Goal: Task Accomplishment & Management: Manage account settings

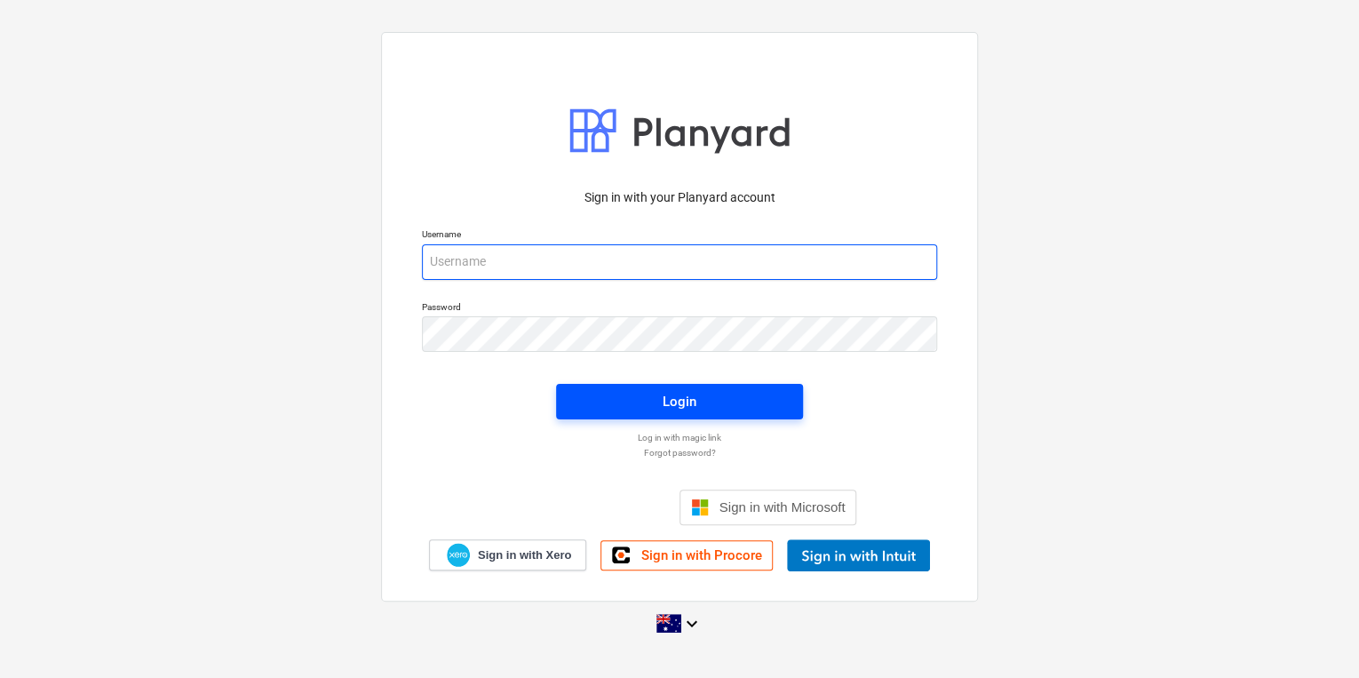
type input "[PERSON_NAME][EMAIL_ADDRESS][DOMAIN_NAME]"
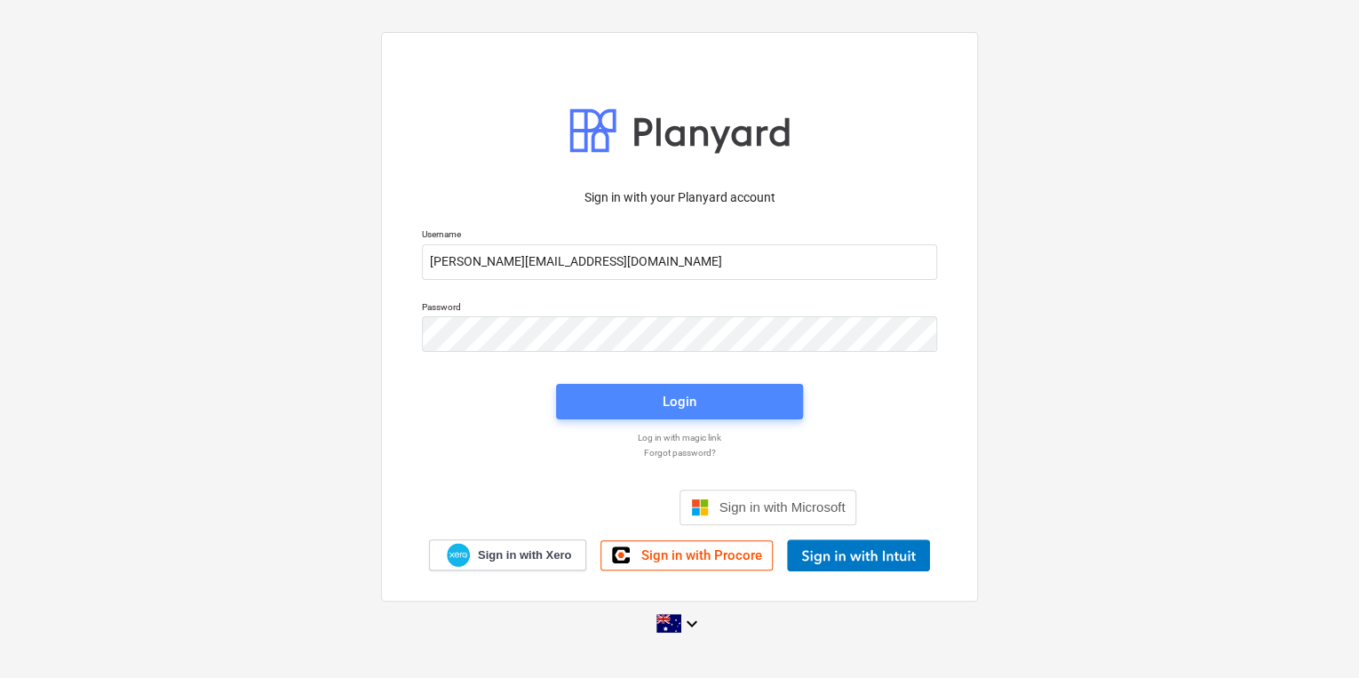
click at [613, 398] on span "Login" at bounding box center [680, 401] width 204 height 23
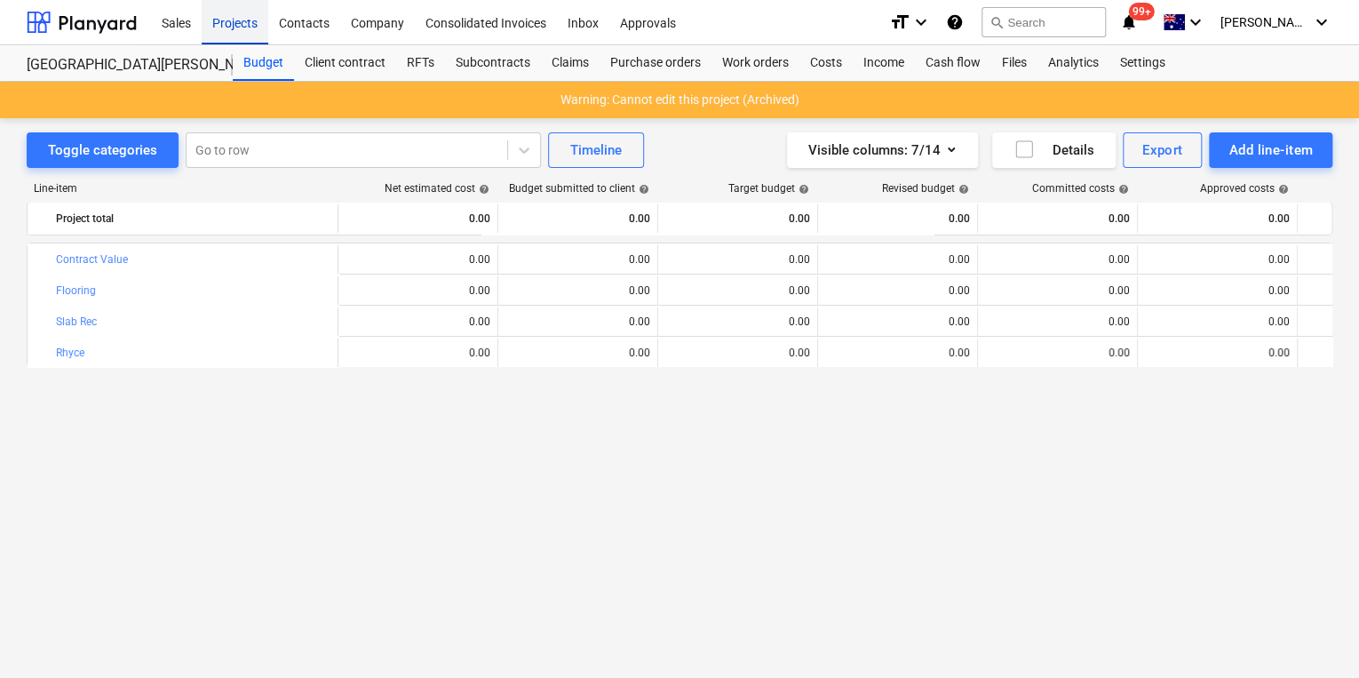
click at [227, 27] on div "Projects" at bounding box center [235, 21] width 67 height 45
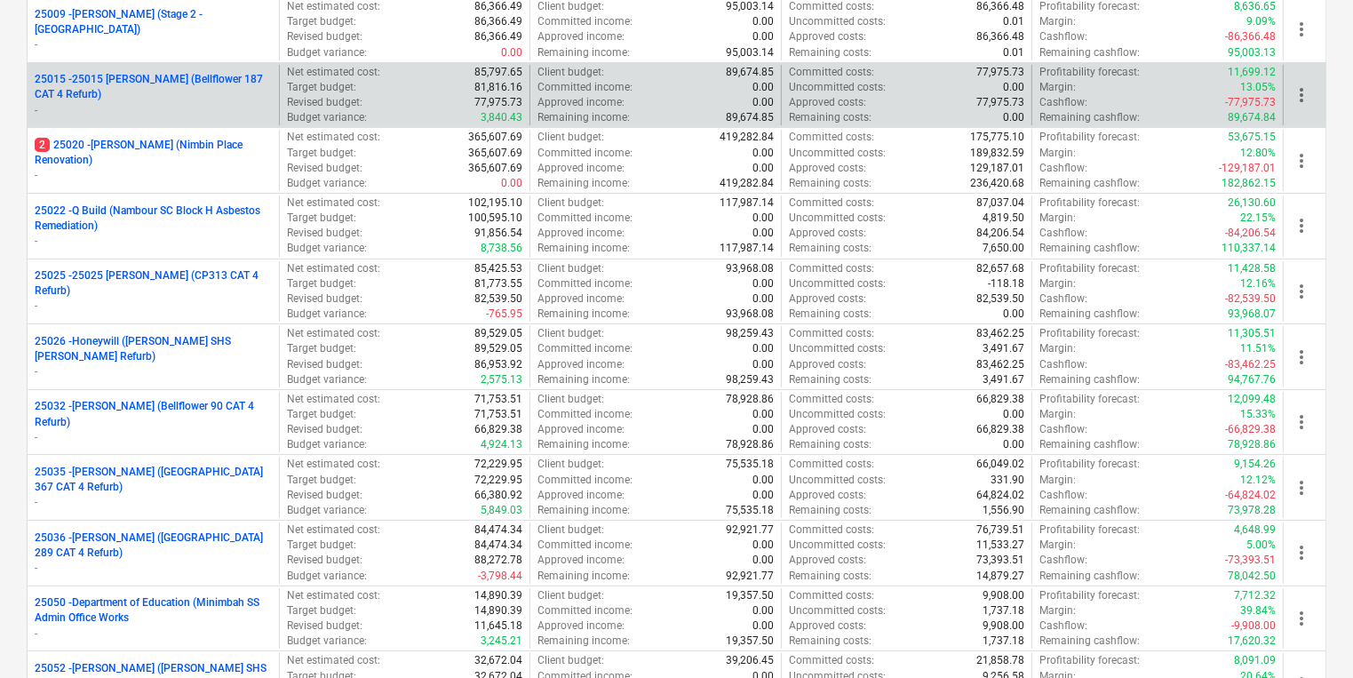
scroll to position [284, 0]
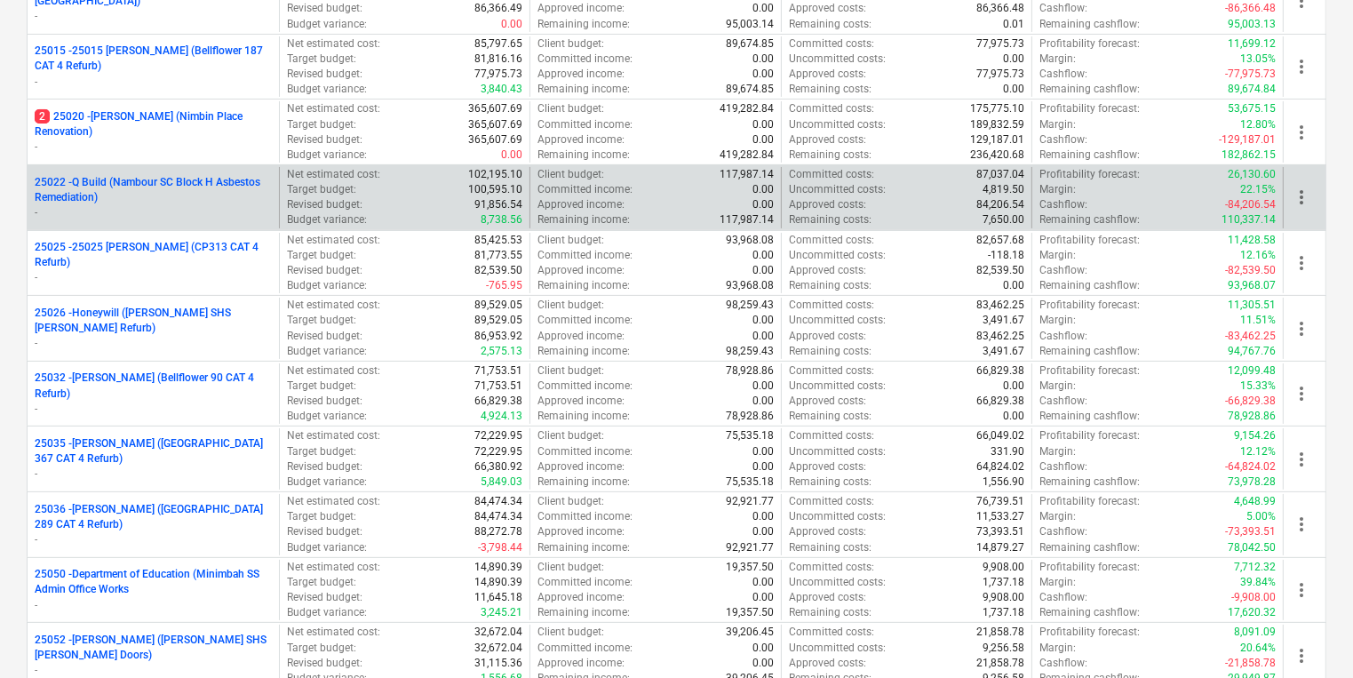
click at [203, 181] on p "25022 - Q Build (Nambour SC Block H Asbestos Remediation)" at bounding box center [153, 190] width 237 height 30
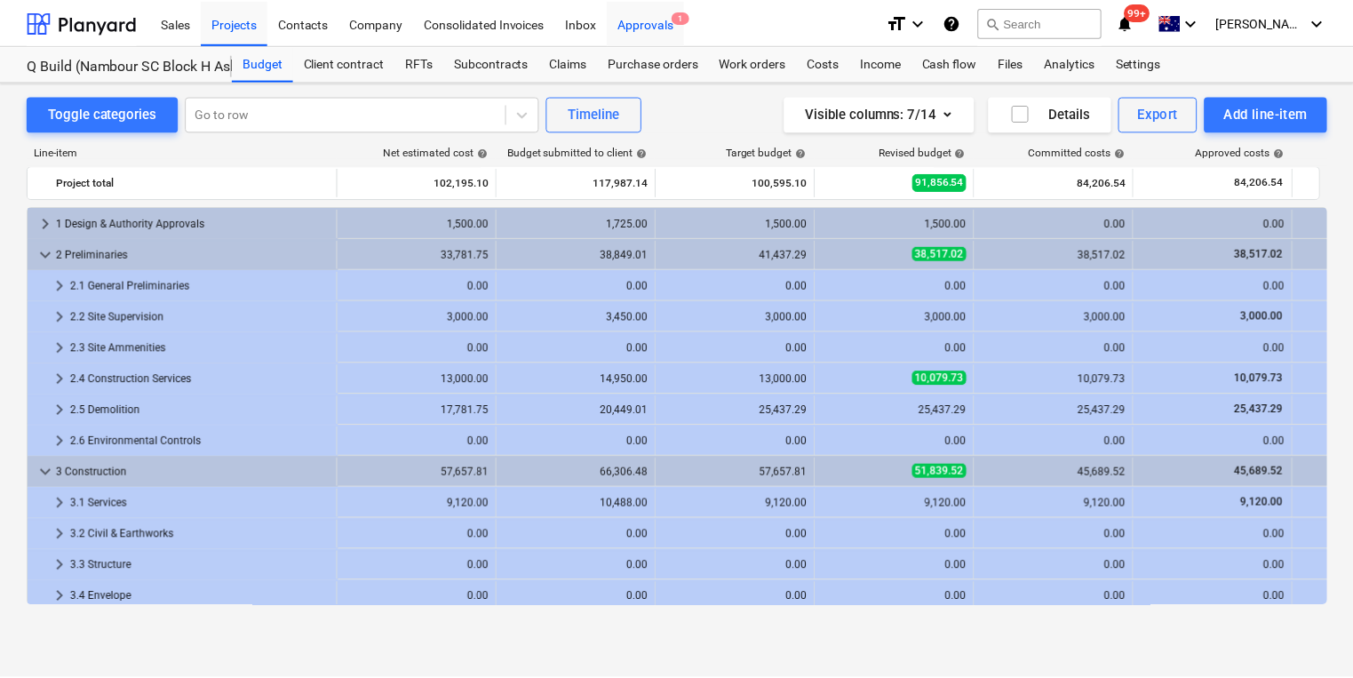
scroll to position [284, 0]
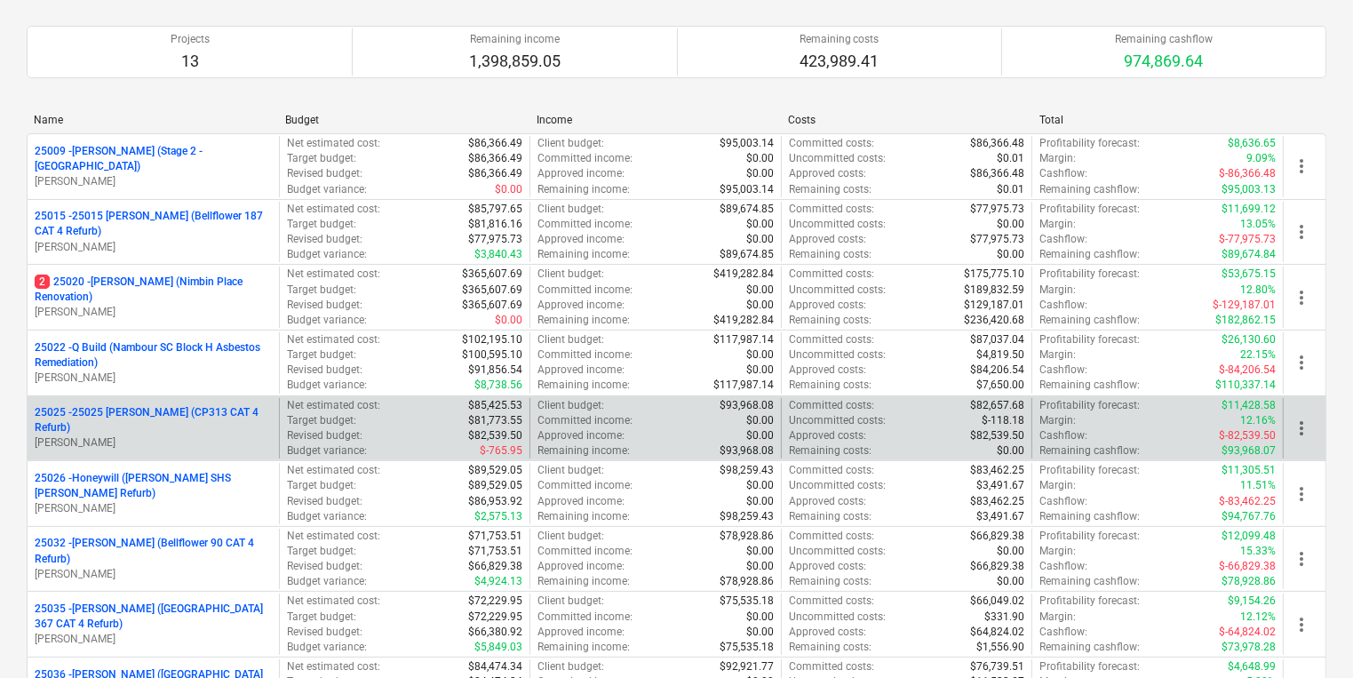
scroll to position [142, 0]
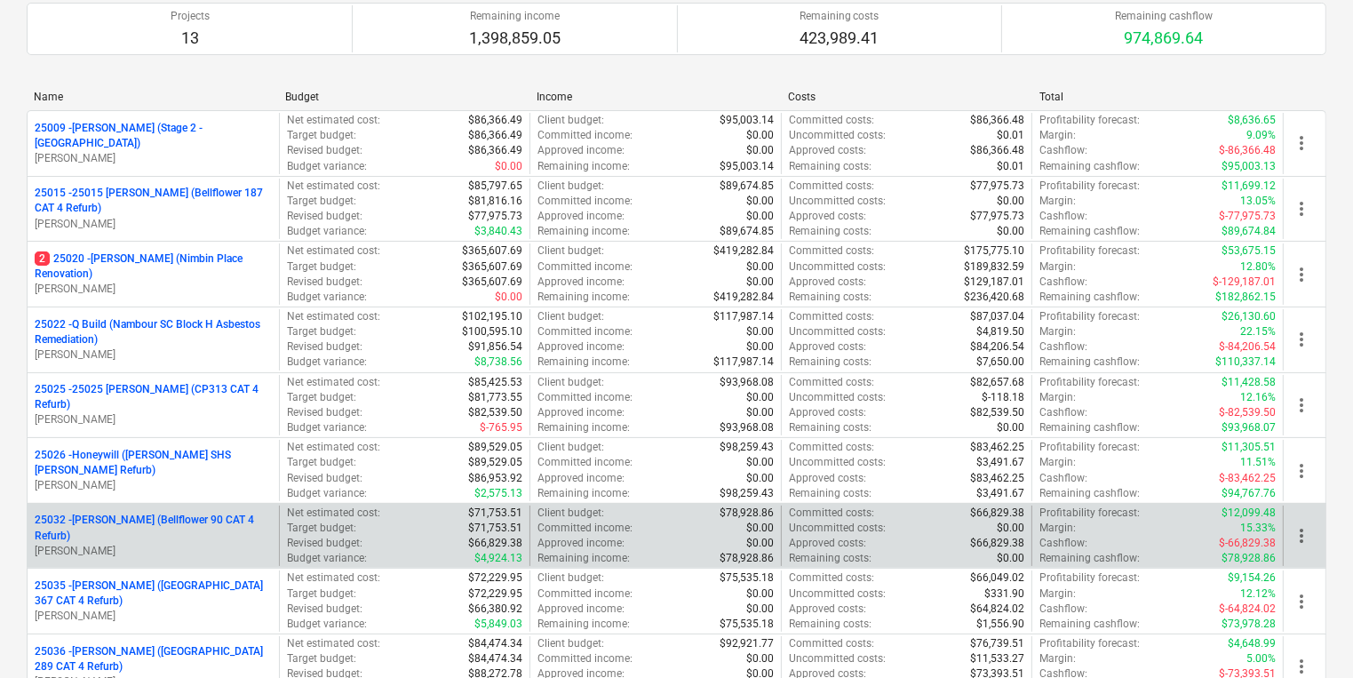
click at [139, 523] on p "25032 - [PERSON_NAME] (Bellflower 90 CAT 4 Refurb)" at bounding box center [153, 528] width 237 height 30
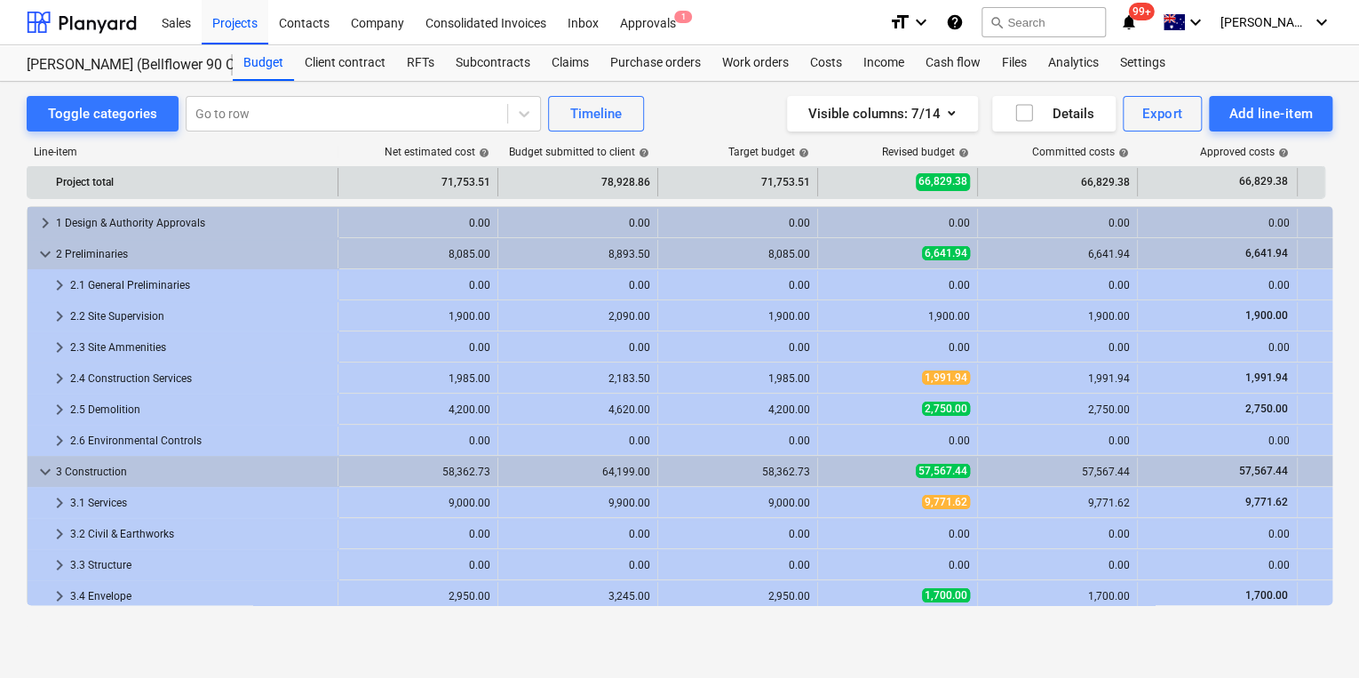
scroll to position [59, 0]
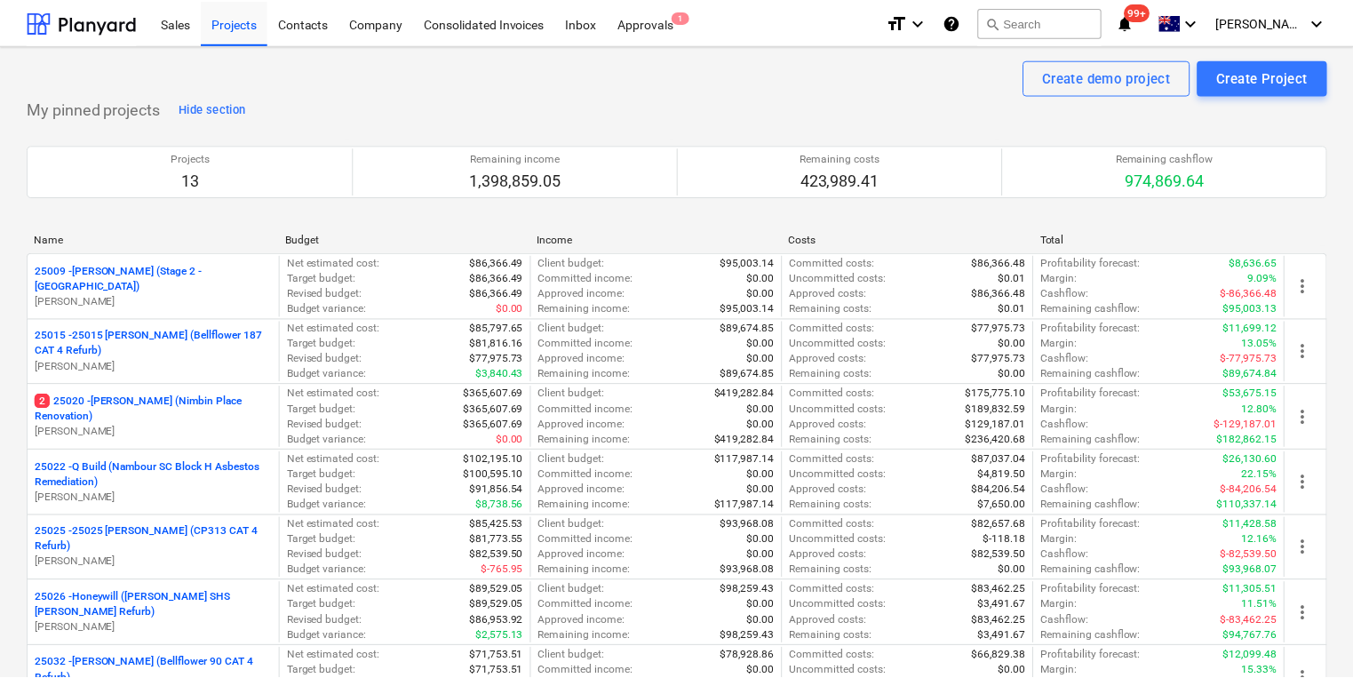
scroll to position [142, 0]
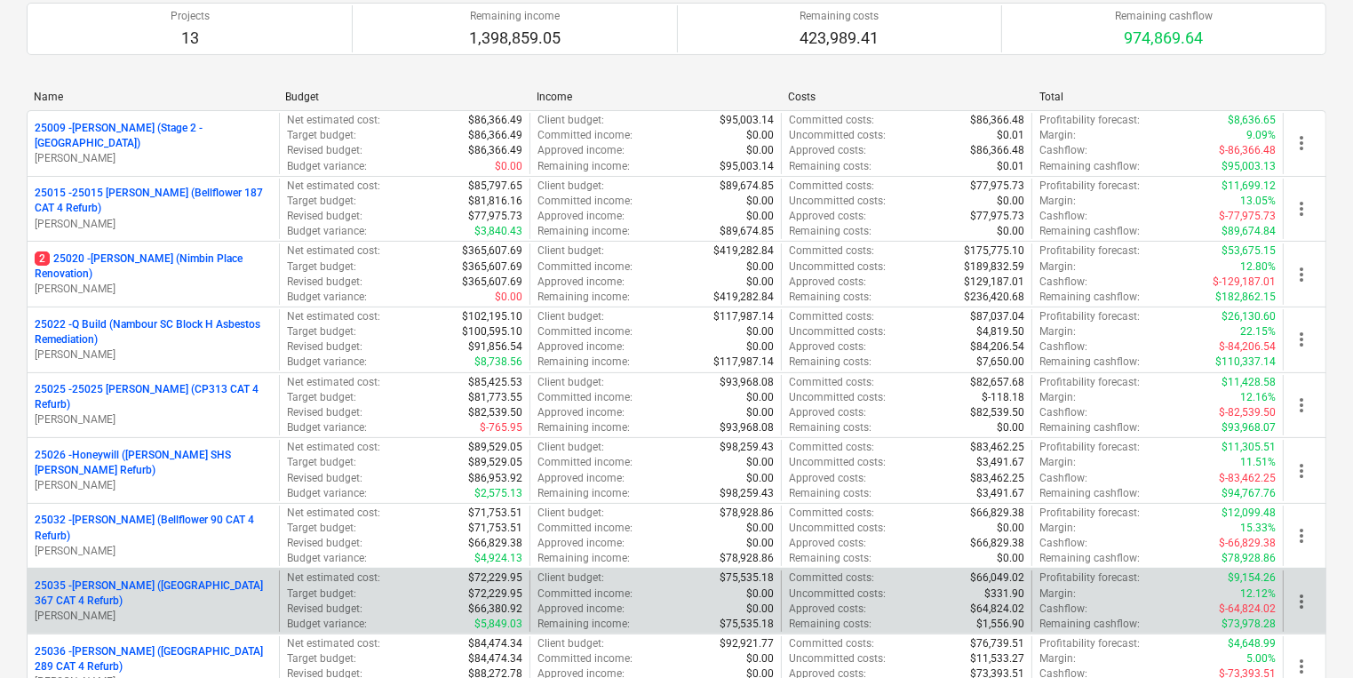
click at [181, 587] on p "25035 - [PERSON_NAME] ([GEOGRAPHIC_DATA] 367 CAT 4 Refurb)" at bounding box center [153, 593] width 237 height 30
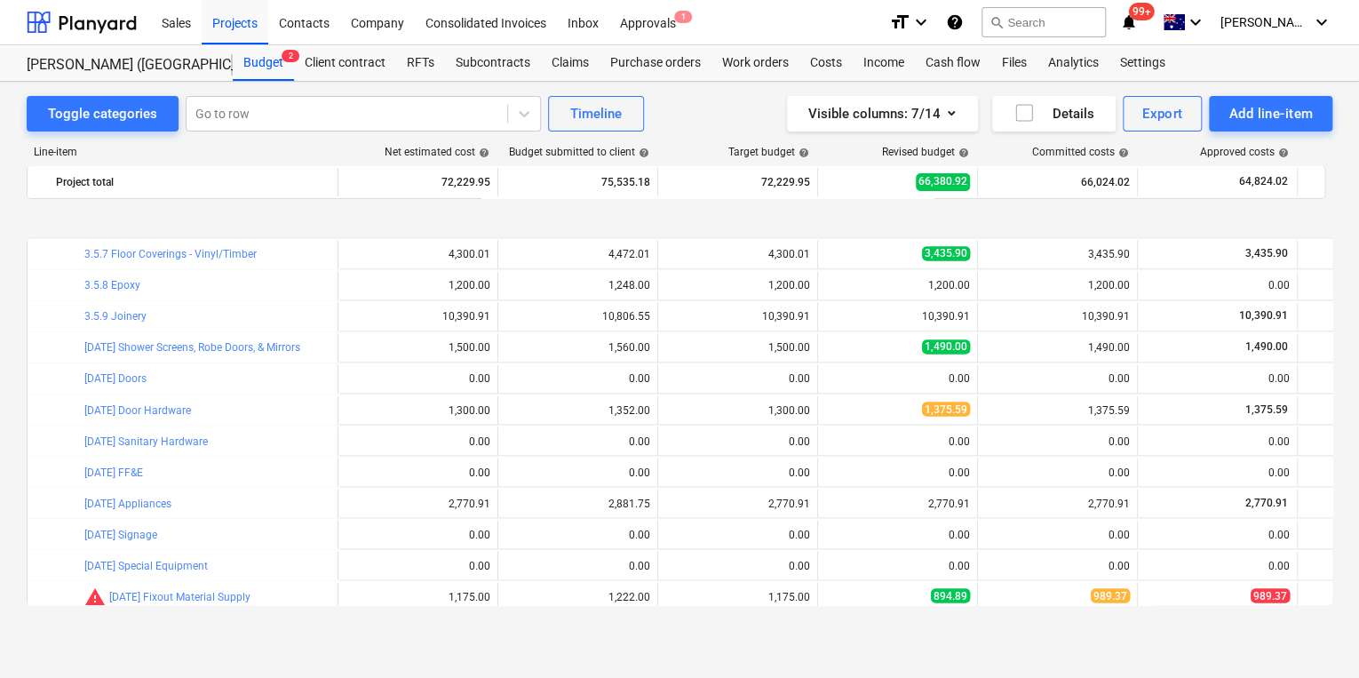
scroll to position [1564, 0]
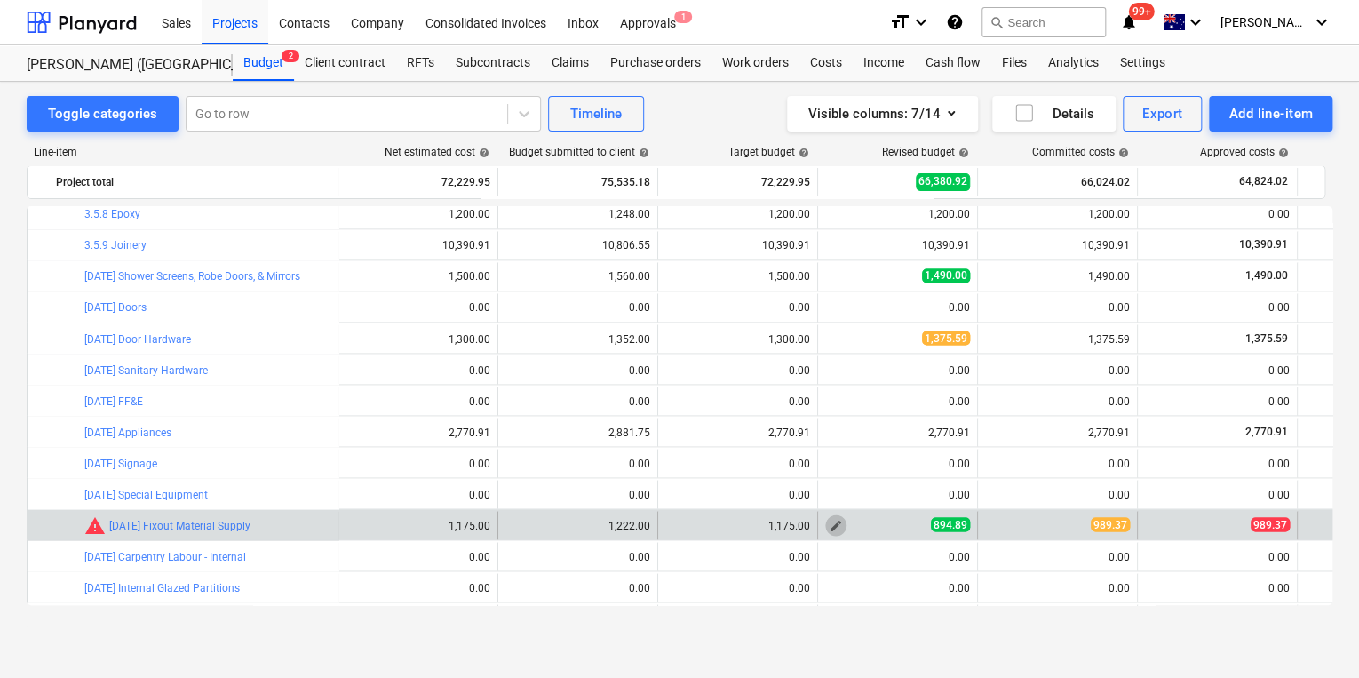
click at [837, 530] on span "edit" at bounding box center [836, 525] width 14 height 14
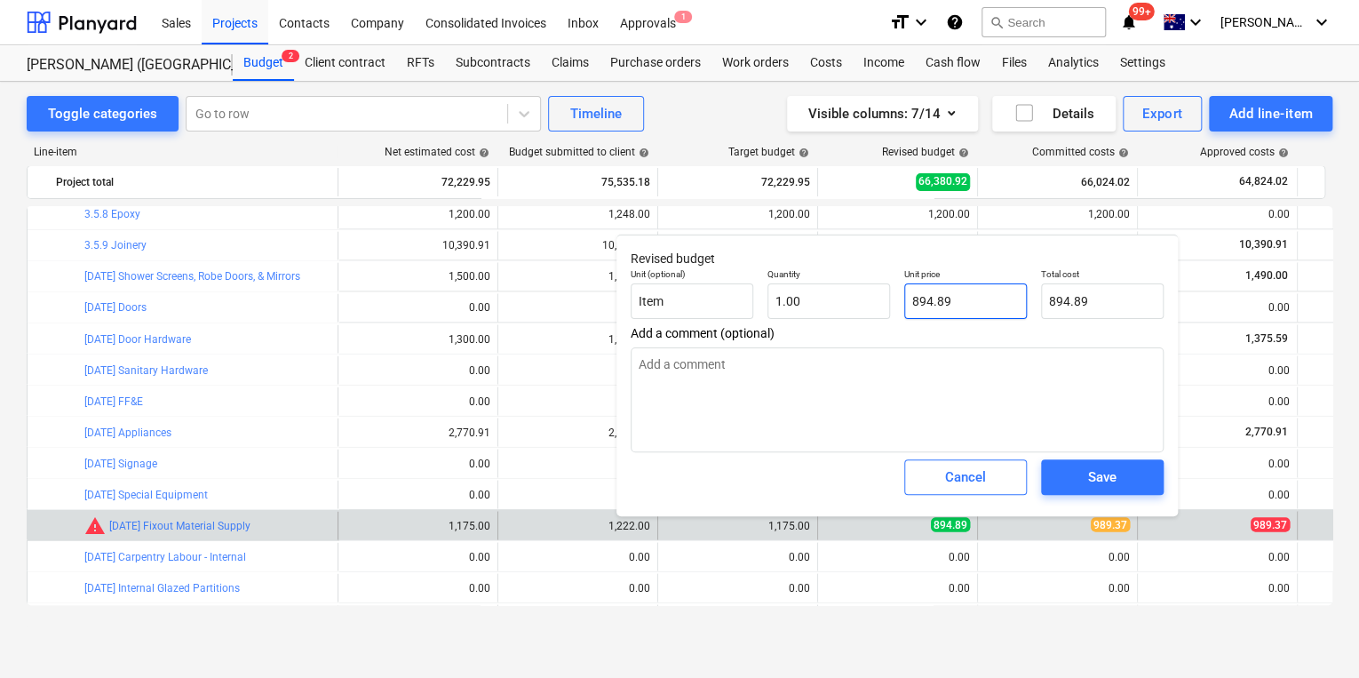
drag, startPoint x: 981, startPoint y: 302, endPoint x: 642, endPoint y: 281, distance: 340.1
click at [675, 285] on div "Unit (optional) Item Quantity 1.00 Unit price 894.89 Total cost 894.89" at bounding box center [897, 293] width 547 height 65
type input "9"
type textarea "x"
type input "9.00"
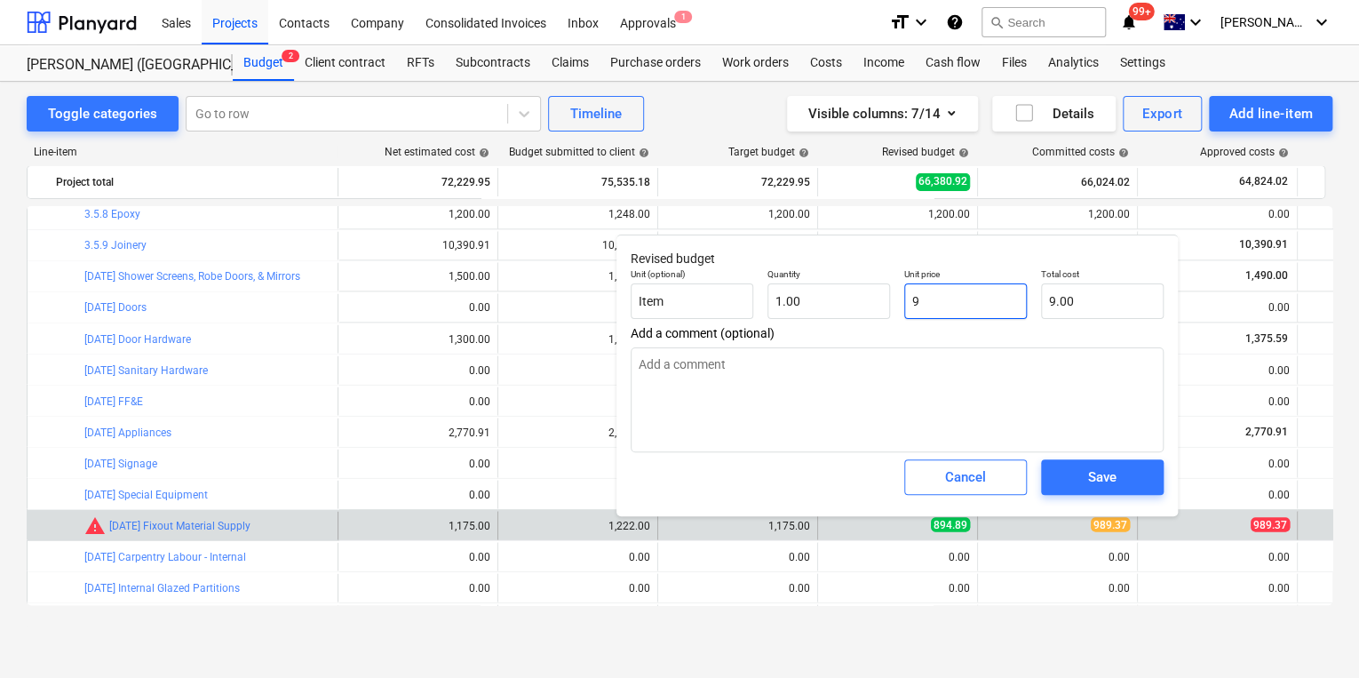
type input "98"
type textarea "x"
type input "98.00"
type input "989"
type textarea "x"
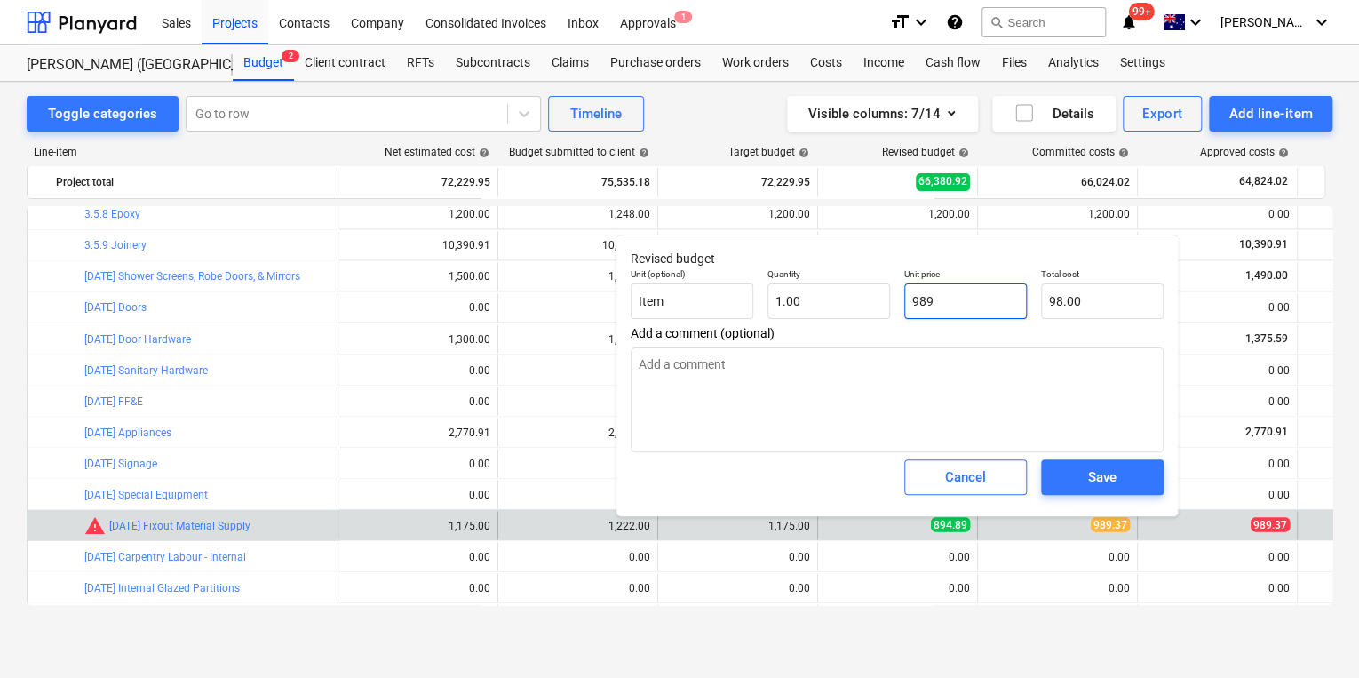
type input "989.00"
type input "989."
type textarea "x"
type input "989.3"
type textarea "x"
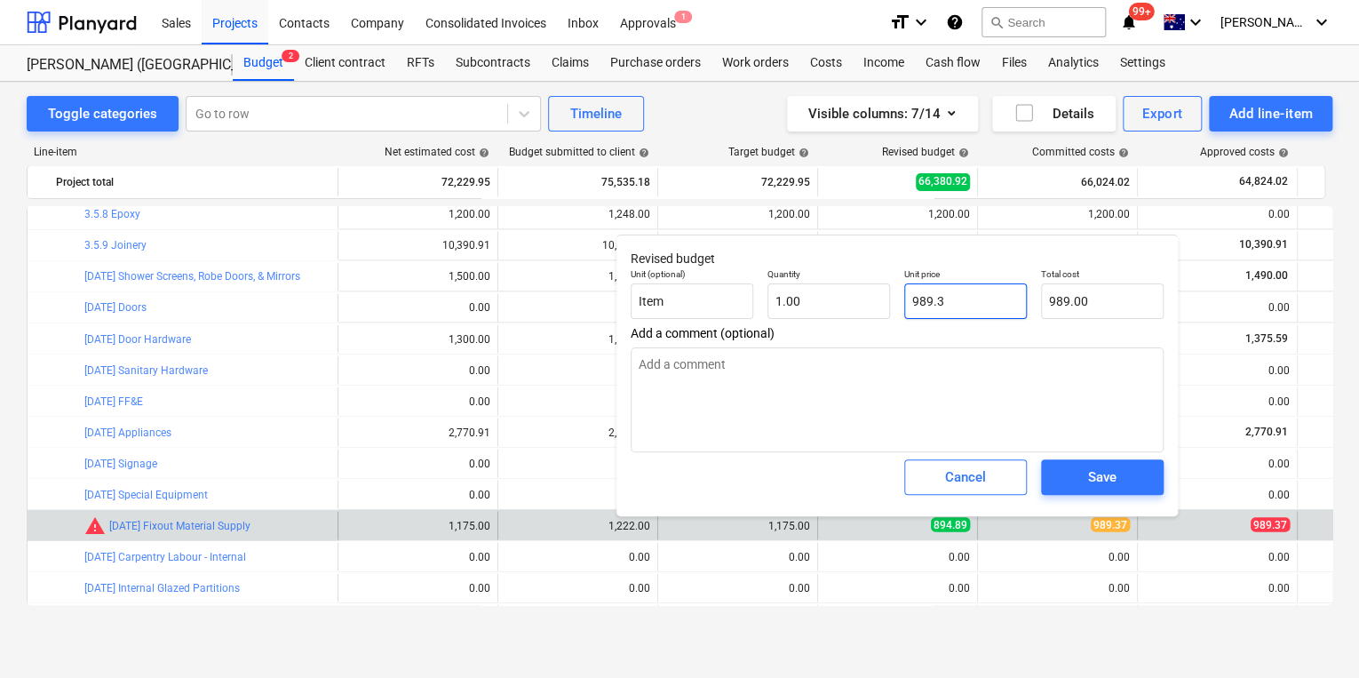
type input "989.30"
type input "989.37"
type textarea "x"
type input "989.37"
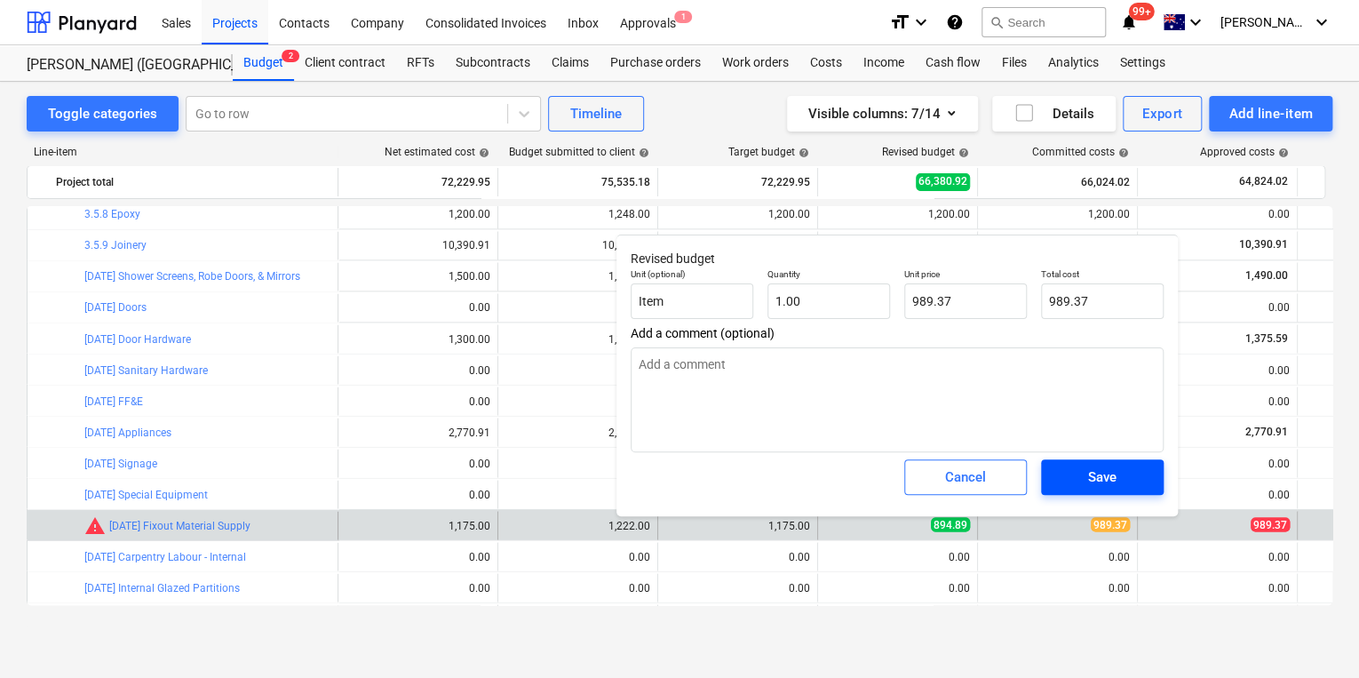
click at [1095, 473] on div "Save" at bounding box center [1102, 477] width 28 height 23
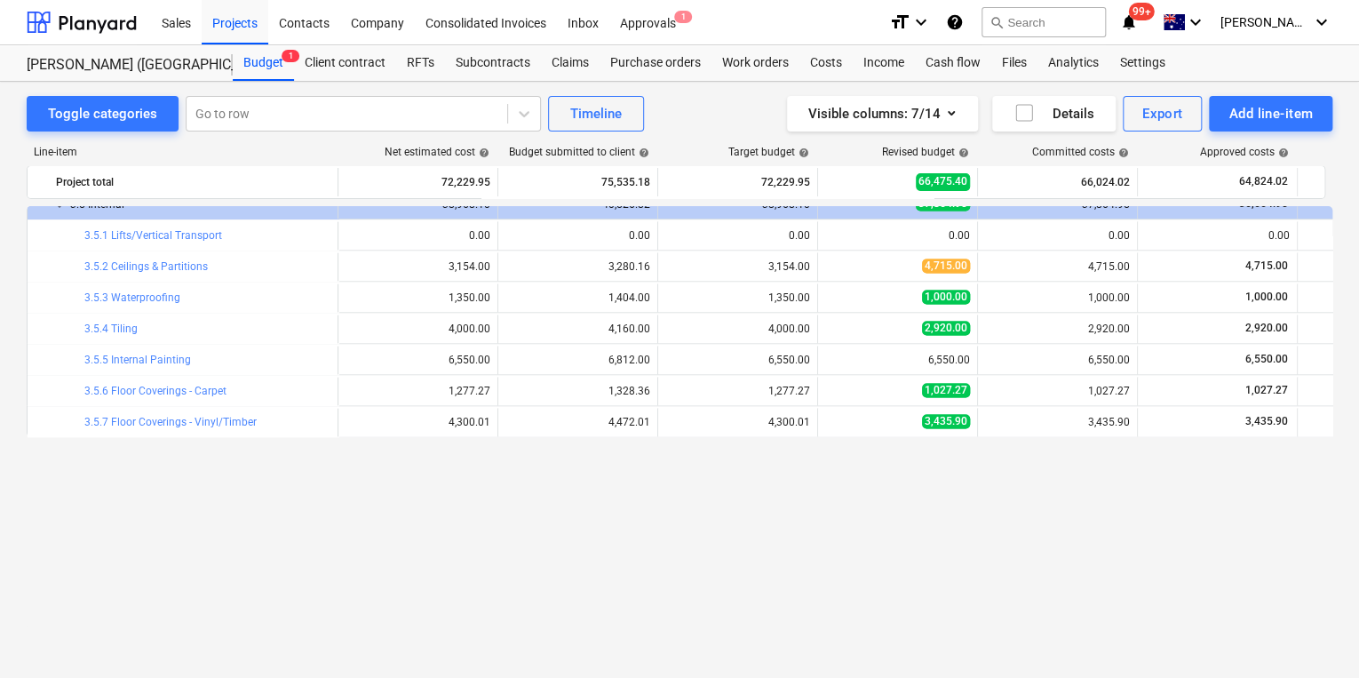
scroll to position [1112, 0]
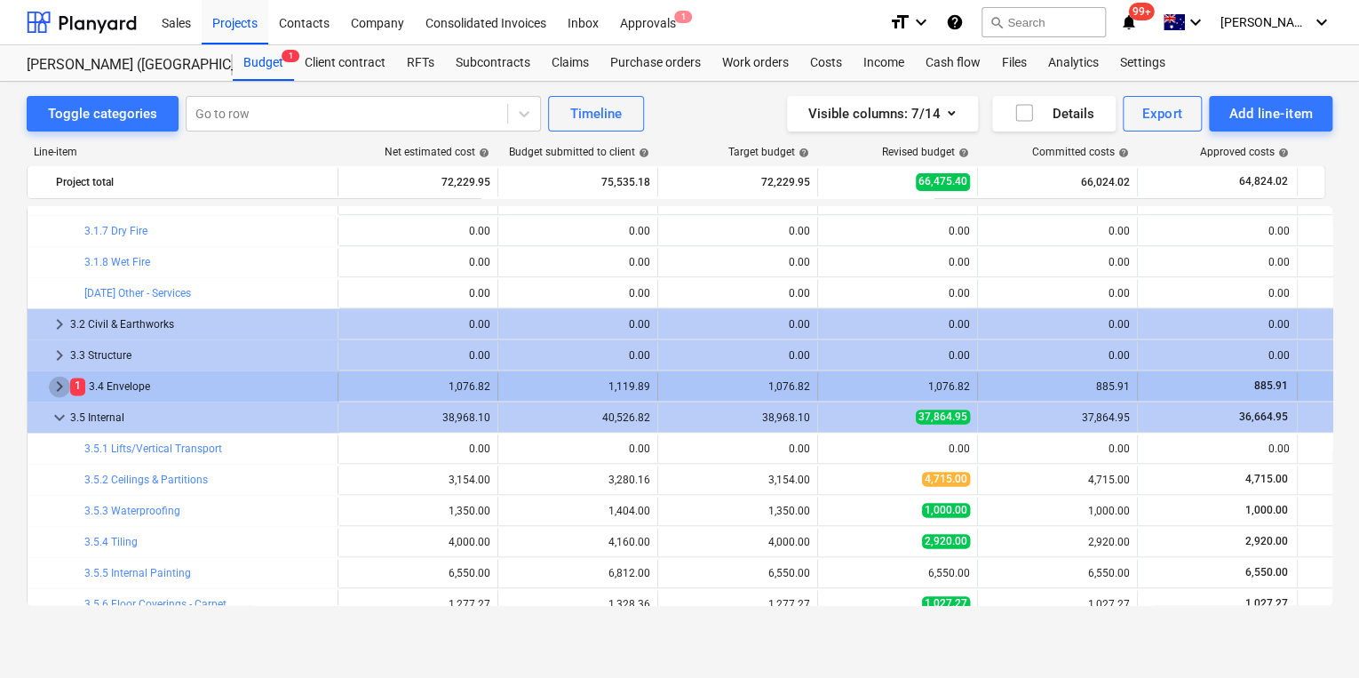
click at [55, 384] on span "keyboard_arrow_right" at bounding box center [59, 386] width 21 height 21
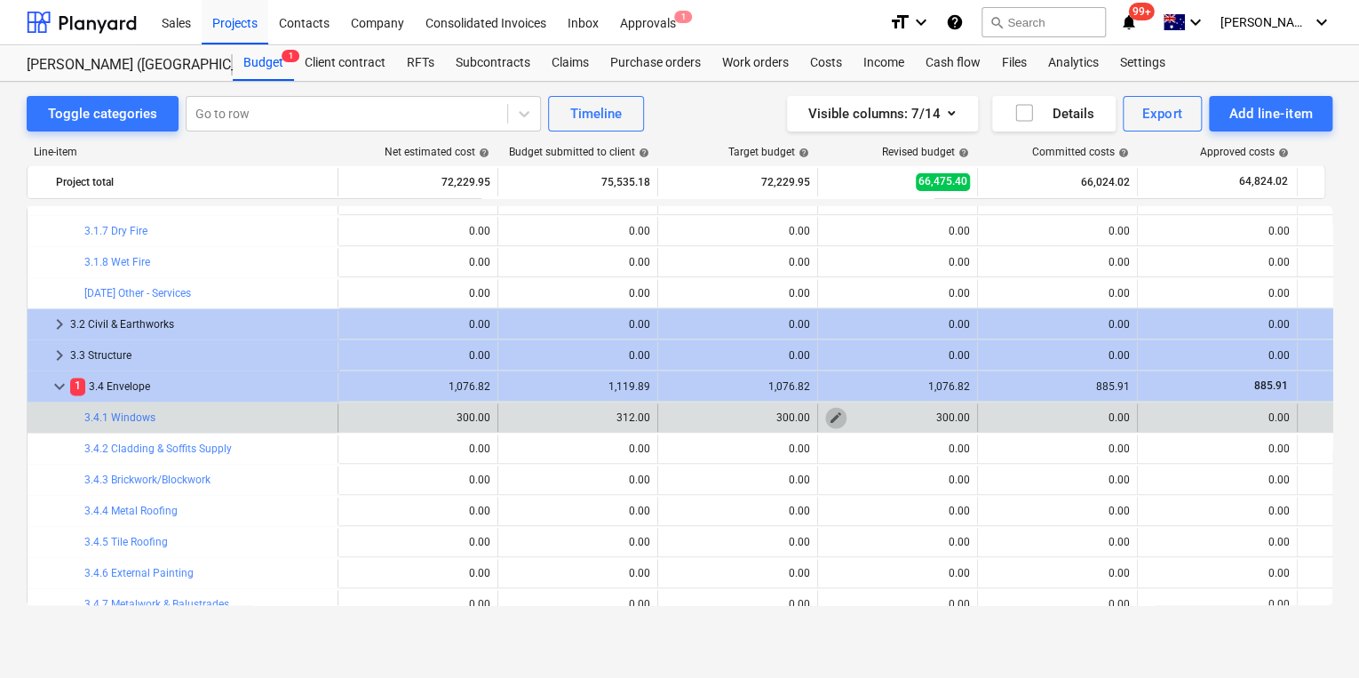
click at [835, 416] on span "edit" at bounding box center [836, 417] width 14 height 14
type textarea "x"
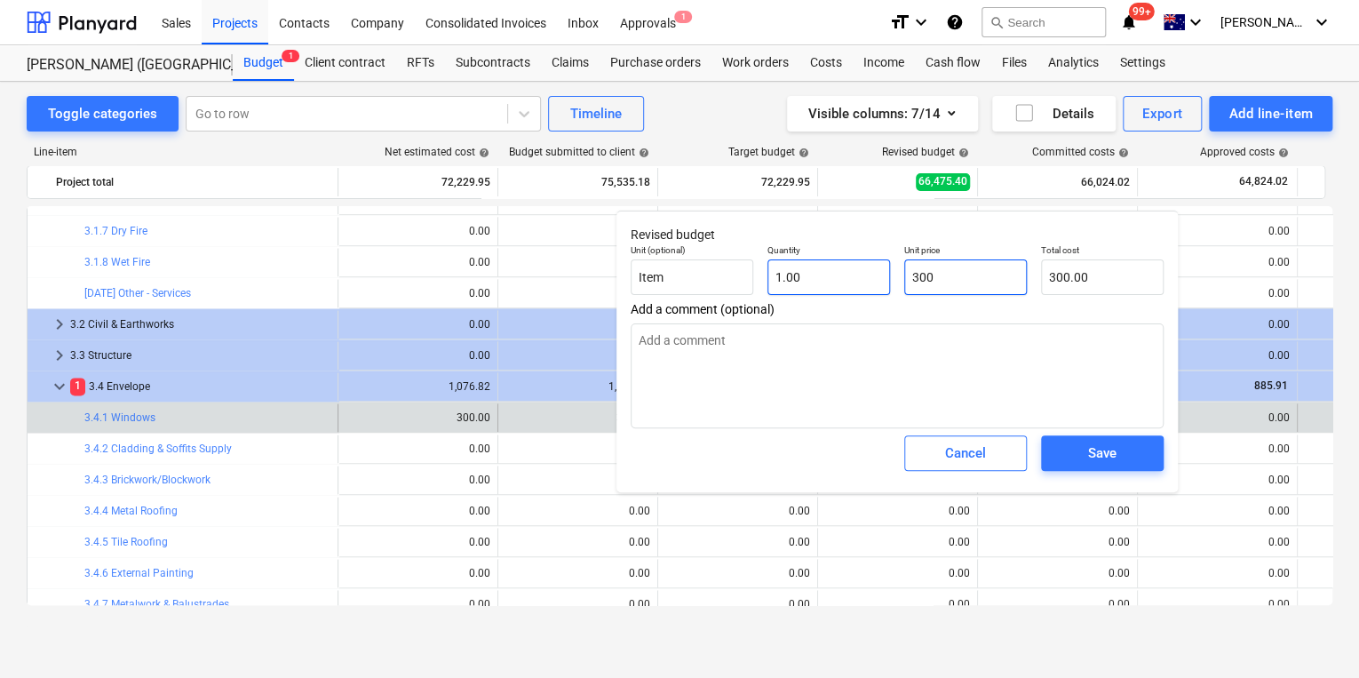
drag, startPoint x: 959, startPoint y: 274, endPoint x: 817, endPoint y: 270, distance: 141.3
click at [817, 270] on div "Unit (optional) Item Quantity 1.00 Unit price 300 Total cost 300.00" at bounding box center [897, 269] width 547 height 65
type input "0"
type textarea "x"
type input "0.00"
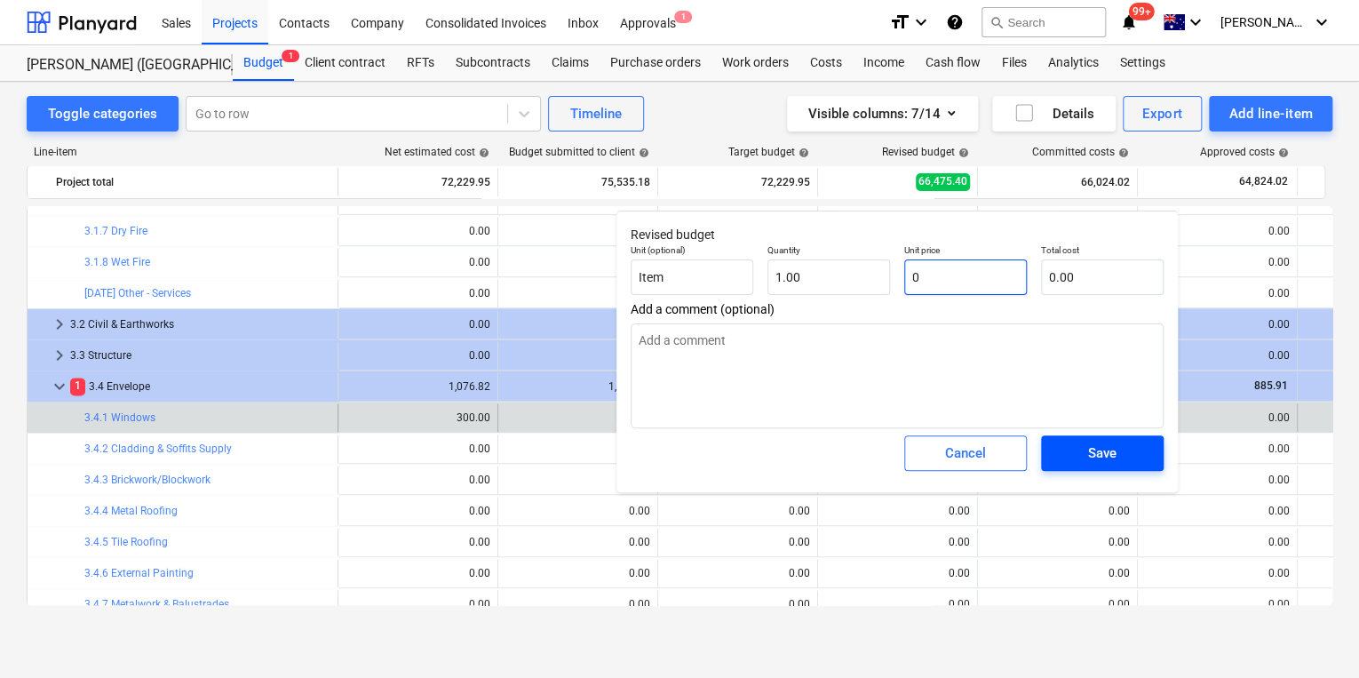
type input "0"
type textarea "x"
type input "0.00"
click at [1102, 450] on div "Save" at bounding box center [1102, 453] width 28 height 23
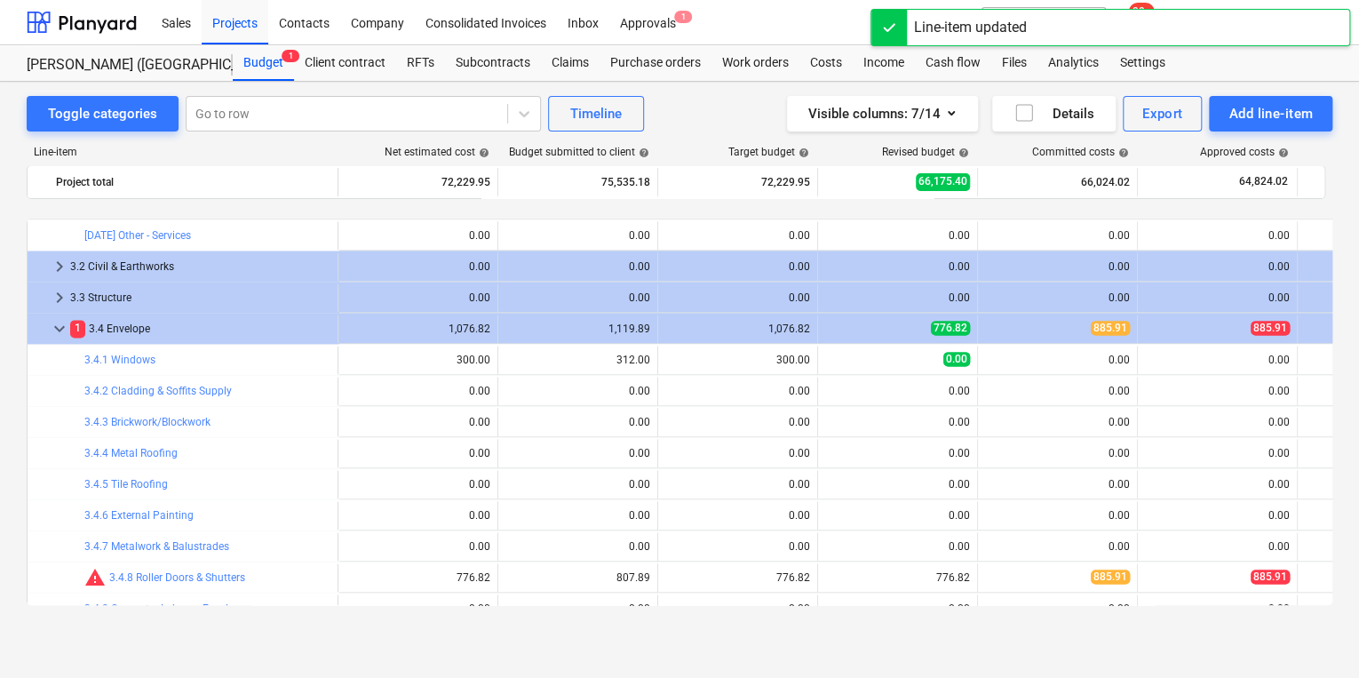
scroll to position [1240, 0]
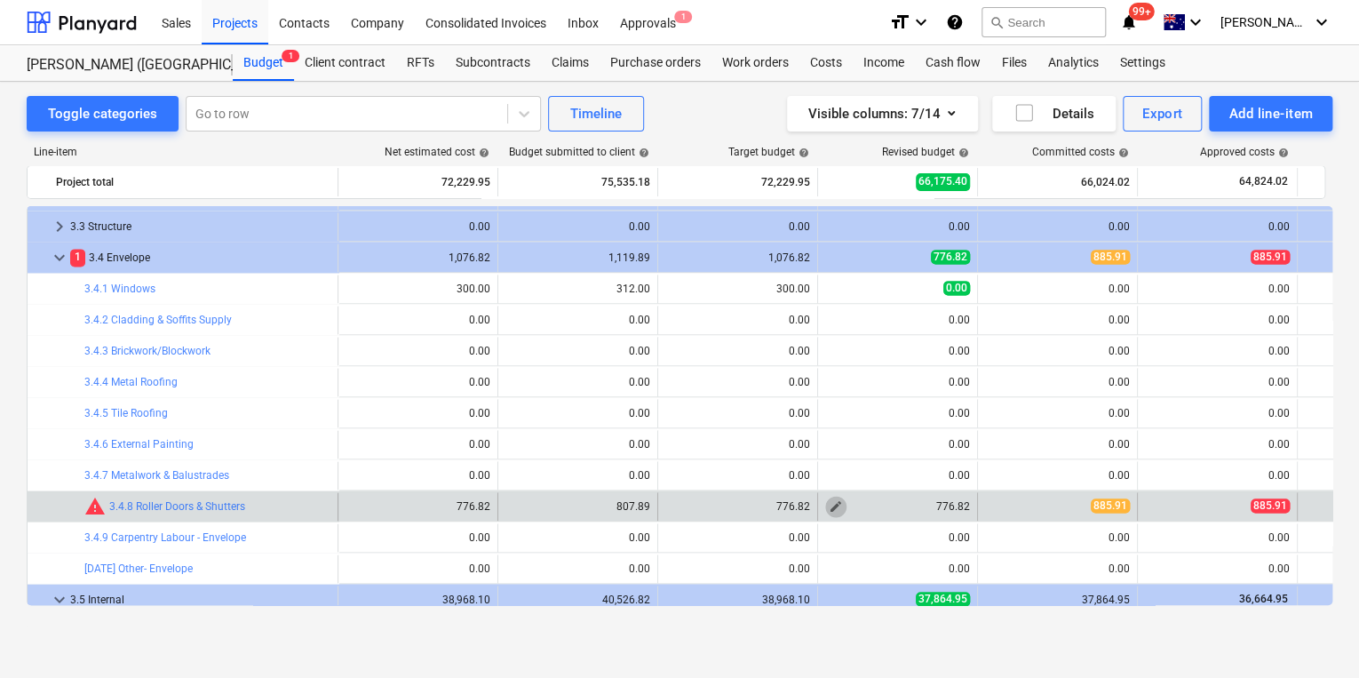
click at [831, 507] on span "edit" at bounding box center [836, 506] width 14 height 14
type textarea "x"
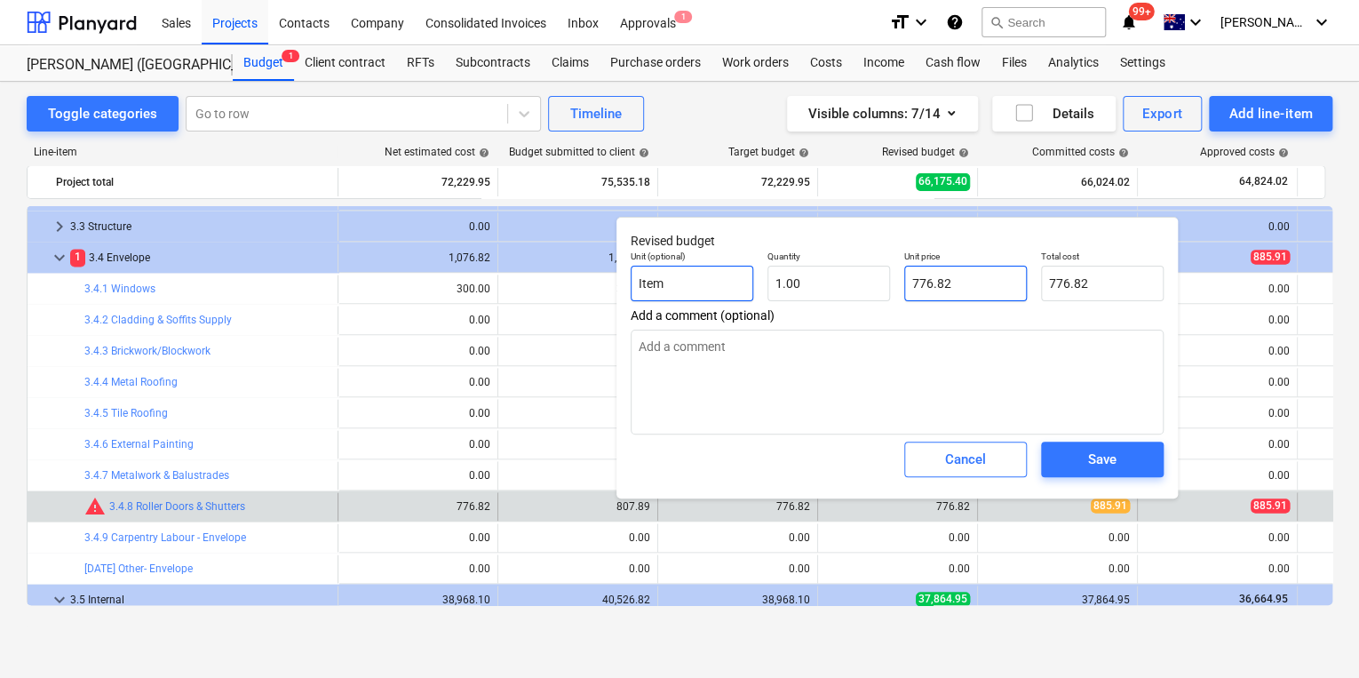
drag, startPoint x: 960, startPoint y: 281, endPoint x: 706, endPoint y: 275, distance: 254.2
click at [718, 277] on div "Unit (optional) Item Quantity 1.00 Unit price 776.82 Total cost 776.82" at bounding box center [897, 275] width 547 height 65
type input "8"
type textarea "x"
type input "88"
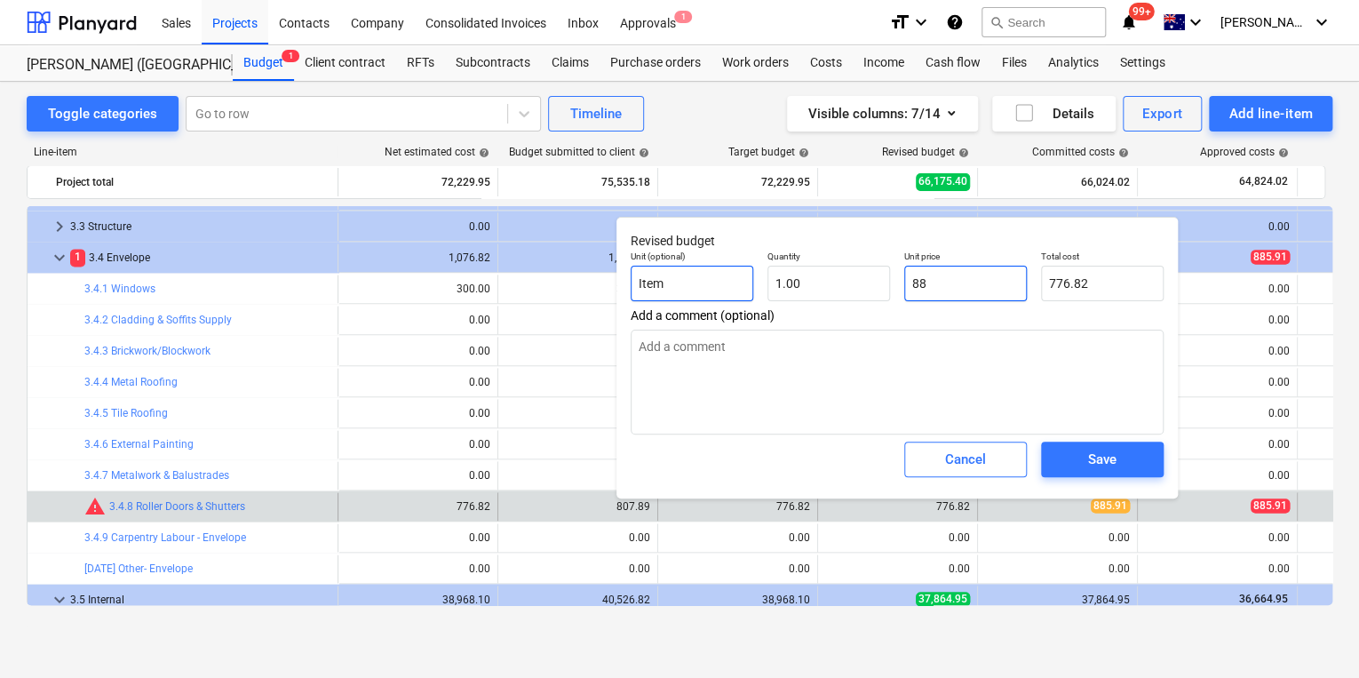
type input "88.00"
type textarea "x"
type input "885"
type input "885.00"
type textarea "x"
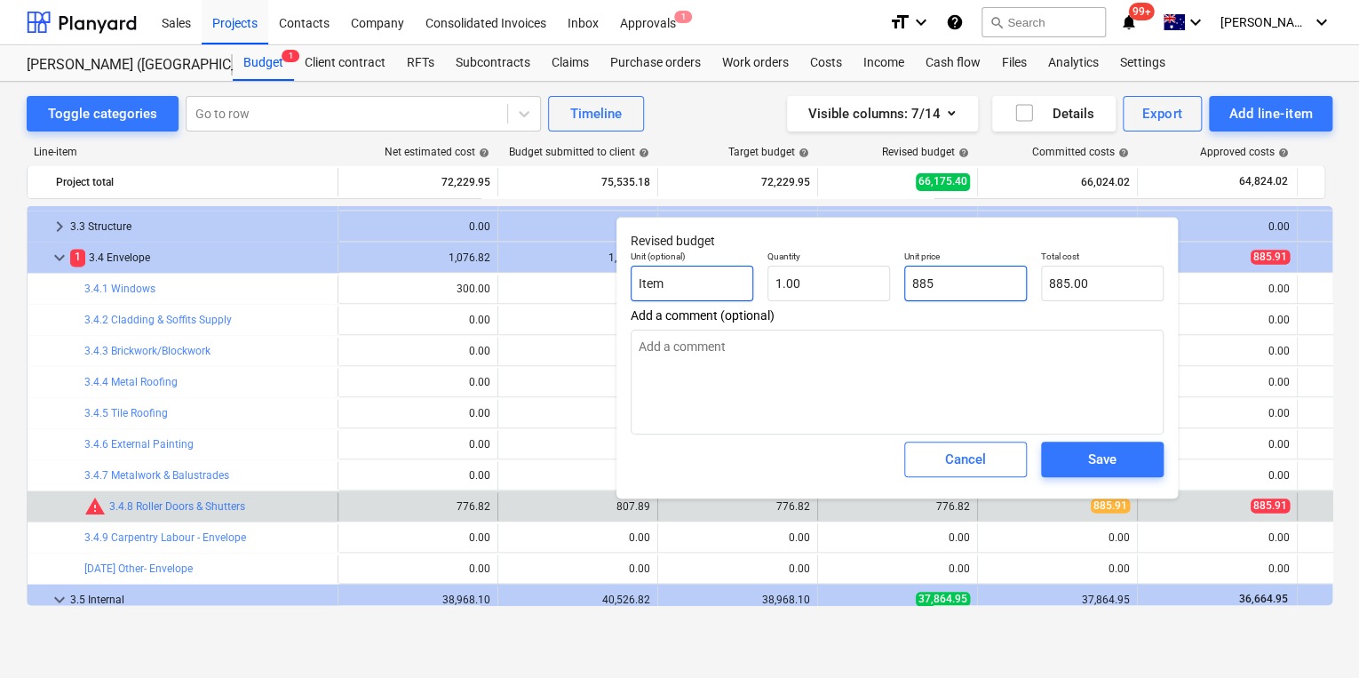
type input "885."
type textarea "x"
type input "885.9"
type input "885.90"
type textarea "x"
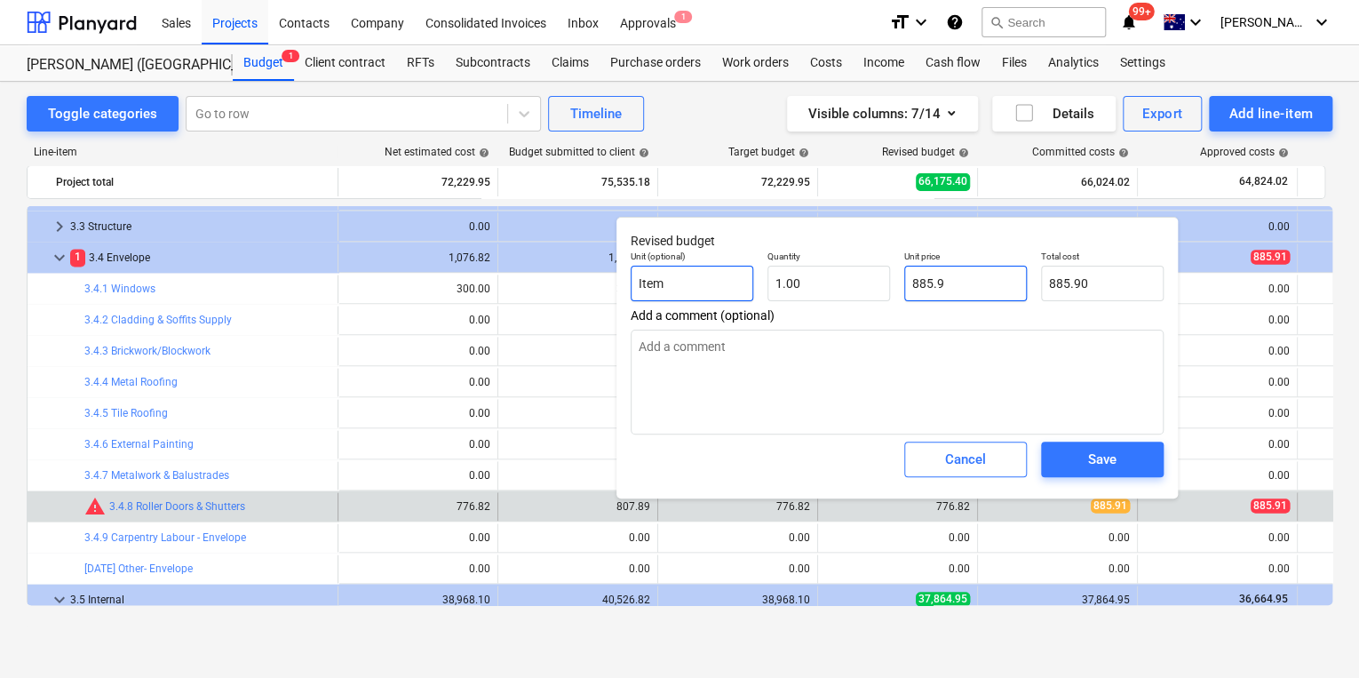
type input "885.91"
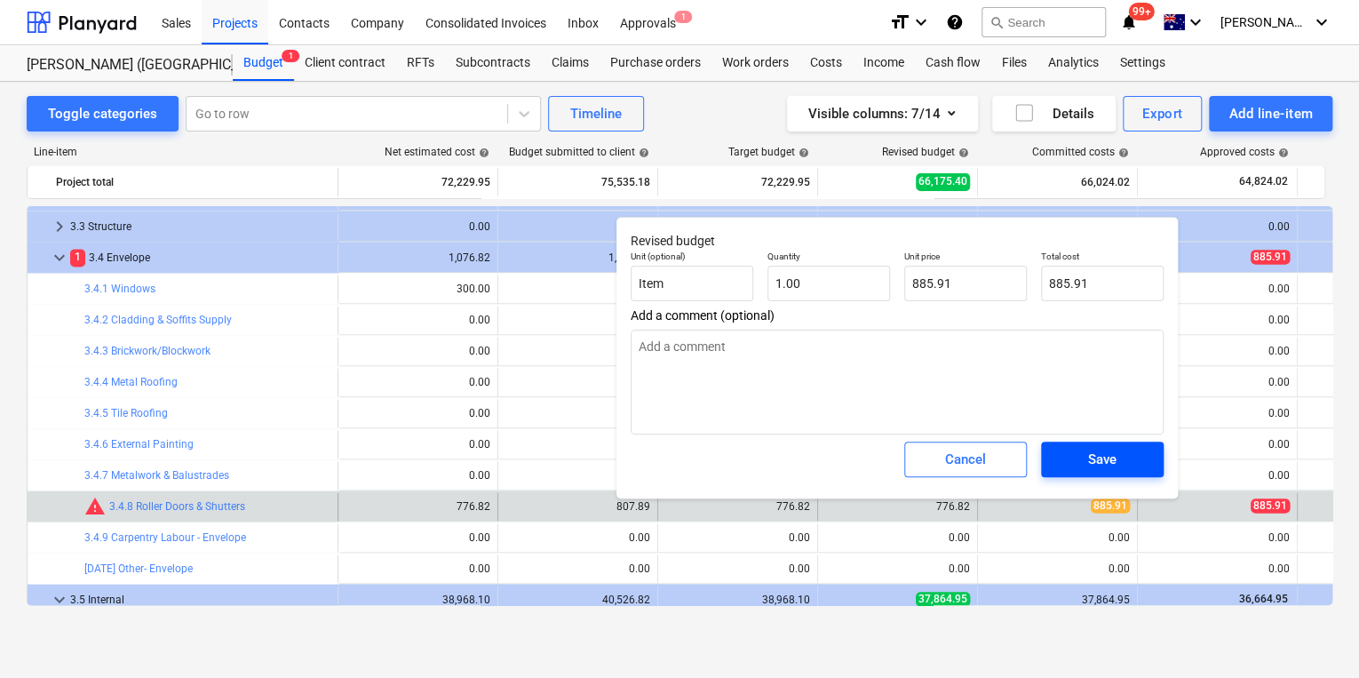
click at [1082, 461] on span "Save" at bounding box center [1103, 459] width 80 height 23
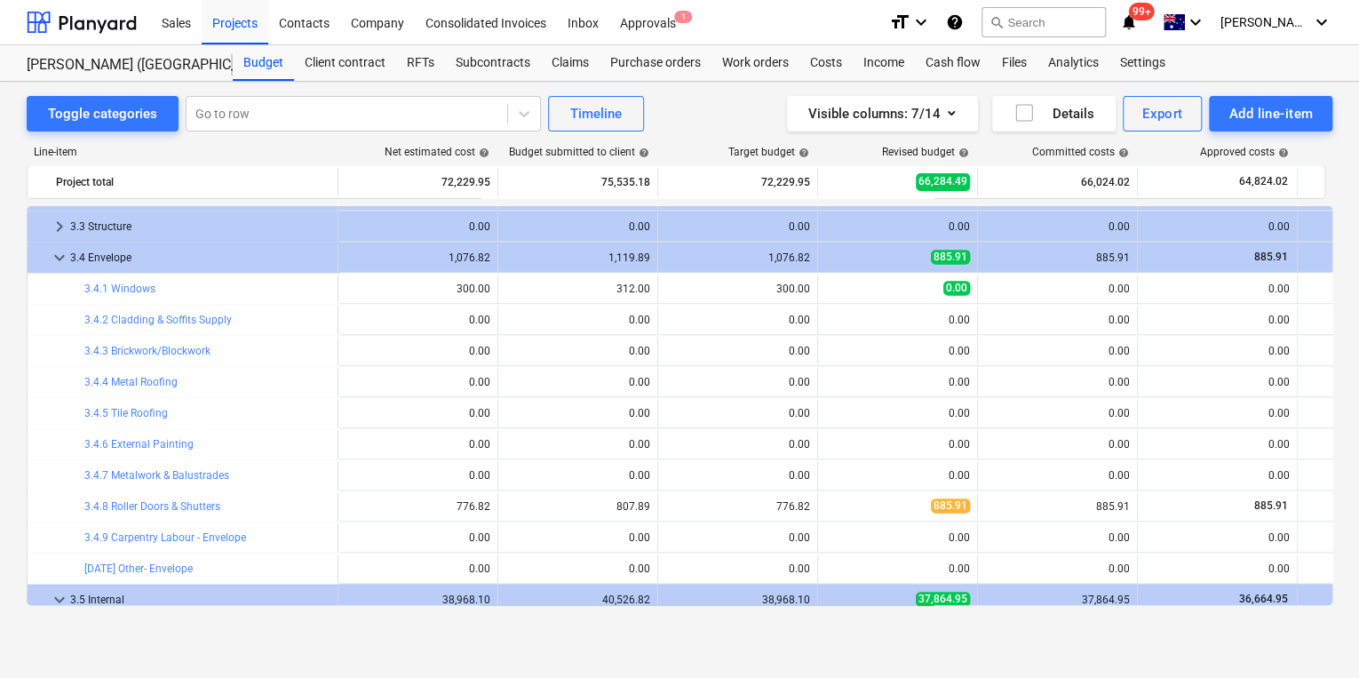
type textarea "x"
type input "1.00"
type input "885.91"
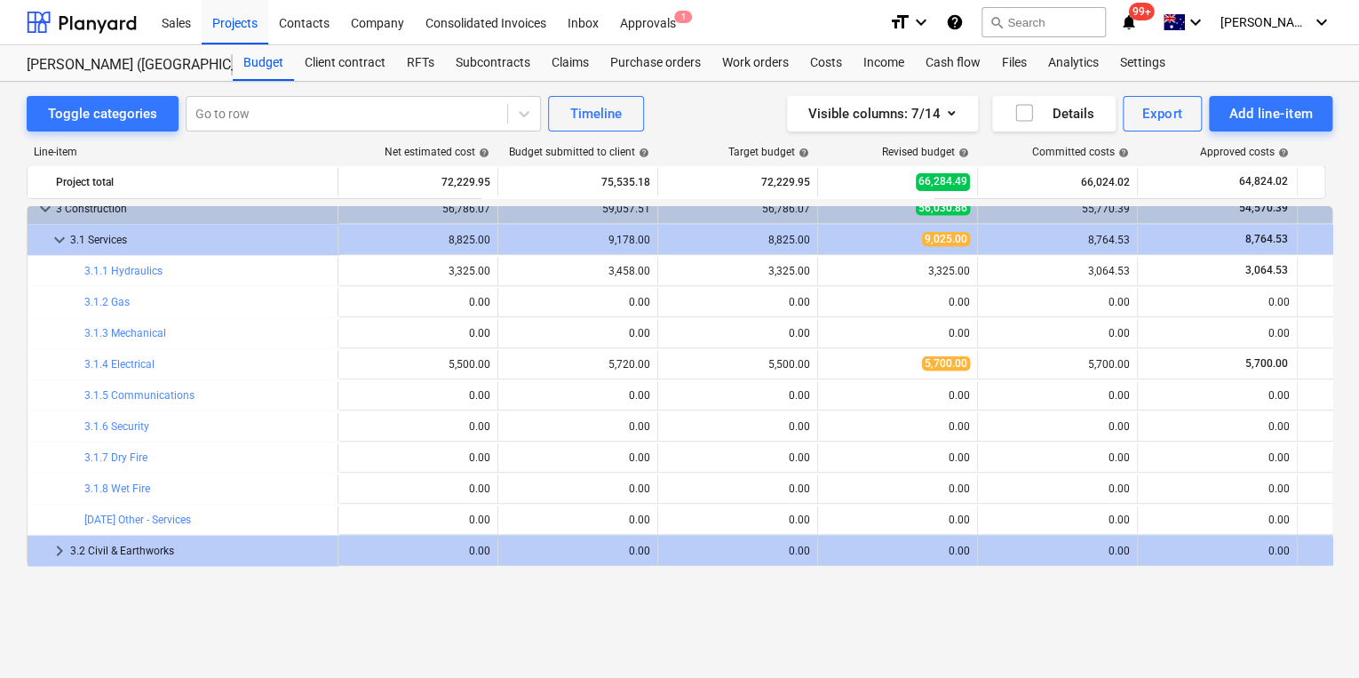
scroll to position [814, 0]
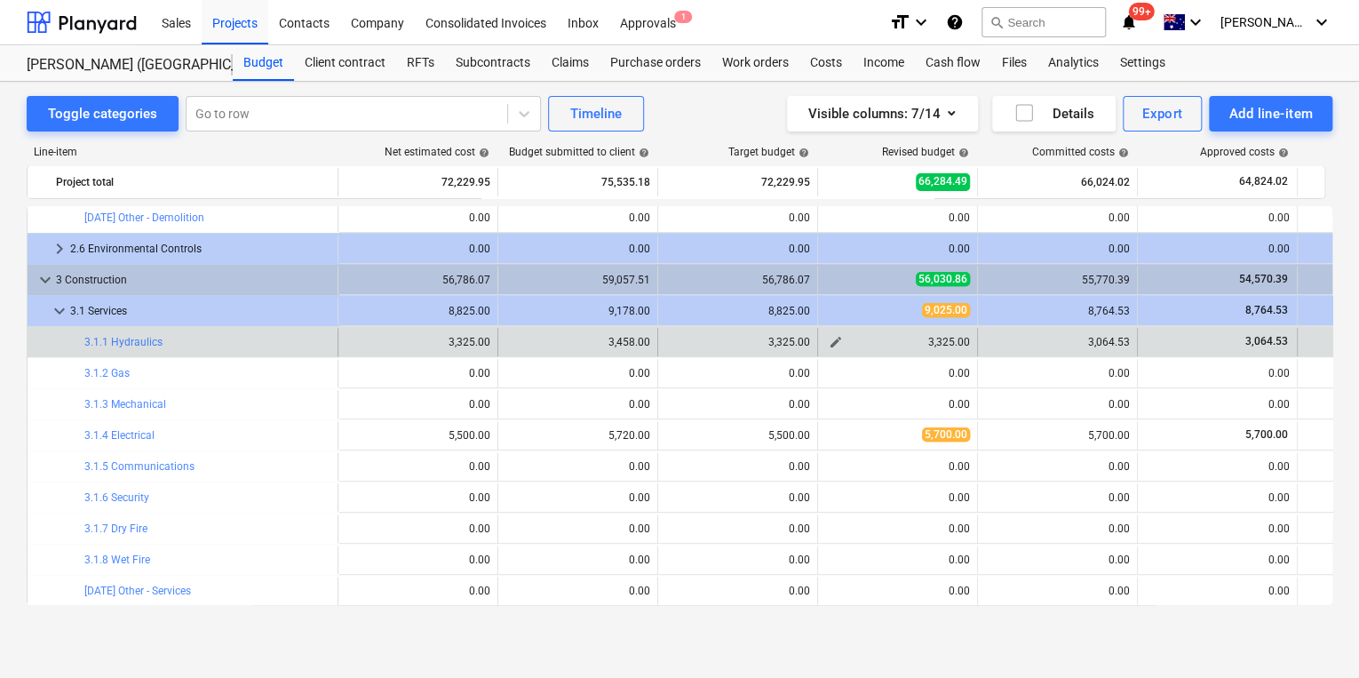
click at [834, 344] on span "edit" at bounding box center [836, 342] width 14 height 14
type textarea "x"
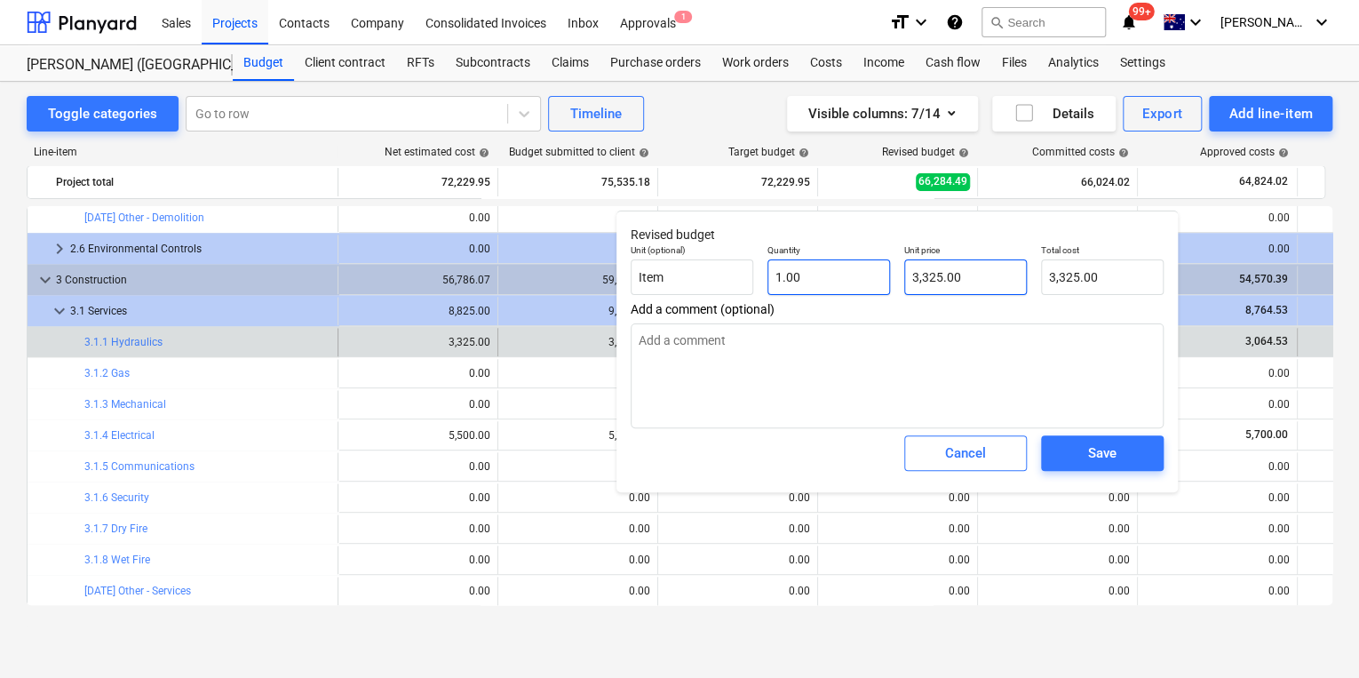
type input "3325"
drag, startPoint x: 972, startPoint y: 270, endPoint x: 652, endPoint y: 269, distance: 319.9
click at [672, 270] on div "Unit (optional) Item Quantity 1.00 Unit price 3325 Total cost 3,325.00" at bounding box center [897, 269] width 547 height 65
type textarea "x"
type input "6"
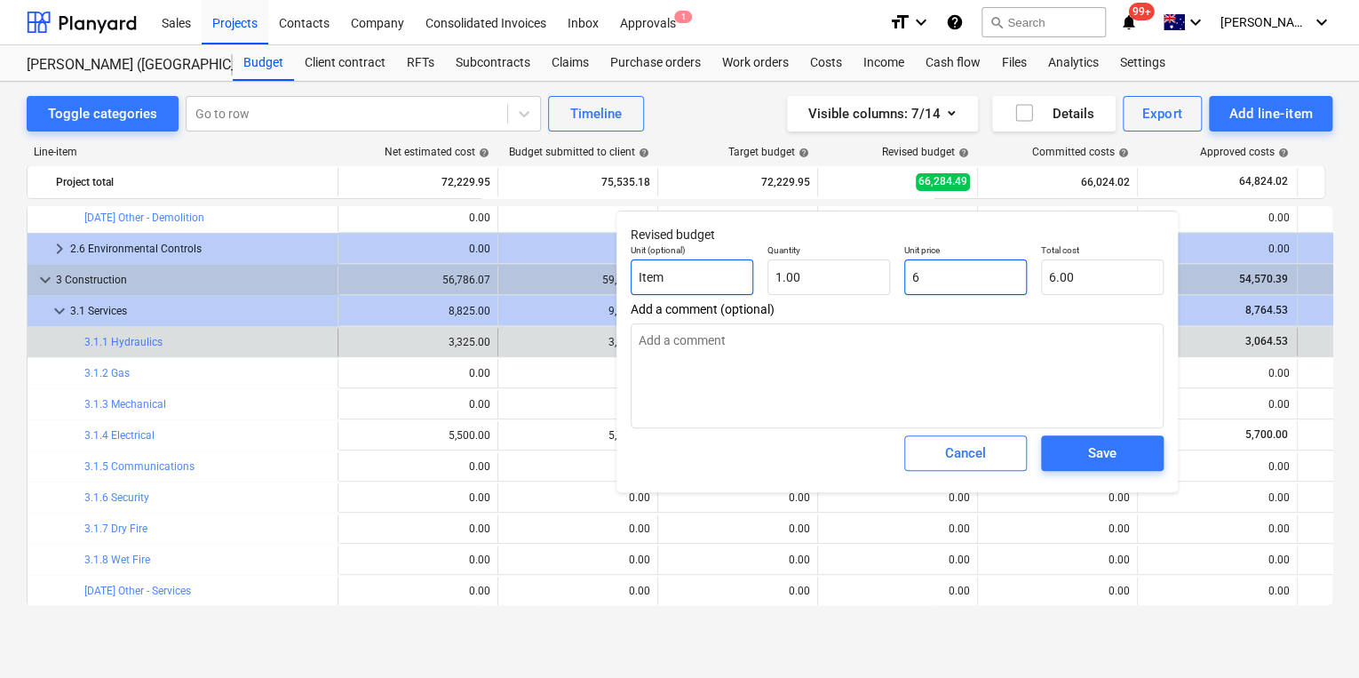
type input "6.00"
type textarea "x"
type input "0.00"
type textarea "x"
type input "3"
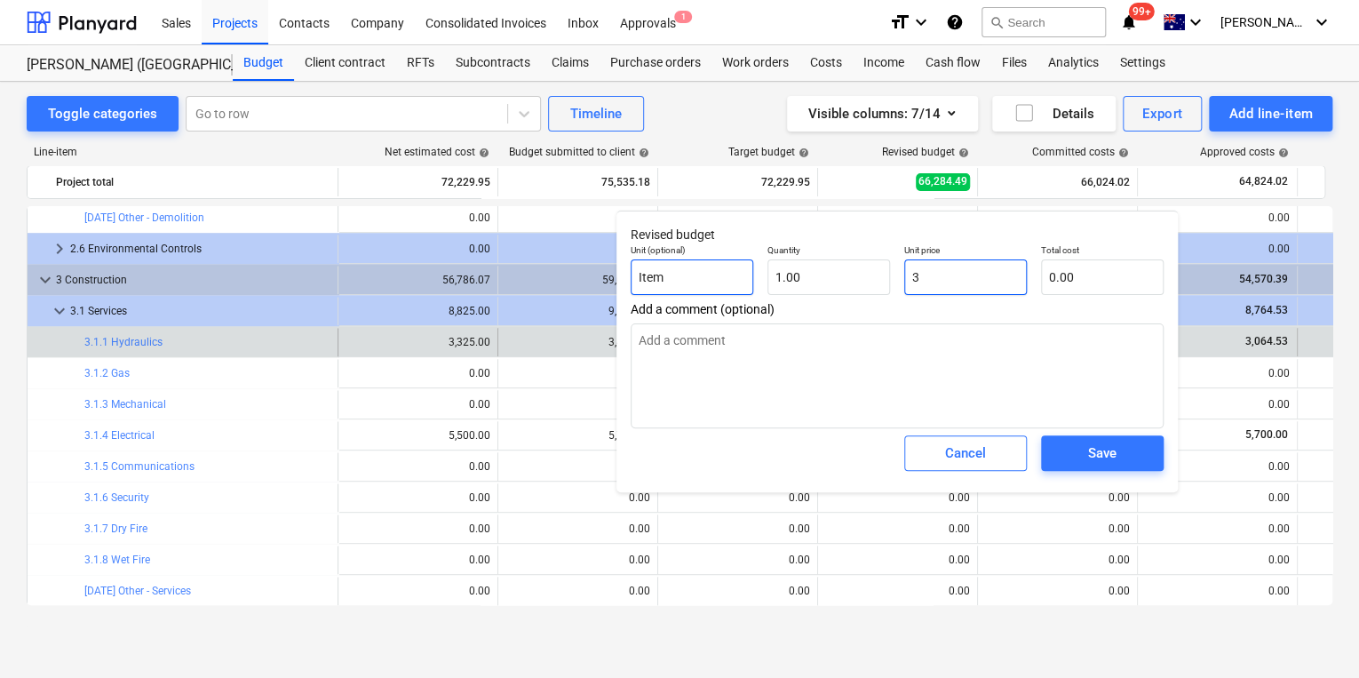
type input "3.00"
type textarea "x"
type input "30"
type input "30.00"
type textarea "x"
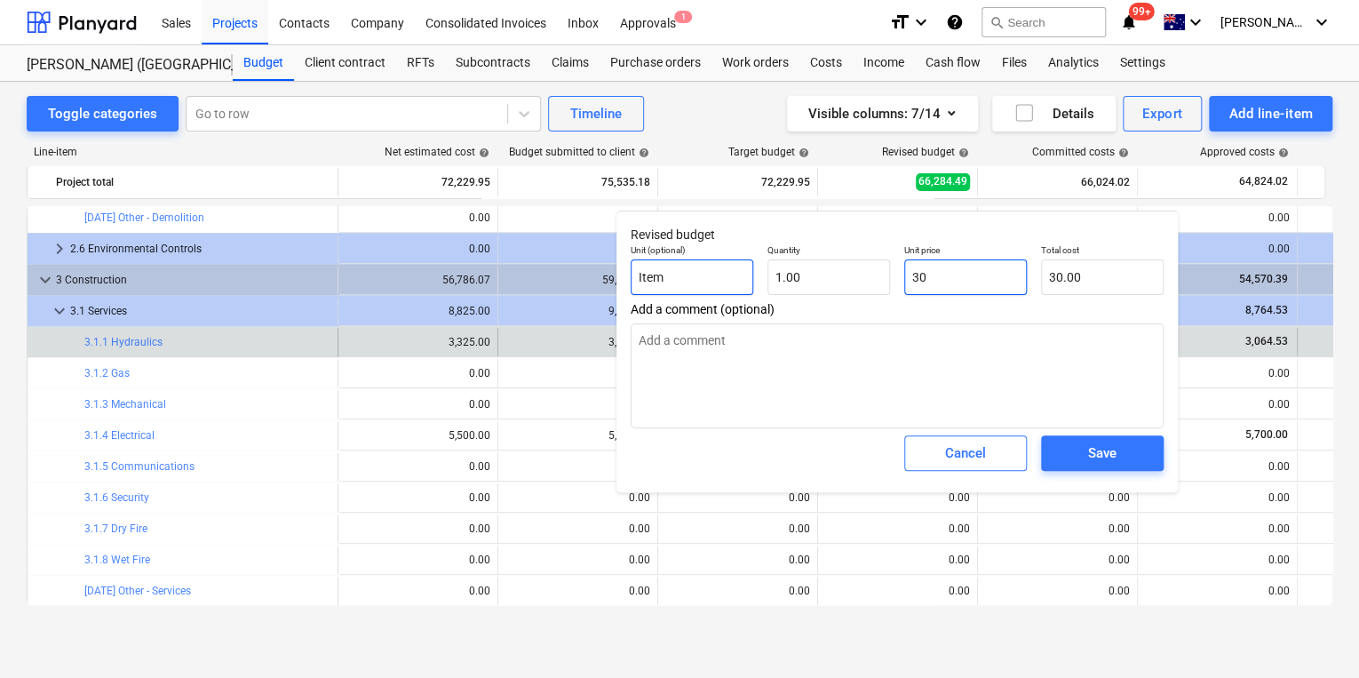
type input "306"
type input "306.00"
type textarea "x"
type input "3064"
type input "3,064.00"
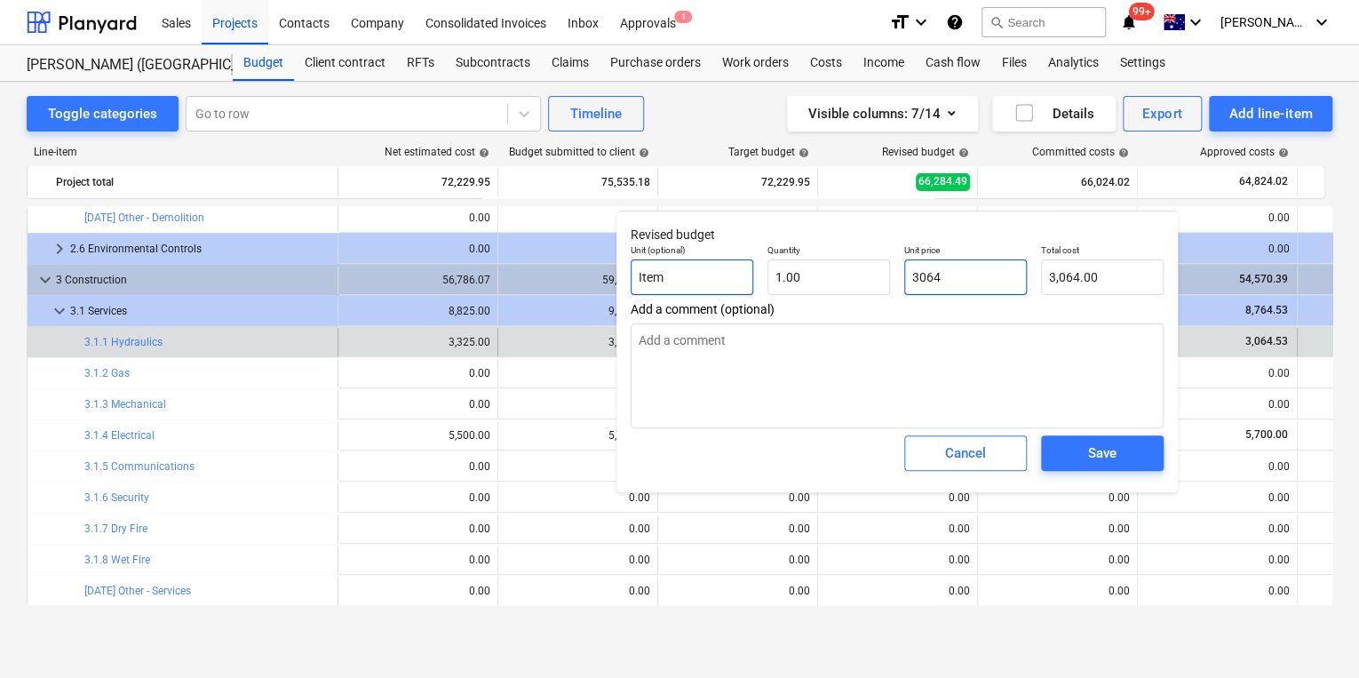
type textarea "x"
type input "3064."
type textarea "x"
type input "3064.5"
type input "3,064.50"
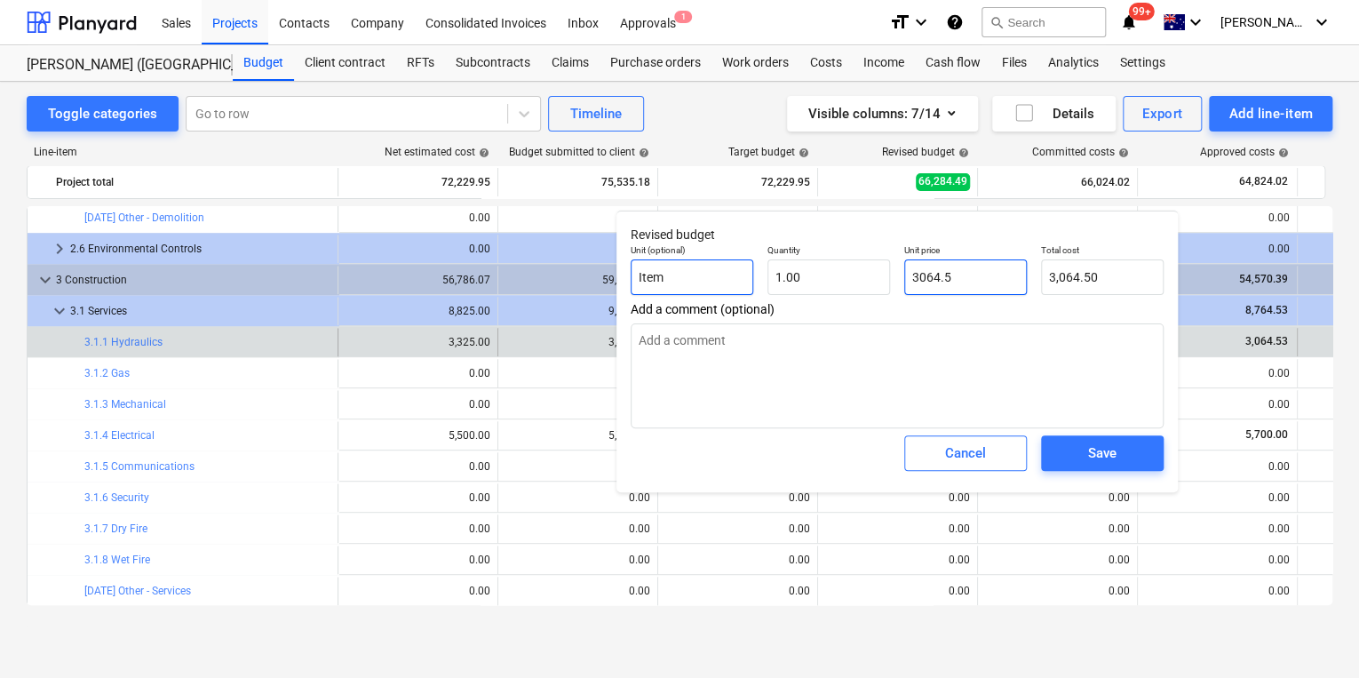
type textarea "x"
type input "3064.53"
type input "3,064.53"
type input "3064.53"
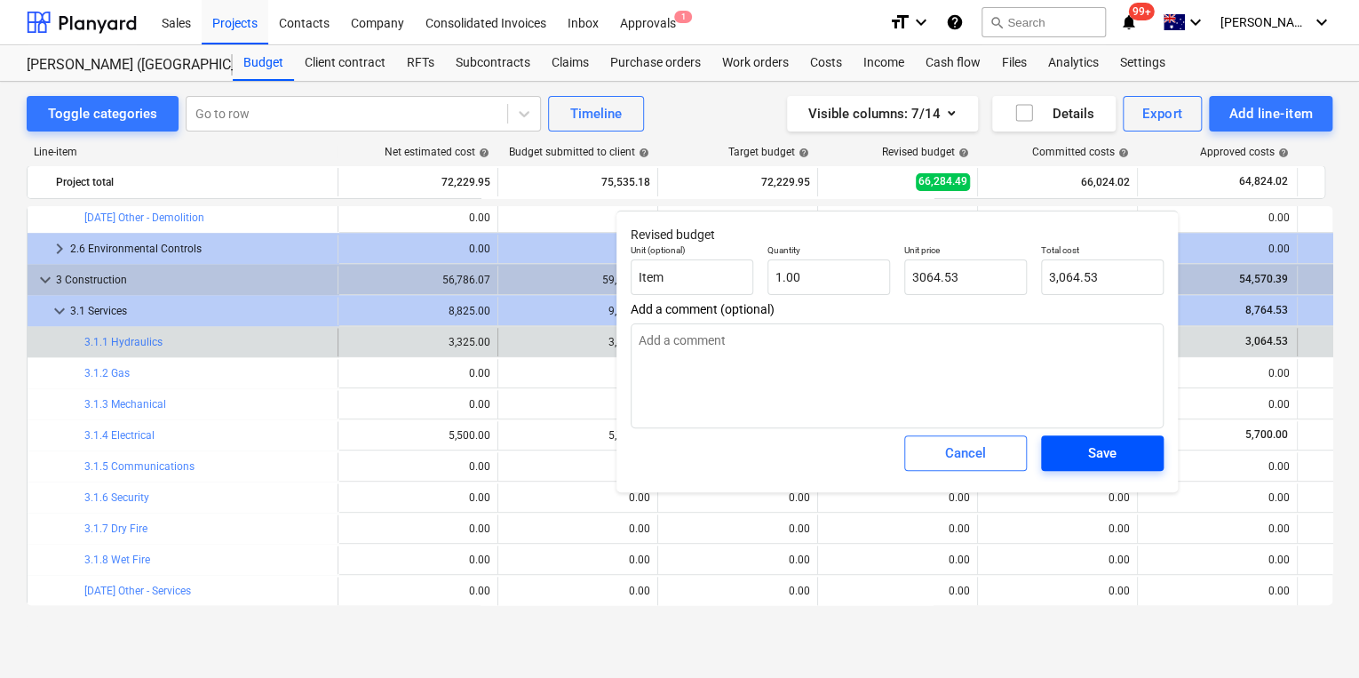
type textarea "x"
type input "3,064.53"
click at [1101, 454] on div "Save" at bounding box center [1102, 453] width 28 height 23
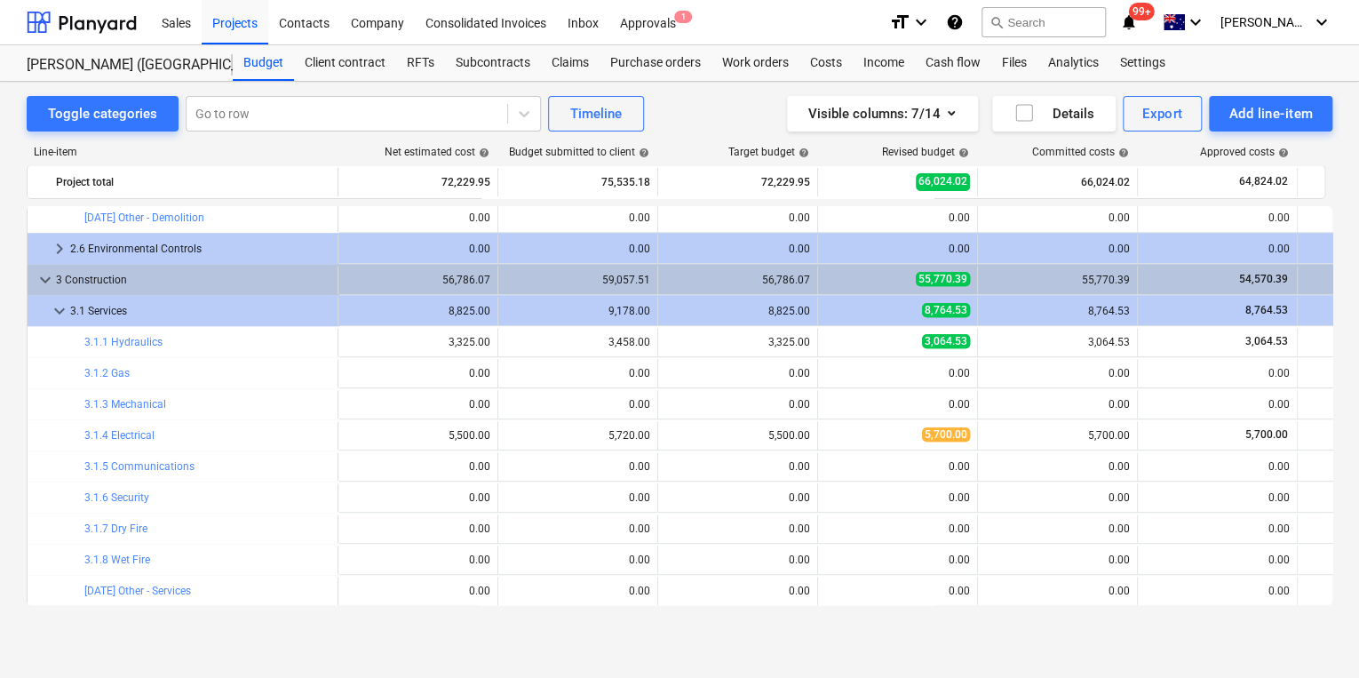
type textarea "x"
type input "1.00"
type input "3,064.53"
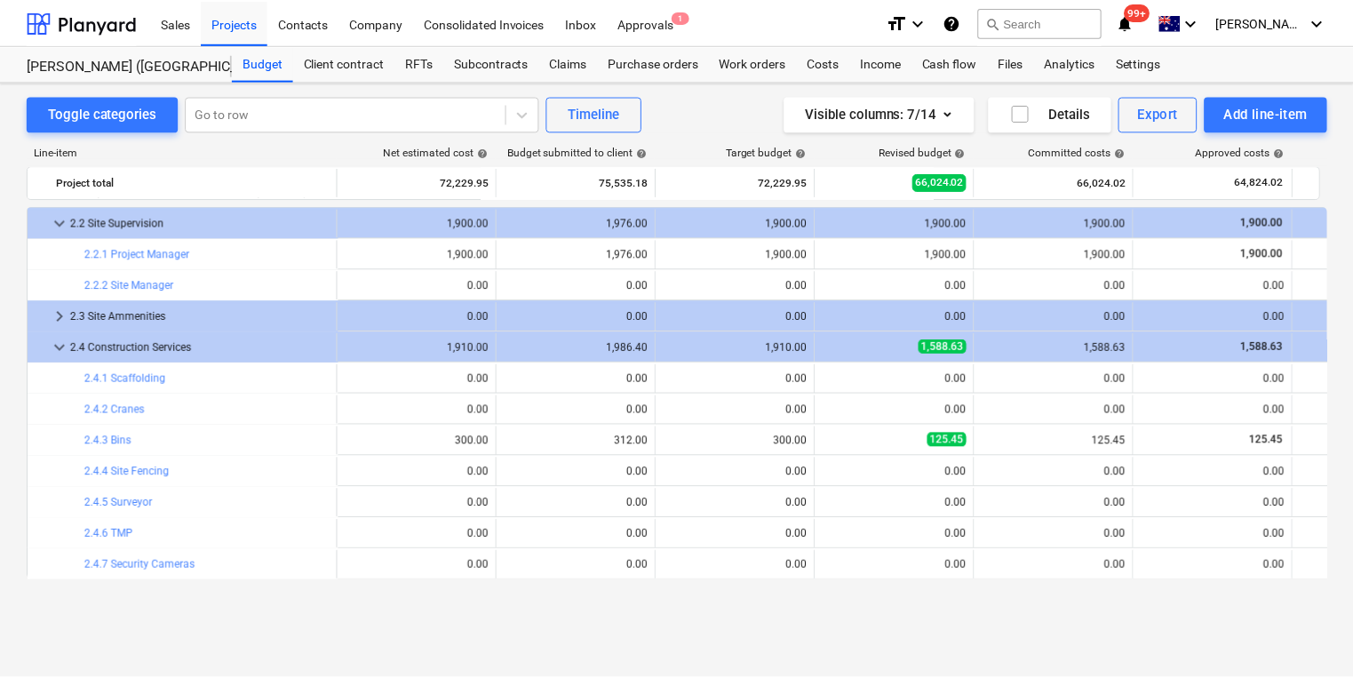
scroll to position [32, 0]
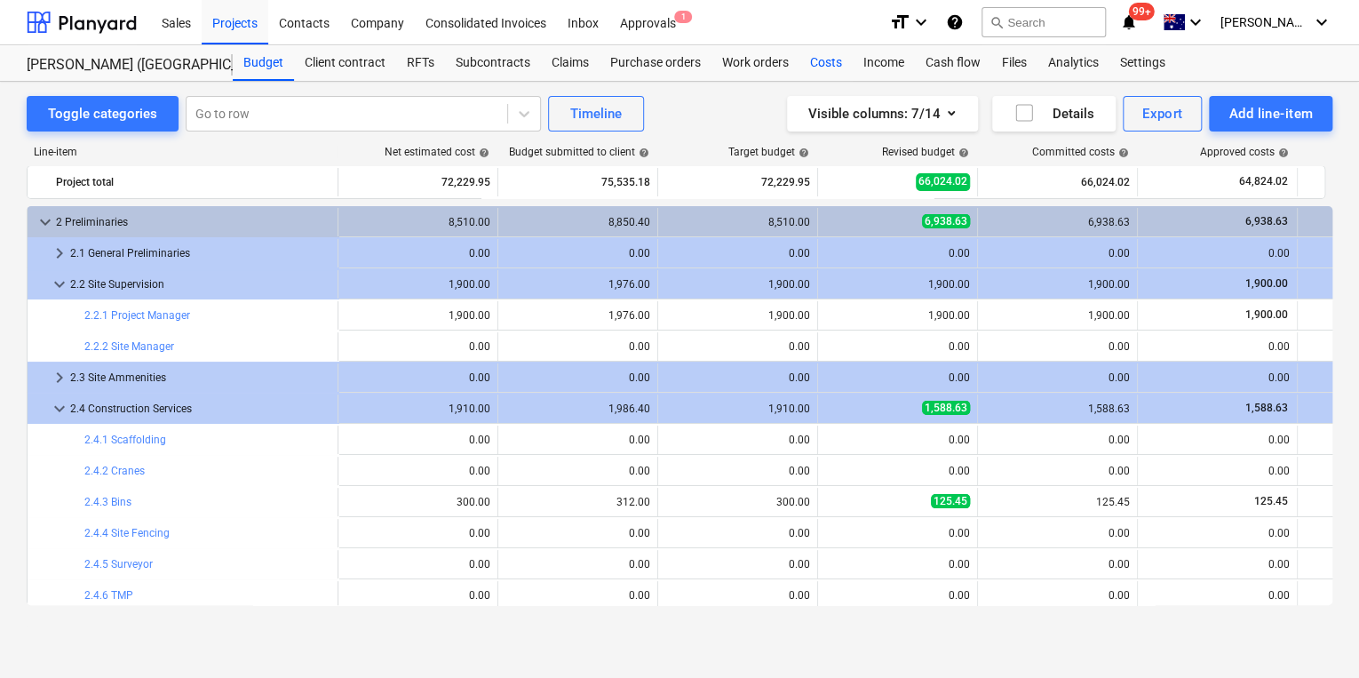
click at [834, 67] on div "Costs" at bounding box center [826, 63] width 53 height 36
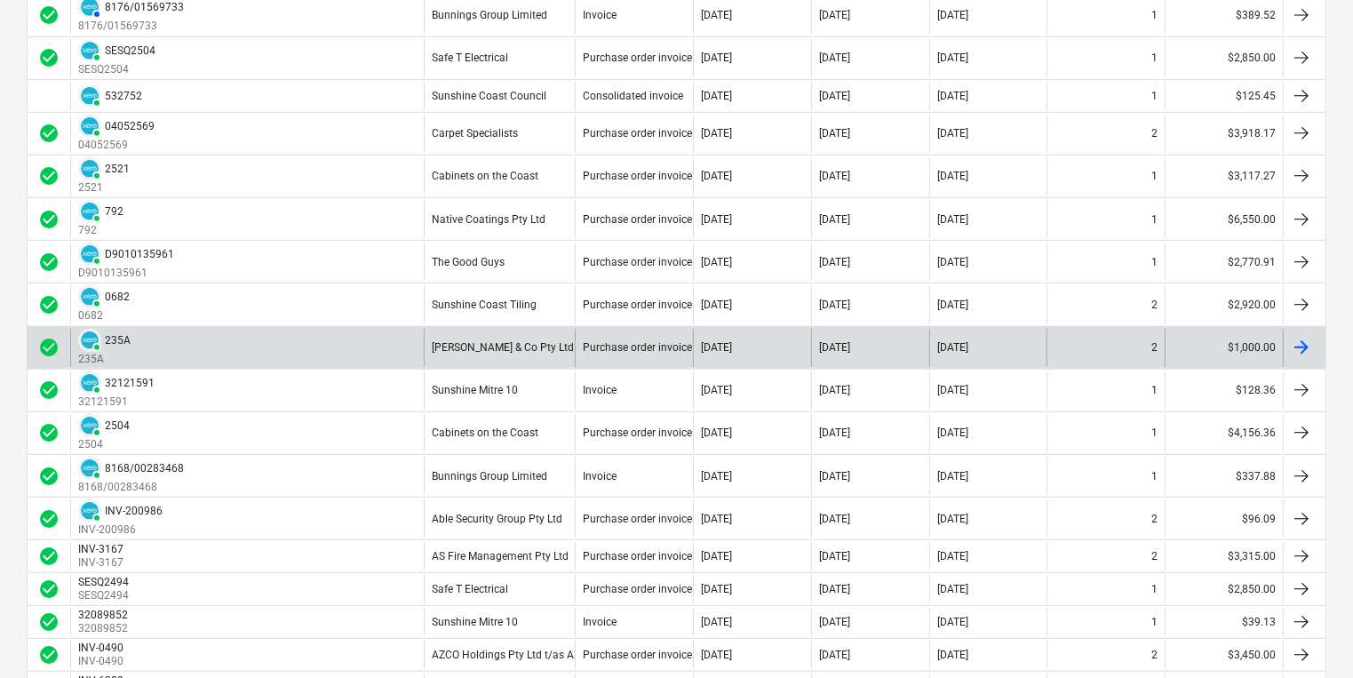
scroll to position [782, 0]
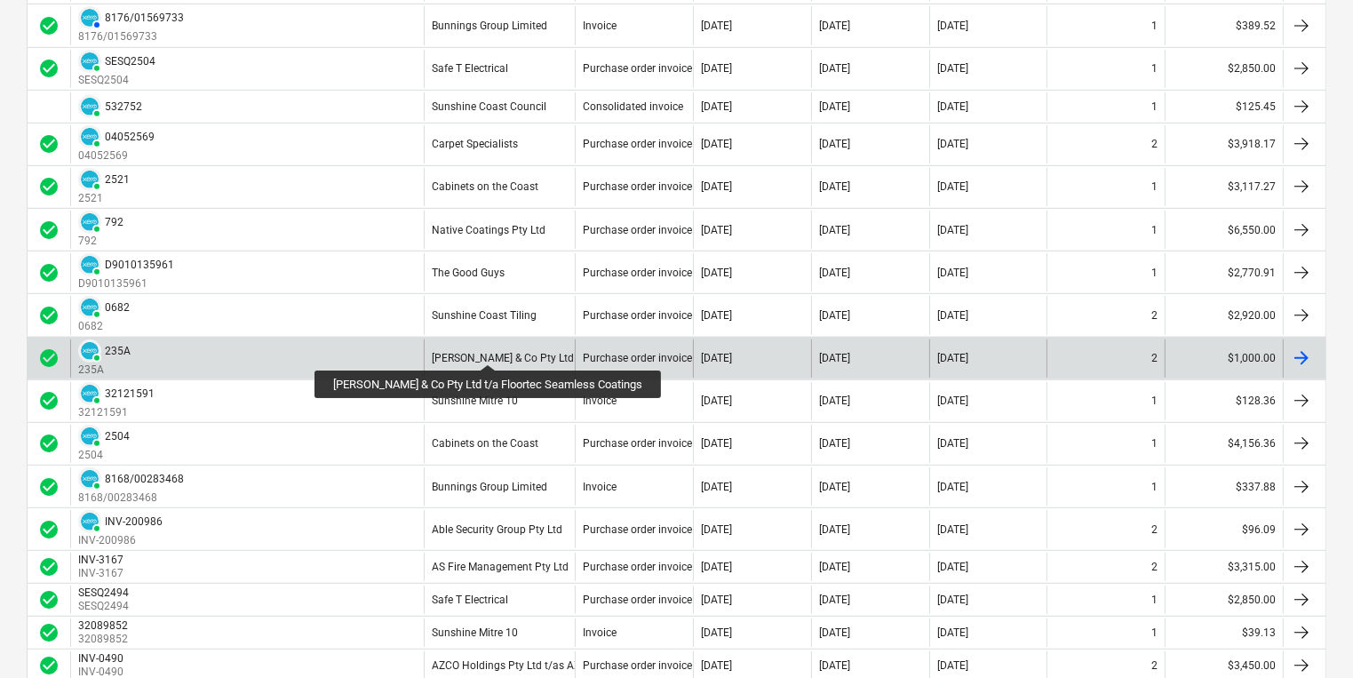
click at [481, 352] on div "[PERSON_NAME] & Co Pty Ltd t/a Floortec Seamless Coatings" at bounding box center [580, 358] width 296 height 12
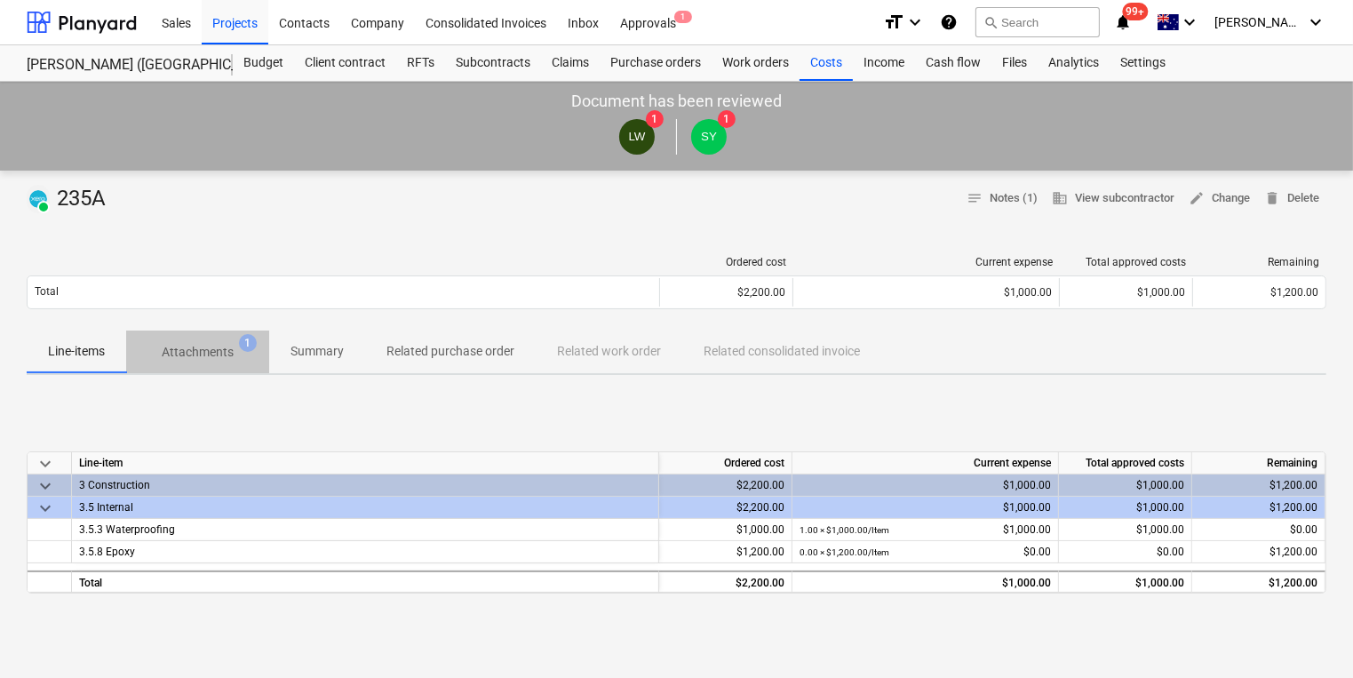
click at [183, 349] on p "Attachments" at bounding box center [198, 352] width 72 height 19
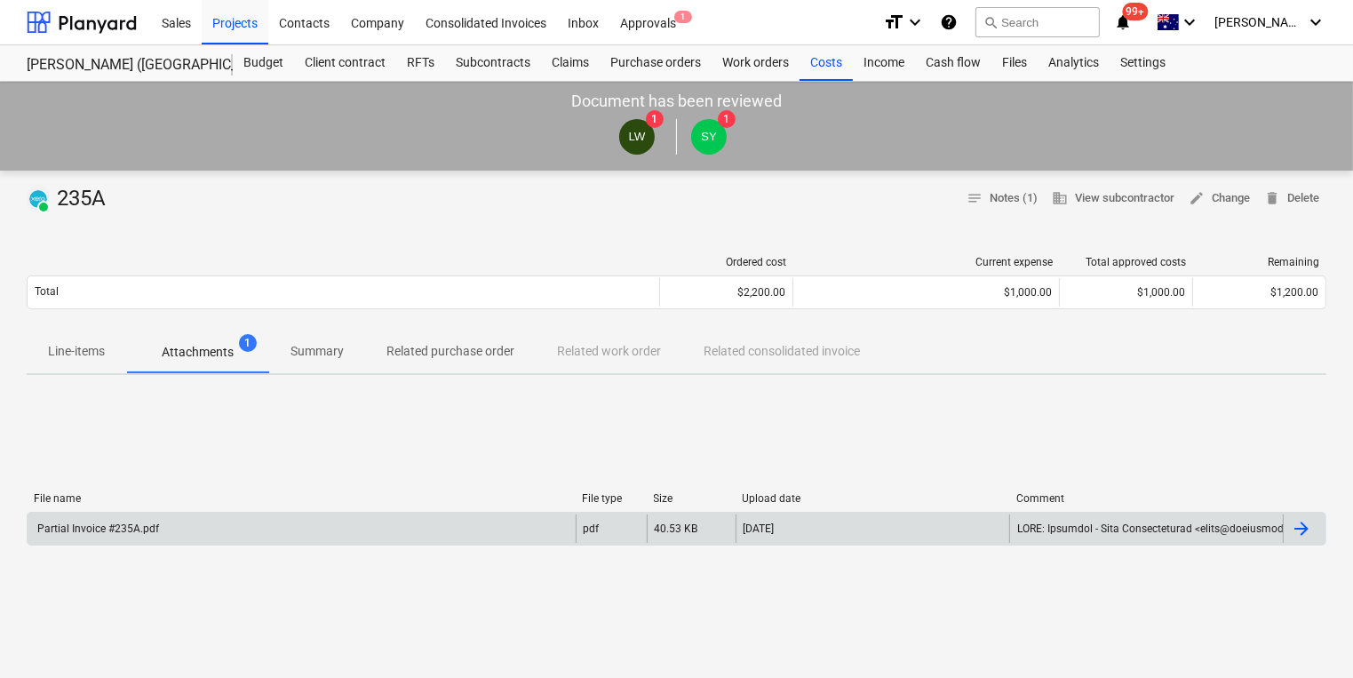
click at [117, 530] on div "Partial Invoice #235A.pdf" at bounding box center [97, 528] width 124 height 12
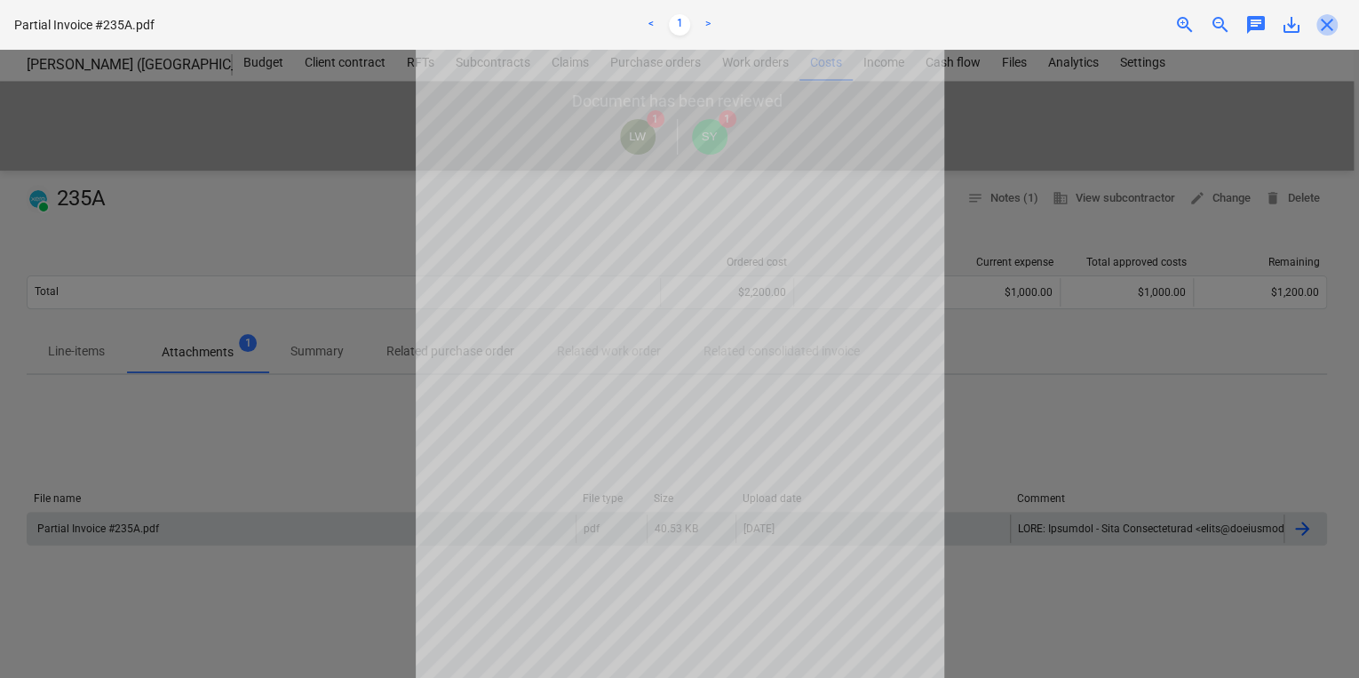
click at [1327, 26] on span "close" at bounding box center [1327, 24] width 21 height 21
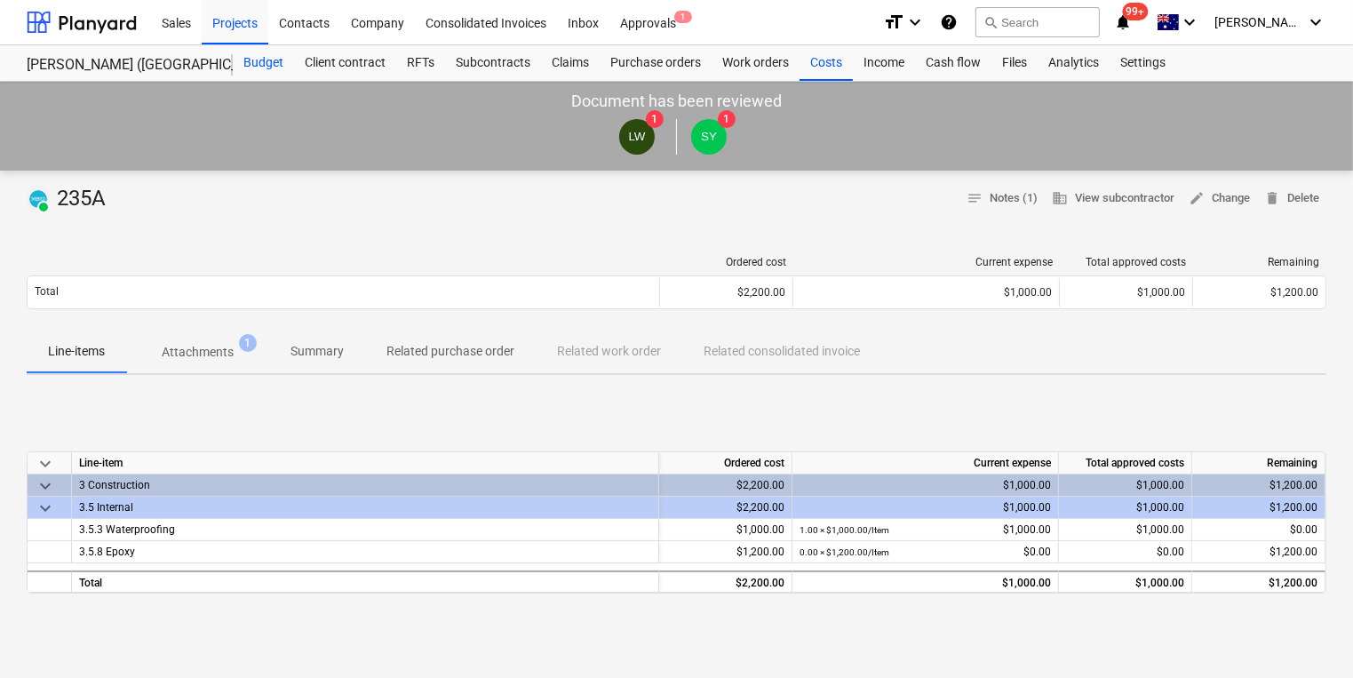
click at [245, 62] on div "Budget" at bounding box center [263, 63] width 61 height 36
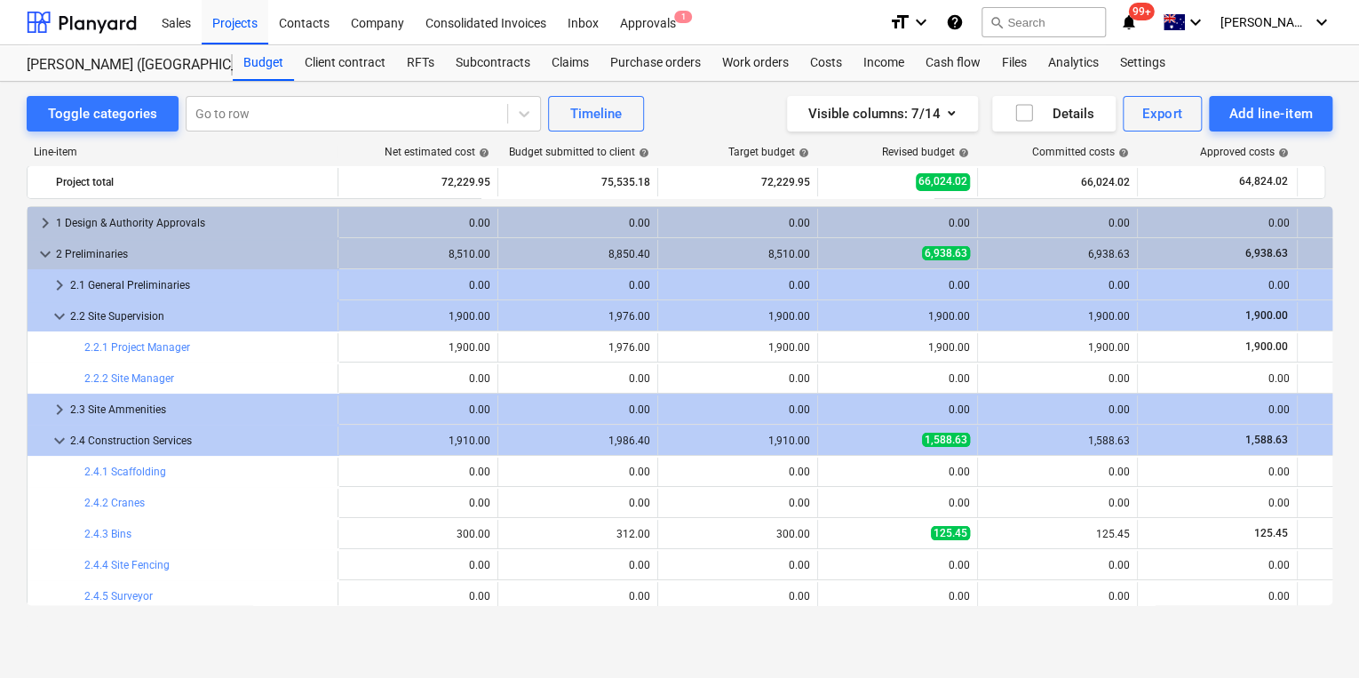
scroll to position [32, 0]
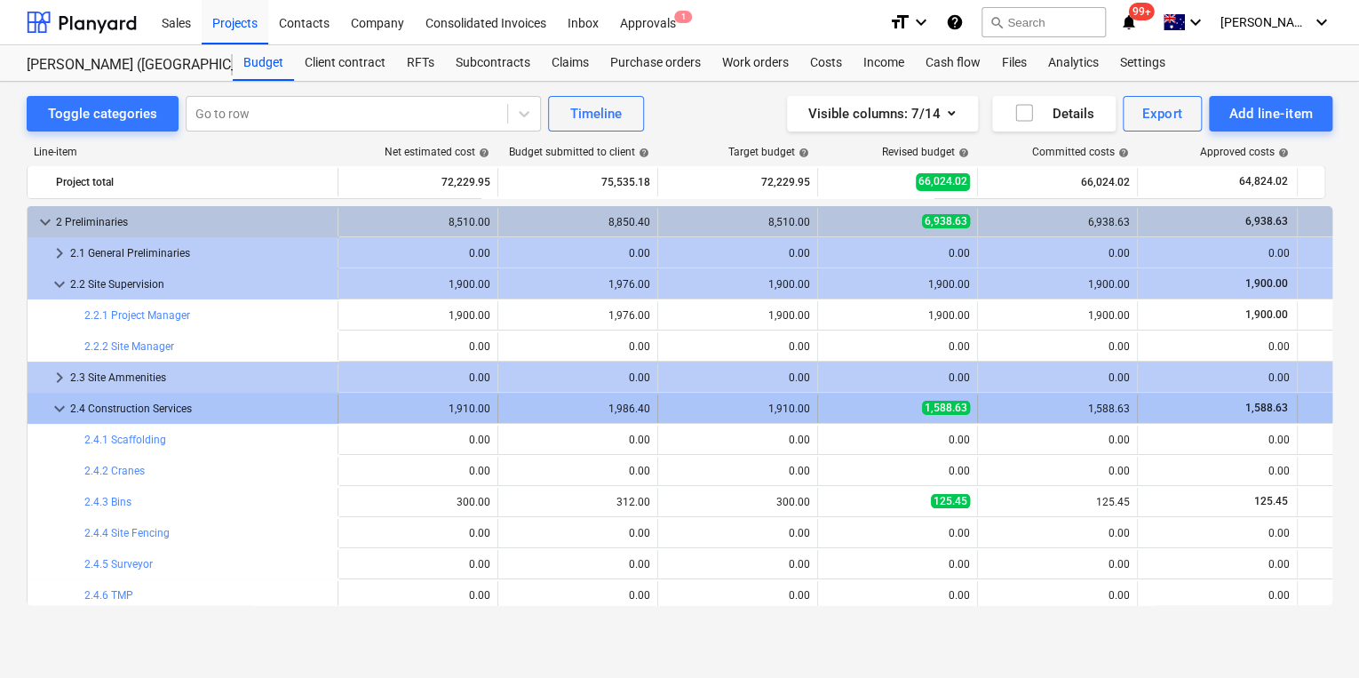
click at [60, 411] on span "keyboard_arrow_down" at bounding box center [59, 408] width 21 height 21
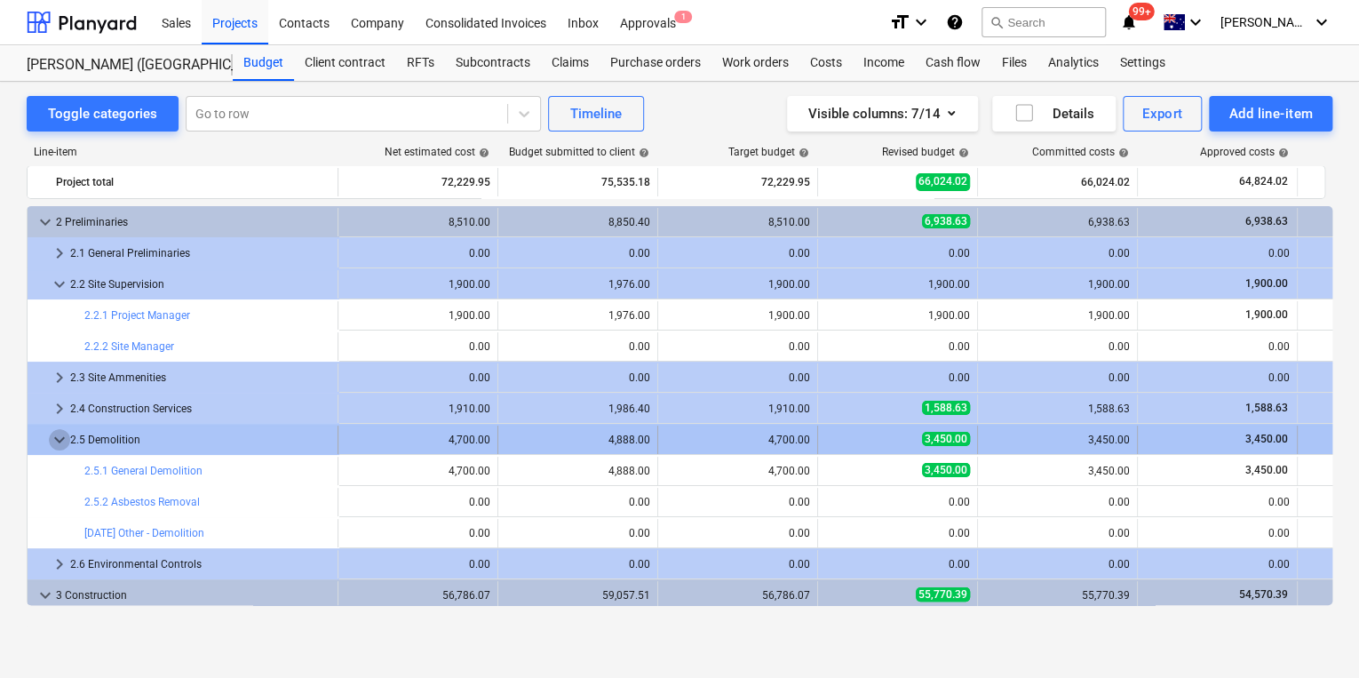
click at [57, 439] on span "keyboard_arrow_down" at bounding box center [59, 439] width 21 height 21
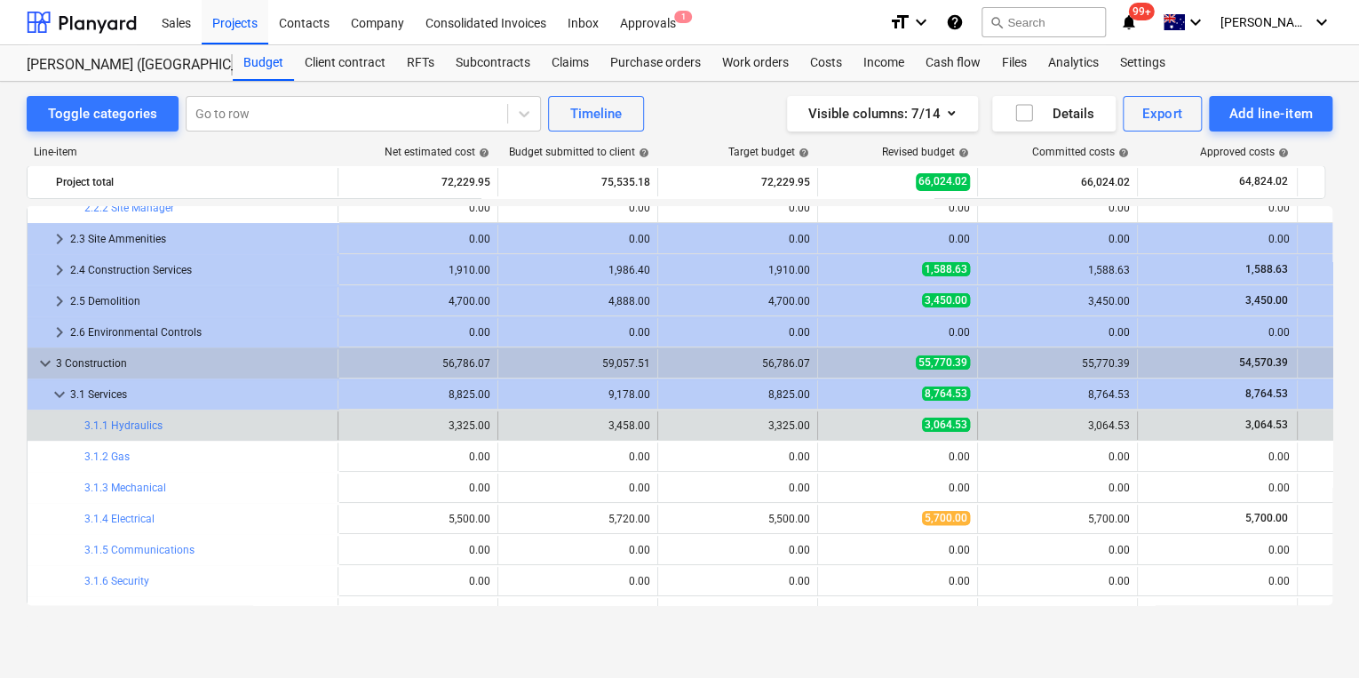
scroll to position [174, 0]
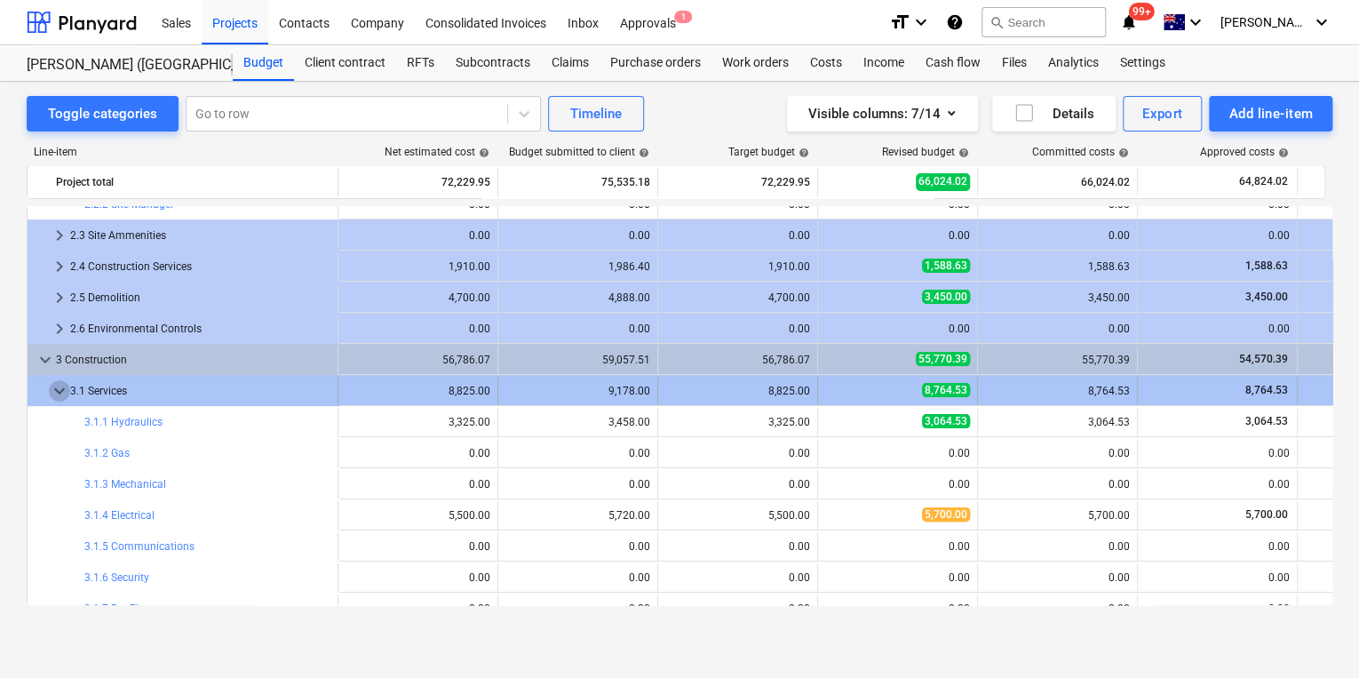
click at [60, 398] on span "keyboard_arrow_down" at bounding box center [59, 390] width 21 height 21
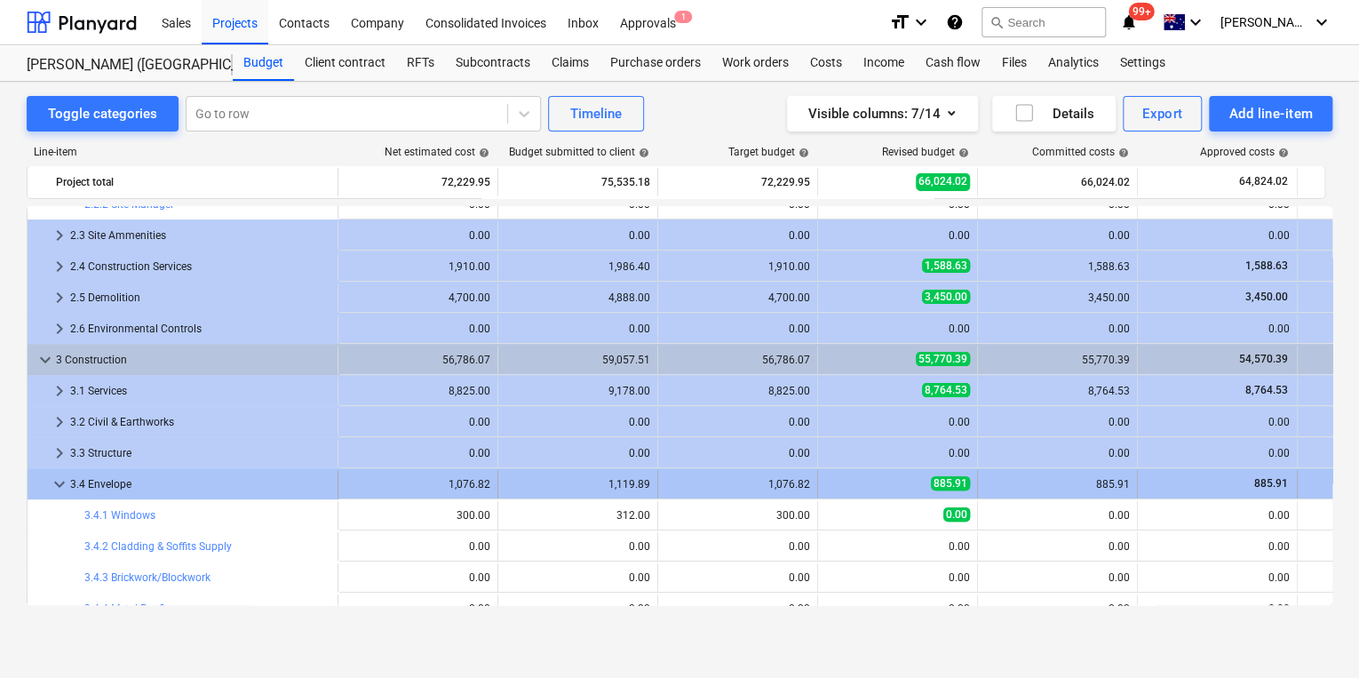
click at [56, 482] on span "keyboard_arrow_down" at bounding box center [59, 484] width 21 height 21
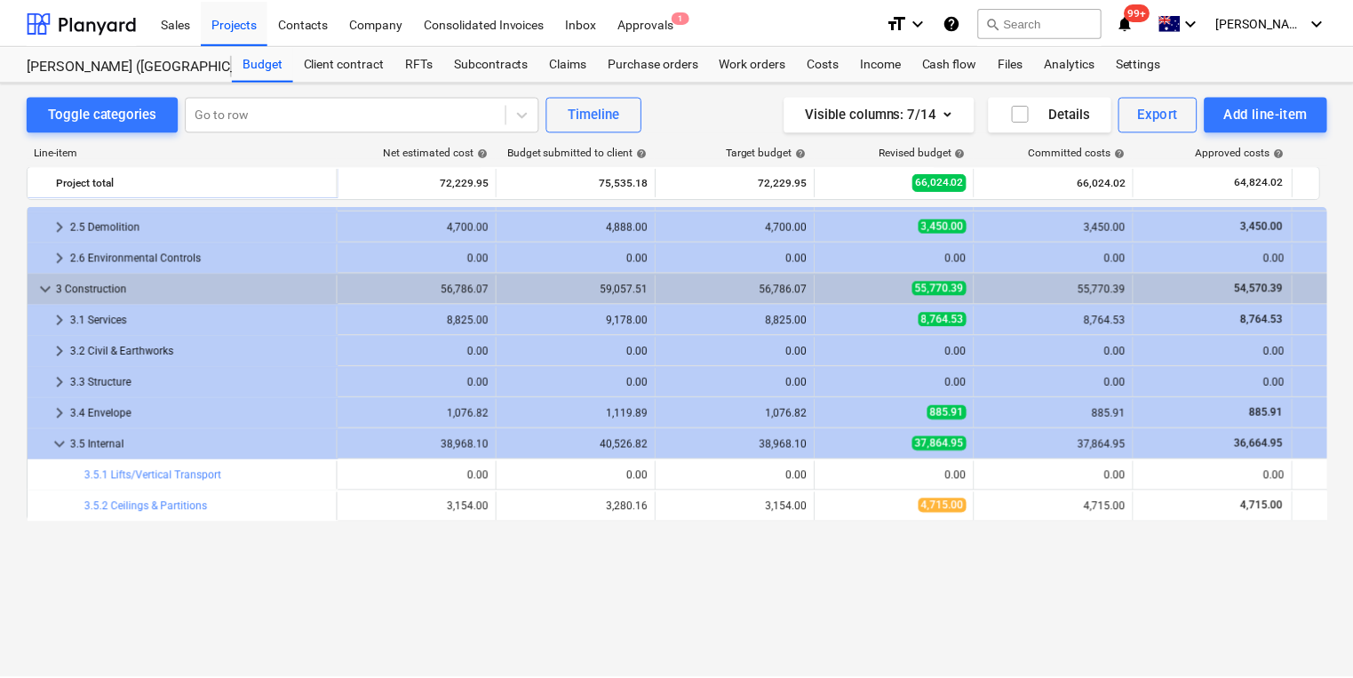
scroll to position [0, 0]
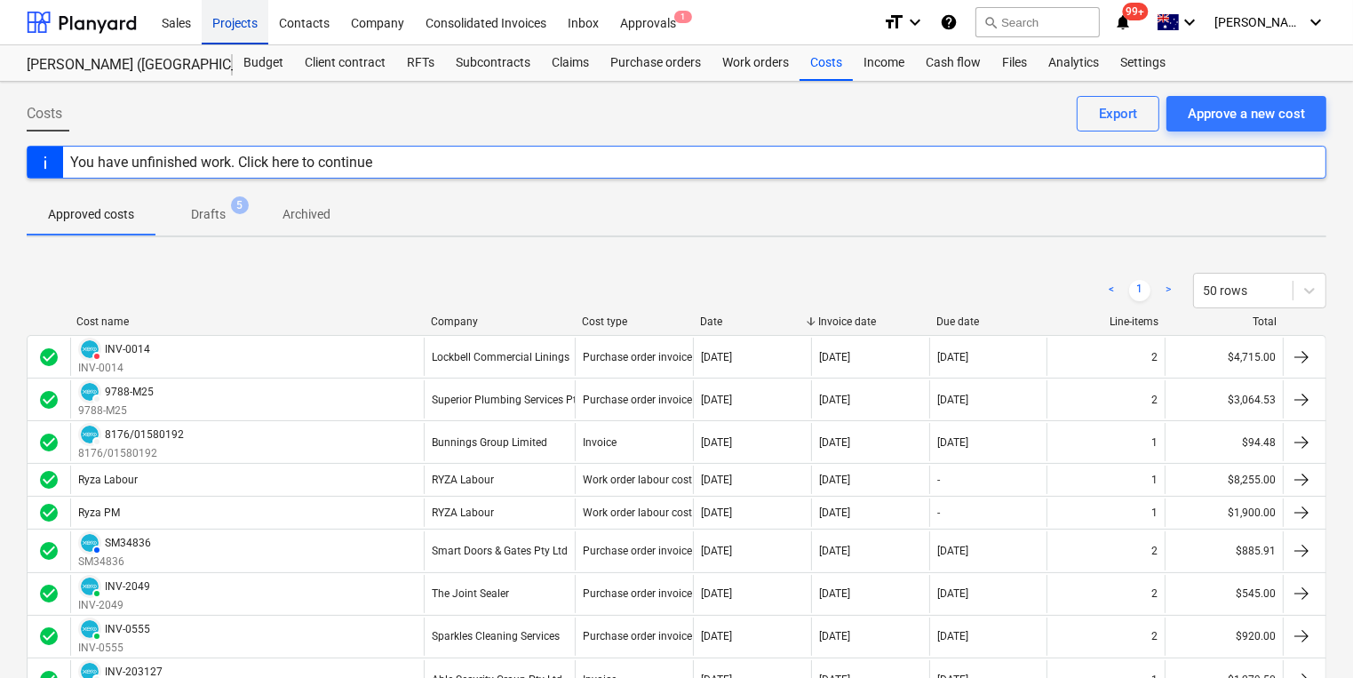
click at [234, 24] on div "Projects" at bounding box center [235, 21] width 67 height 45
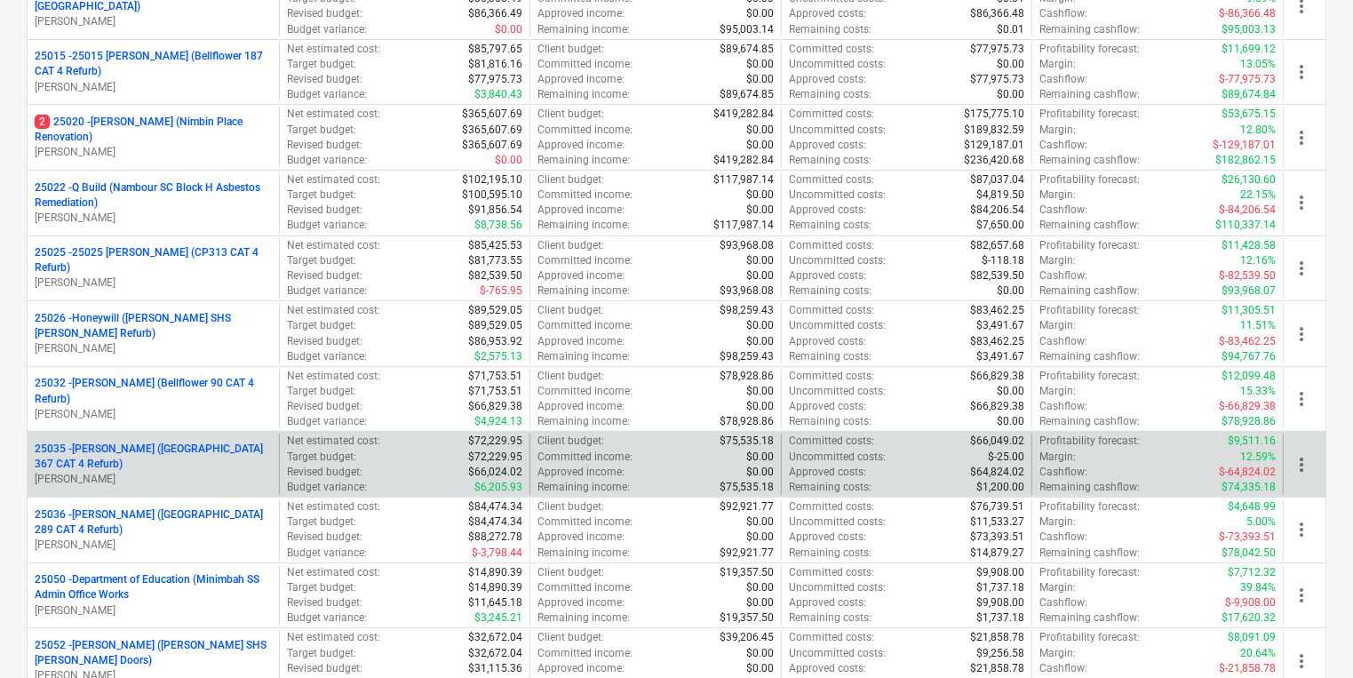
scroll to position [426, 0]
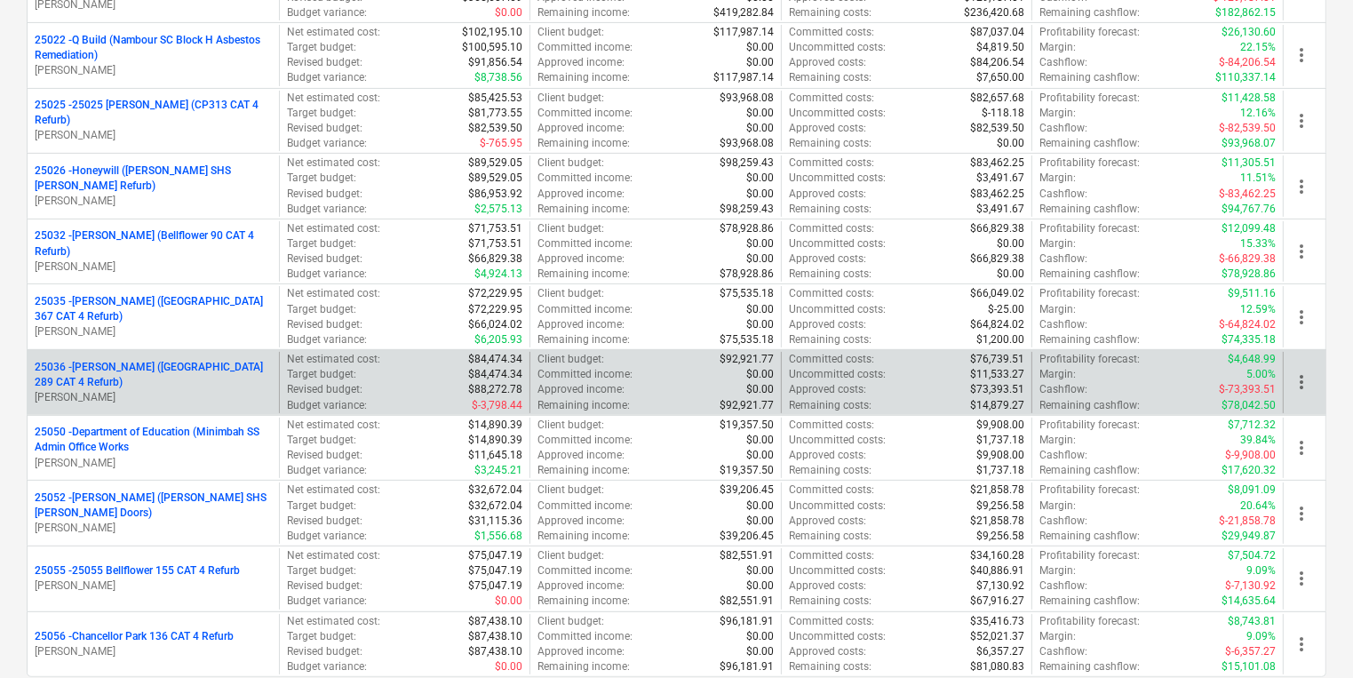
click at [168, 368] on p "25036 - [PERSON_NAME] ([GEOGRAPHIC_DATA] 289 CAT 4 Refurb)" at bounding box center [153, 375] width 237 height 30
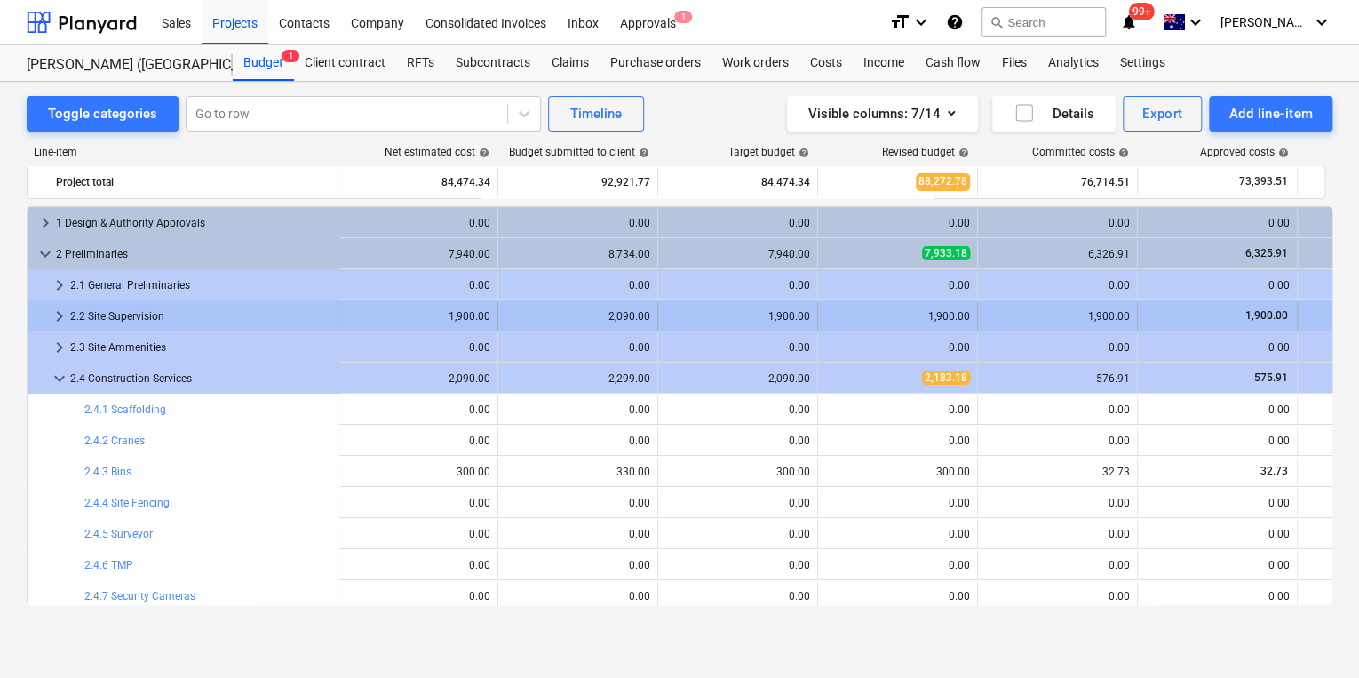
click at [60, 311] on span "keyboard_arrow_right" at bounding box center [59, 316] width 21 height 21
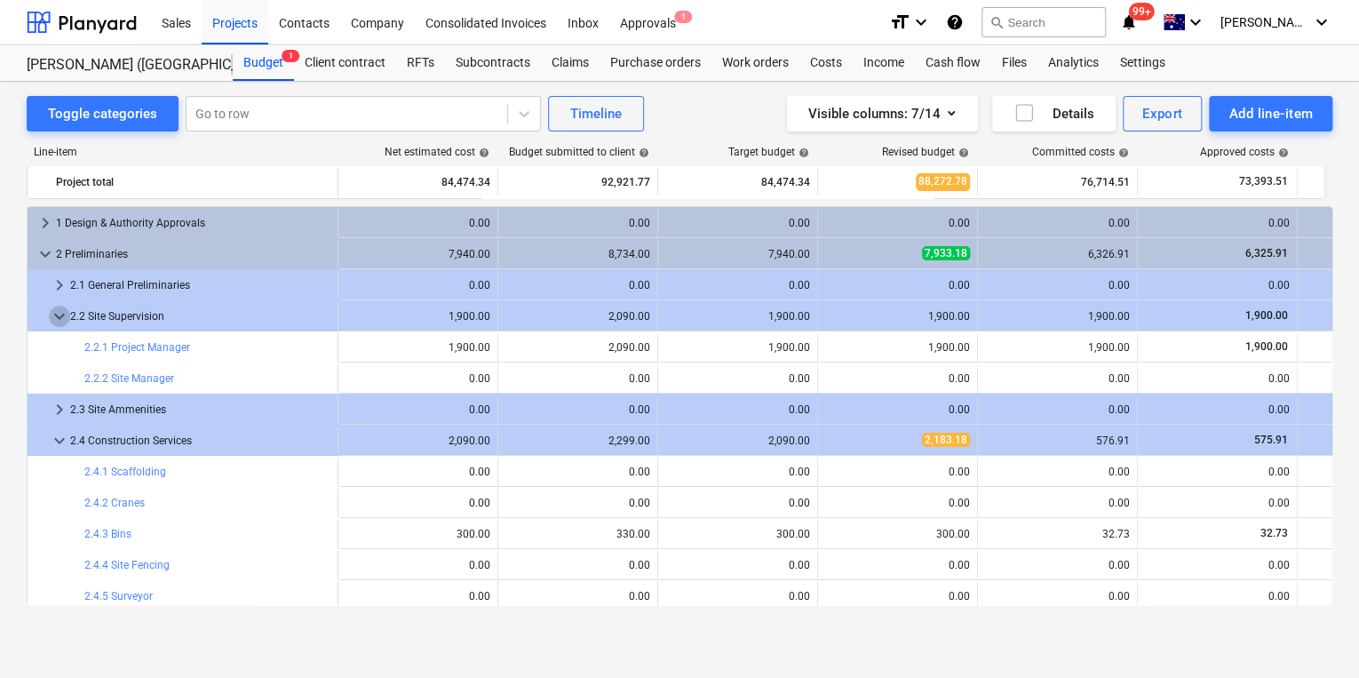
click at [60, 311] on span "keyboard_arrow_down" at bounding box center [59, 316] width 21 height 21
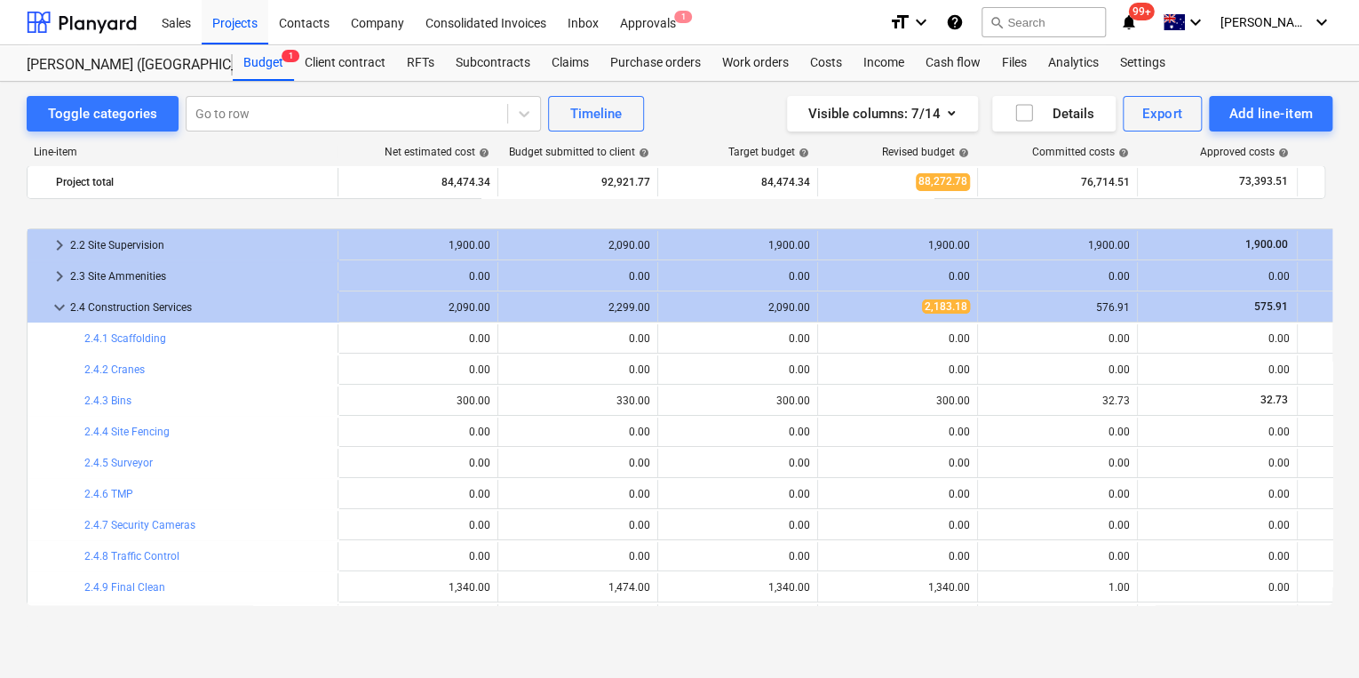
scroll to position [142, 0]
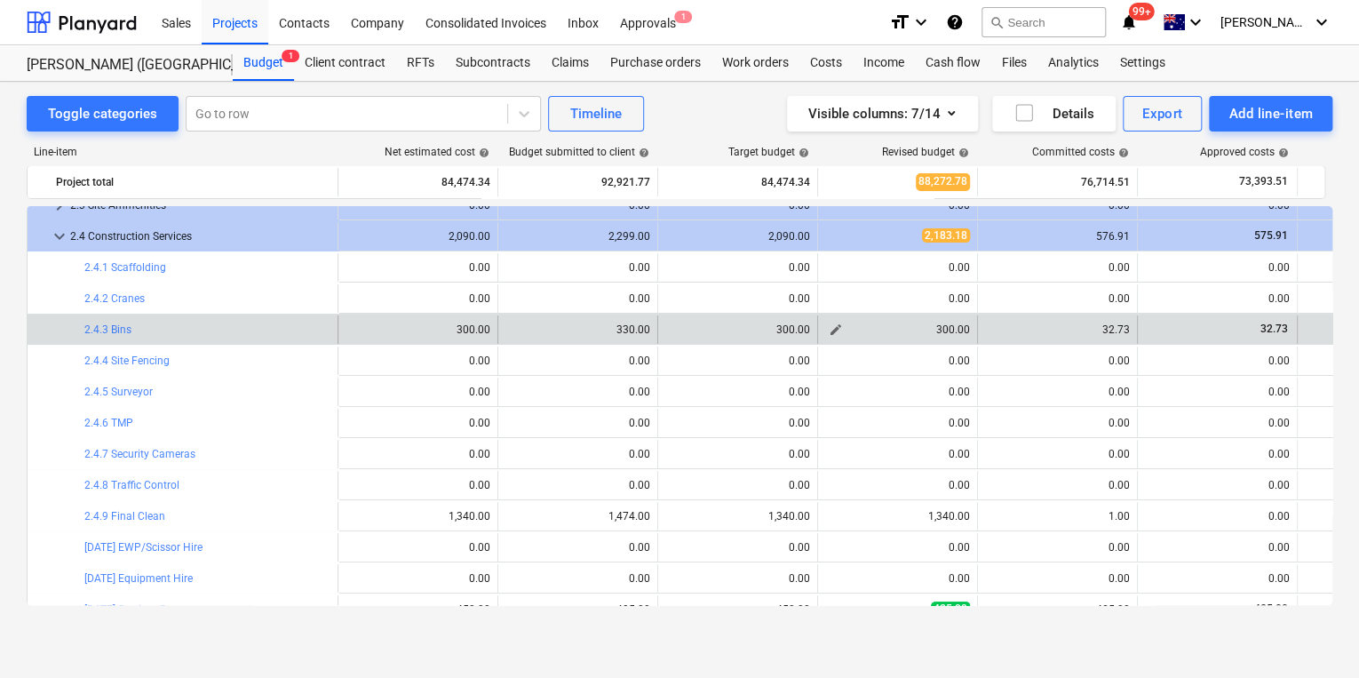
click at [842, 331] on span "edit" at bounding box center [836, 330] width 14 height 14
type textarea "x"
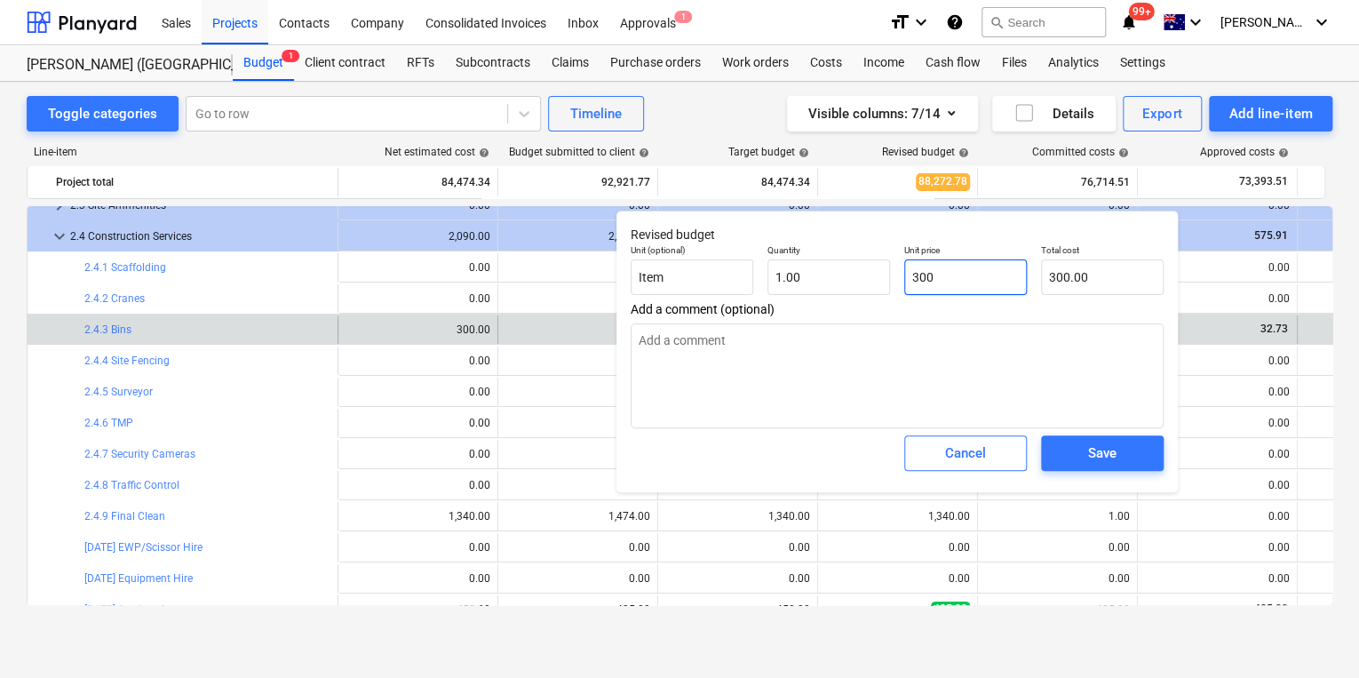
drag, startPoint x: 967, startPoint y: 273, endPoint x: 756, endPoint y: 283, distance: 210.8
click at [775, 283] on div "Unit (optional) Item Quantity 1.00 Unit price 300 Total cost 300.00" at bounding box center [897, 269] width 547 height 65
type input "3"
type textarea "x"
type input "3.00"
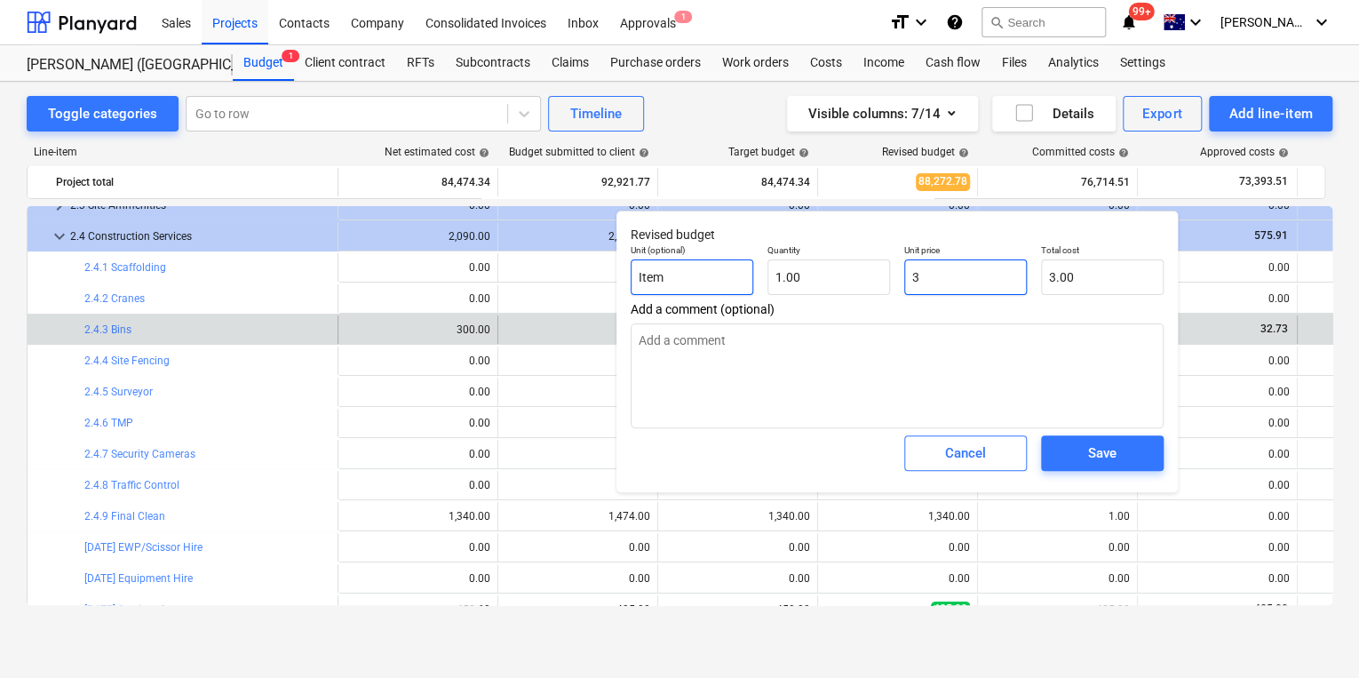
type textarea "x"
type input "32"
type input "32.00"
type textarea "x"
type input "32."
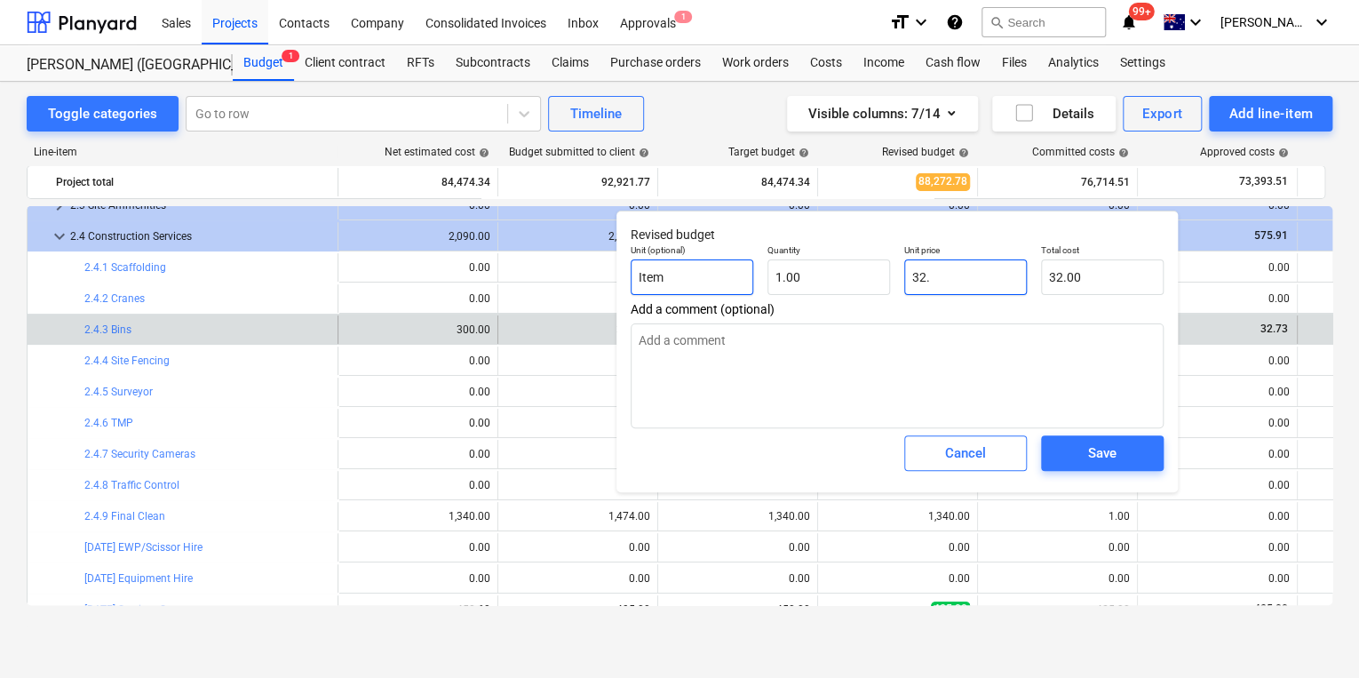
type textarea "x"
type input "32.7"
type input "32.70"
type textarea "x"
type input "32.73"
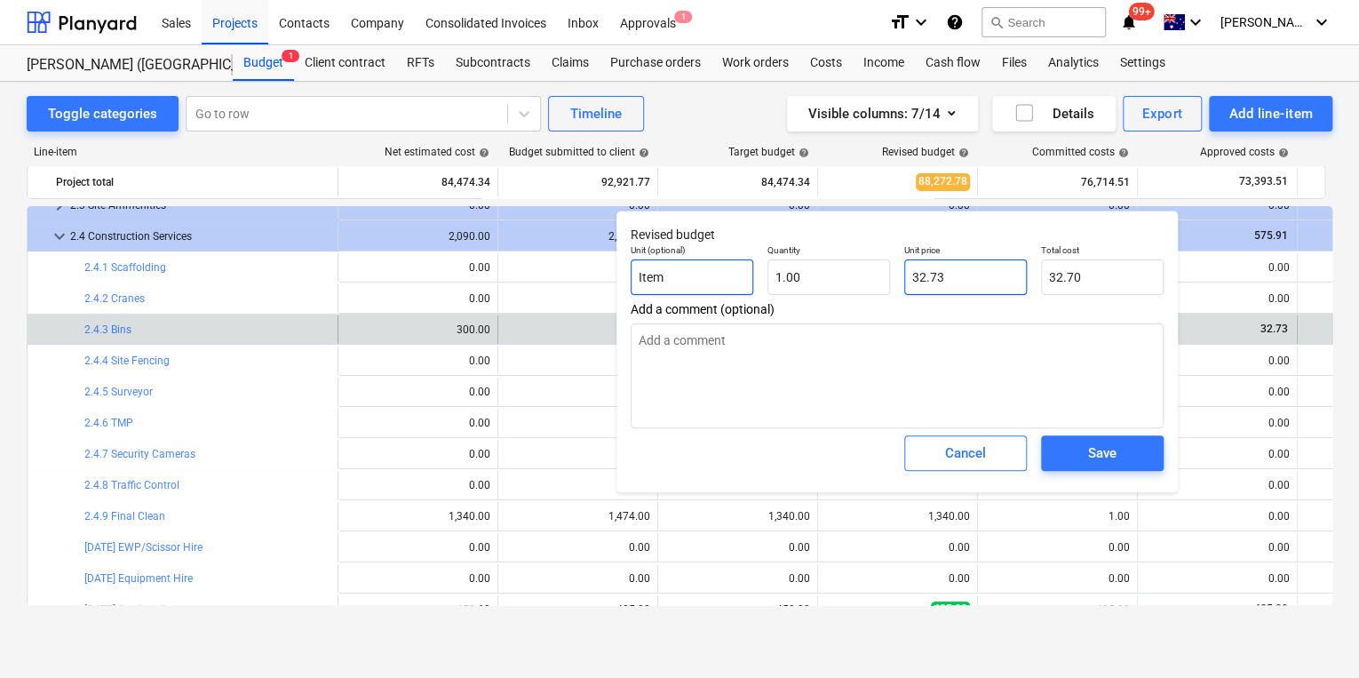
type input "32.73"
click at [1109, 455] on div "Save" at bounding box center [1102, 453] width 28 height 23
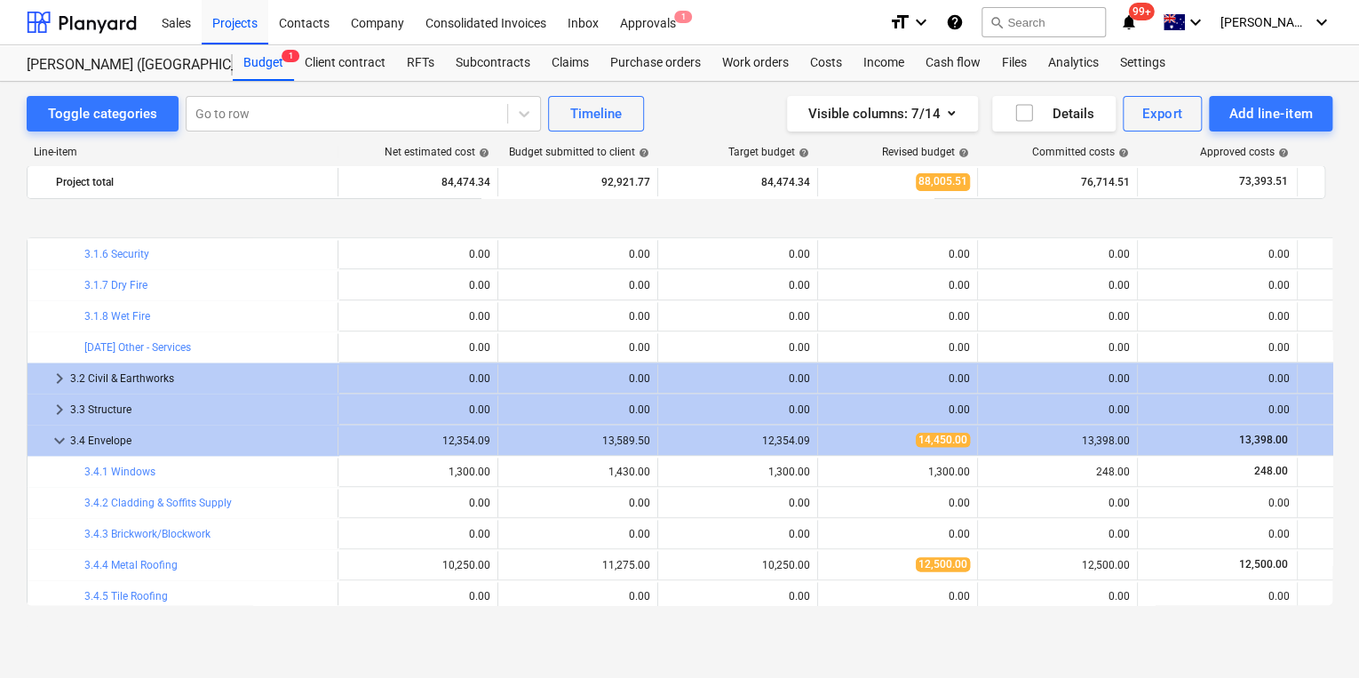
scroll to position [1066, 0]
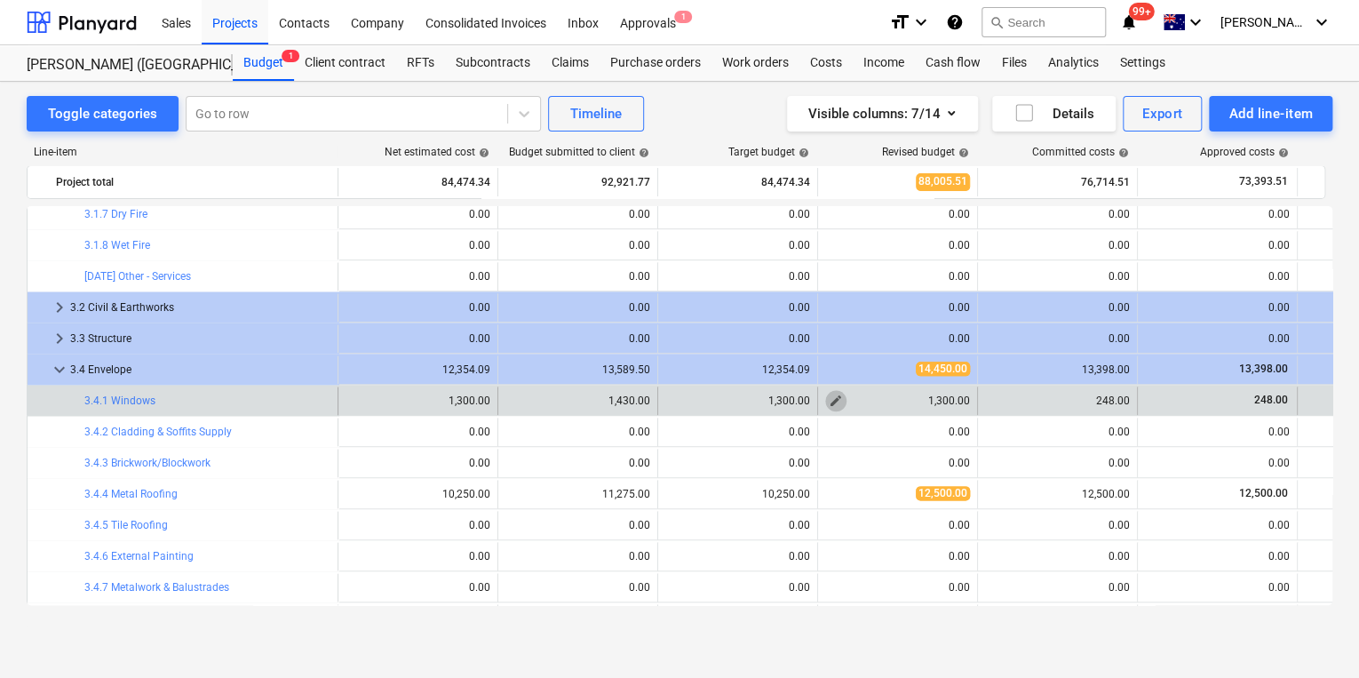
click at [834, 399] on span "edit" at bounding box center [836, 401] width 14 height 14
type textarea "x"
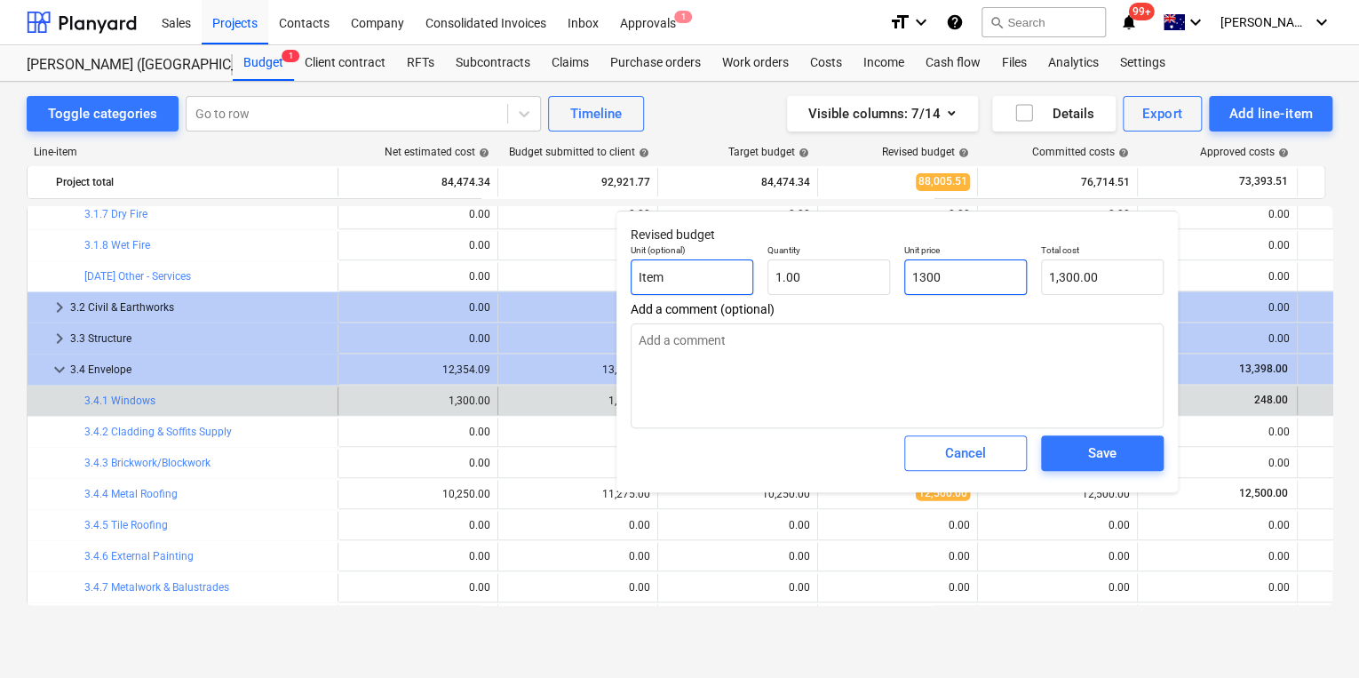
drag, startPoint x: 857, startPoint y: 277, endPoint x: 722, endPoint y: 266, distance: 135.5
click at [762, 270] on div "Unit (optional) Item Quantity 1.00 Unit price 1300 Total cost 1,300.00" at bounding box center [897, 269] width 547 height 65
type input "2"
type textarea "x"
type input "2.00"
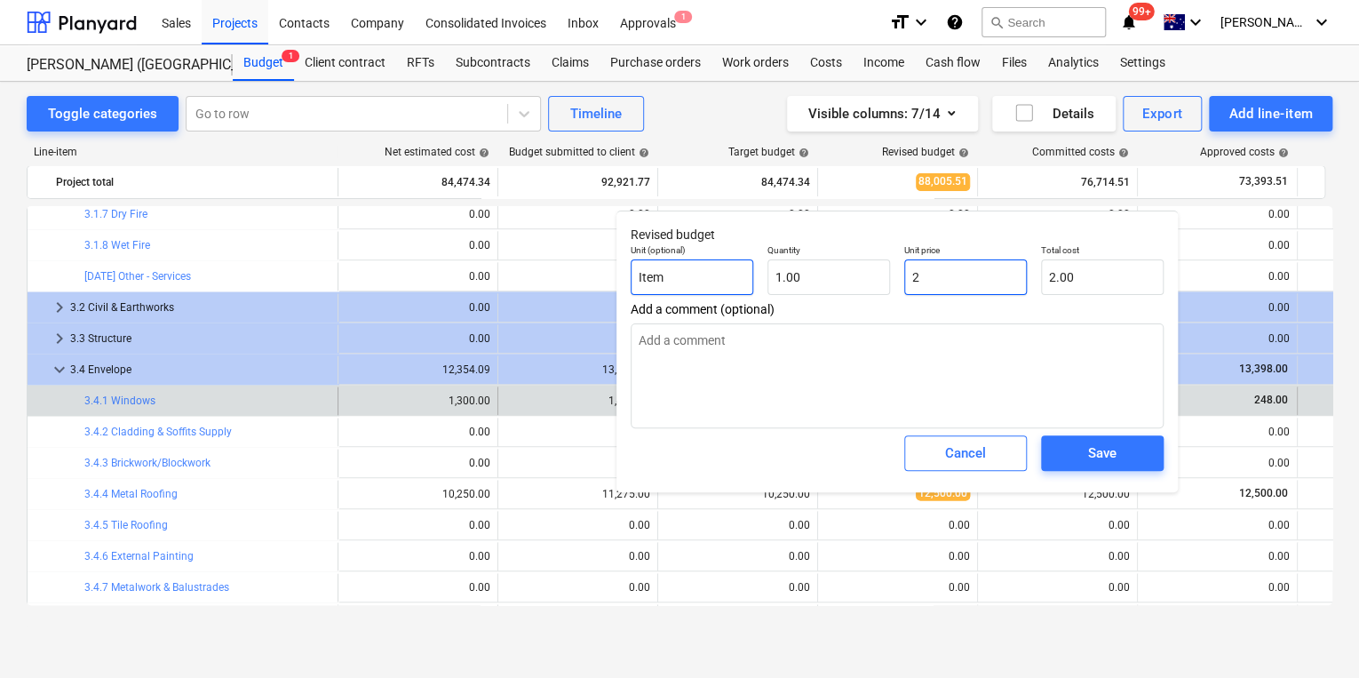
type textarea "x"
type input "24"
type input "24.00"
type input "248"
type textarea "x"
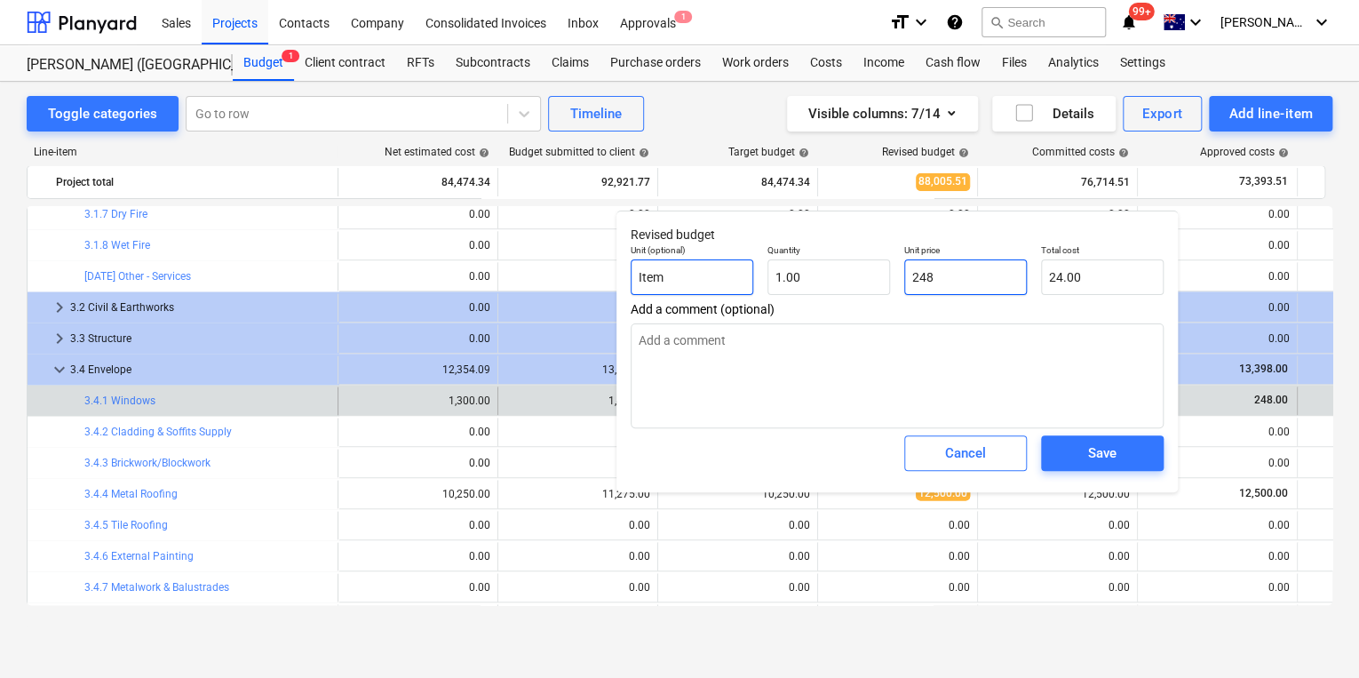
type input "248.00"
type input "248"
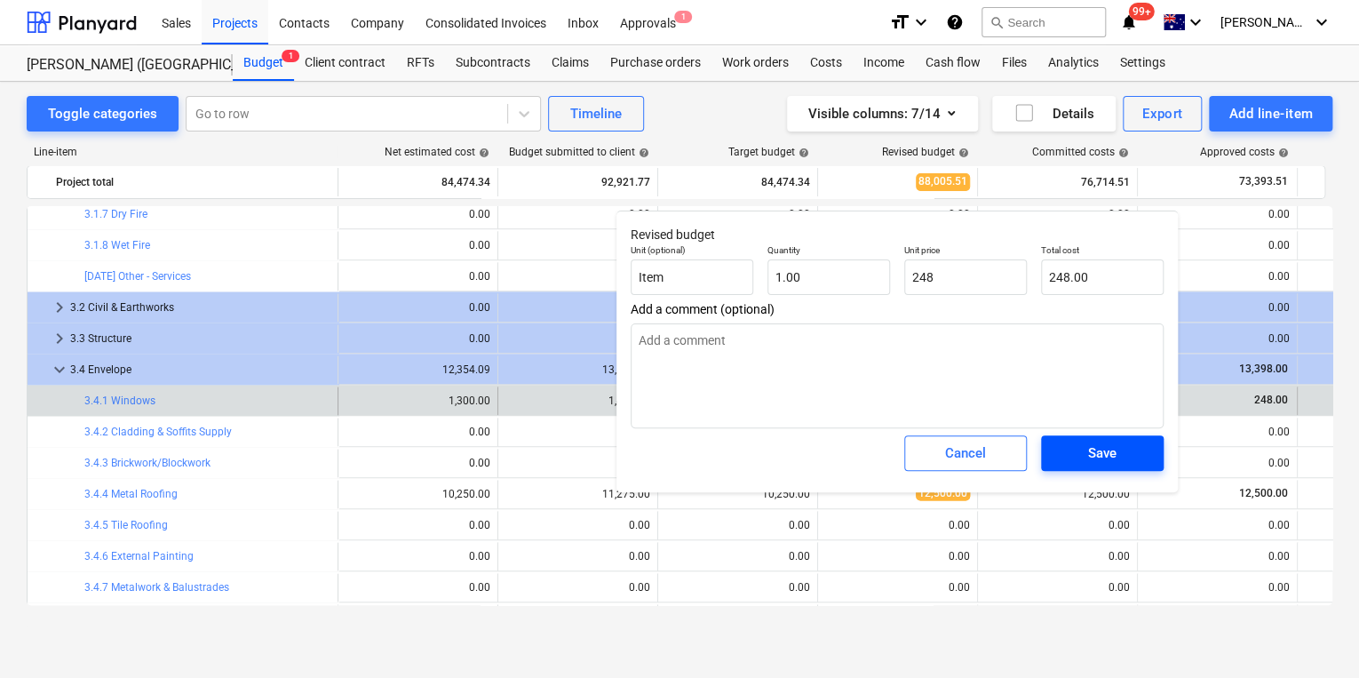
type textarea "x"
type input "248.00"
click at [1123, 459] on span "Save" at bounding box center [1103, 453] width 80 height 23
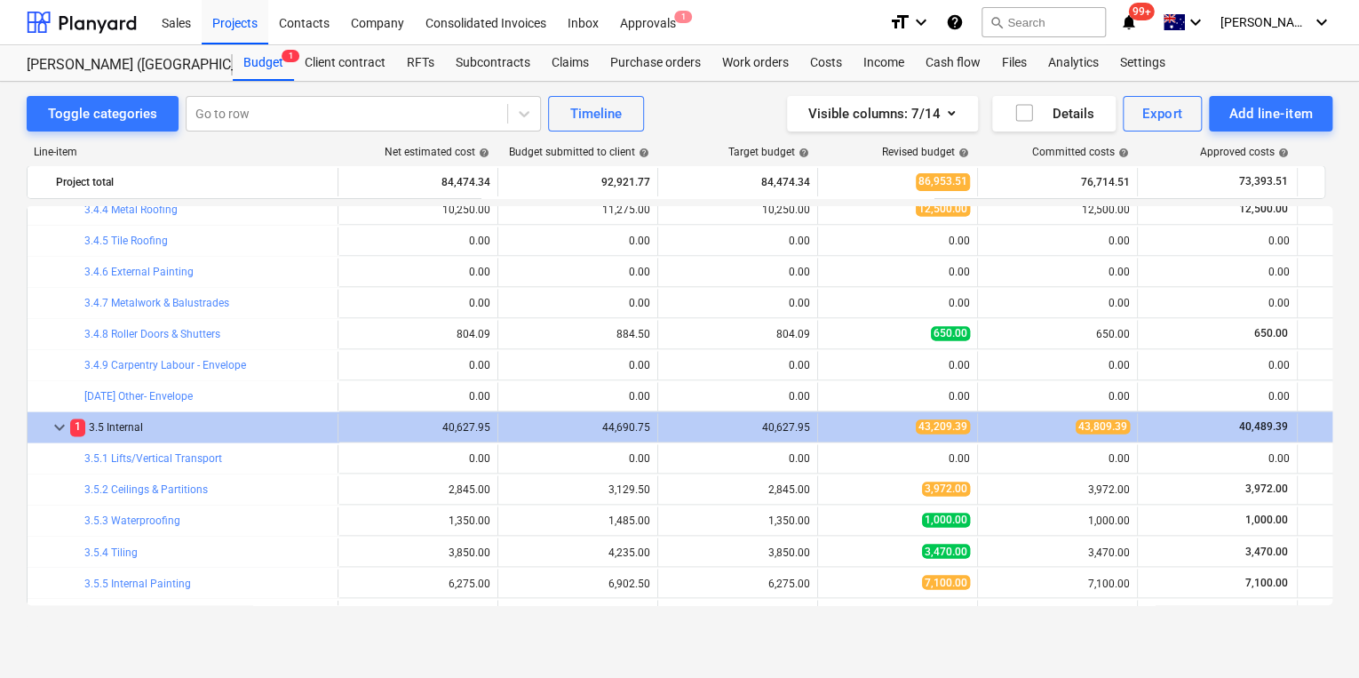
scroll to position [1493, 0]
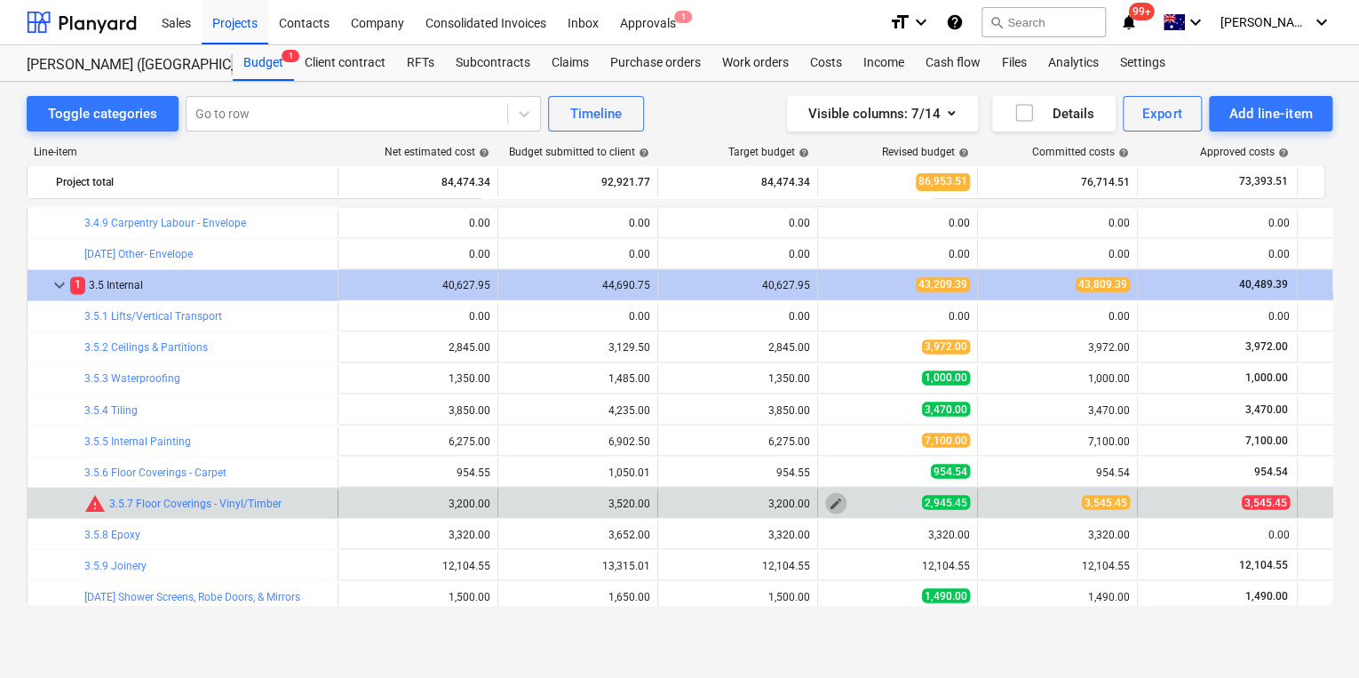
click at [829, 501] on span "edit" at bounding box center [836, 503] width 14 height 14
type textarea "x"
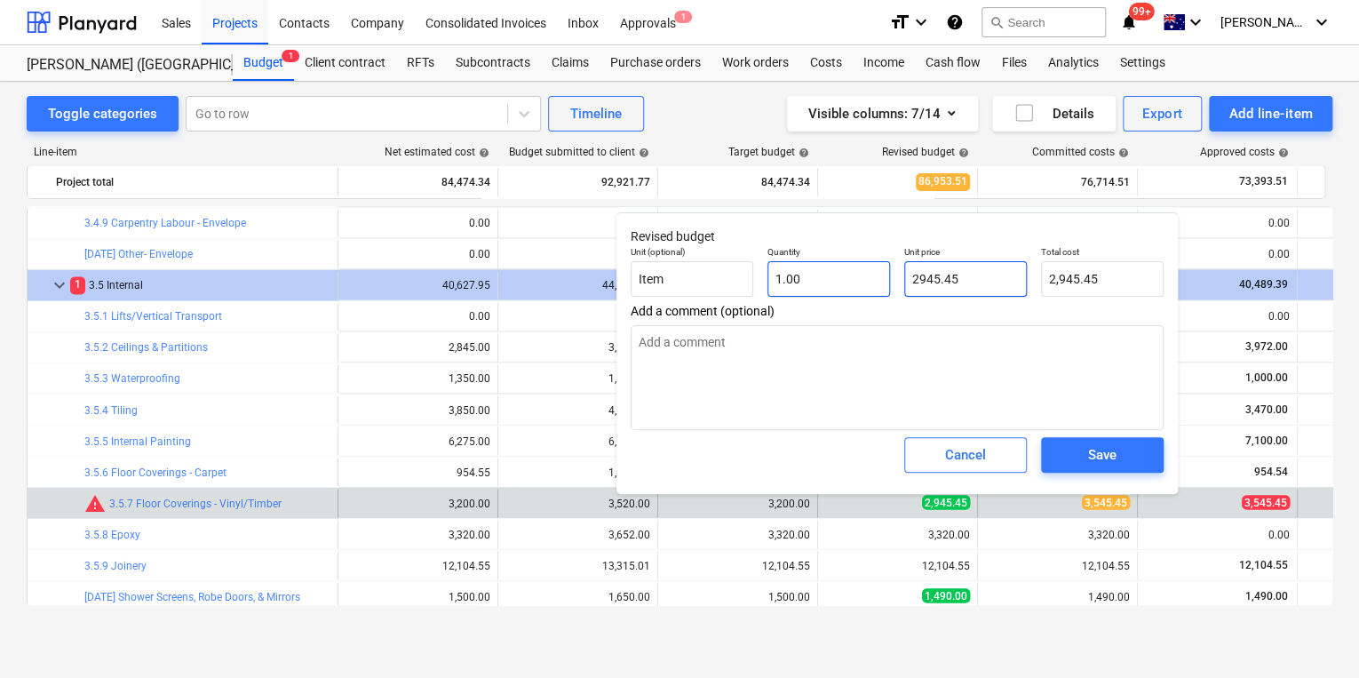
drag, startPoint x: 892, startPoint y: 296, endPoint x: 703, endPoint y: 287, distance: 189.5
click at [739, 291] on div "Unit (optional) Item Quantity 1.00 Unit price 2945.45 Total cost 2,945.45" at bounding box center [897, 271] width 547 height 65
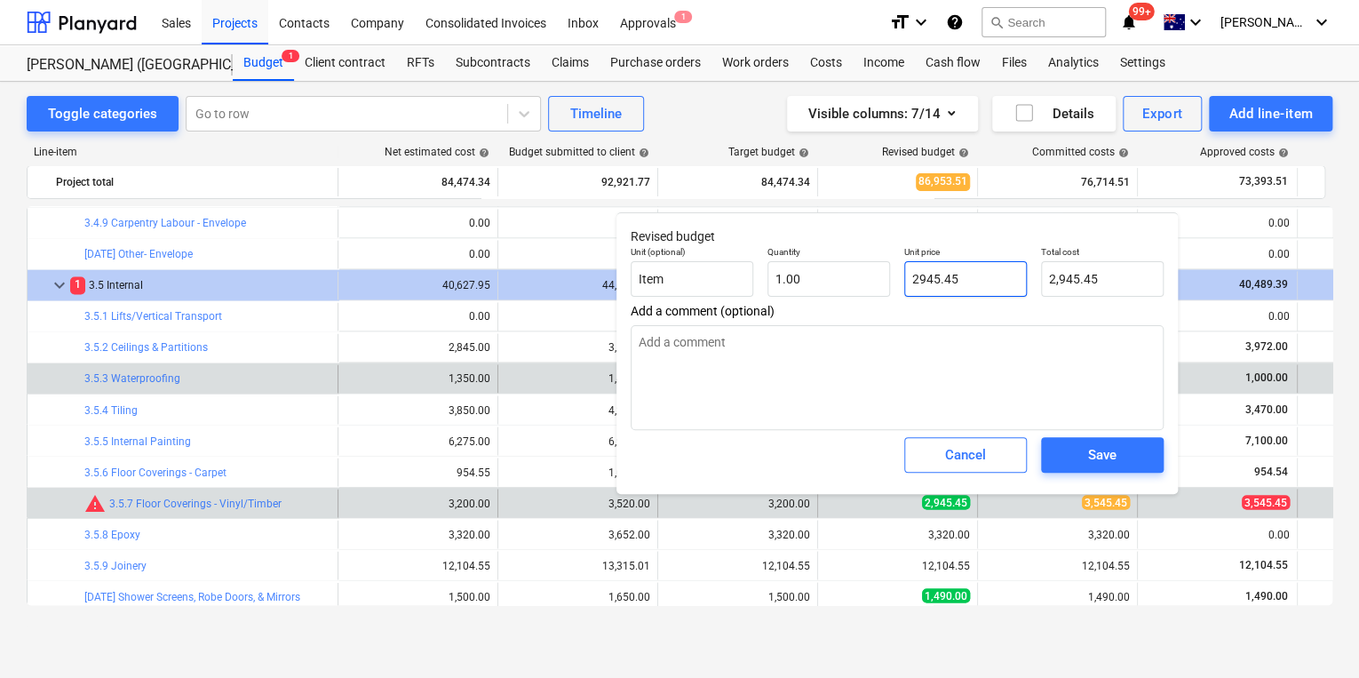
type input "3"
type textarea "x"
type input "3.00"
type textarea "x"
type input "35"
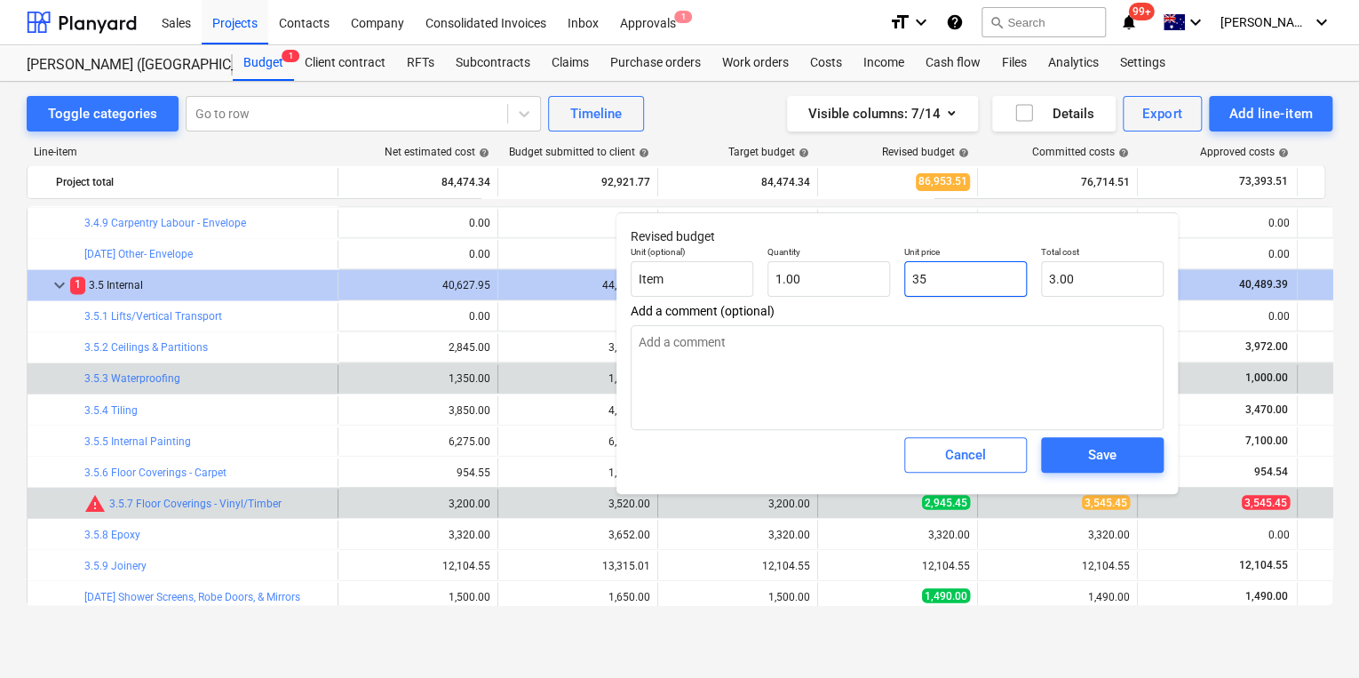
type input "35.00"
type textarea "x"
type input "354"
type input "354.00"
type textarea "x"
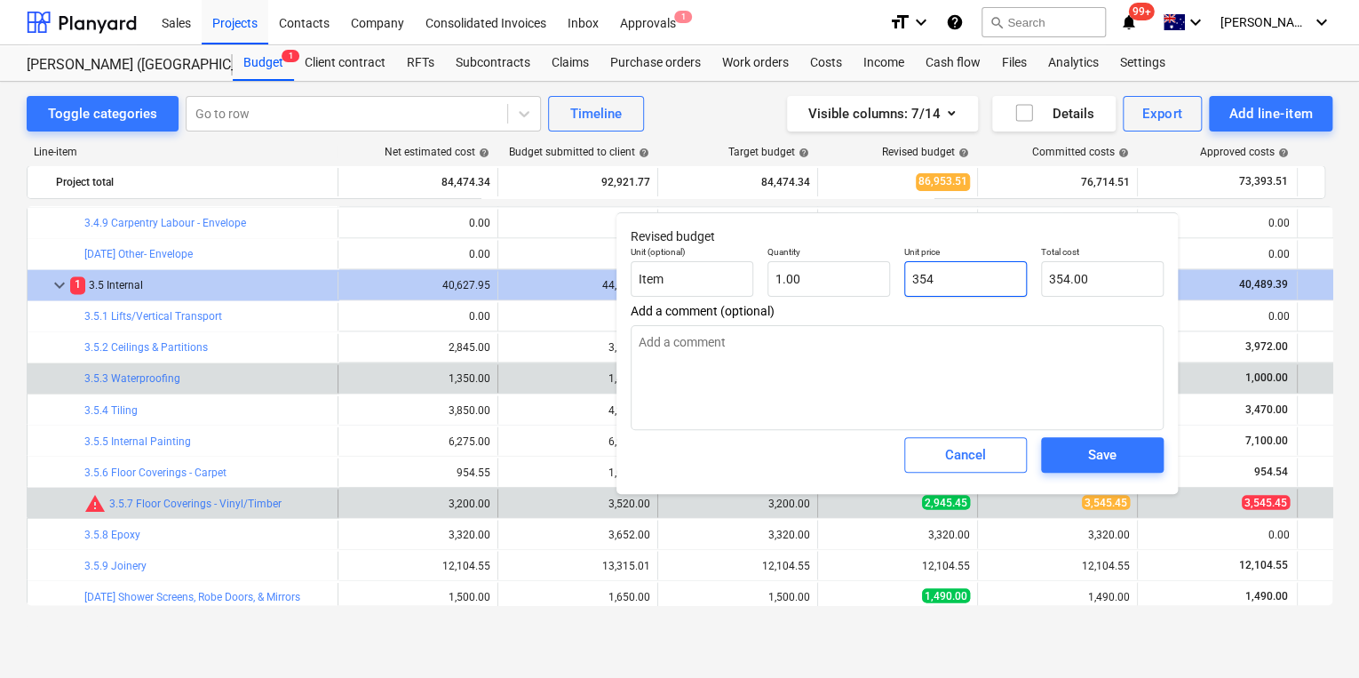
type input "3545"
type input "3,545.00"
type textarea "x"
type input "3545."
type textarea "x"
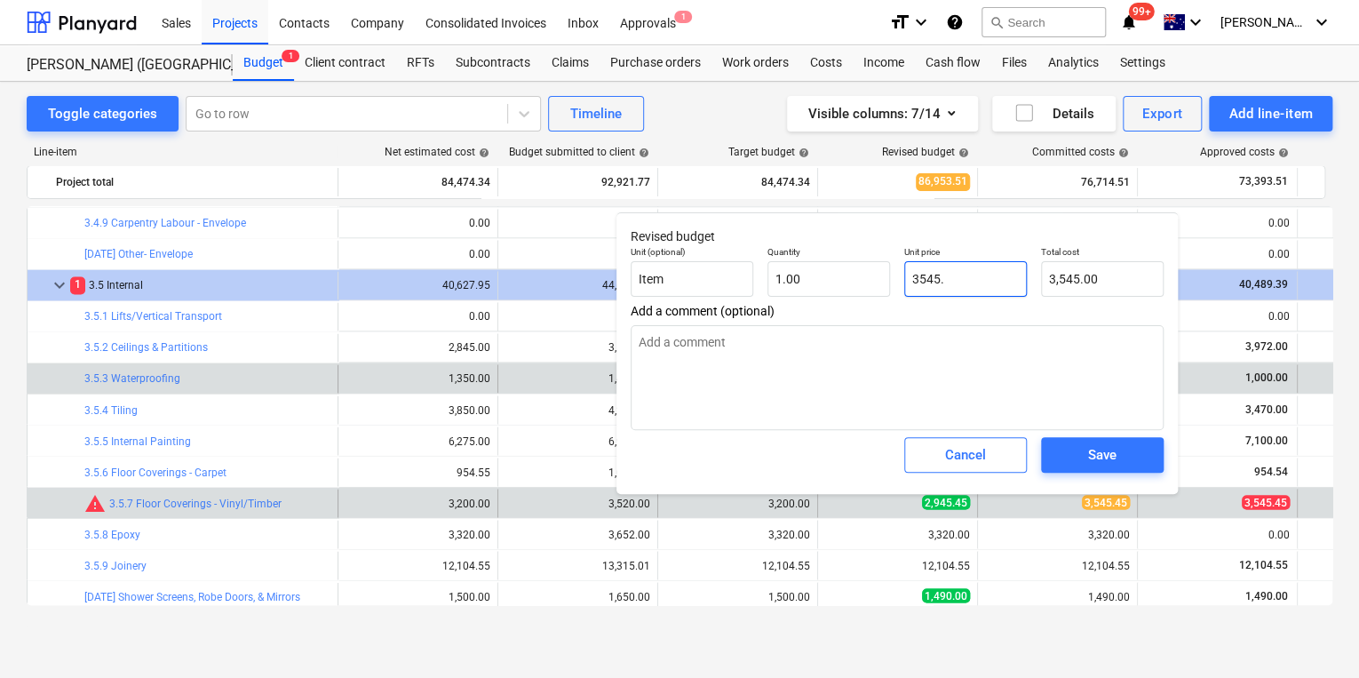
type input "3545.4"
type input "3,545.40"
type textarea "x"
type input "3545.45"
type input "3,545.45"
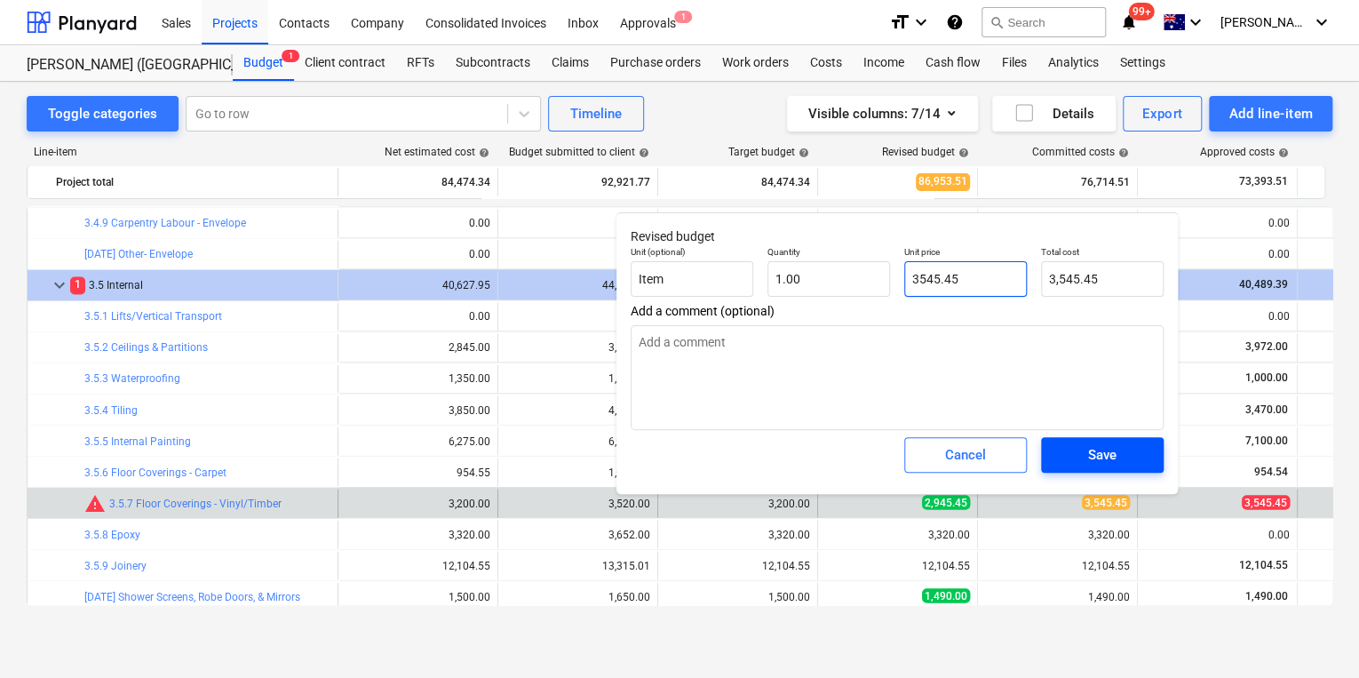
type input "3545.45"
type textarea "x"
type input "3,545.45"
click at [1109, 446] on div "Save" at bounding box center [1102, 454] width 28 height 23
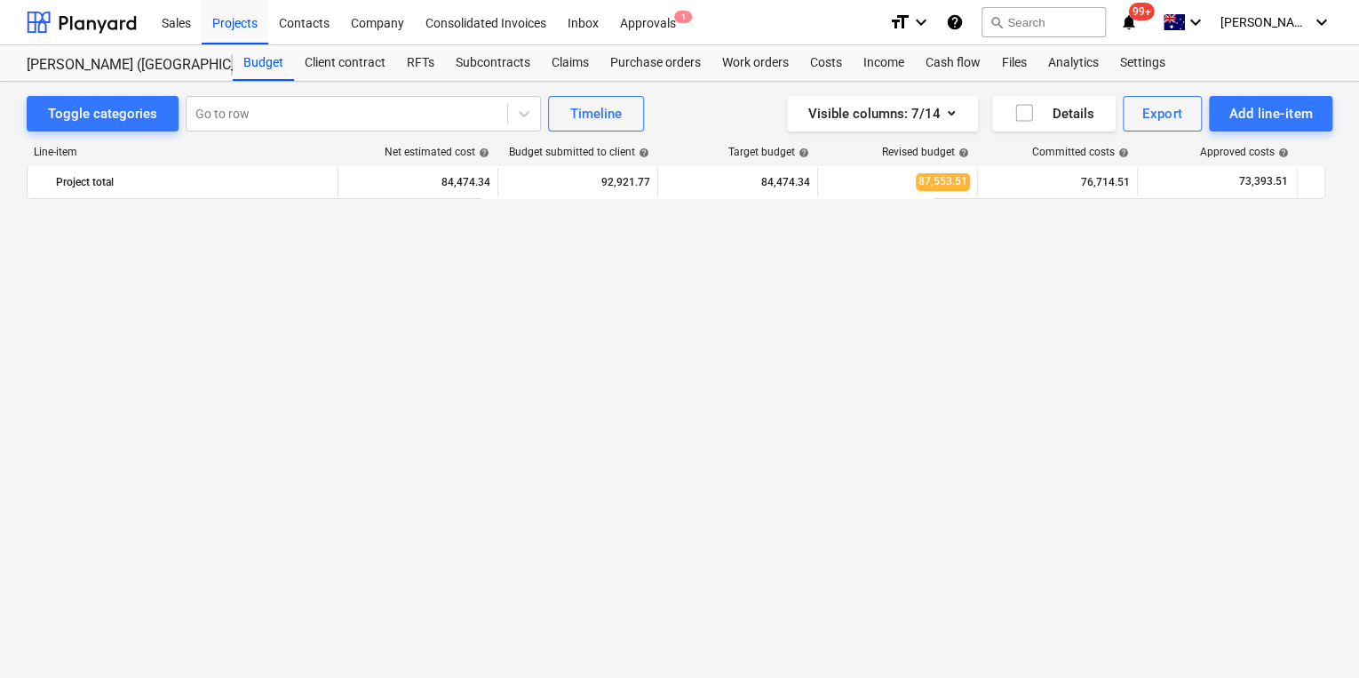
scroll to position [2213, 0]
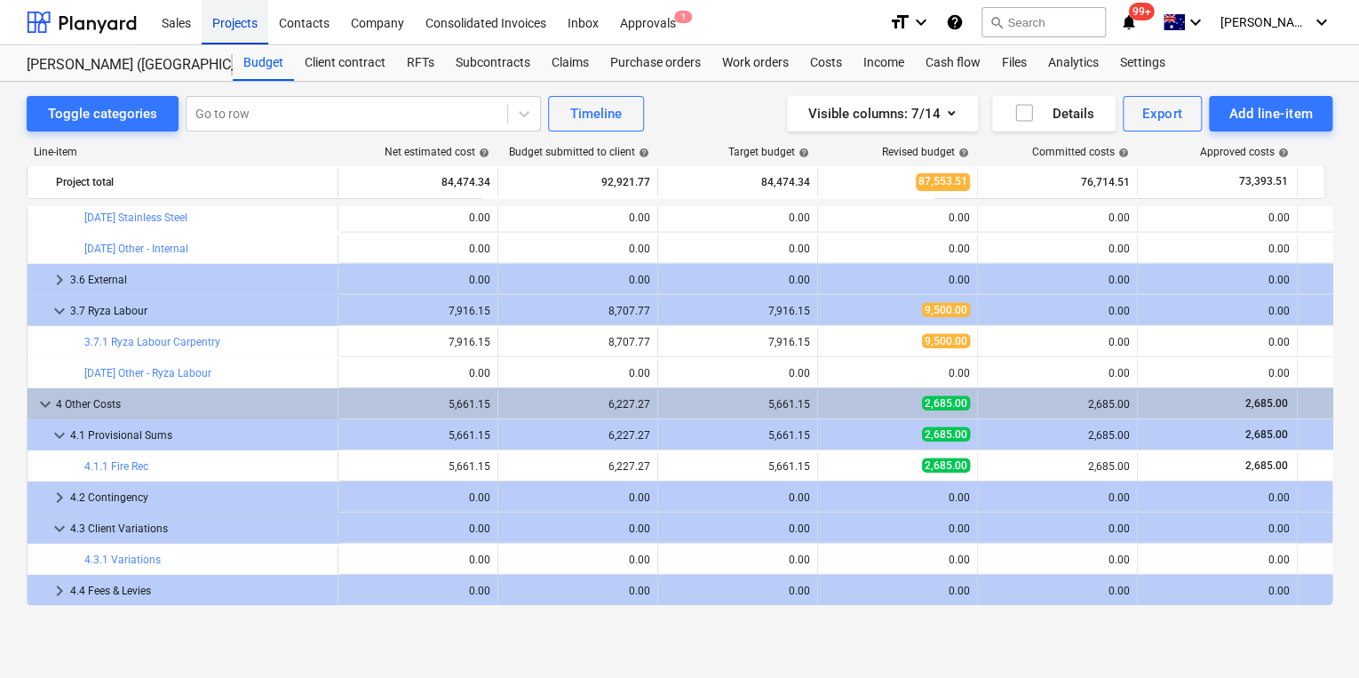
click at [237, 25] on div "Projects" at bounding box center [235, 21] width 67 height 45
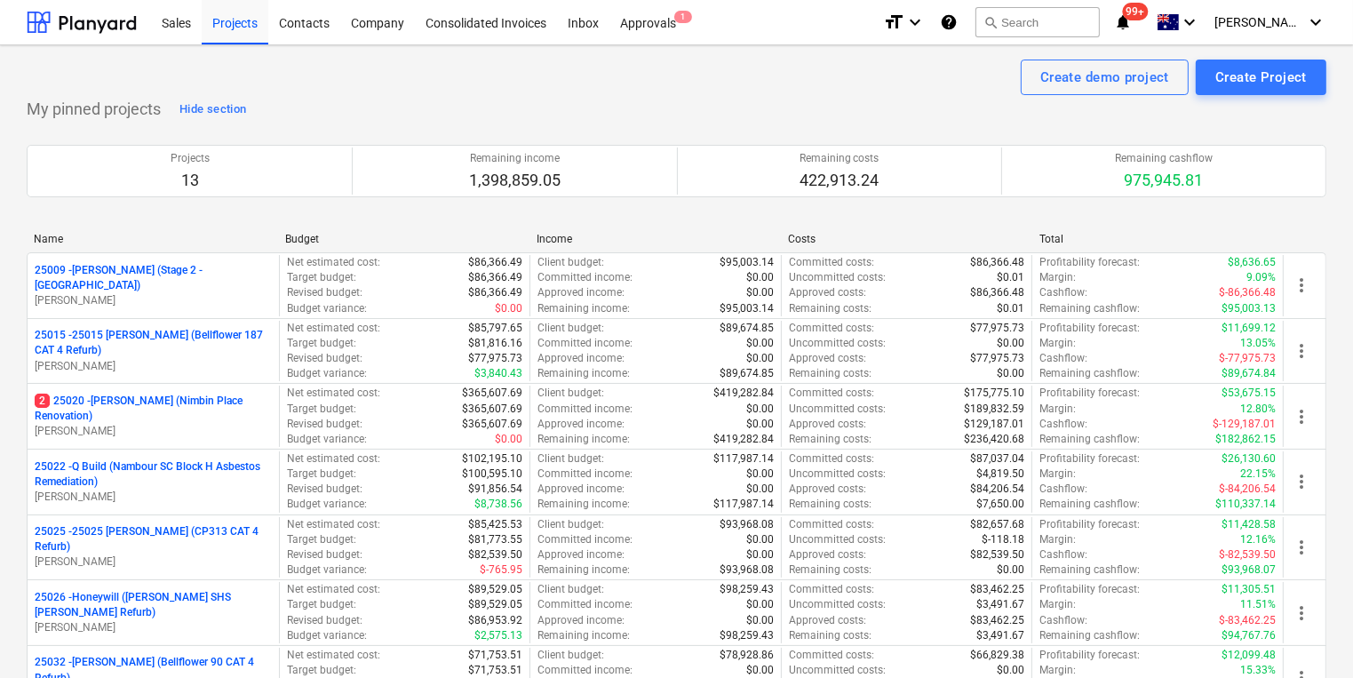
click at [188, 478] on p "25022 - Q Build (Nambour SC Block H Asbestos Remediation)" at bounding box center [153, 474] width 237 height 30
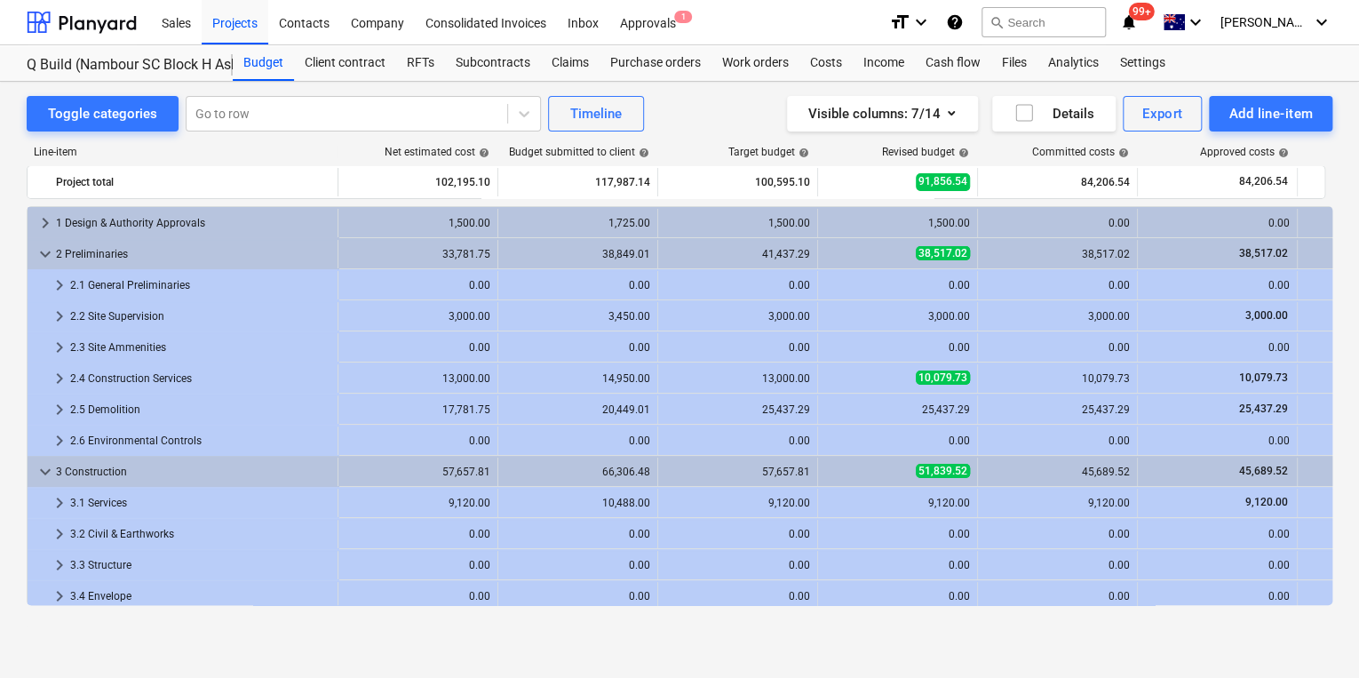
scroll to position [284, 0]
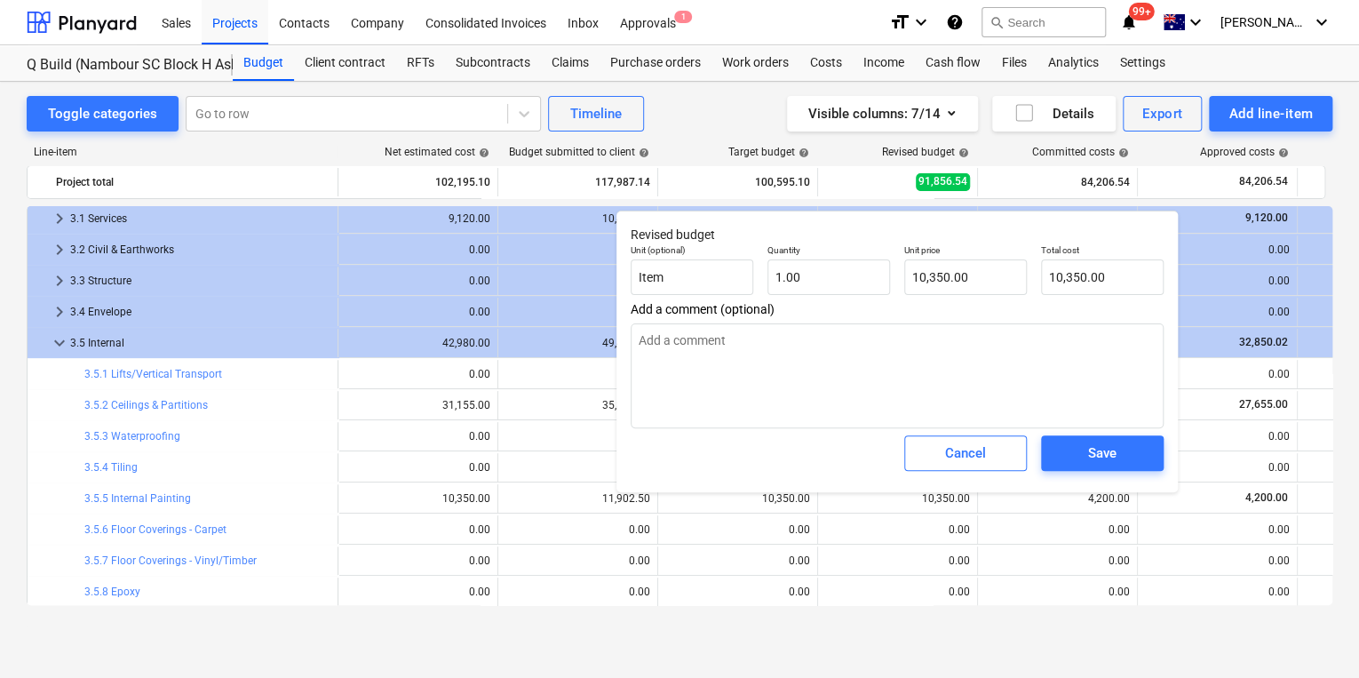
type textarea "x"
type input "10350"
drag, startPoint x: 974, startPoint y: 279, endPoint x: 739, endPoint y: 280, distance: 234.6
click at [807, 281] on div "Unit (optional) Item Quantity 1.00 Unit price 10350 Total cost 10,350.00" at bounding box center [897, 269] width 547 height 65
type textarea "x"
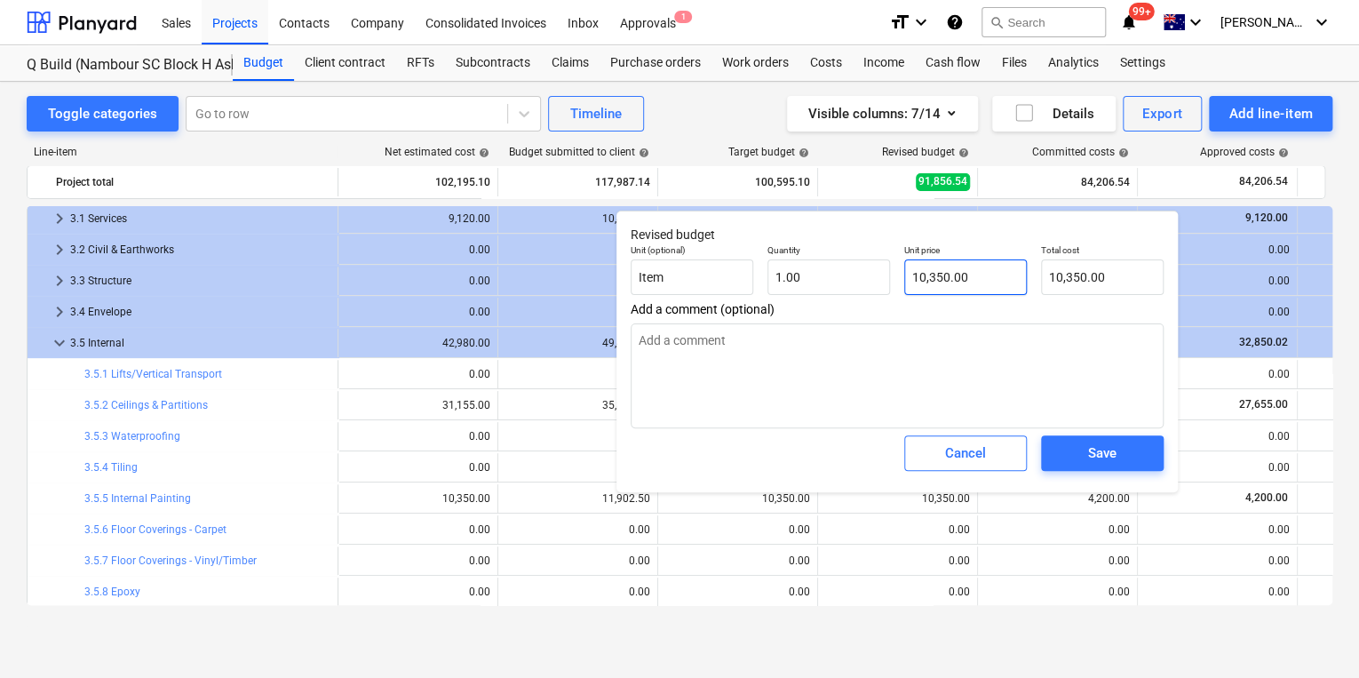
type input "10350"
drag, startPoint x: 947, startPoint y: 280, endPoint x: 756, endPoint y: 283, distance: 191.1
click at [785, 283] on div "Unit (optional) Item Quantity 1.00 Unit price 10350 Total cost 10,350.00" at bounding box center [897, 269] width 547 height 65
type textarea "x"
type input "7"
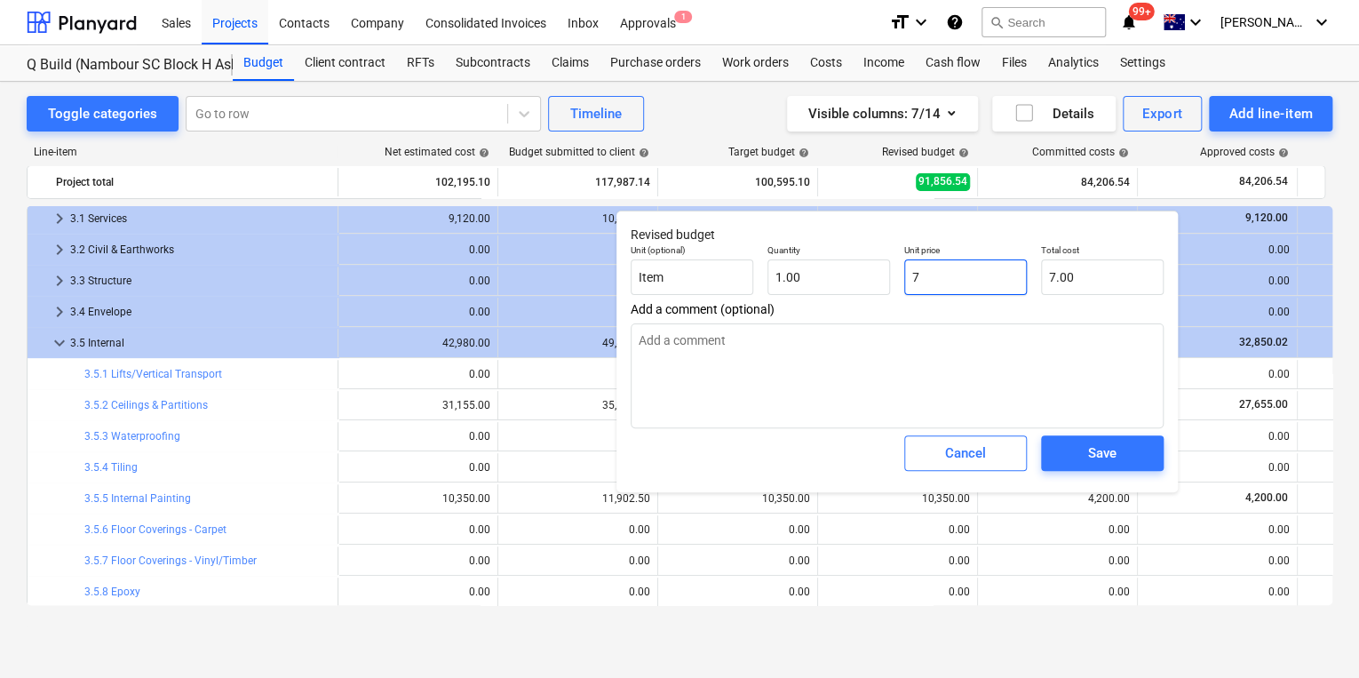
type input "7.00"
type textarea "x"
type input "77"
type input "77.00"
type textarea "x"
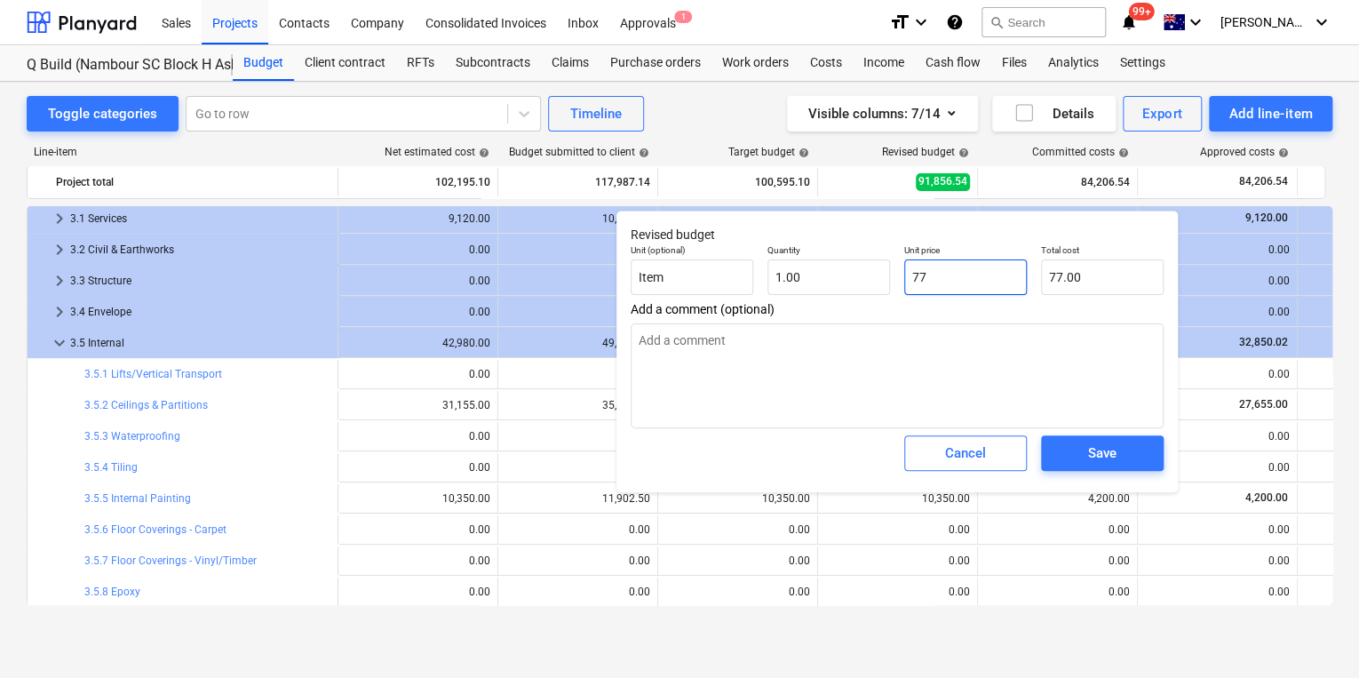
type input "770"
type input "770.00"
type textarea "x"
type input "7700"
type input "7,700.00"
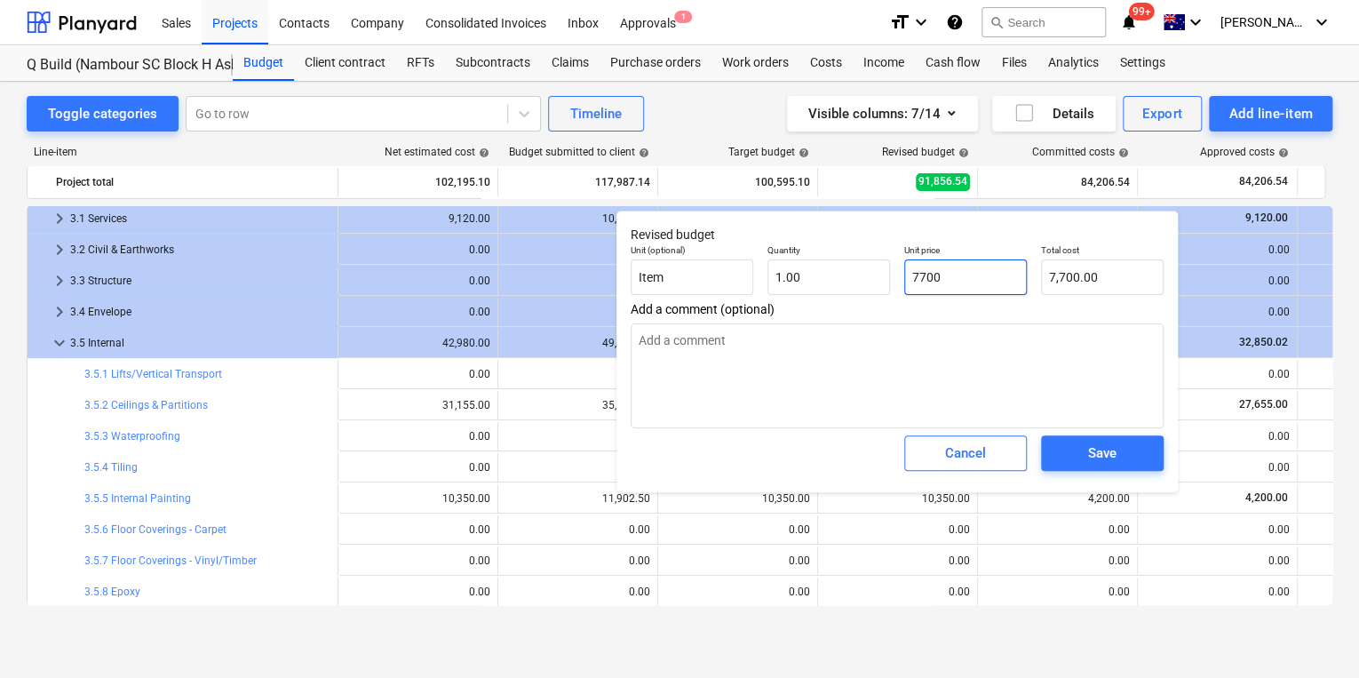
type input "7700"
type textarea "x"
type input "7,700.00"
click at [1115, 461] on div "Save" at bounding box center [1102, 453] width 28 height 23
type textarea "x"
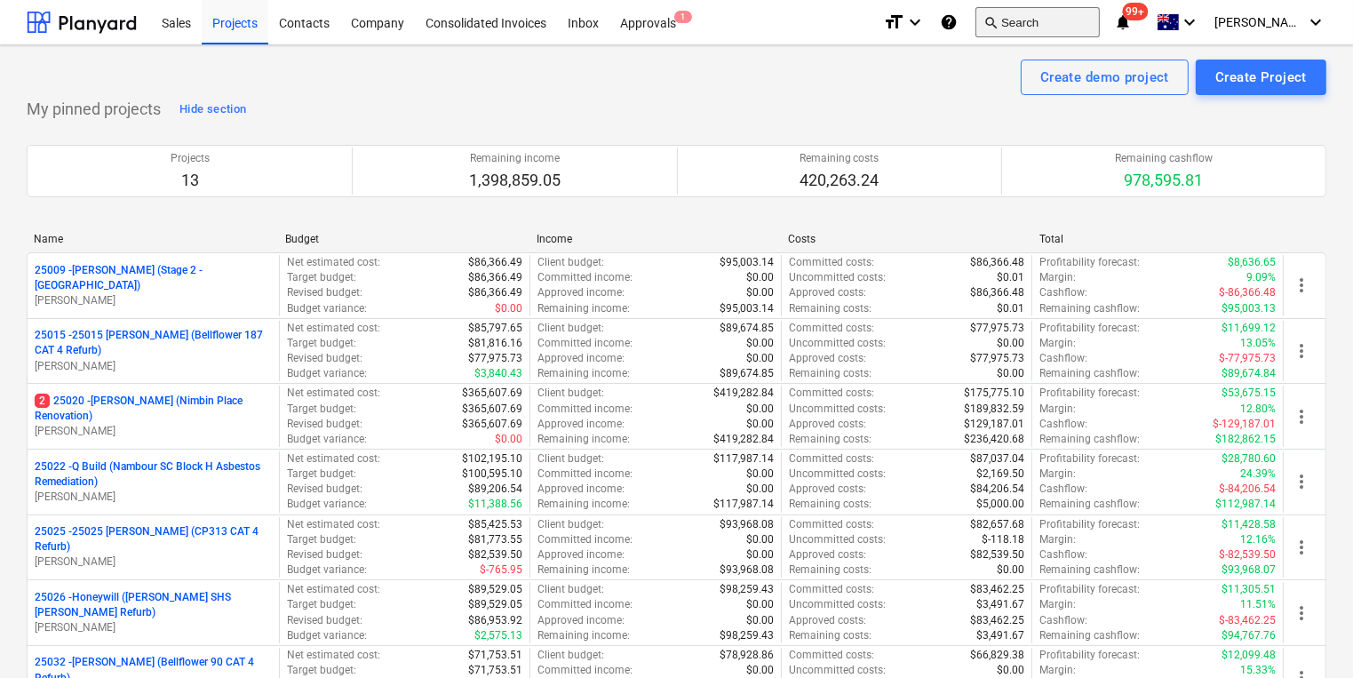
click at [1079, 21] on button "search Search" at bounding box center [1038, 22] width 124 height 30
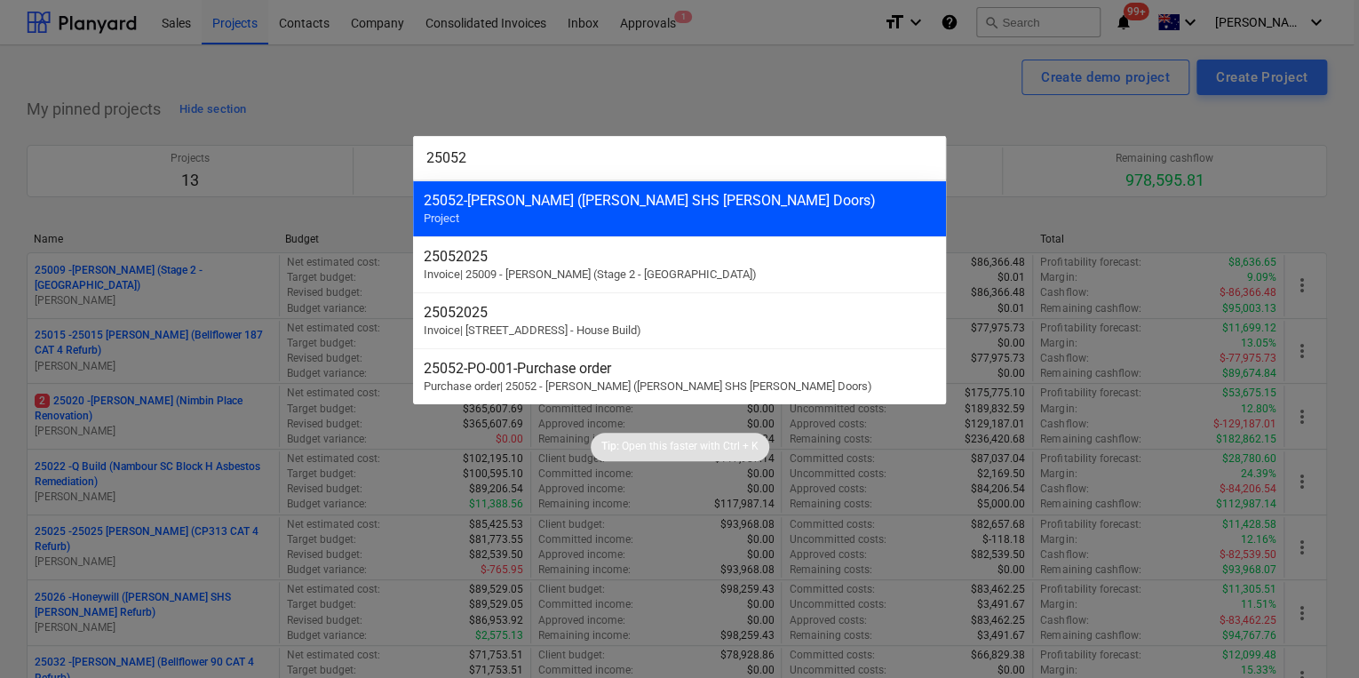
type input "25052"
click at [536, 202] on div "25052 - [PERSON_NAME] ([PERSON_NAME] SHS [PERSON_NAME] Doors)" at bounding box center [680, 200] width 512 height 17
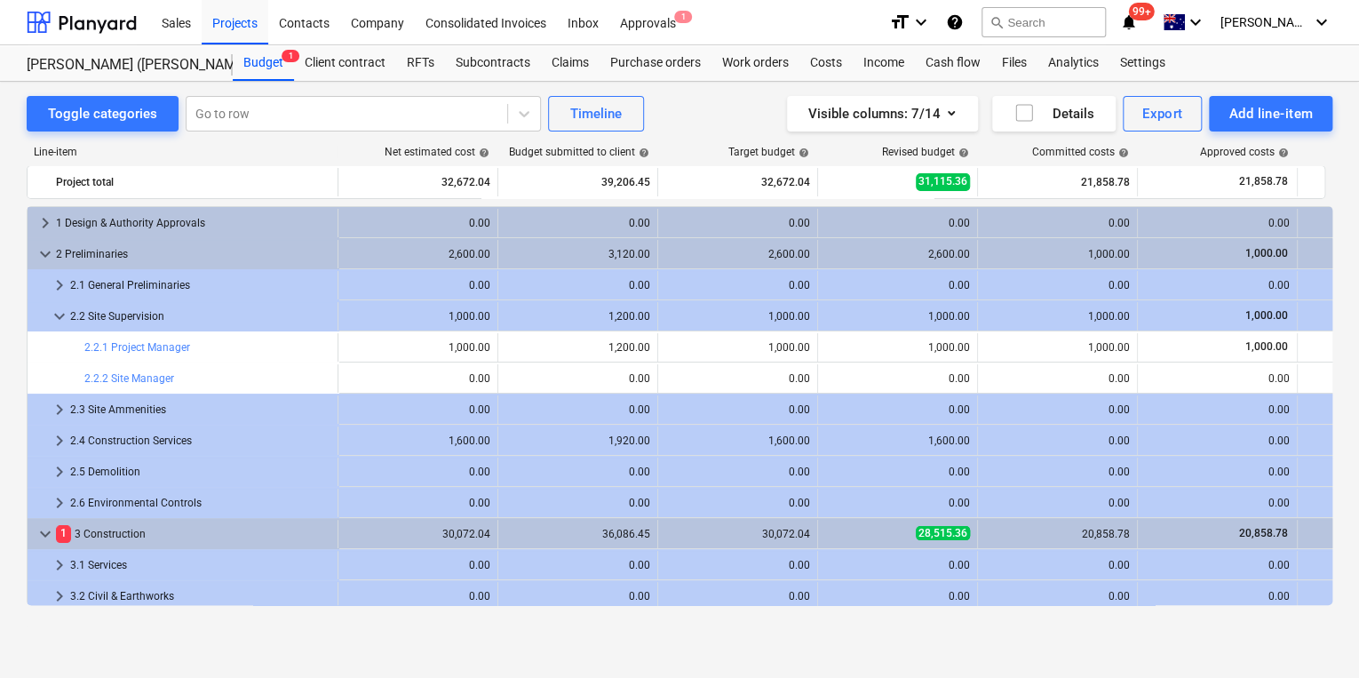
scroll to position [355, 0]
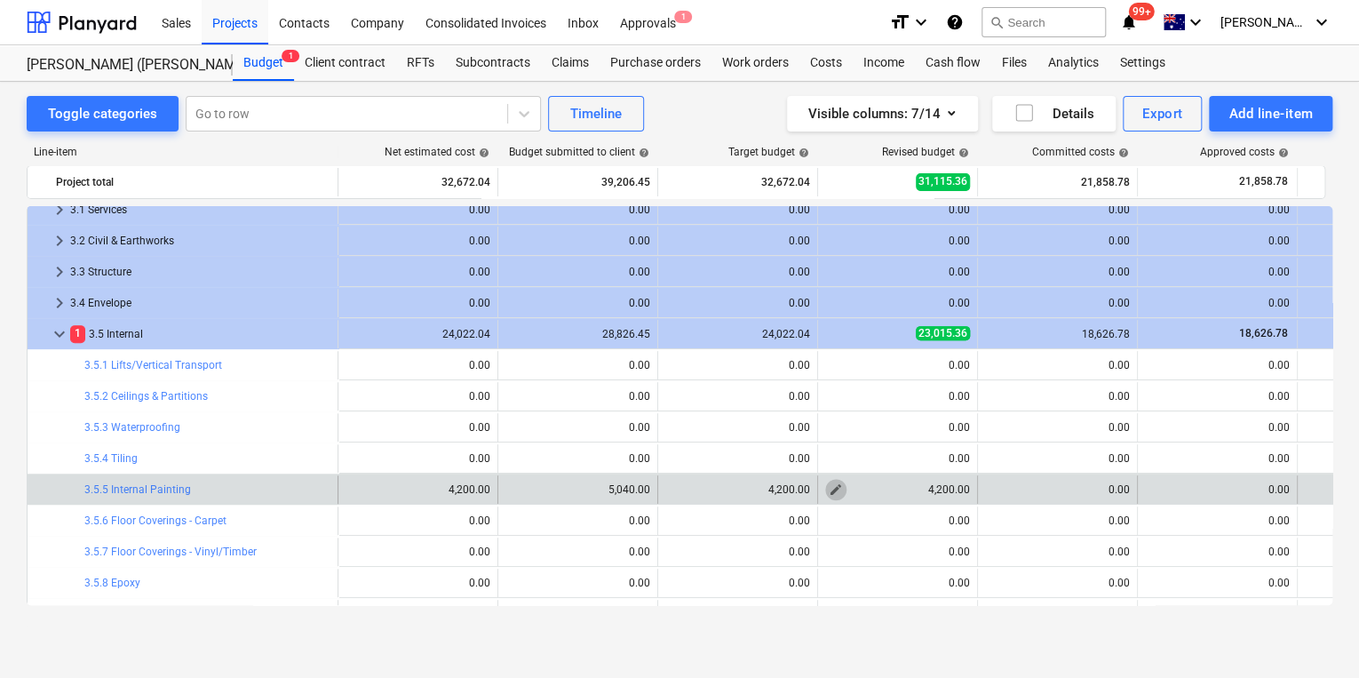
click at [833, 487] on span "edit" at bounding box center [836, 489] width 14 height 14
type textarea "x"
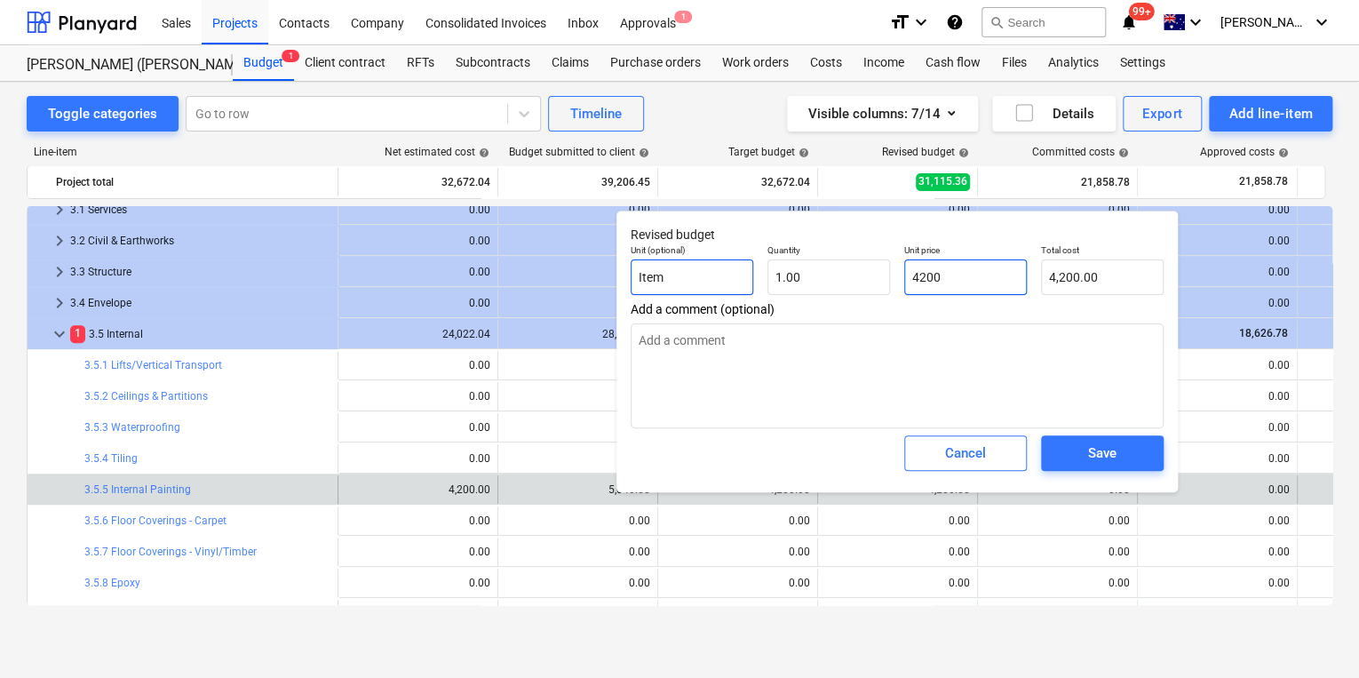
drag, startPoint x: 974, startPoint y: 274, endPoint x: 689, endPoint y: 274, distance: 285.2
click at [761, 281] on div "Unit (optional) Item Quantity 1.00 Unit price 4200 Total cost 4,200.00" at bounding box center [897, 269] width 547 height 65
type input "2"
type textarea "x"
type input "2.00"
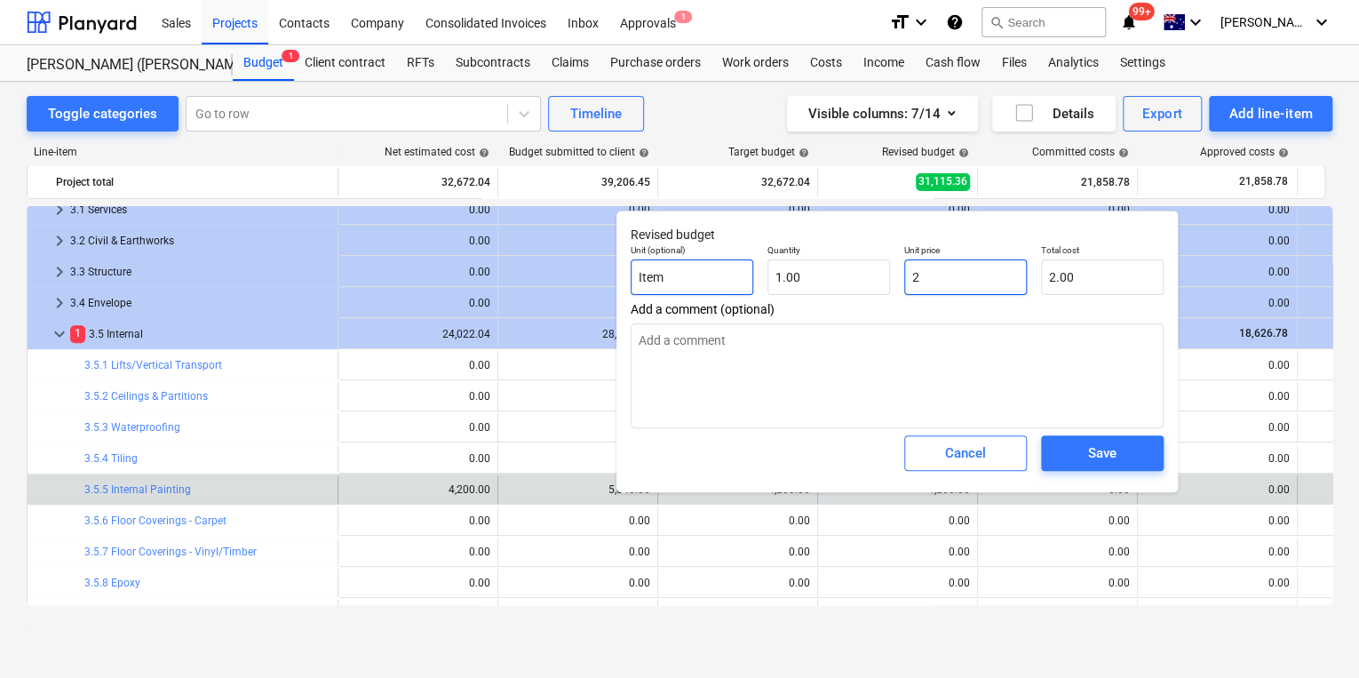
type textarea "x"
type input "21"
type input "21.00"
type textarea "x"
type input "210"
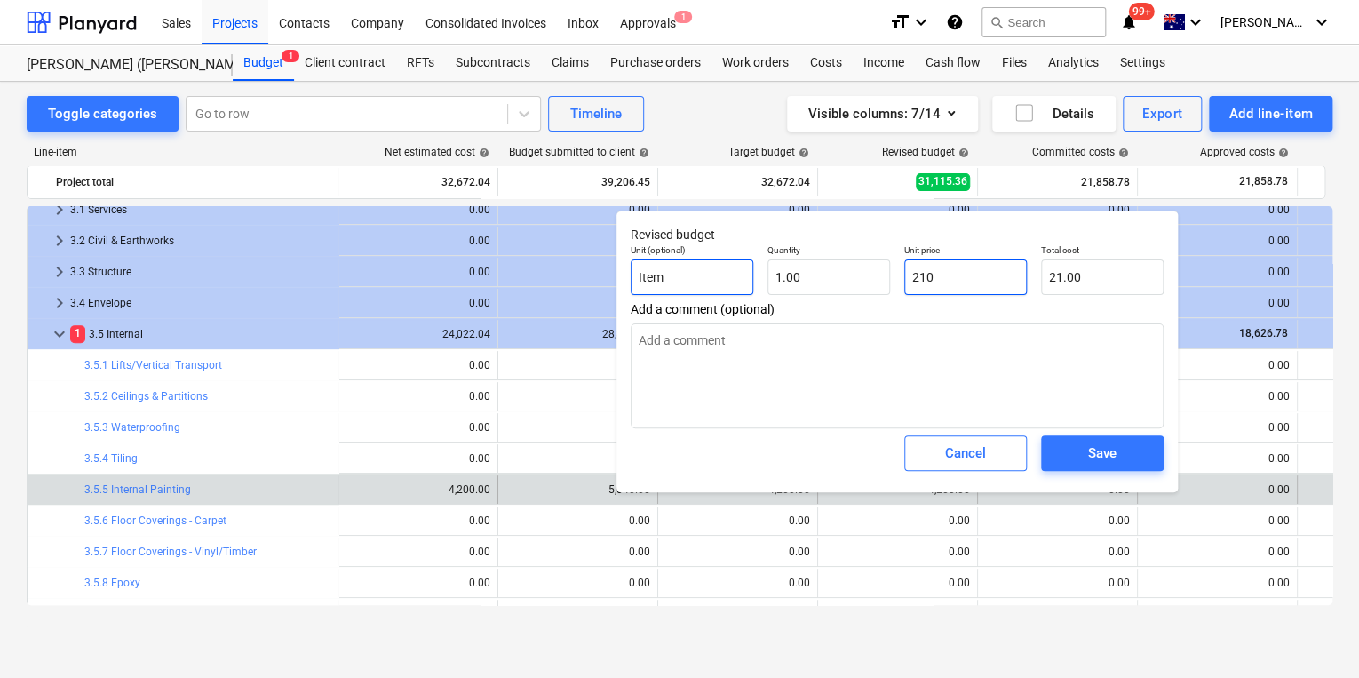
type input "210.00"
type textarea "x"
type input "2100"
type input "2,100.00"
type input "2100"
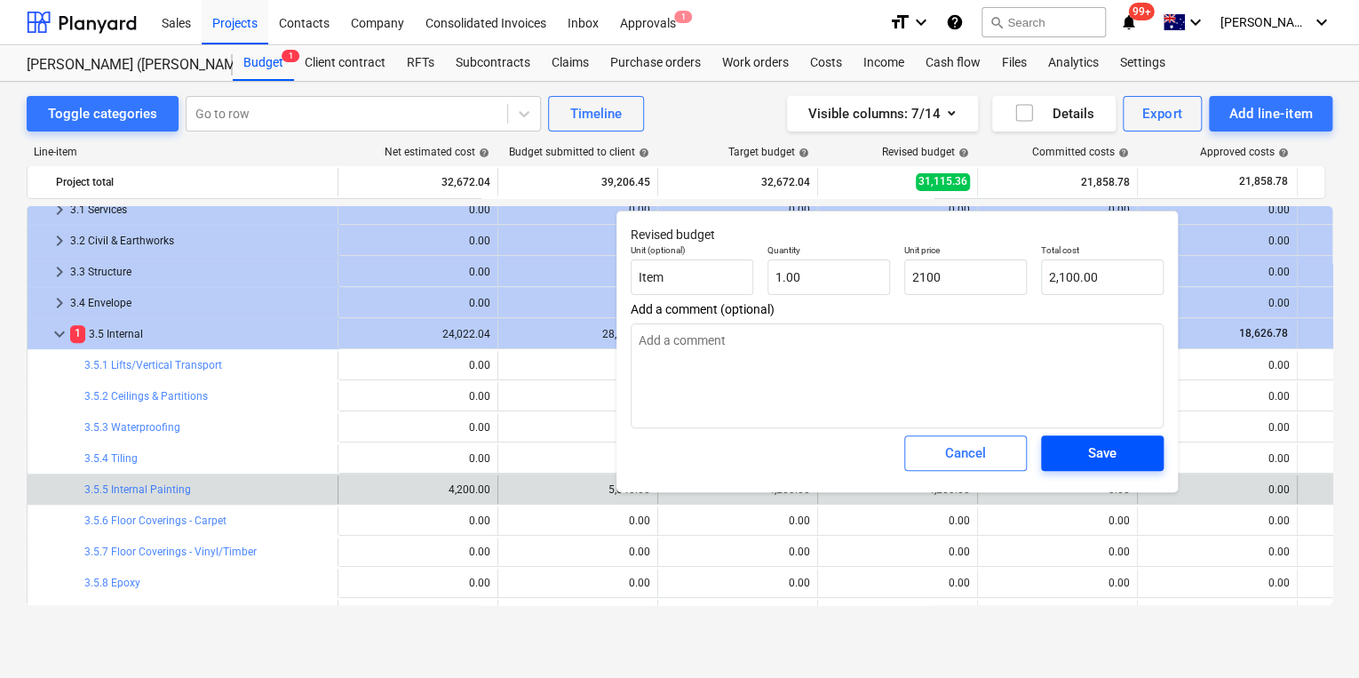
type textarea "x"
type input "2,100.00"
click at [1099, 460] on div "Save" at bounding box center [1102, 453] width 28 height 23
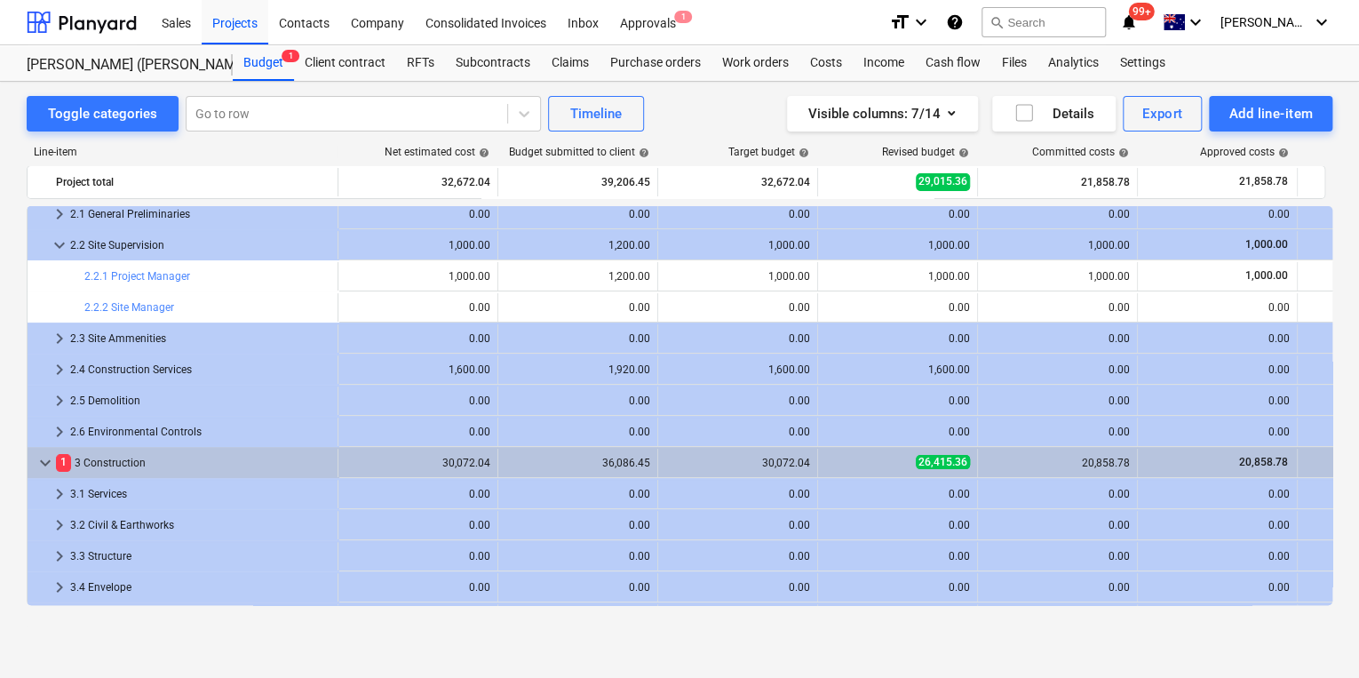
scroll to position [0, 0]
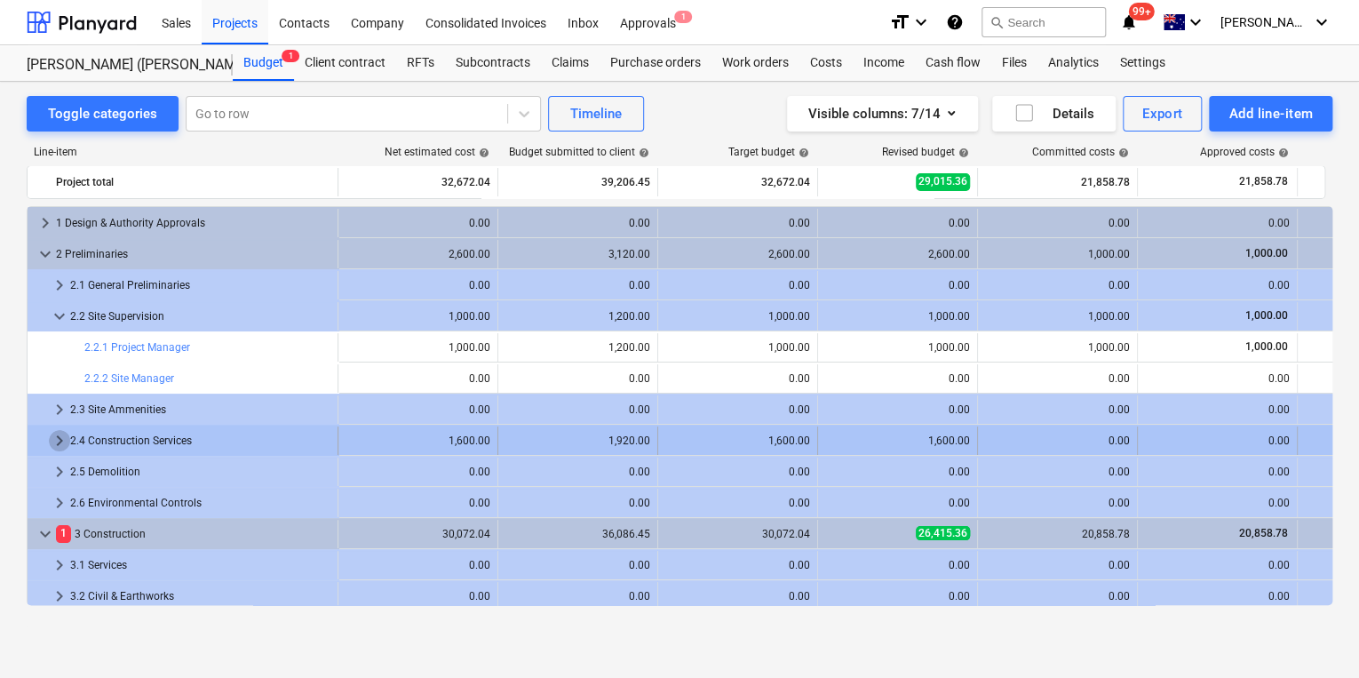
click at [56, 441] on span "keyboard_arrow_right" at bounding box center [59, 440] width 21 height 21
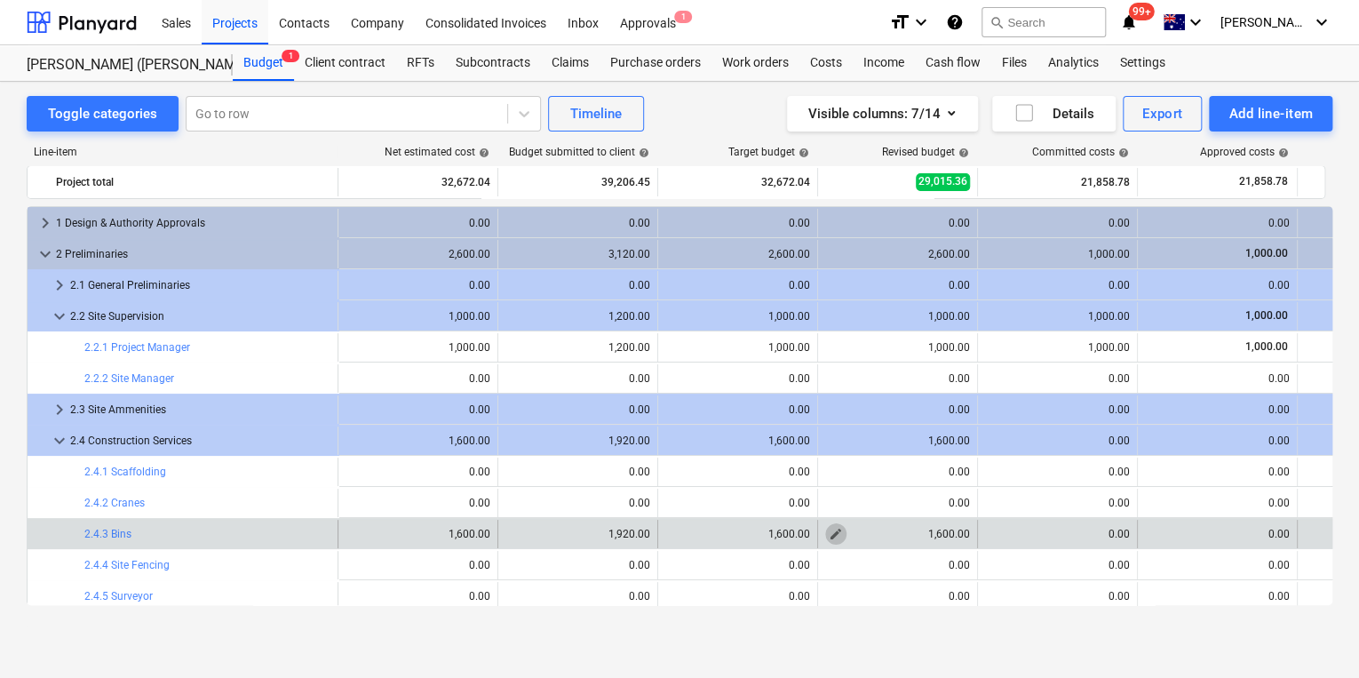
click at [839, 537] on span "edit" at bounding box center [836, 534] width 14 height 14
type textarea "x"
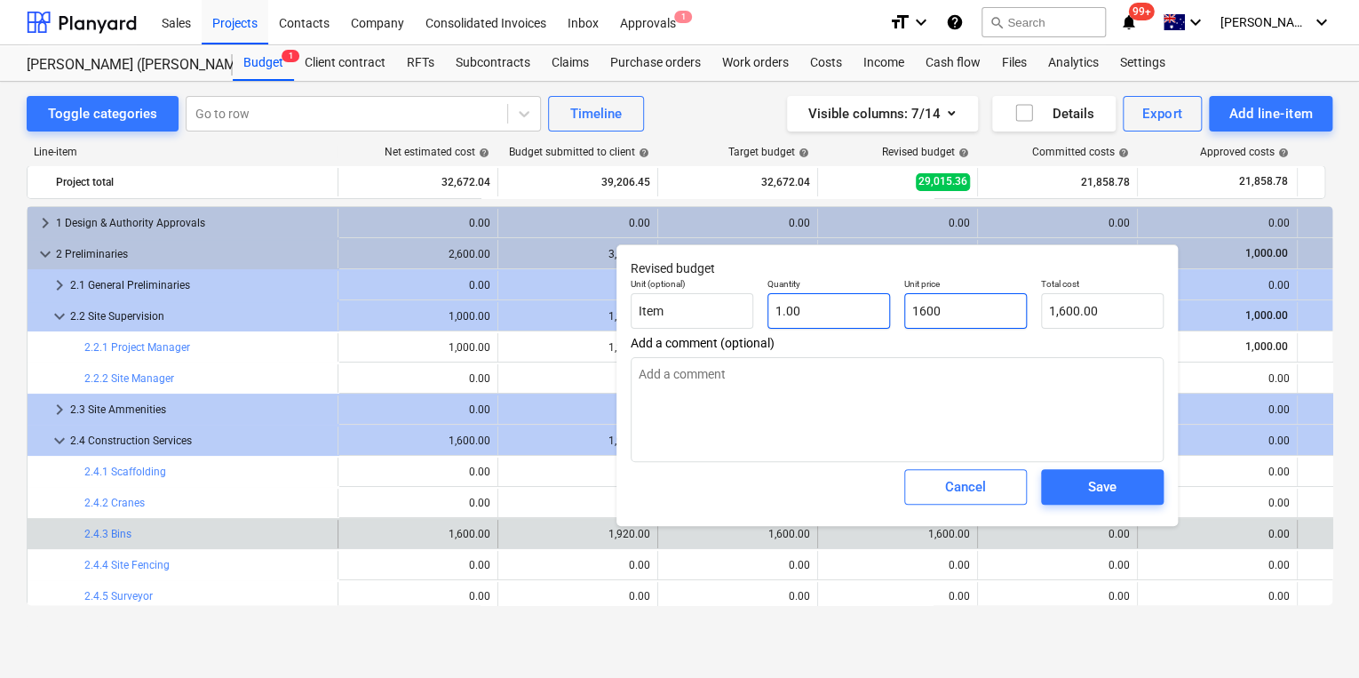
drag, startPoint x: 977, startPoint y: 309, endPoint x: 796, endPoint y: 307, distance: 181.3
click at [867, 309] on div "Unit (optional) Item Quantity 1.00 Unit price 1600 Total cost 1,600.00" at bounding box center [897, 303] width 547 height 65
type input "0"
type textarea "x"
type input "0.00"
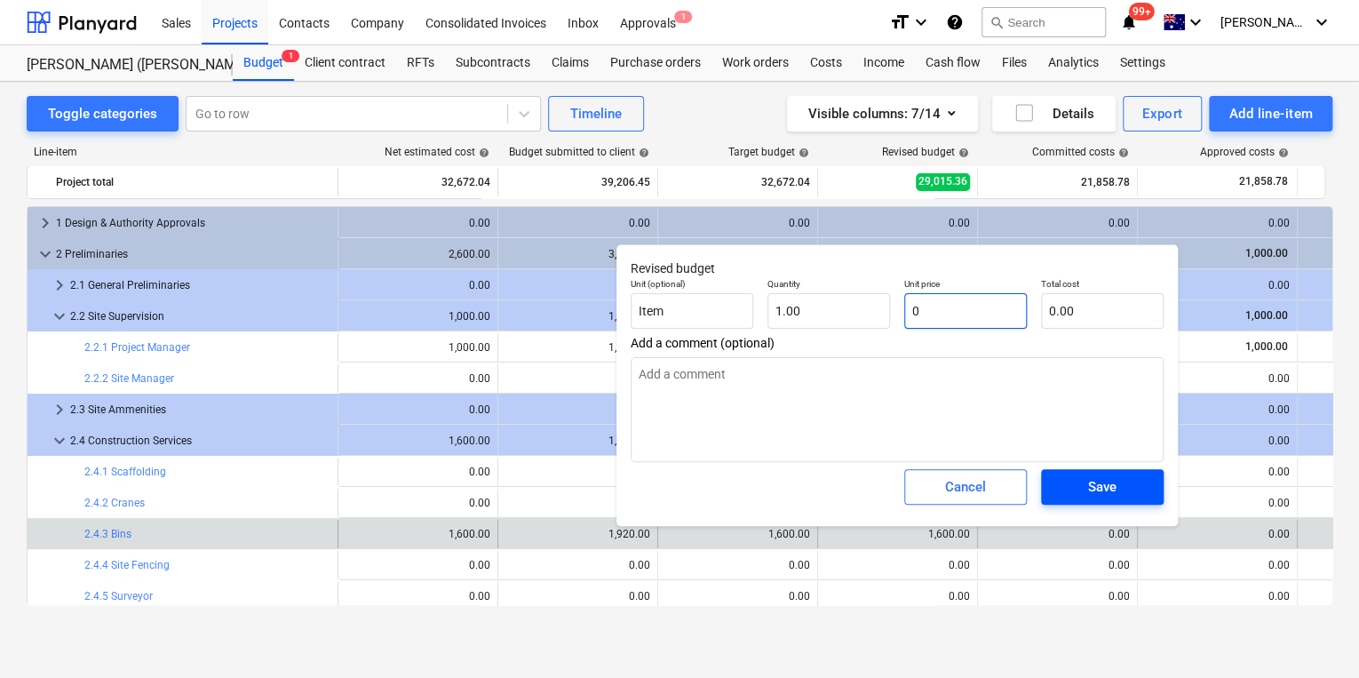
type input "0"
type textarea "x"
type input "0.00"
click at [1122, 479] on span "Save" at bounding box center [1103, 486] width 80 height 23
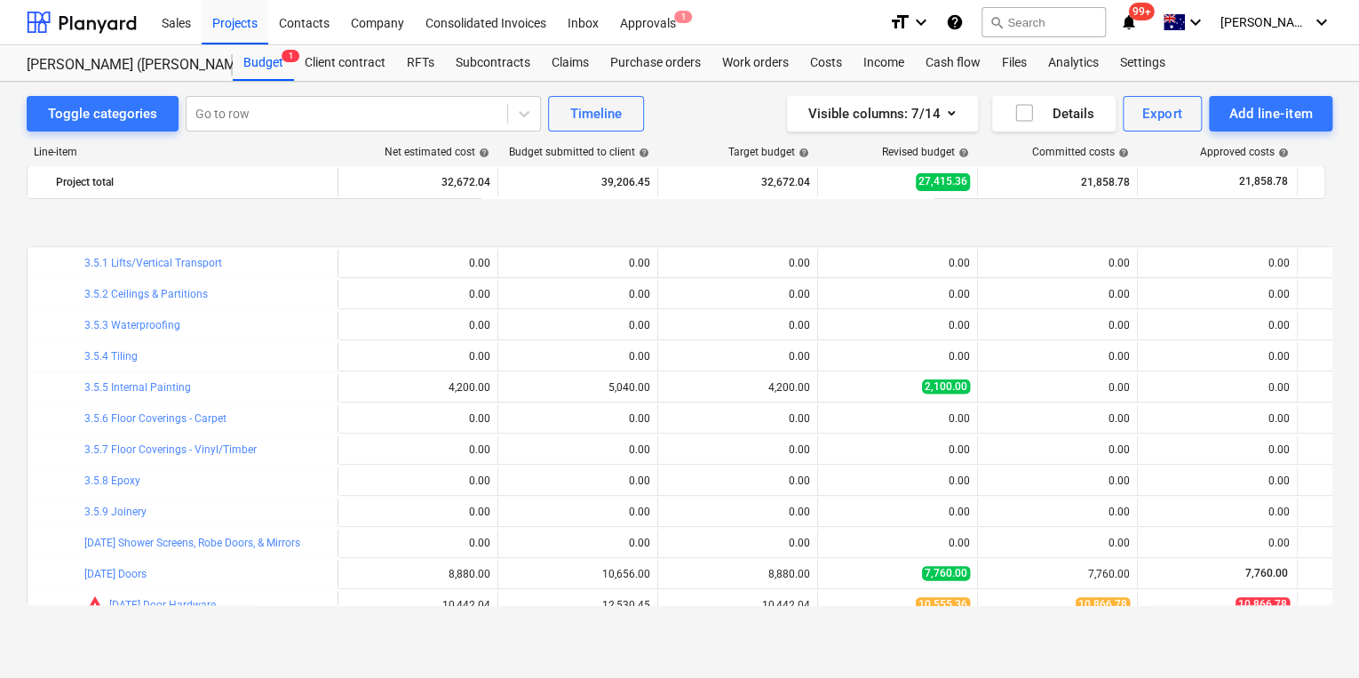
scroll to position [995, 0]
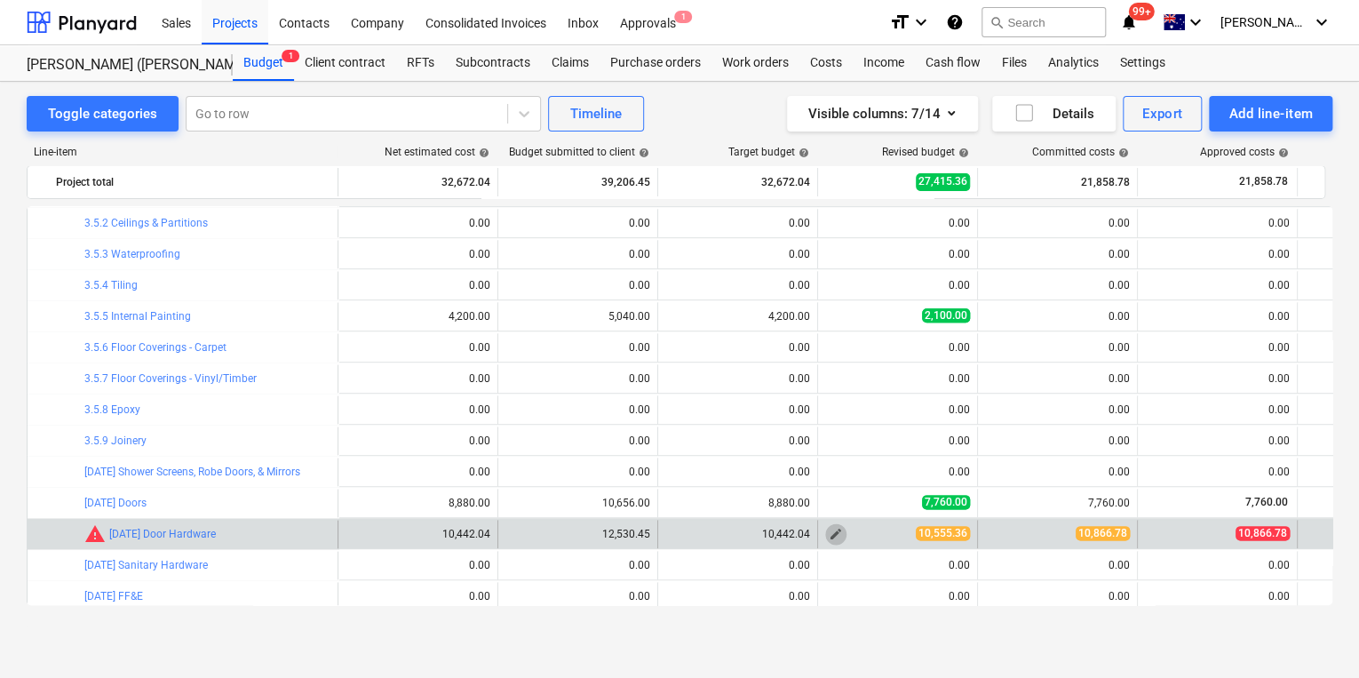
click at [835, 533] on span "edit" at bounding box center [836, 534] width 14 height 14
type textarea "x"
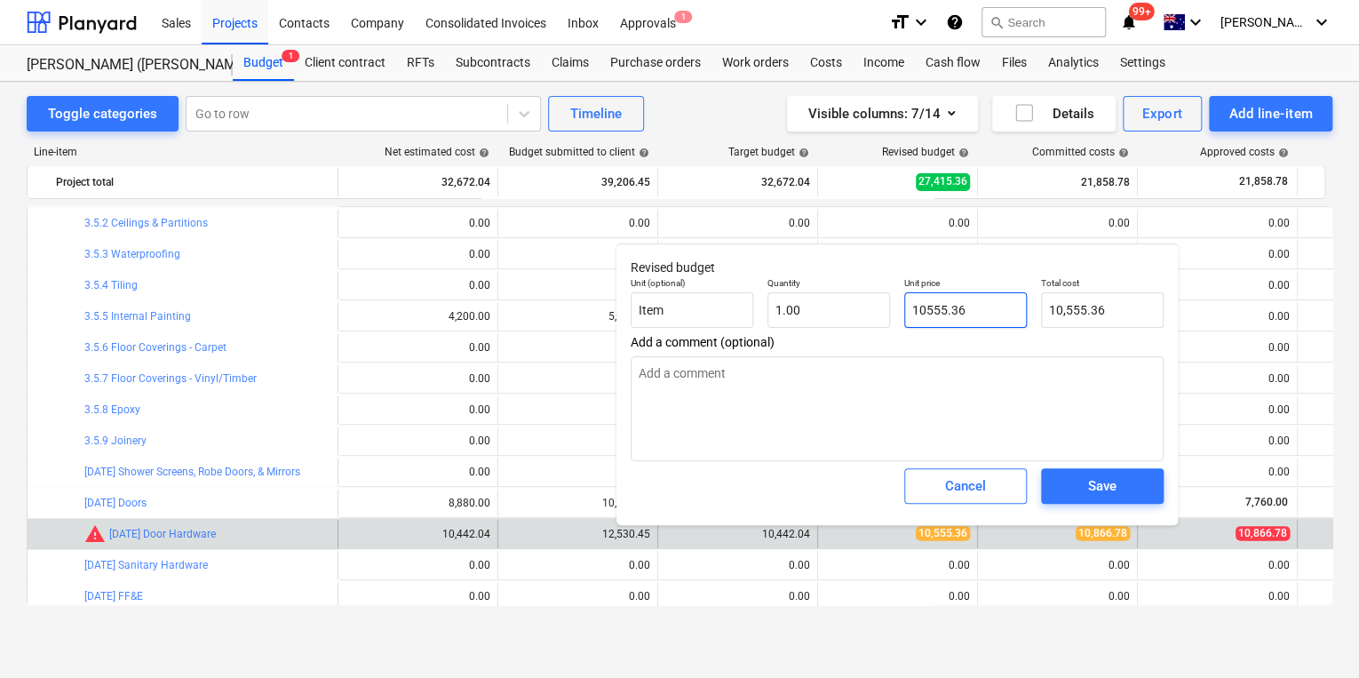
drag, startPoint x: 984, startPoint y: 309, endPoint x: 929, endPoint y: 313, distance: 55.2
click at [929, 313] on input "10555.36" at bounding box center [966, 310] width 123 height 36
type input "108"
type textarea "x"
type input "108.00"
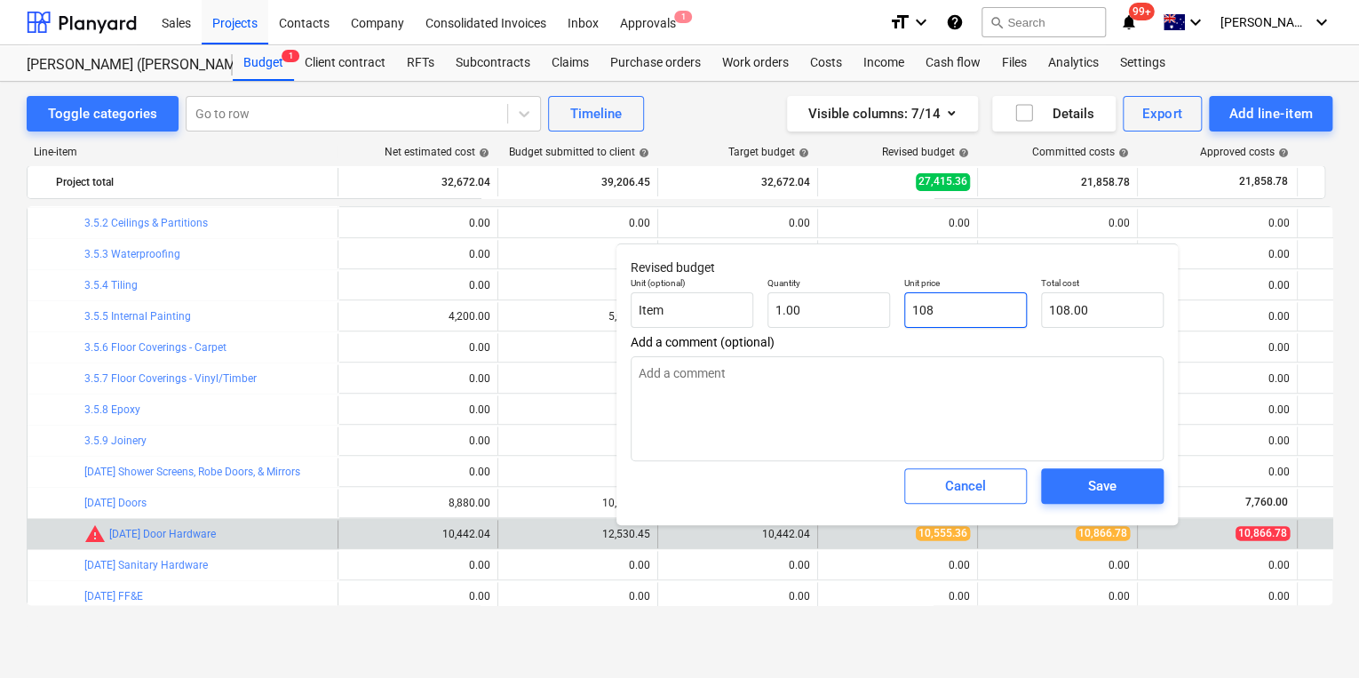
type textarea "x"
type input "1086"
type input "1,086.00"
type textarea "x"
type input "10866"
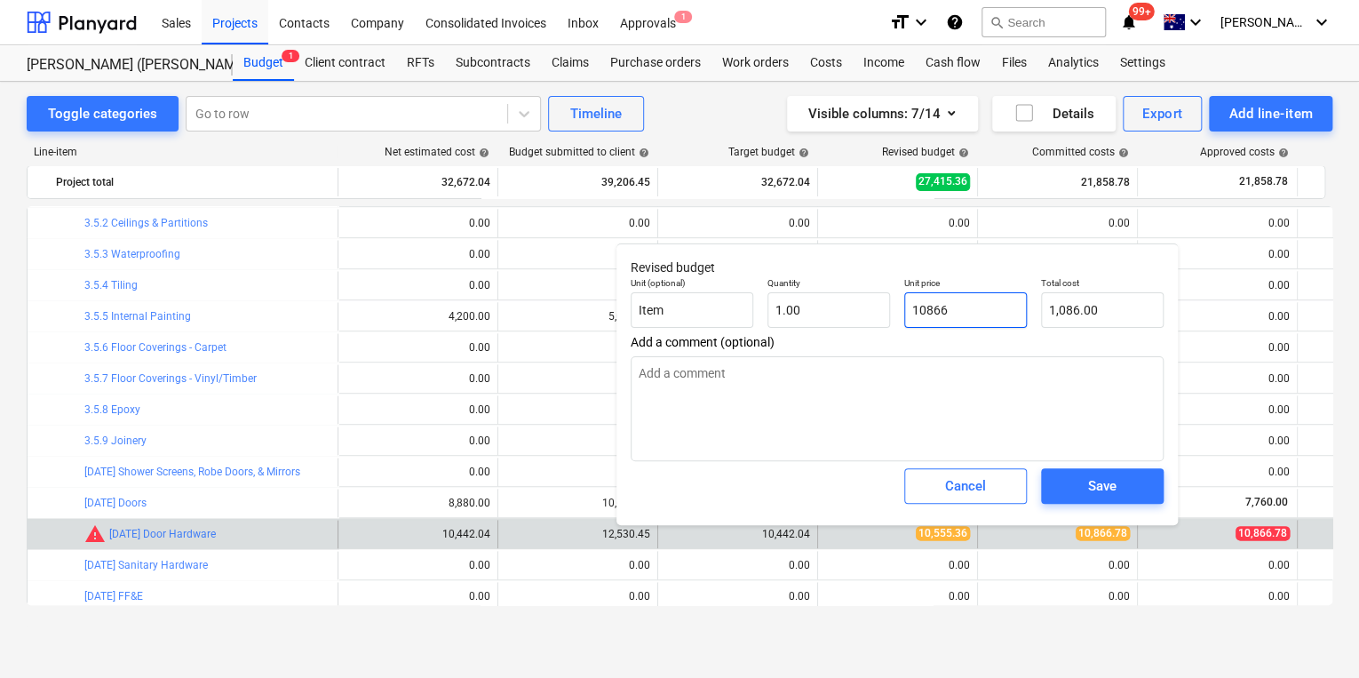
type input "10,866.00"
type textarea "x"
type input "10866."
type textarea "x"
type input "10866.7"
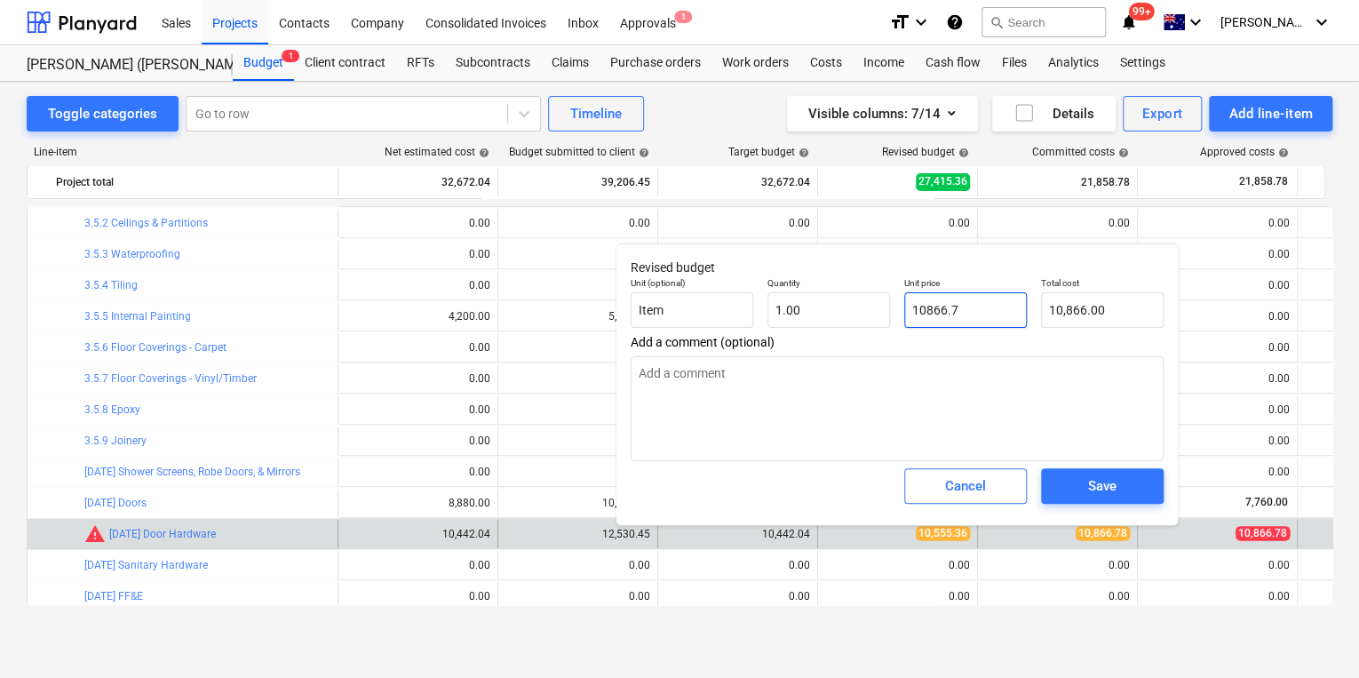
type input "10,866.70"
type textarea "x"
type input "10866.78"
type input "10,866.78"
type input "10866.78"
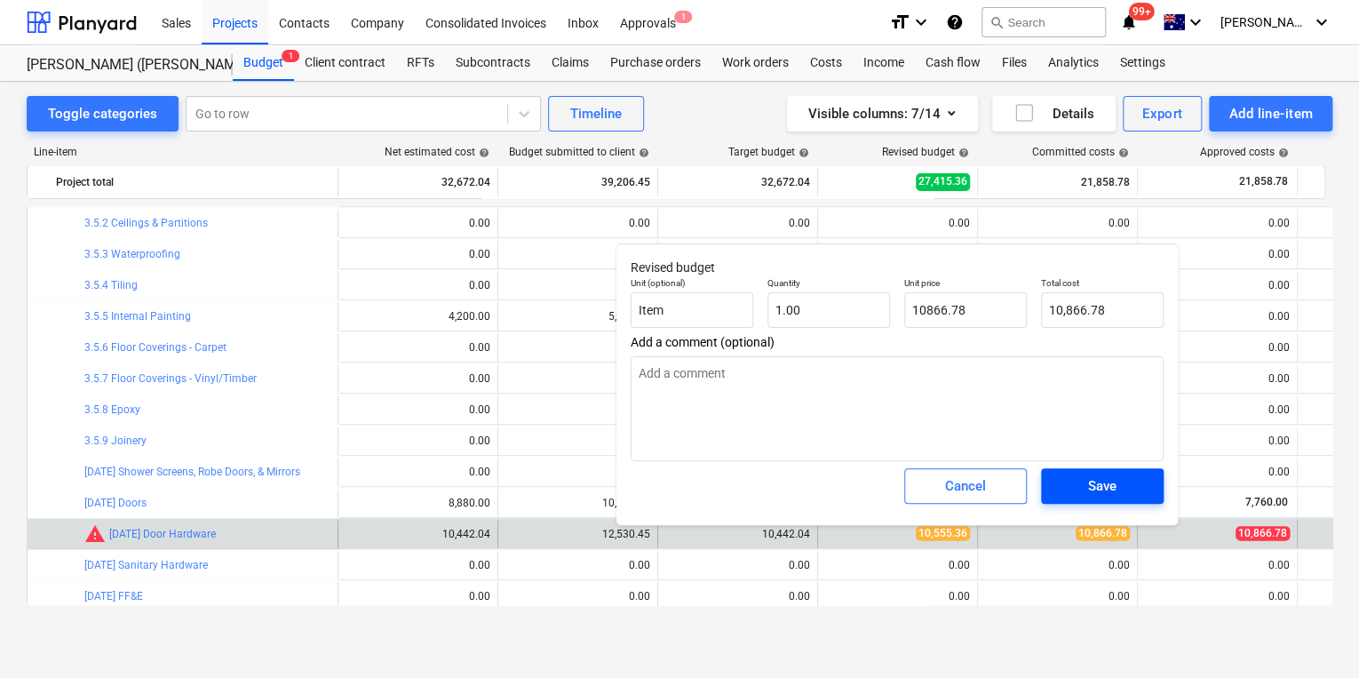
type textarea "x"
type input "10,866.78"
click at [1093, 479] on div "Save" at bounding box center [1102, 485] width 28 height 23
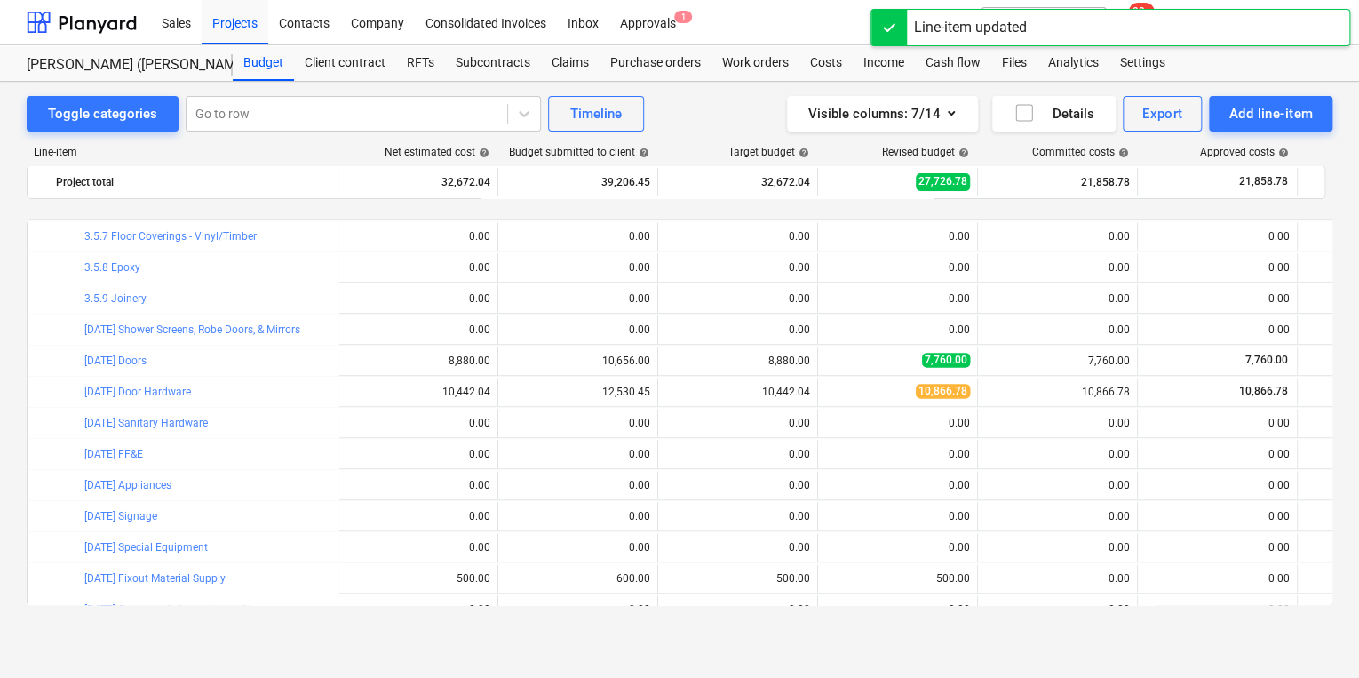
scroll to position [1208, 0]
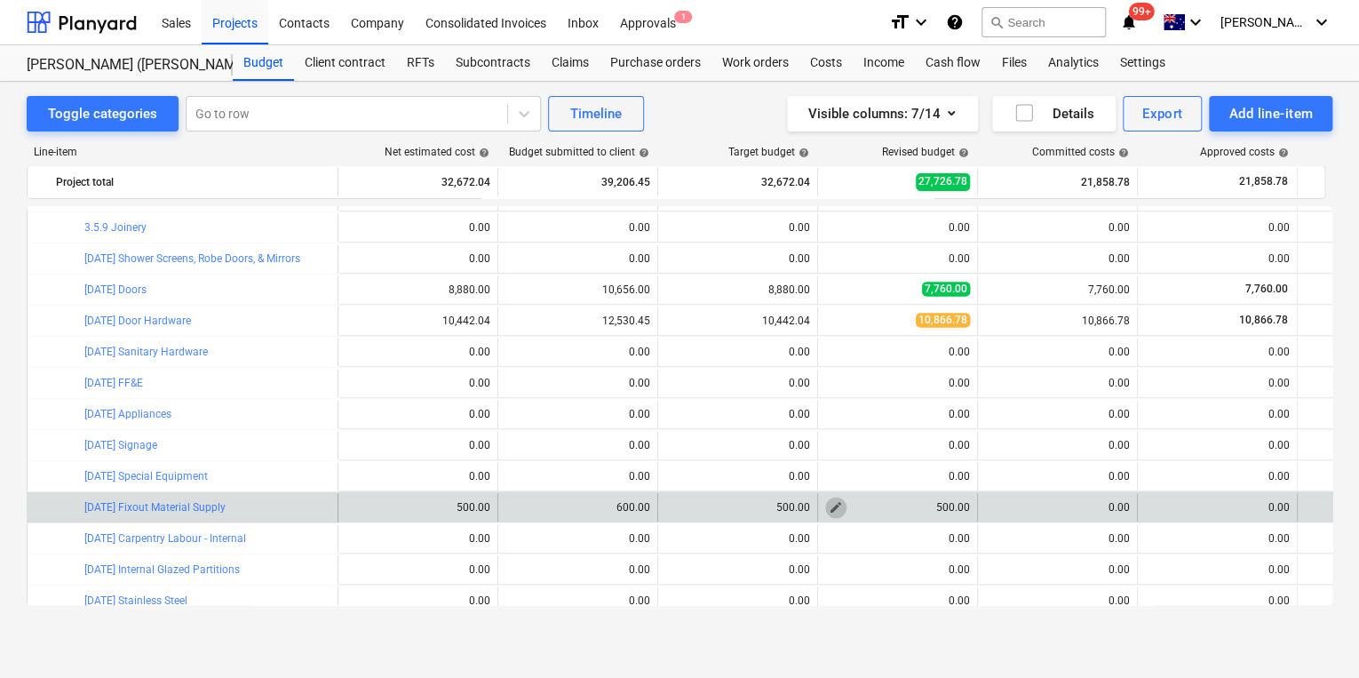
click at [835, 506] on span "edit" at bounding box center [836, 507] width 14 height 14
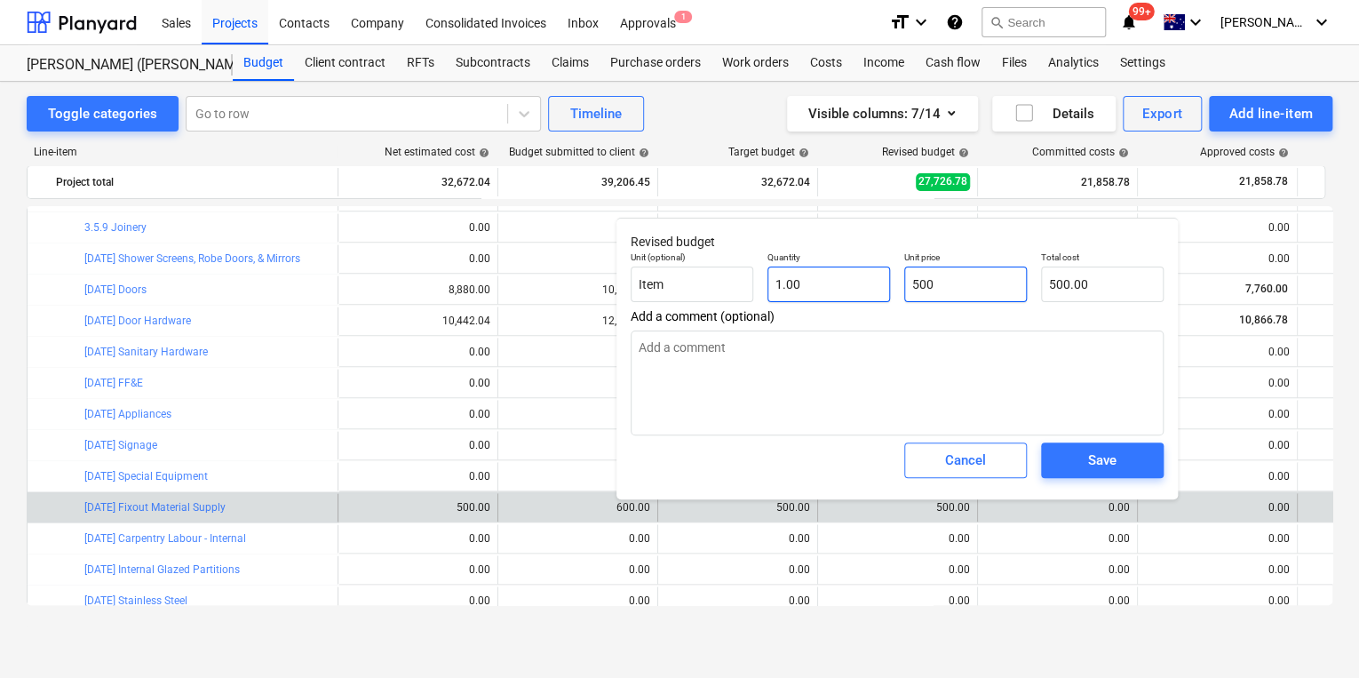
drag, startPoint x: 921, startPoint y: 284, endPoint x: 794, endPoint y: 277, distance: 127.3
click at [800, 277] on div "Unit (optional) Item Quantity 1.00 Unit price 500 Total cost 500.00" at bounding box center [897, 276] width 547 height 65
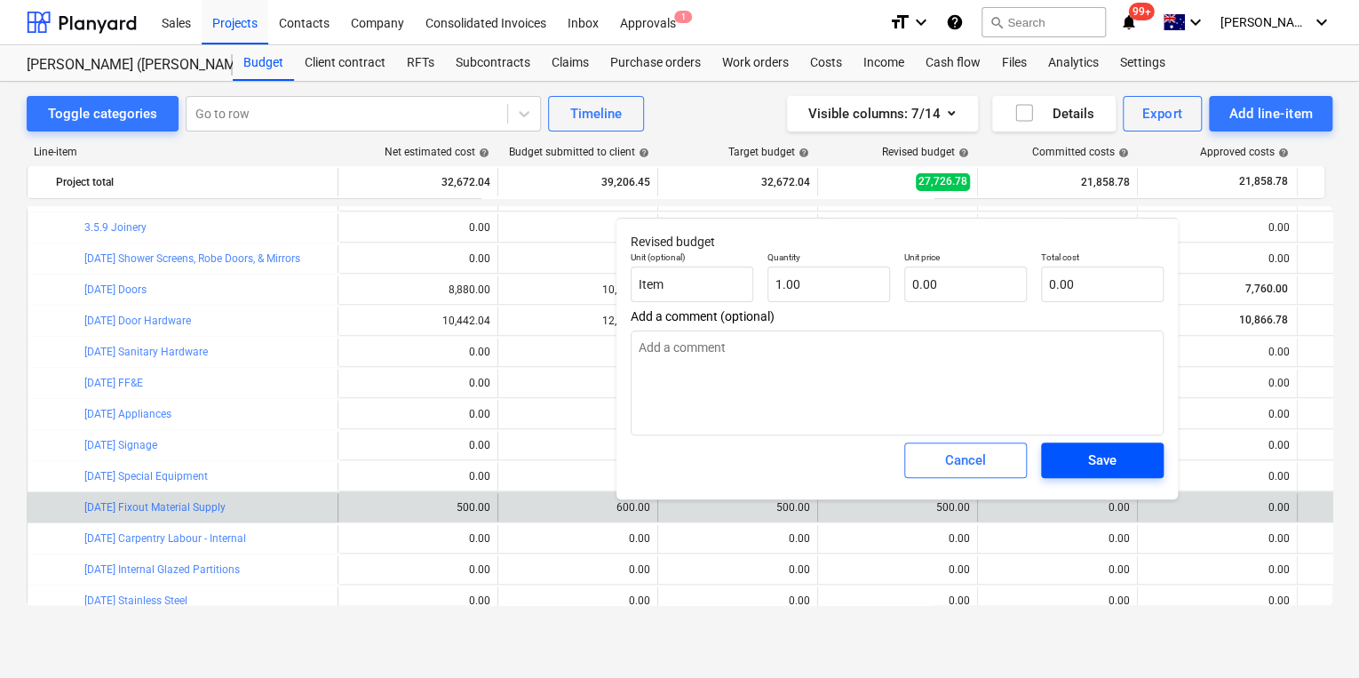
click at [1103, 459] on div "Save" at bounding box center [1102, 460] width 28 height 23
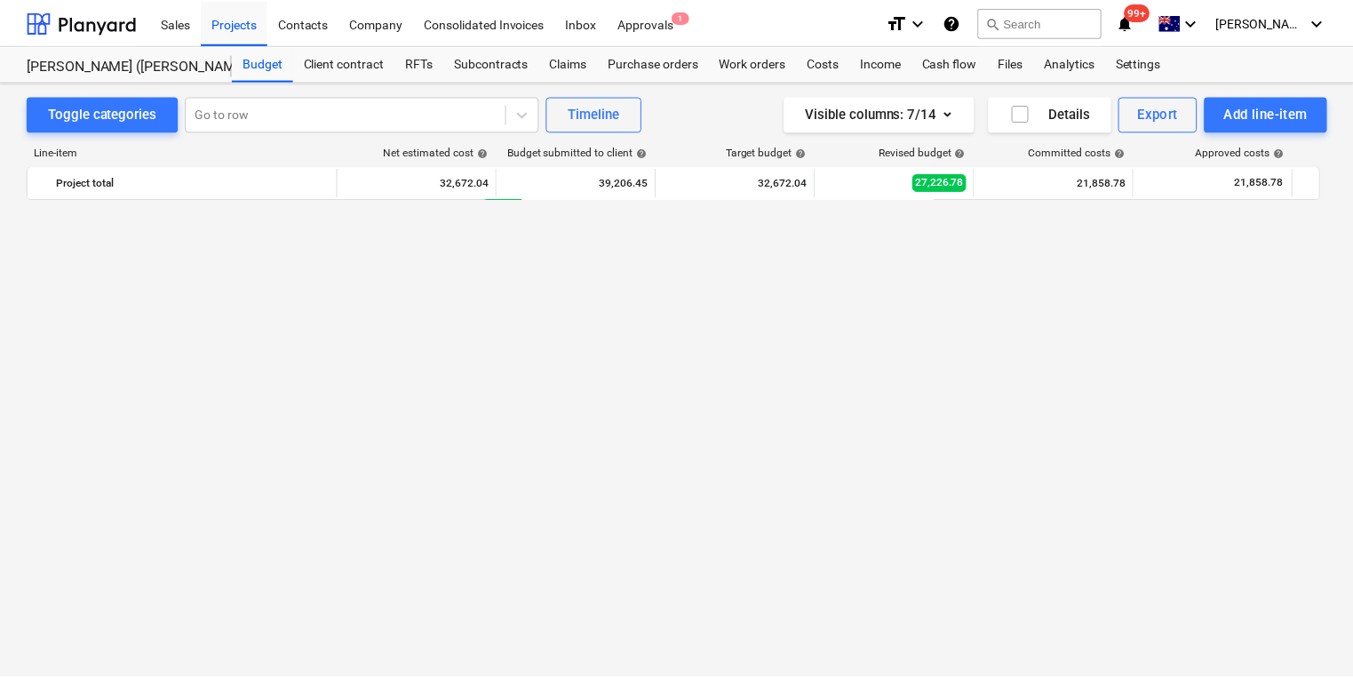
scroll to position [0, 0]
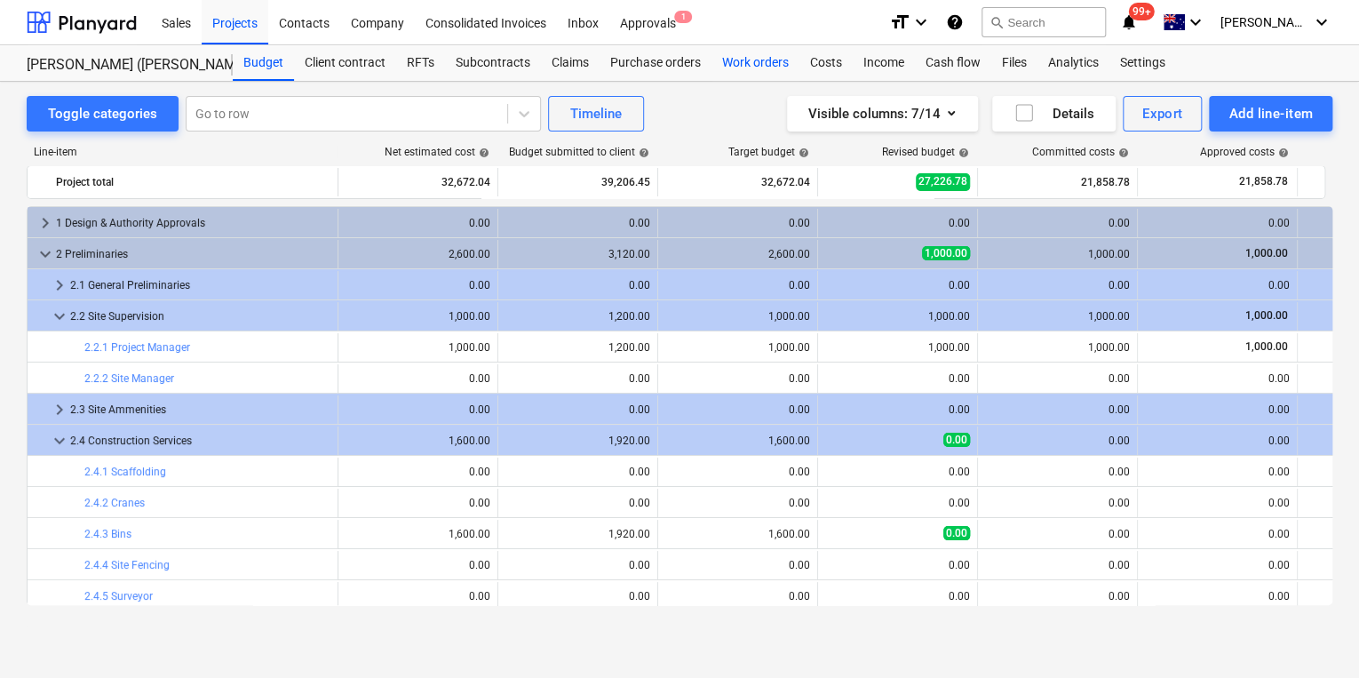
drag, startPoint x: 757, startPoint y: 60, endPoint x: 746, endPoint y: 60, distance: 10.7
click at [757, 60] on div "Work orders" at bounding box center [756, 63] width 88 height 36
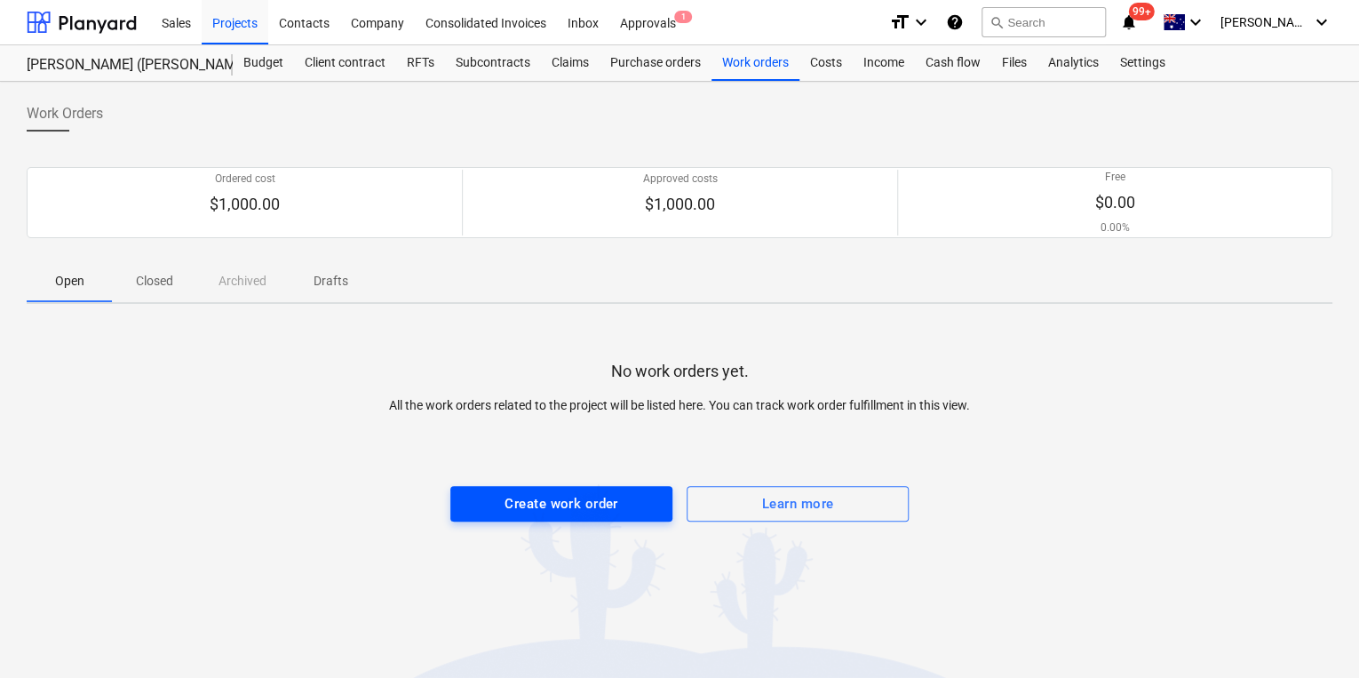
click at [572, 506] on div "Create work order" at bounding box center [561, 503] width 113 height 23
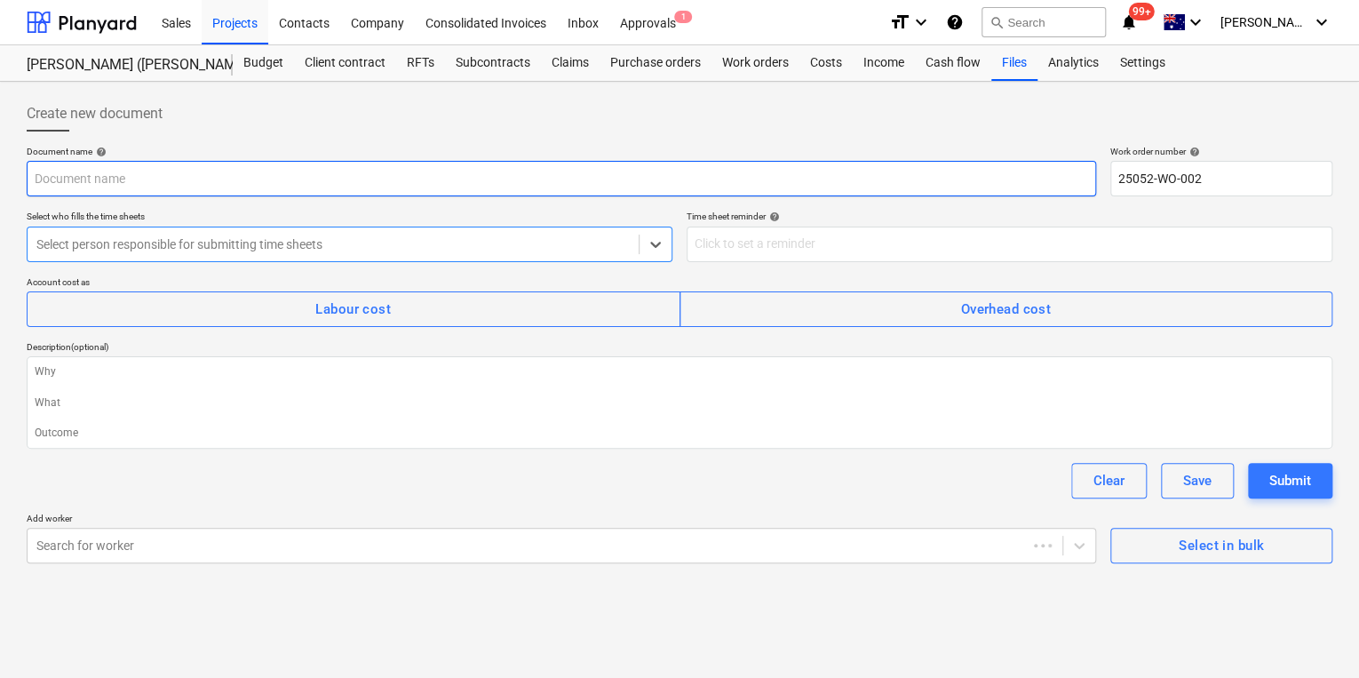
click at [132, 180] on input "text" at bounding box center [562, 179] width 1070 height 36
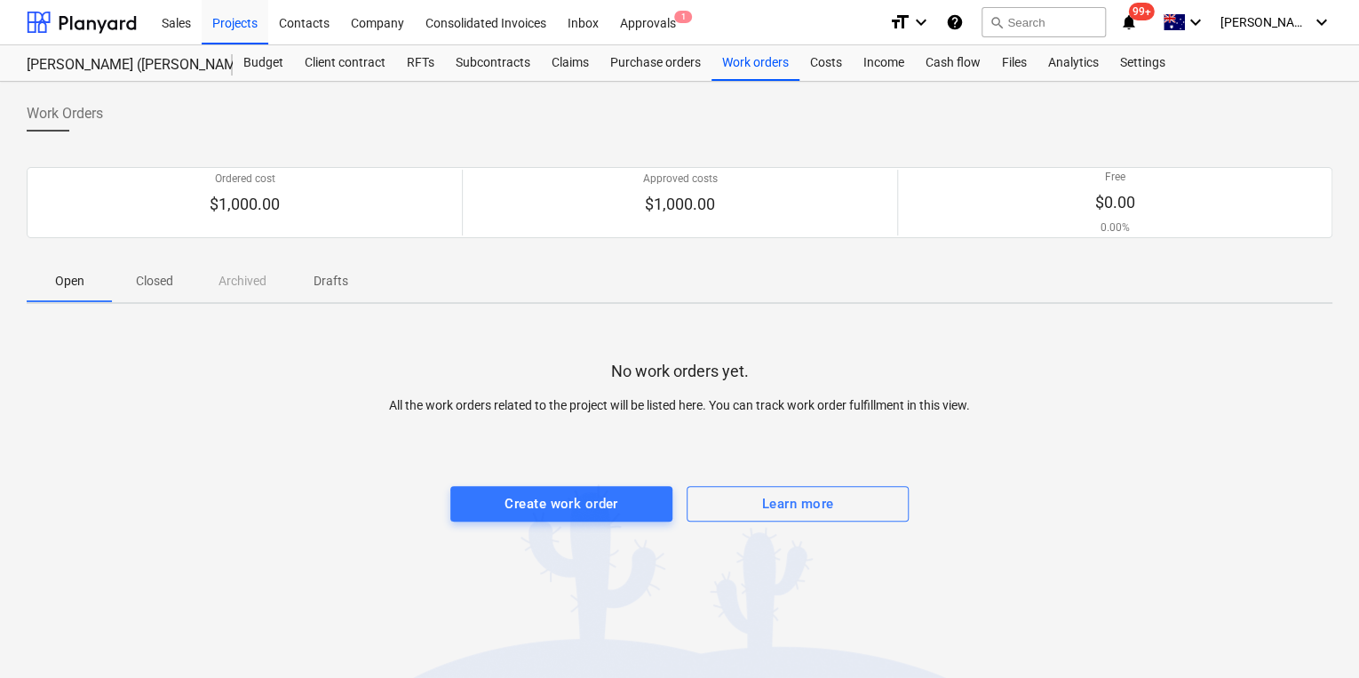
click at [338, 285] on p "Drafts" at bounding box center [330, 281] width 43 height 19
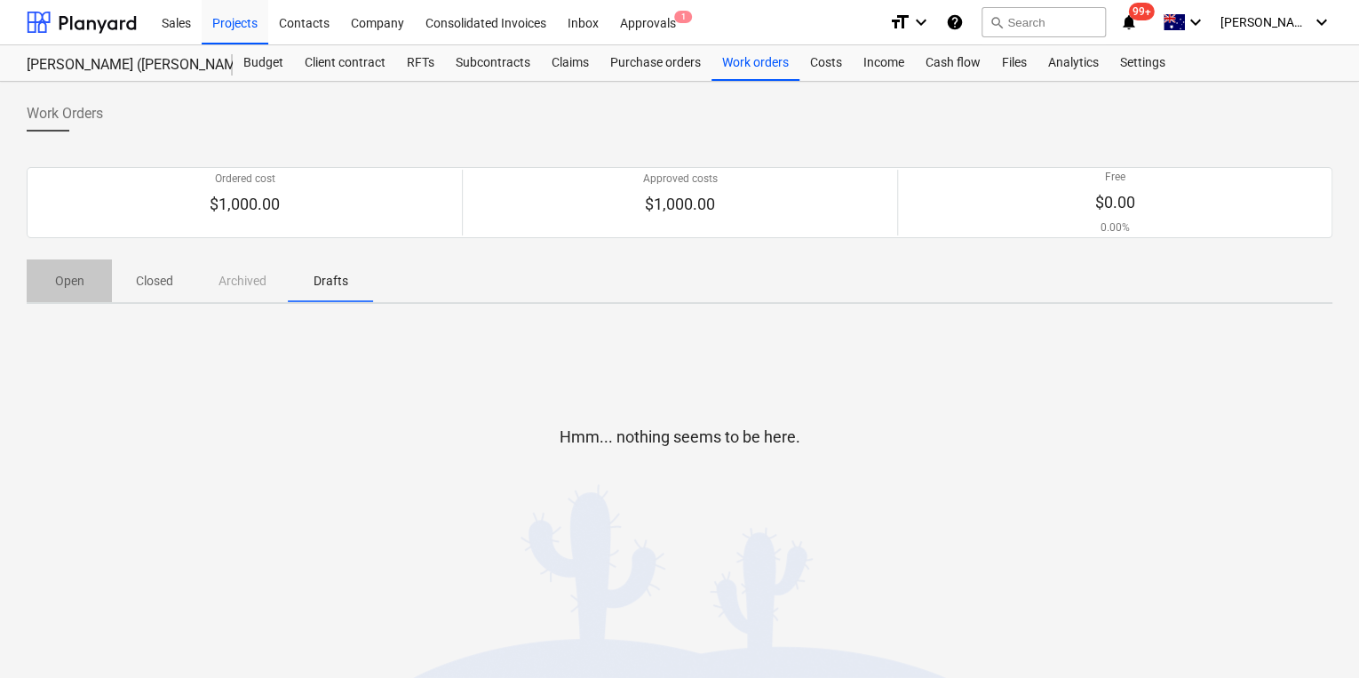
click at [73, 284] on p "Open" at bounding box center [69, 281] width 43 height 19
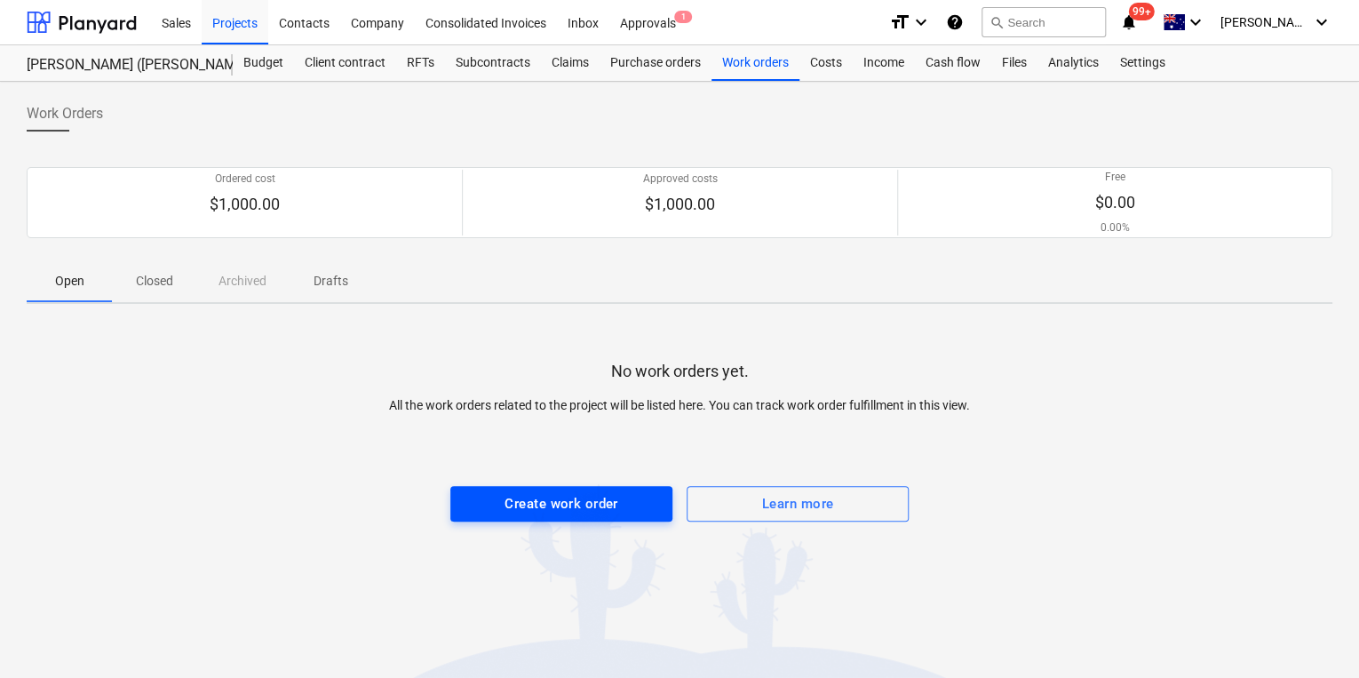
click at [578, 495] on div "Create work order" at bounding box center [561, 503] width 113 height 23
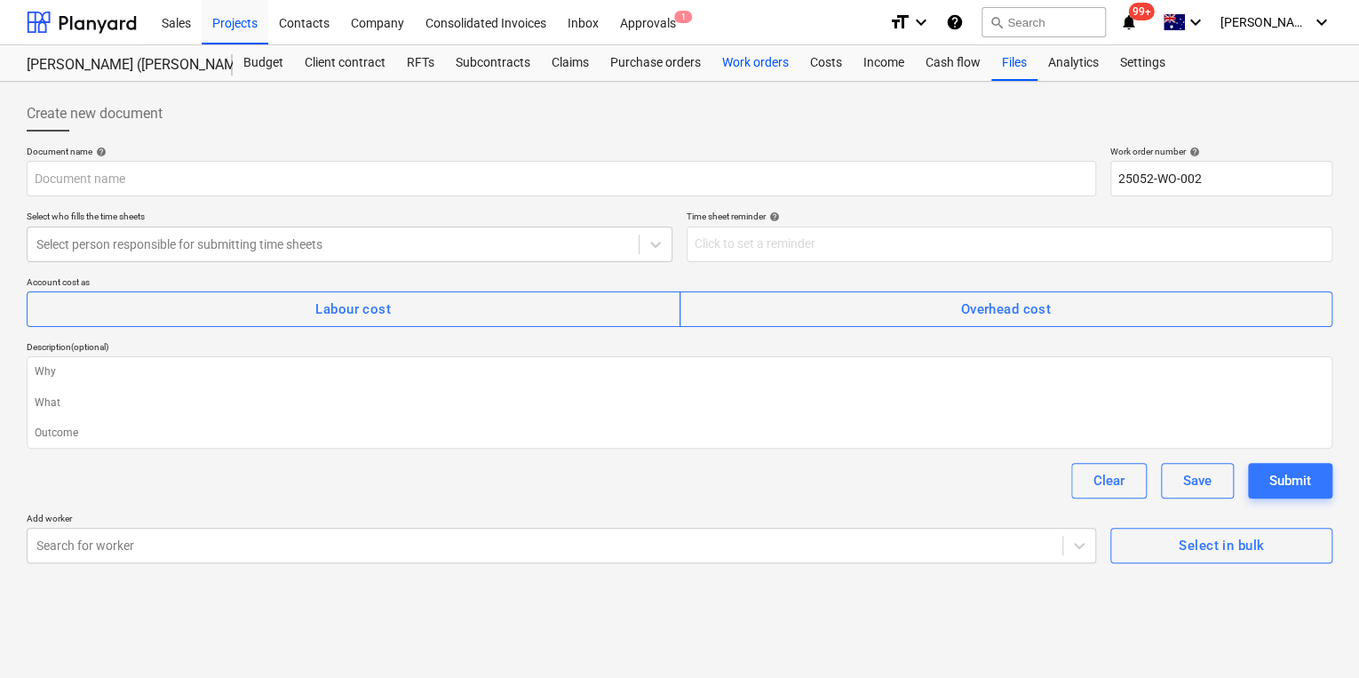
click at [755, 64] on div "Work orders" at bounding box center [756, 63] width 88 height 36
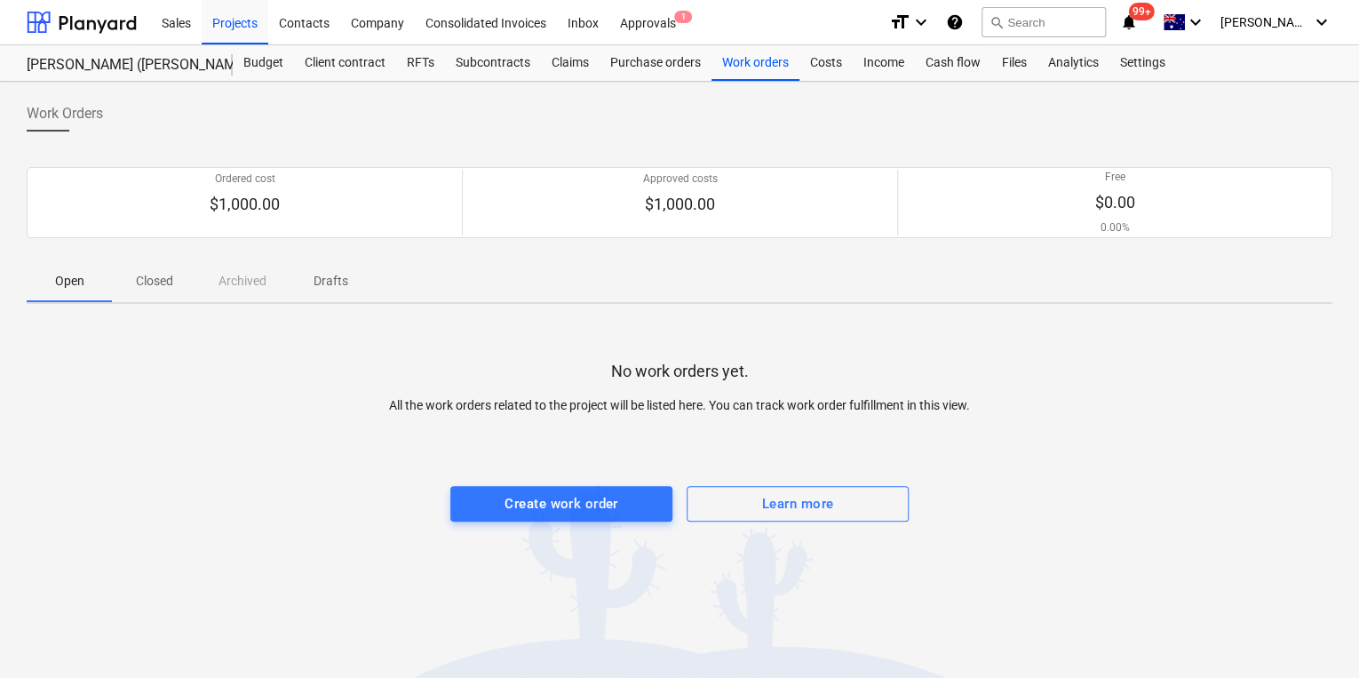
click at [128, 272] on span "Closed" at bounding box center [154, 281] width 85 height 29
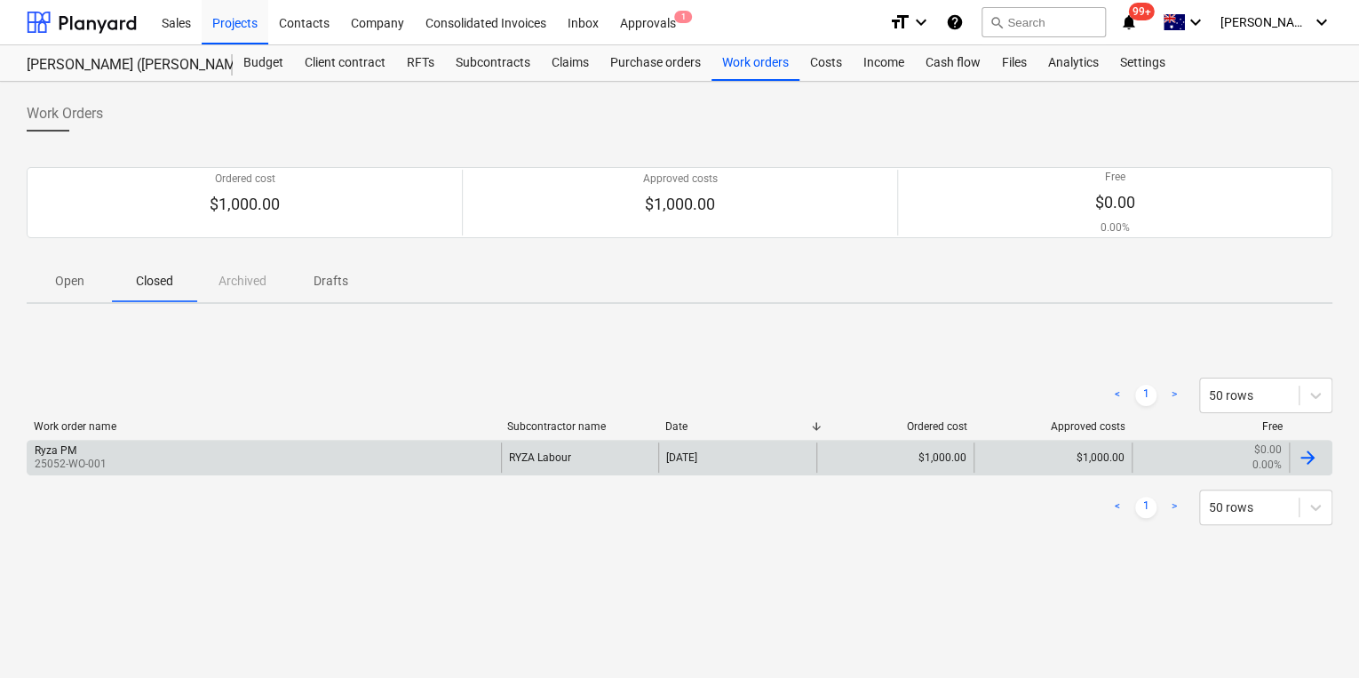
click at [75, 460] on p "25052-WO-001" at bounding box center [71, 464] width 72 height 15
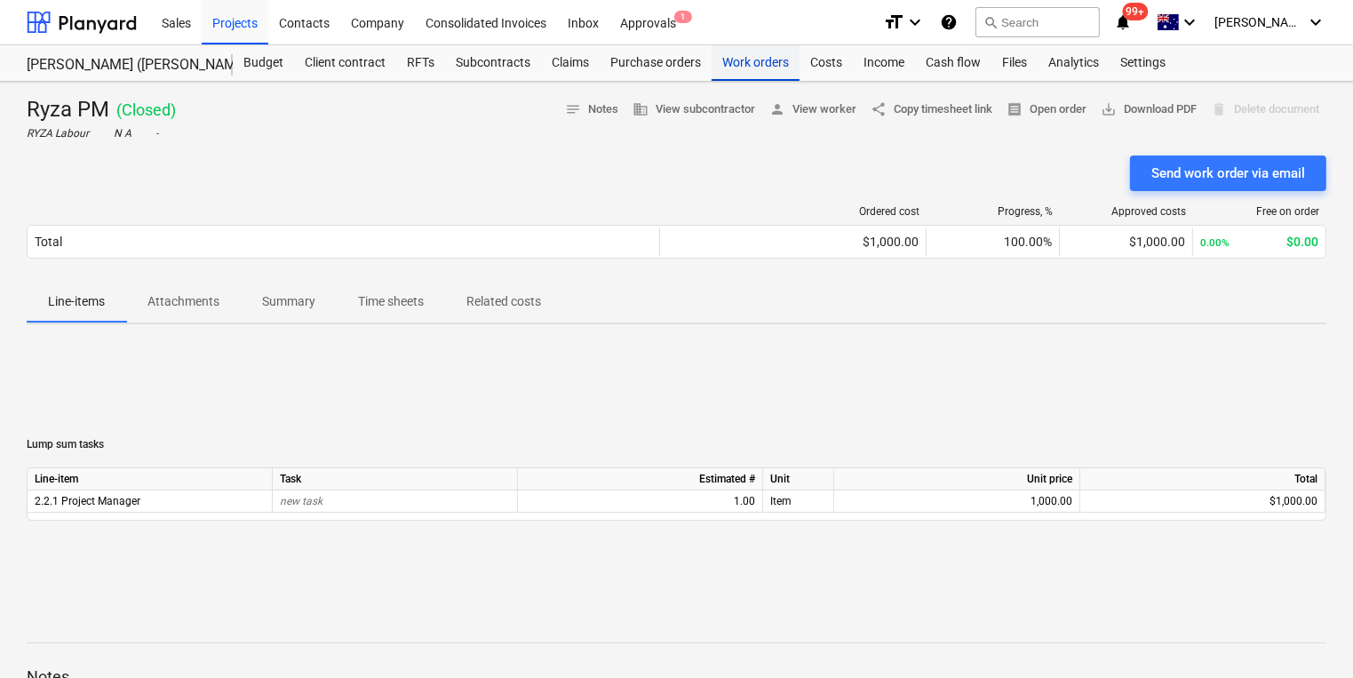
click at [756, 57] on div "Work orders" at bounding box center [756, 63] width 88 height 36
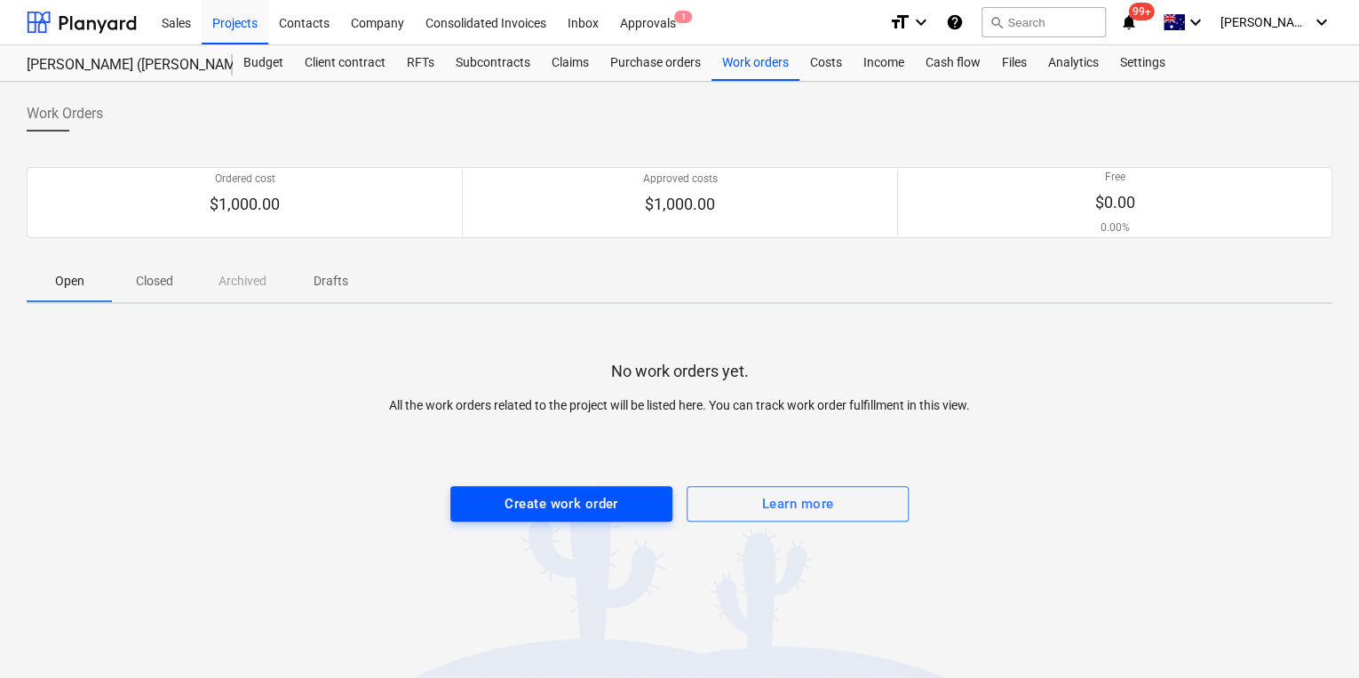
click at [578, 505] on div "Create work order" at bounding box center [561, 503] width 113 height 23
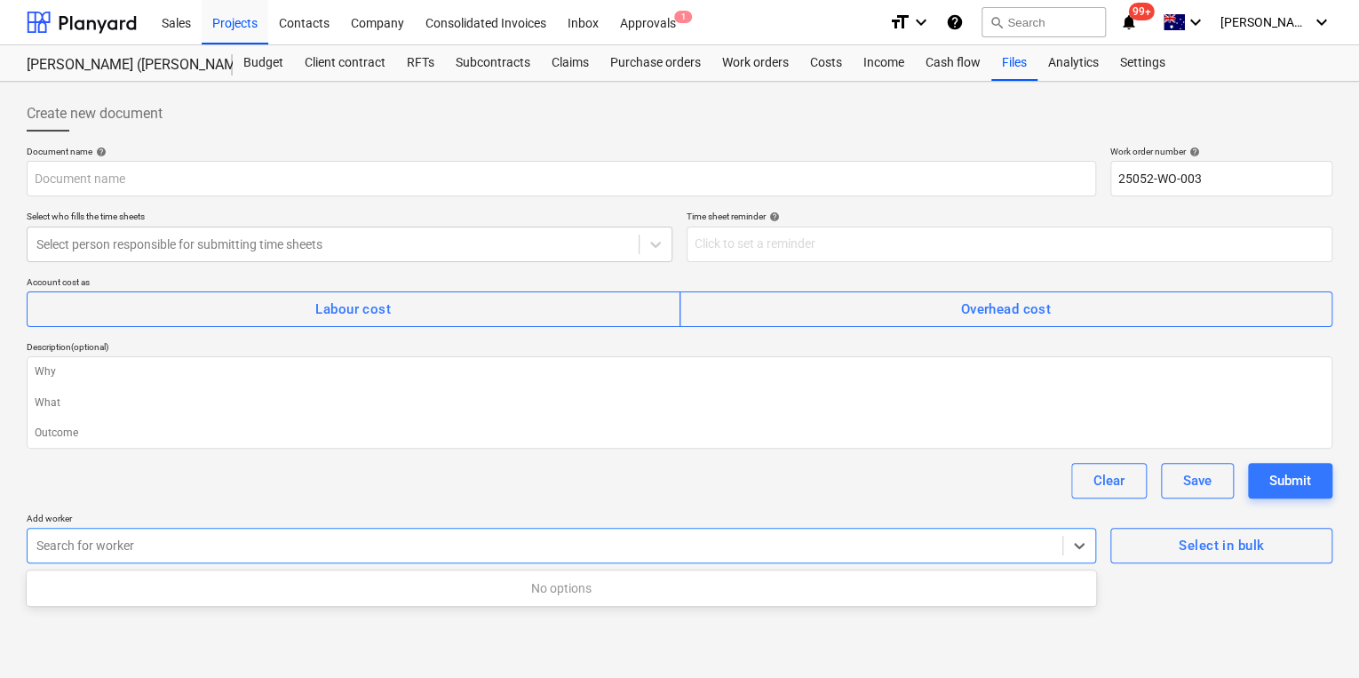
click at [586, 560] on div "Search for worker" at bounding box center [562, 546] width 1070 height 36
click at [588, 549] on div at bounding box center [544, 546] width 1017 height 18
click at [279, 241] on div at bounding box center [333, 244] width 594 height 18
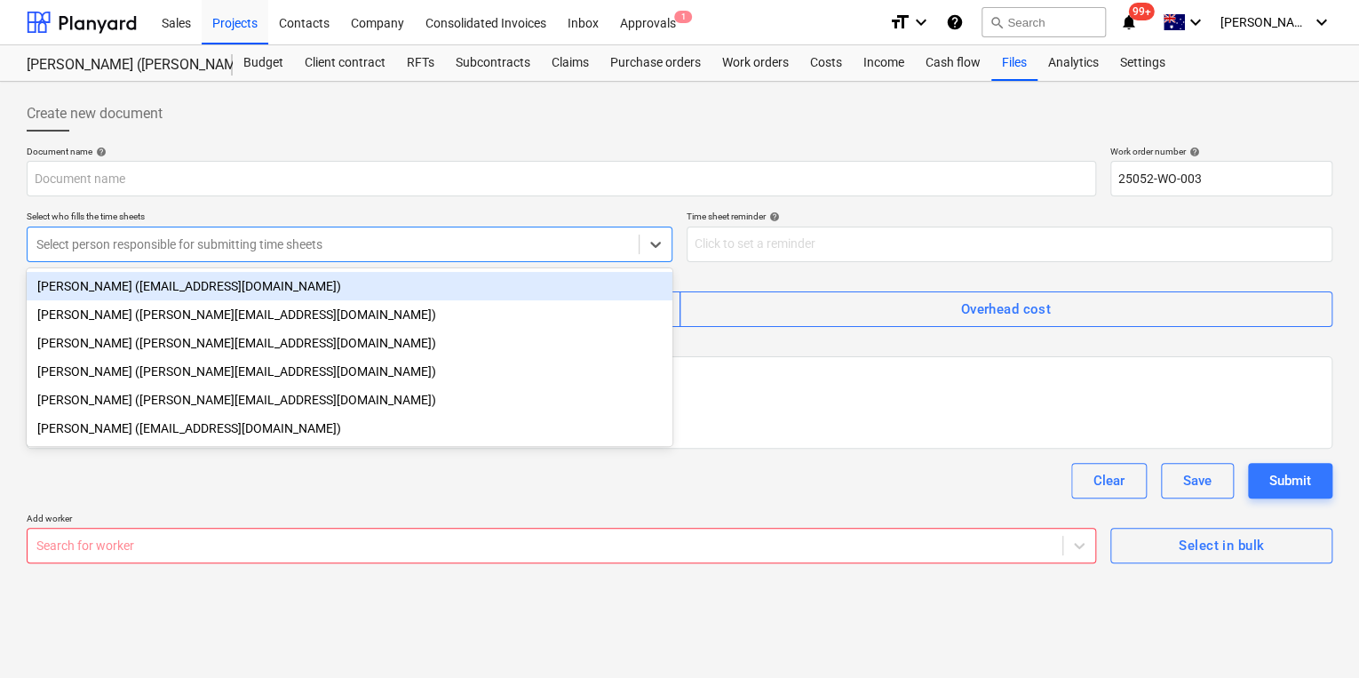
click at [226, 148] on div "Document name help" at bounding box center [562, 152] width 1070 height 12
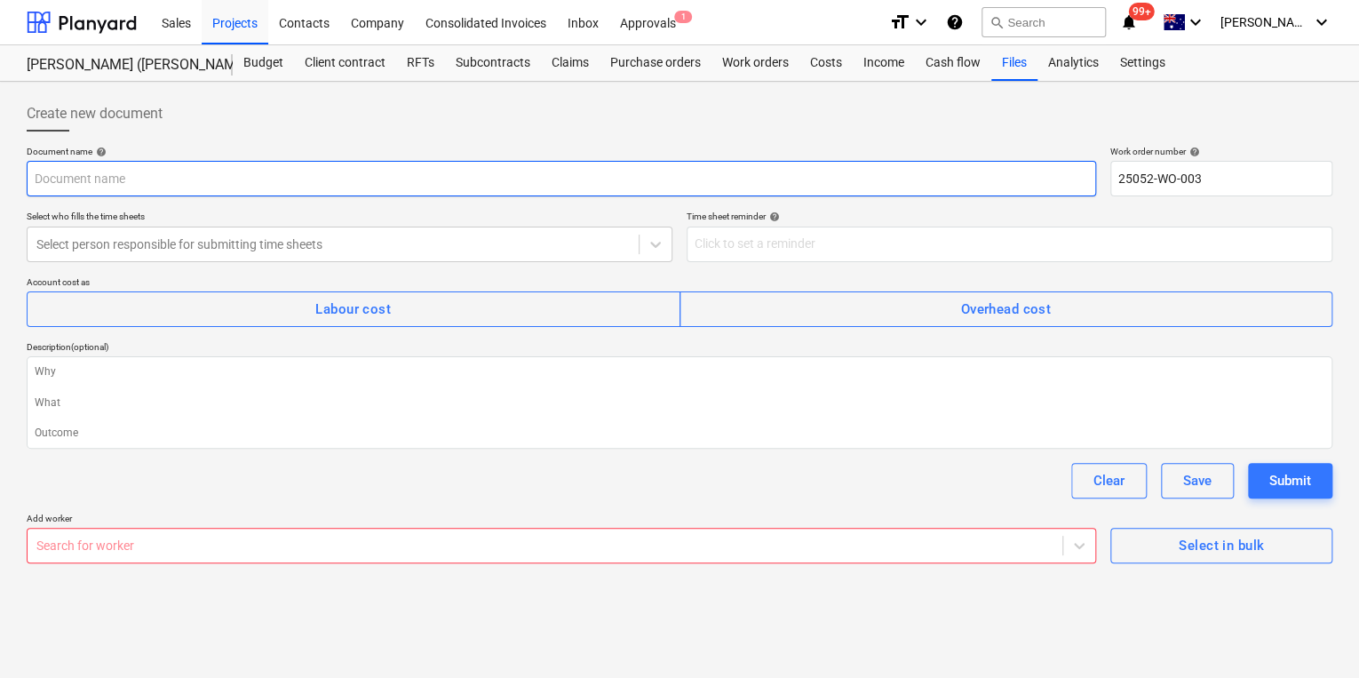
click at [114, 178] on input "text" at bounding box center [562, 179] width 1070 height 36
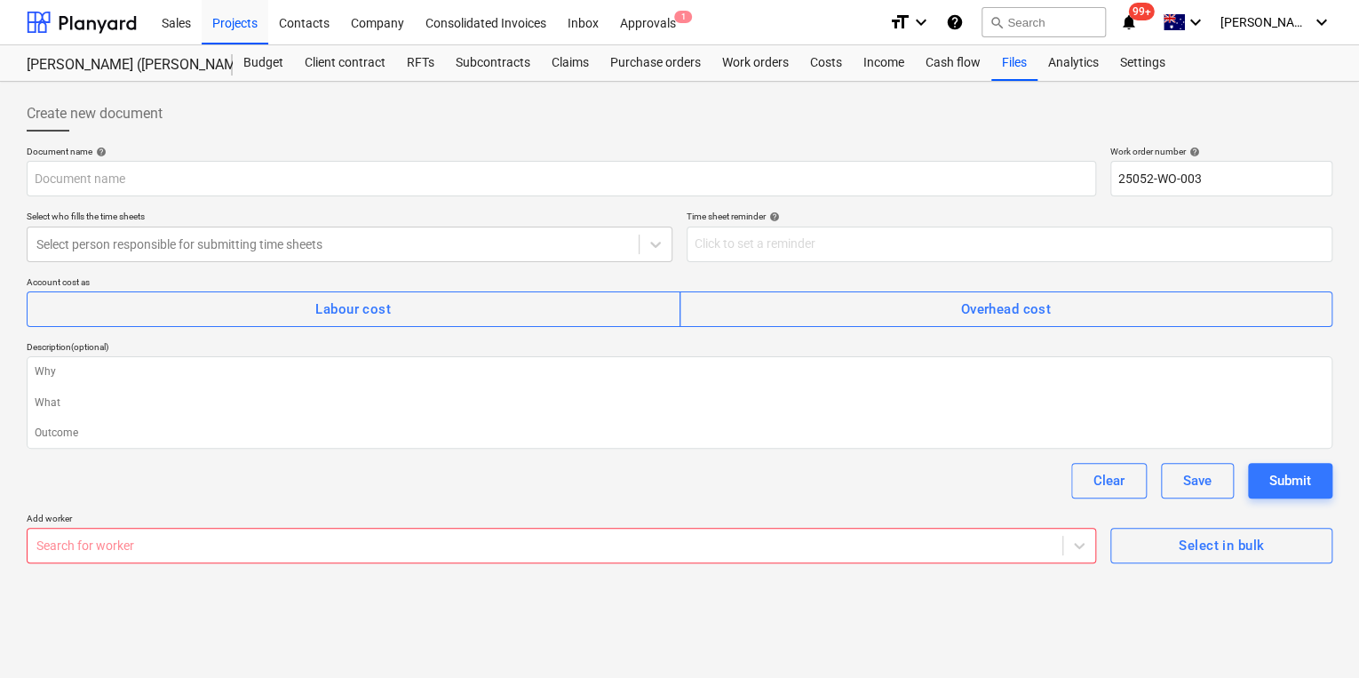
click at [1201, 211] on div "Time sheet reminder help" at bounding box center [1010, 217] width 646 height 12
click at [1194, 538] on div "Select in bulk" at bounding box center [1221, 545] width 85 height 23
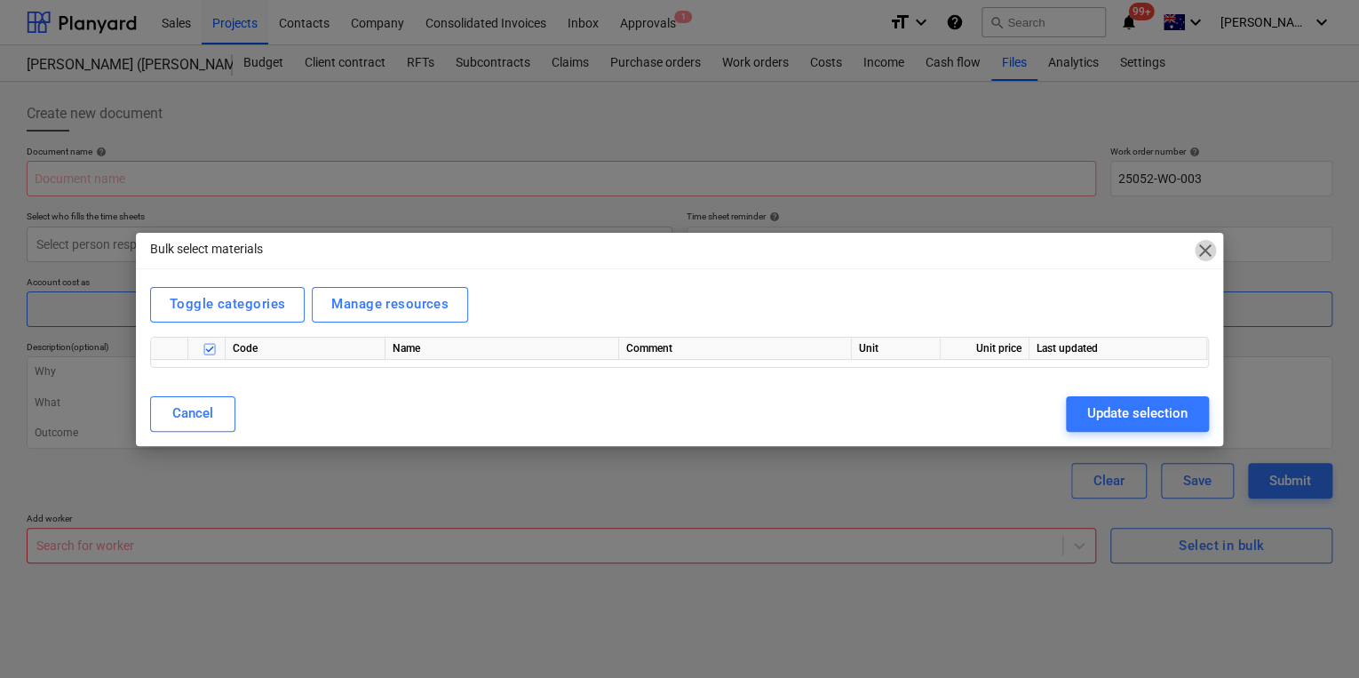
click at [1200, 249] on span "close" at bounding box center [1205, 250] width 21 height 21
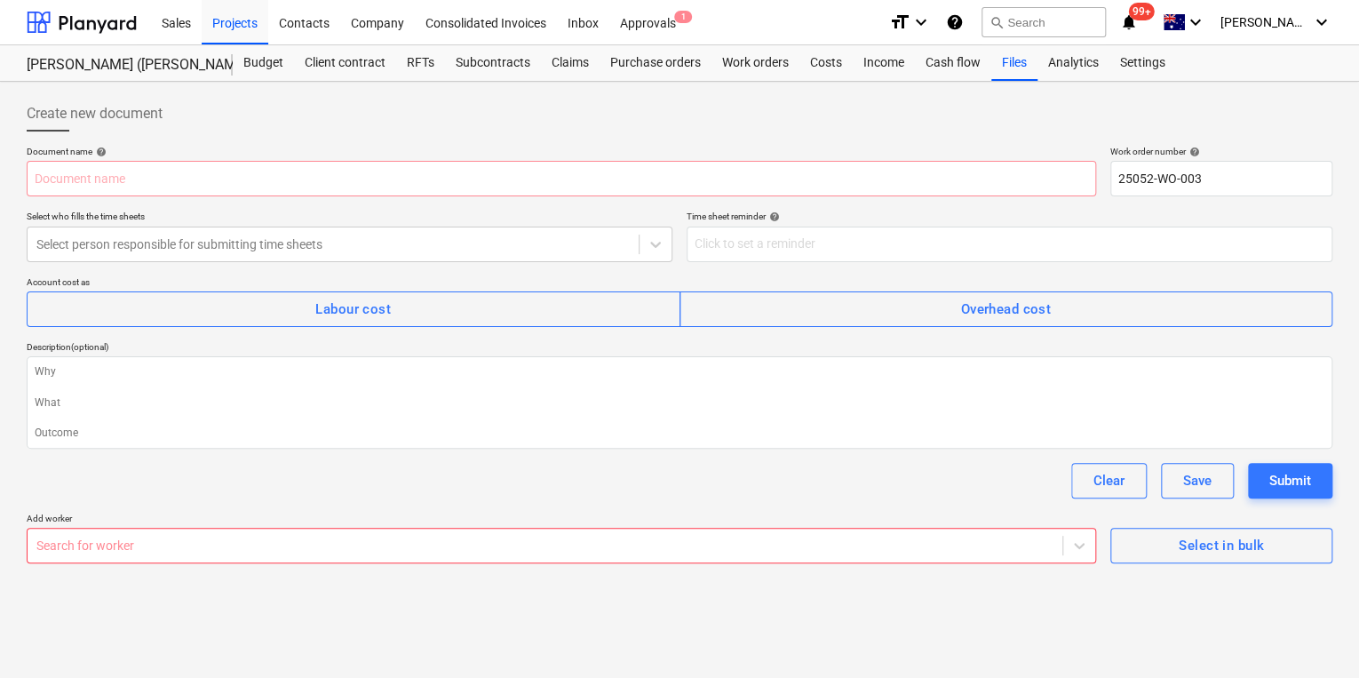
click at [396, 471] on div "Clear Save Submit" at bounding box center [680, 481] width 1306 height 36
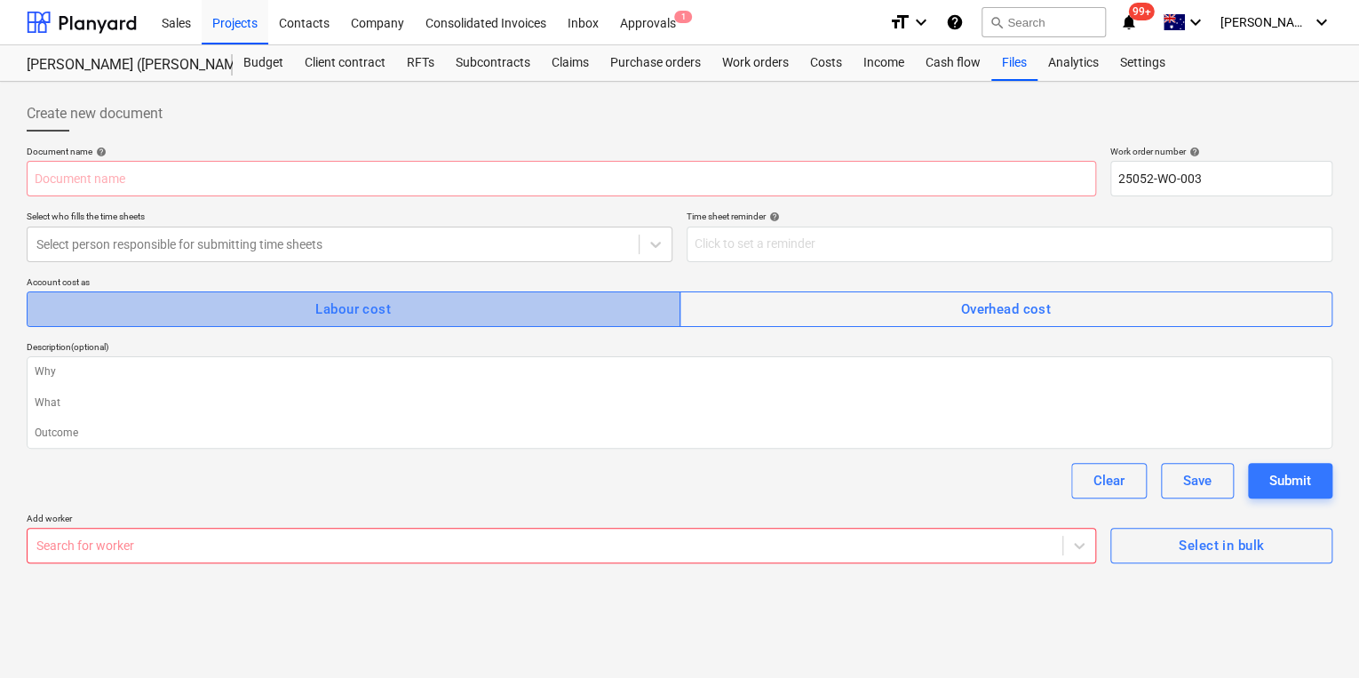
click at [422, 309] on span "Labour cost" at bounding box center [353, 309] width 615 height 23
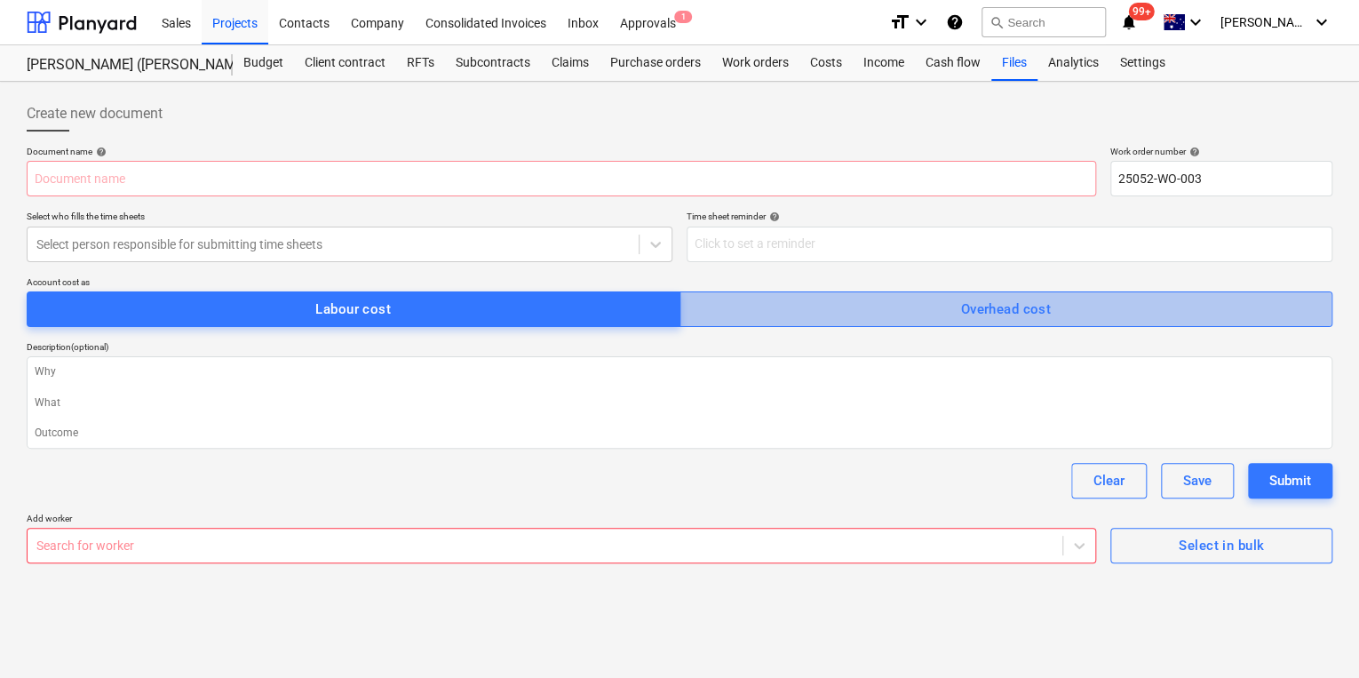
click at [793, 306] on span "Overhead cost" at bounding box center [1006, 309] width 615 height 23
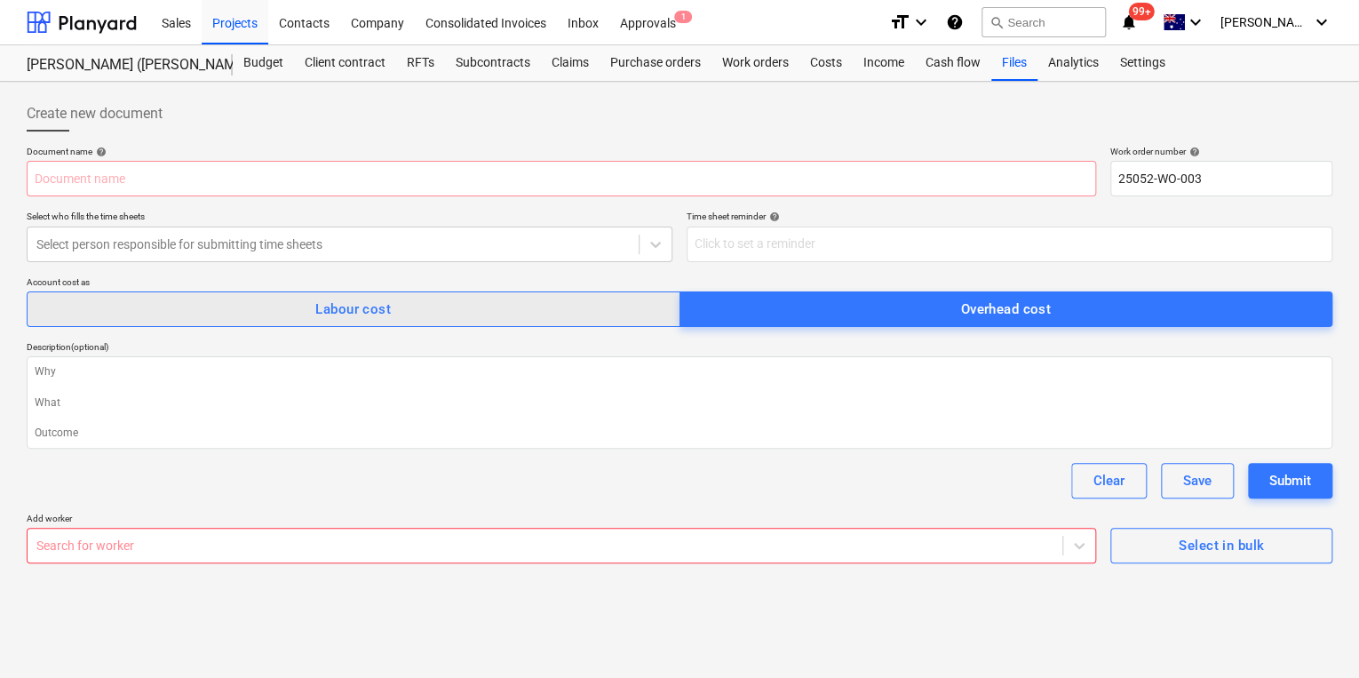
click at [569, 304] on span "Labour cost" at bounding box center [353, 309] width 615 height 23
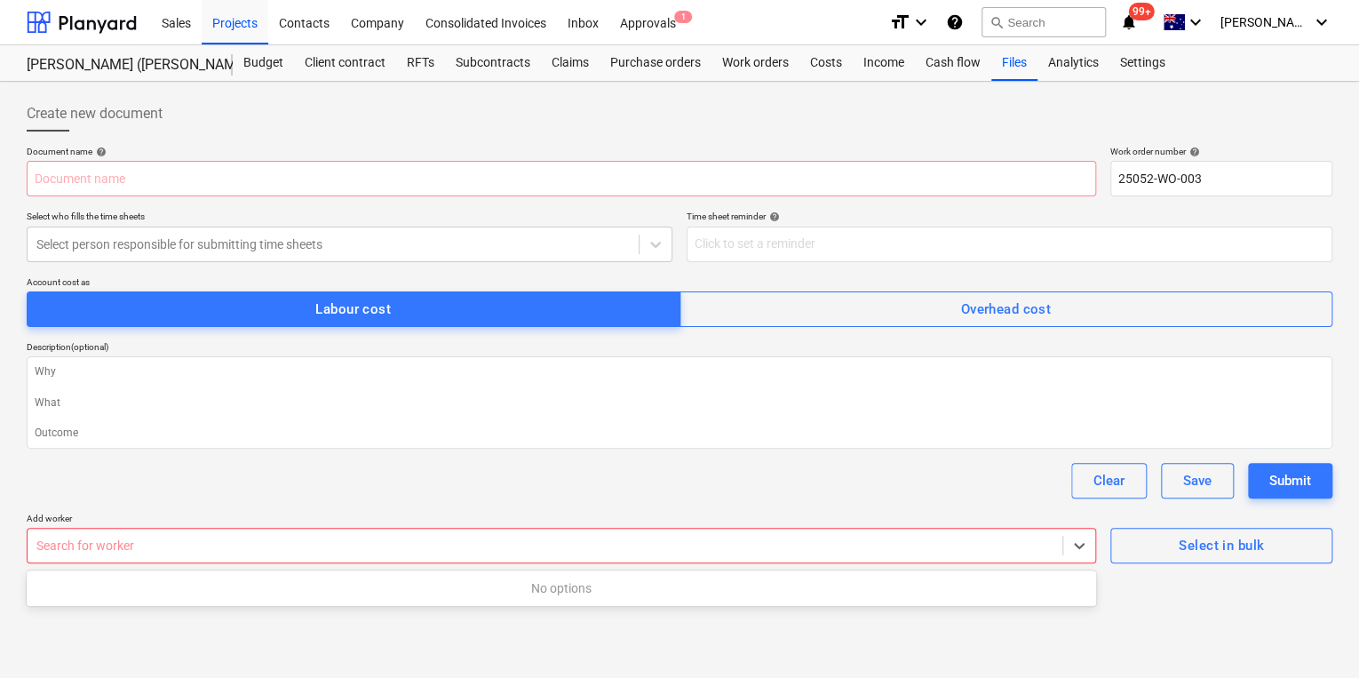
click at [294, 530] on div "Search for worker" at bounding box center [562, 546] width 1070 height 36
click at [313, 505] on div "Document name help Work order number help 25052-WO-003 Select who fills the tim…" at bounding box center [680, 355] width 1306 height 418
click at [267, 540] on div at bounding box center [544, 546] width 1017 height 18
click at [398, 479] on div "Clear Save Submit" at bounding box center [680, 481] width 1306 height 36
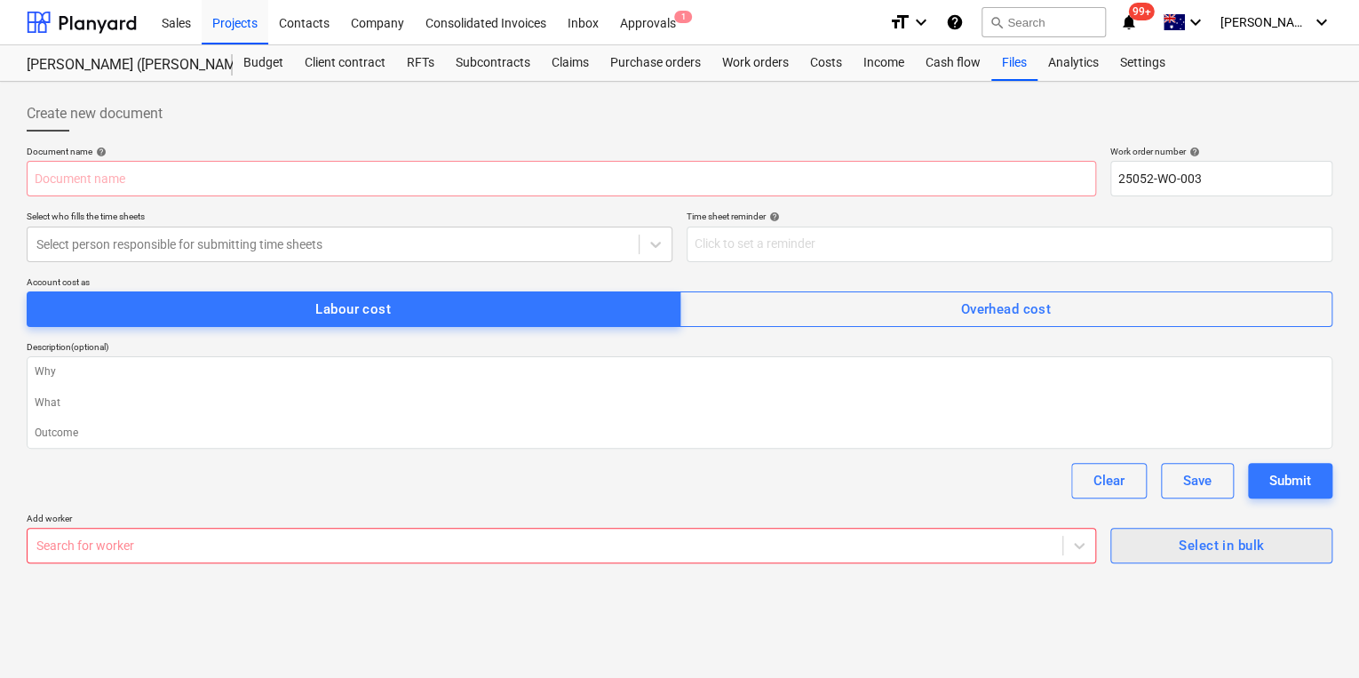
click at [1219, 548] on div "Select in bulk" at bounding box center [1221, 545] width 85 height 23
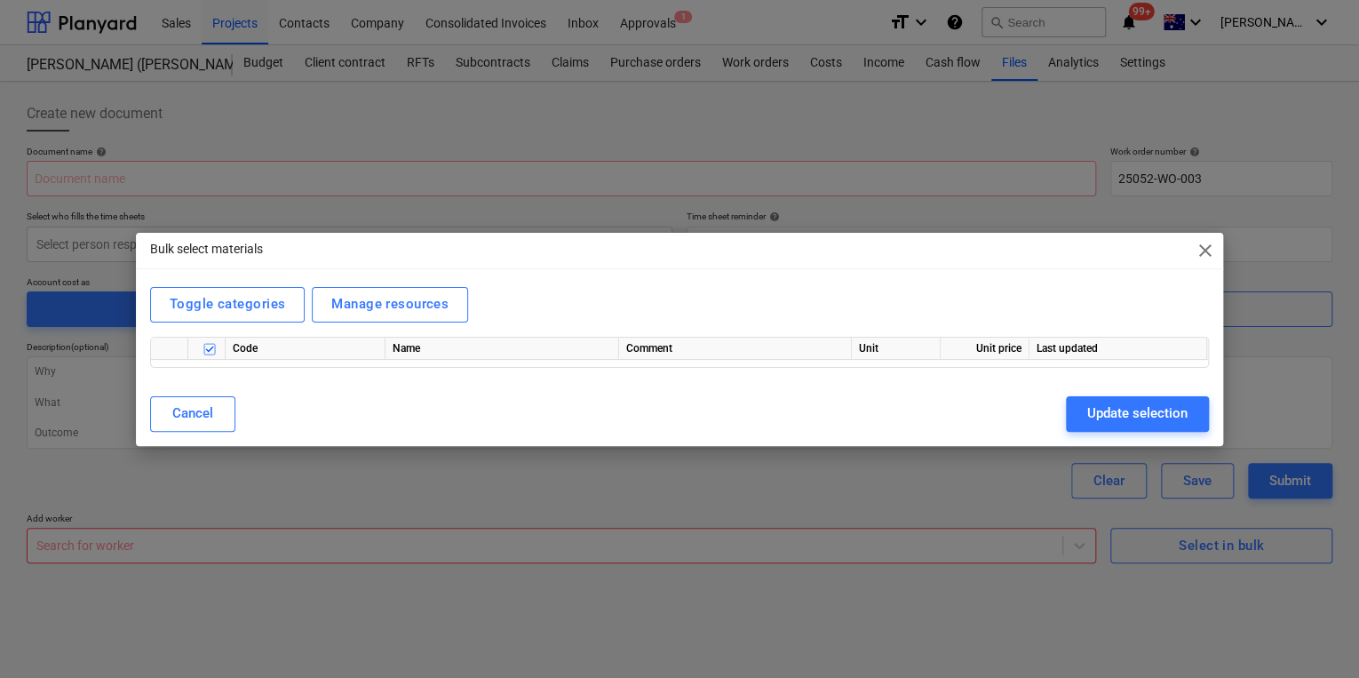
click at [1036, 604] on div "Bulk select materials close Toggle categories Manage resources Code Name Commen…" at bounding box center [679, 339] width 1359 height 678
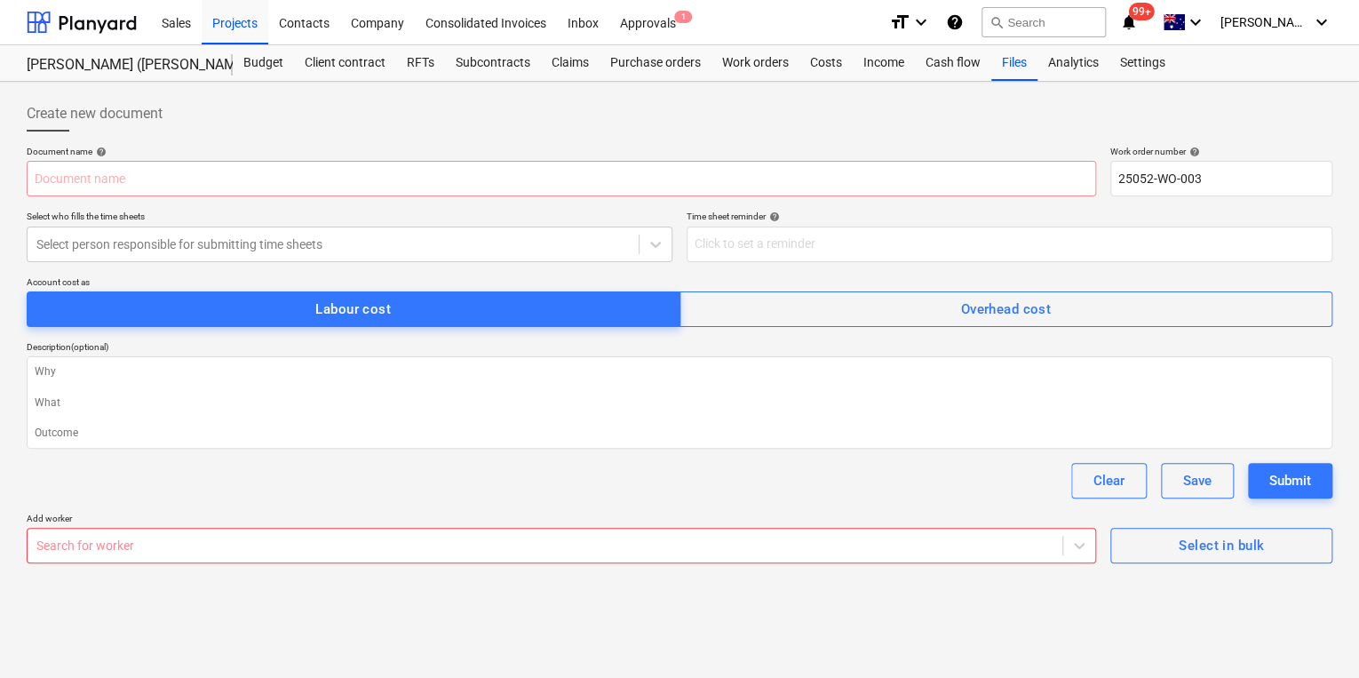
click at [215, 519] on p "Add worker" at bounding box center [562, 520] width 1070 height 15
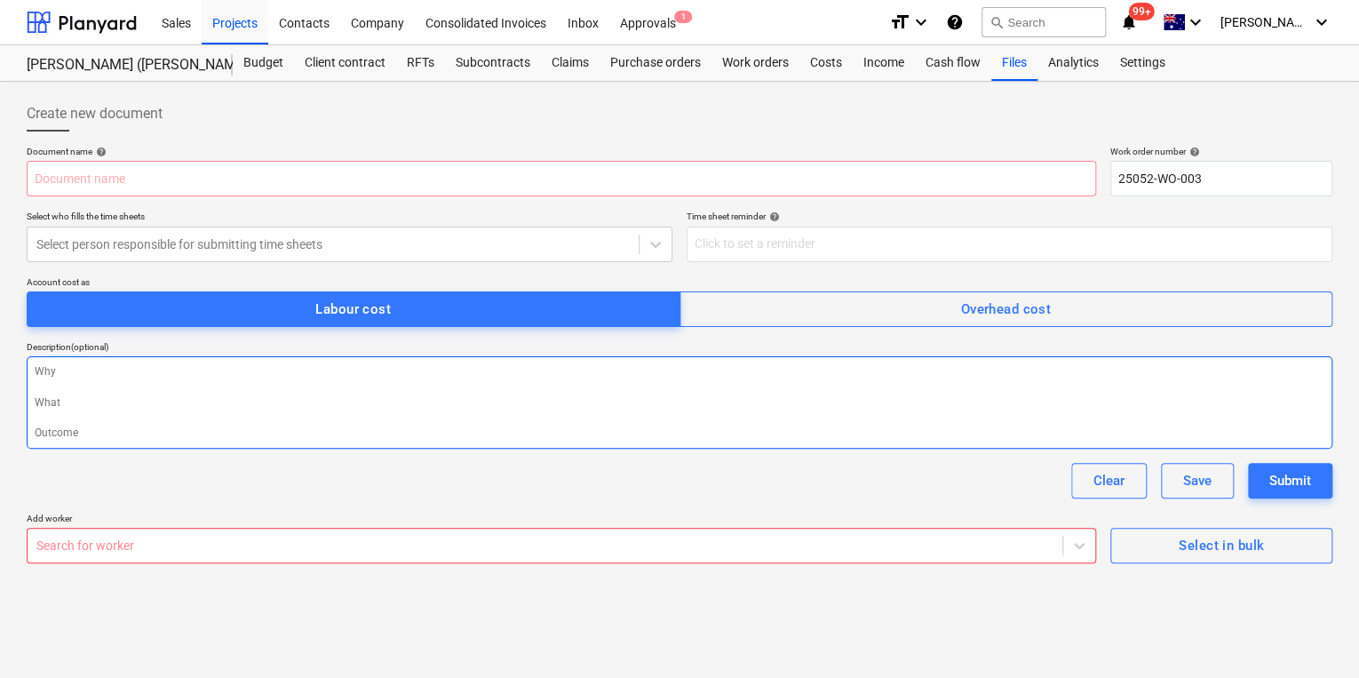
click at [149, 382] on textarea at bounding box center [680, 402] width 1306 height 92
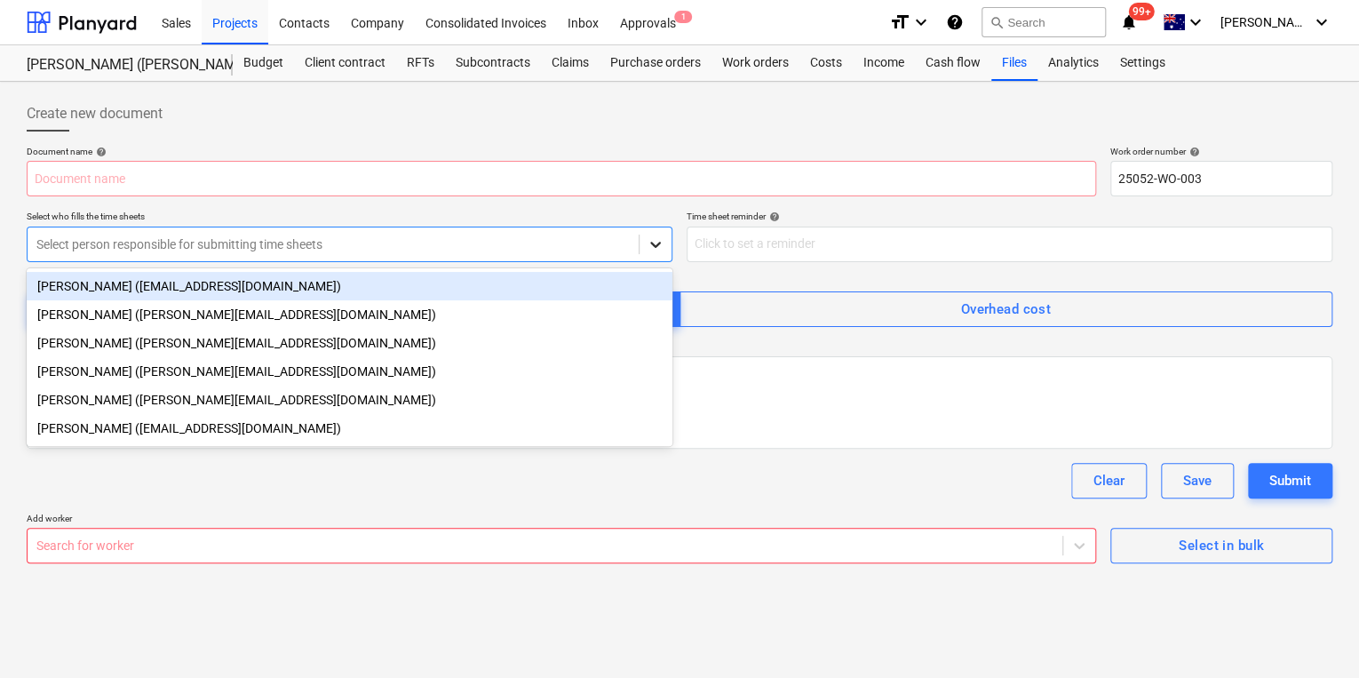
click at [662, 239] on icon at bounding box center [656, 244] width 18 height 18
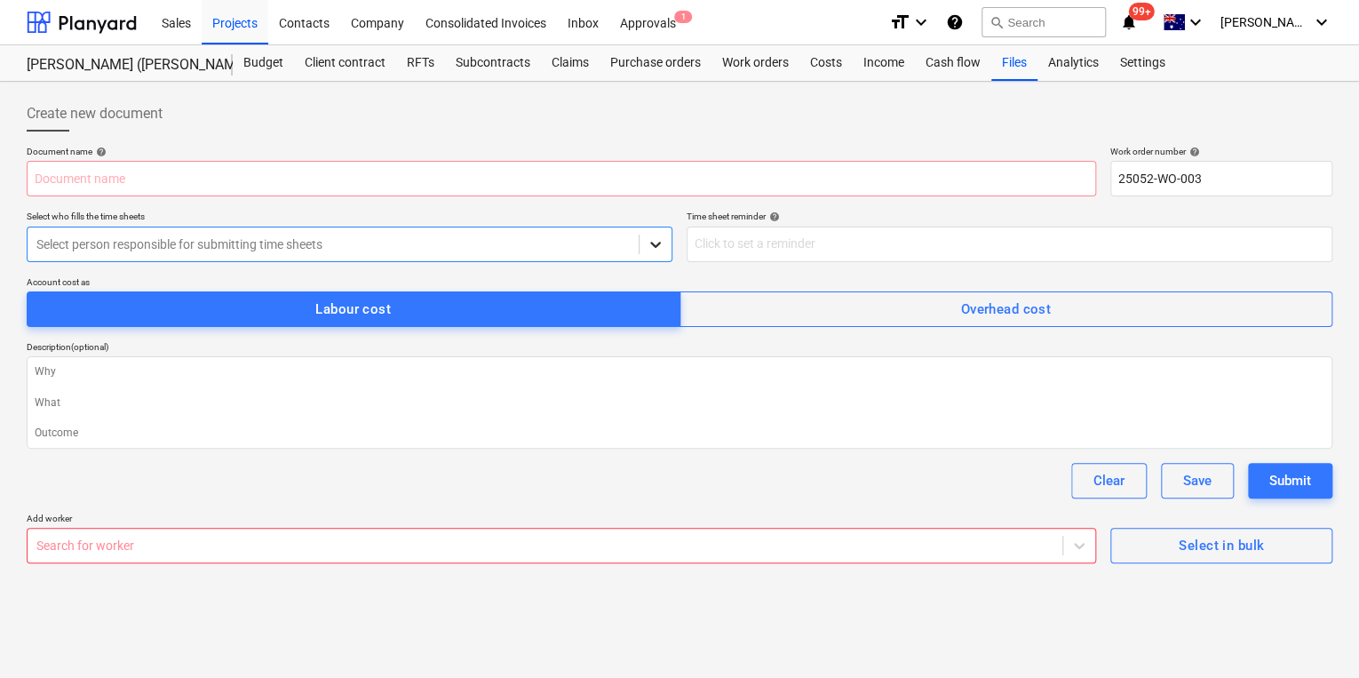
click at [662, 239] on icon at bounding box center [656, 244] width 18 height 18
click at [528, 116] on div "Create new document" at bounding box center [680, 114] width 1306 height 36
click at [764, 66] on div "Work orders" at bounding box center [756, 63] width 88 height 36
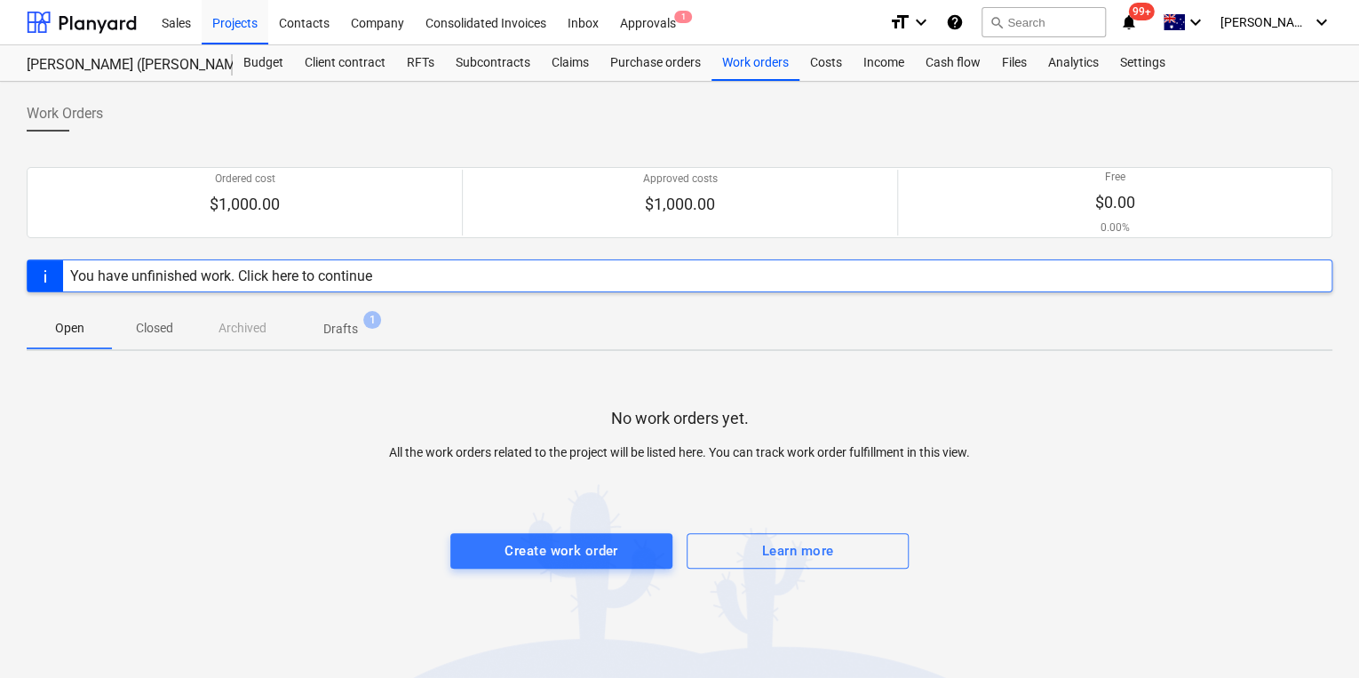
click at [346, 331] on p "Drafts" at bounding box center [340, 329] width 35 height 19
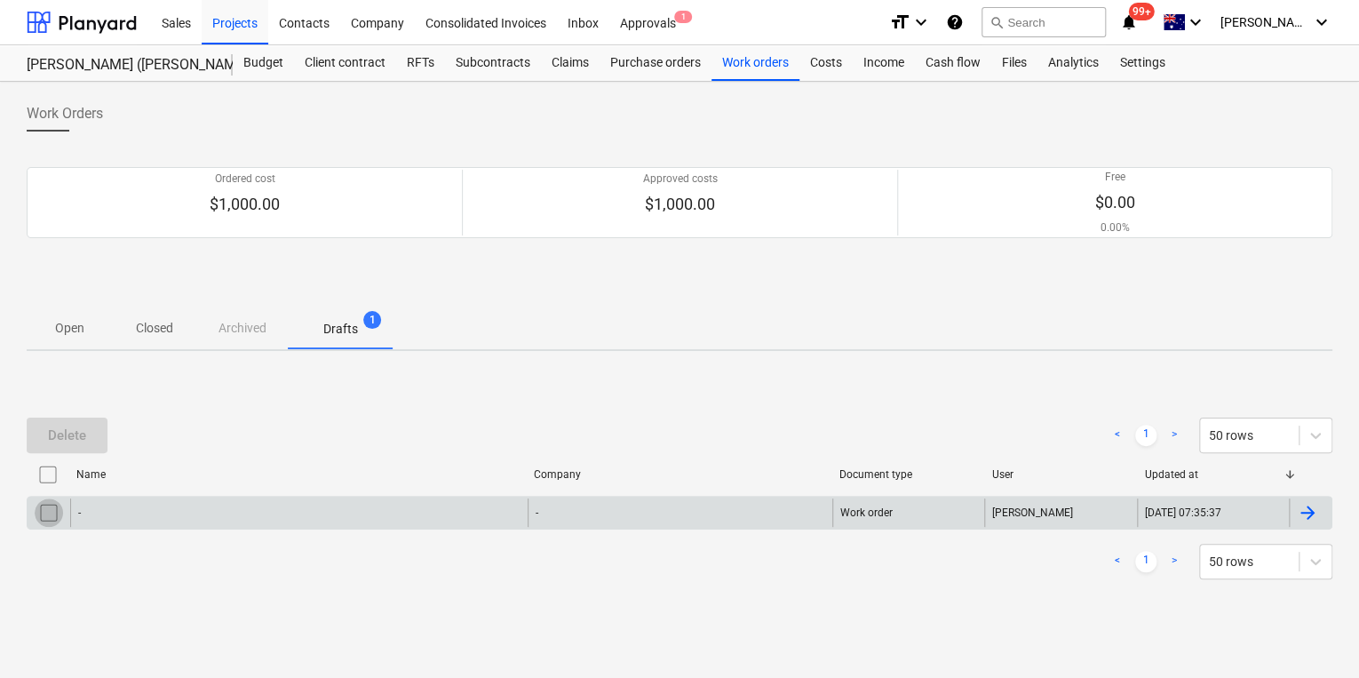
click at [43, 515] on input "checkbox" at bounding box center [49, 512] width 28 height 28
click at [72, 429] on div "Delete" at bounding box center [67, 435] width 38 height 23
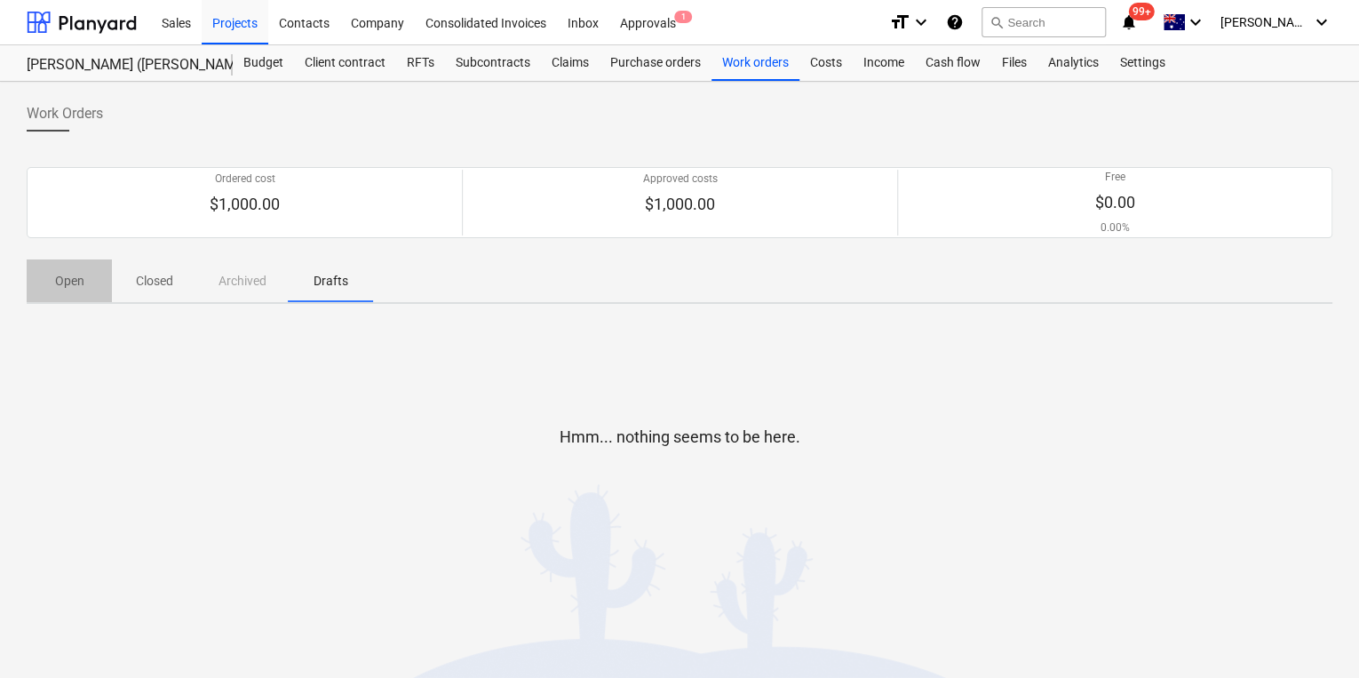
click at [68, 283] on p "Open" at bounding box center [69, 281] width 43 height 19
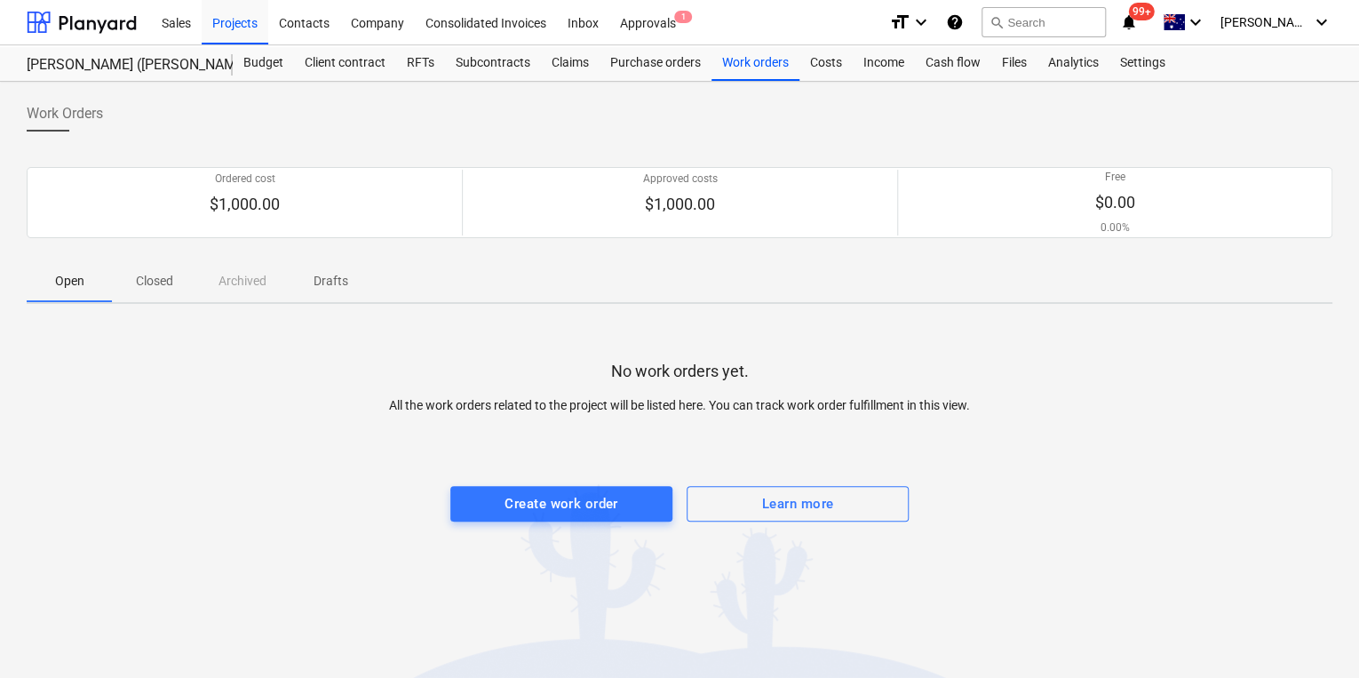
click at [401, 113] on div "Work Orders" at bounding box center [680, 121] width 1306 height 50
click at [232, 25] on div "Projects" at bounding box center [235, 21] width 67 height 45
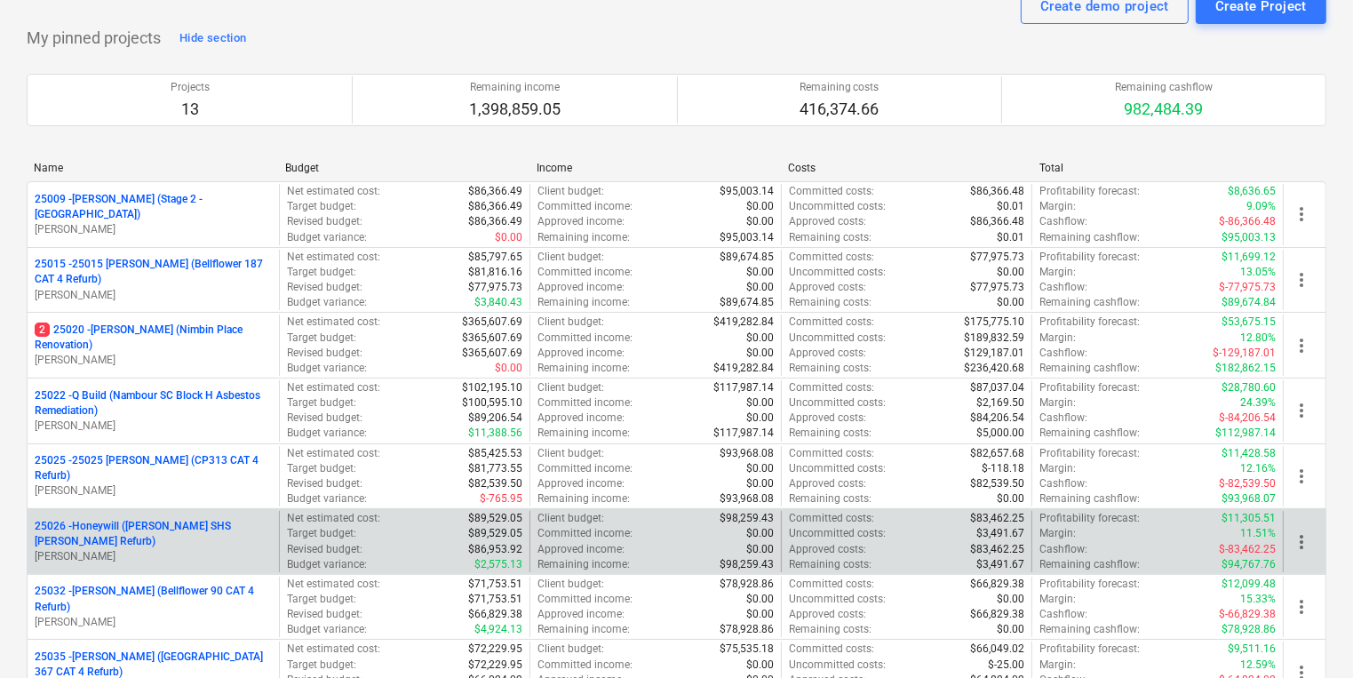
scroll to position [142, 0]
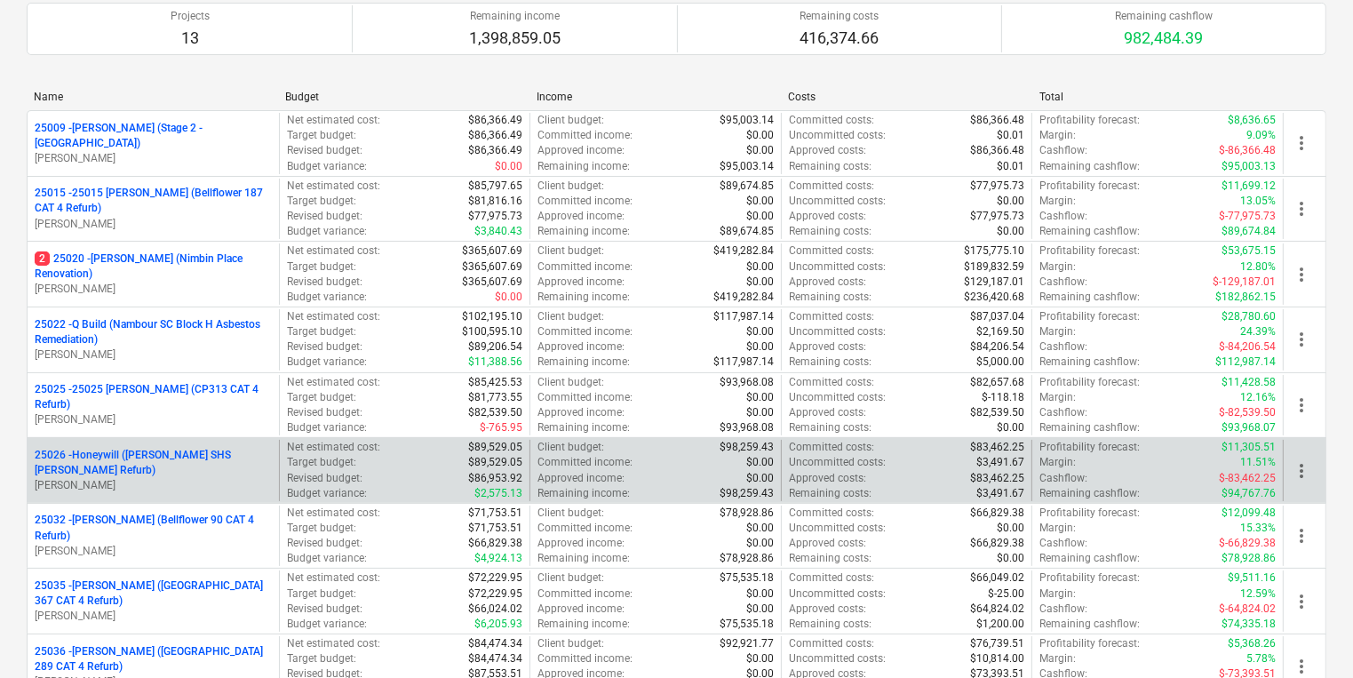
click at [196, 461] on p "25026 - Honeywill ([PERSON_NAME] SHS [PERSON_NAME] Refurb)" at bounding box center [153, 463] width 237 height 30
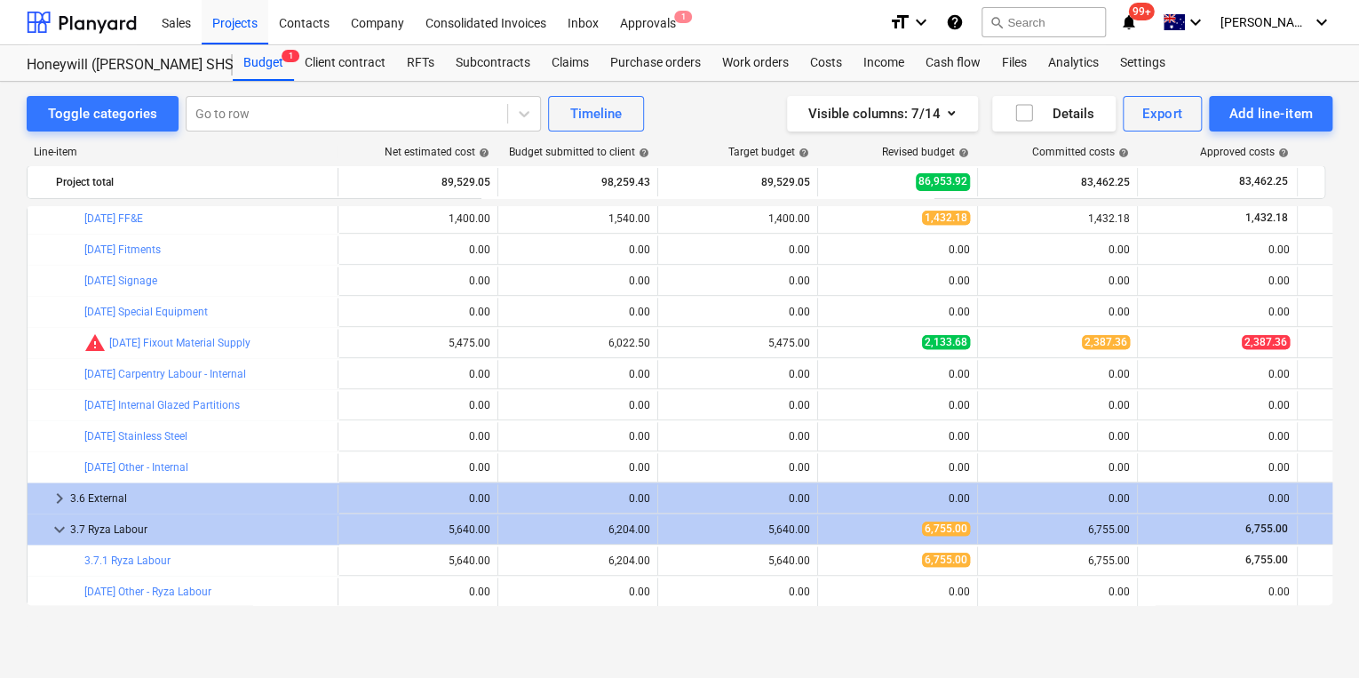
scroll to position [977, 0]
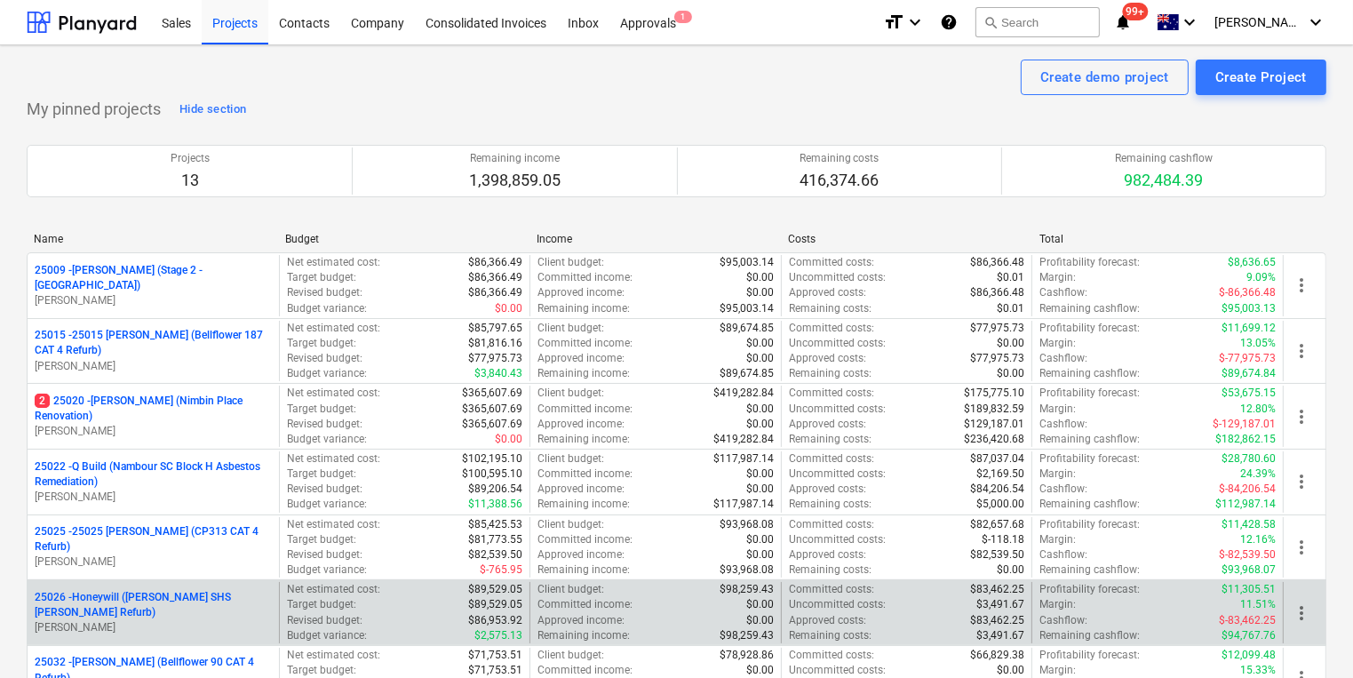
click at [200, 599] on p "25026 - Honeywill ([PERSON_NAME] SHS [PERSON_NAME] Refurb)" at bounding box center [153, 605] width 237 height 30
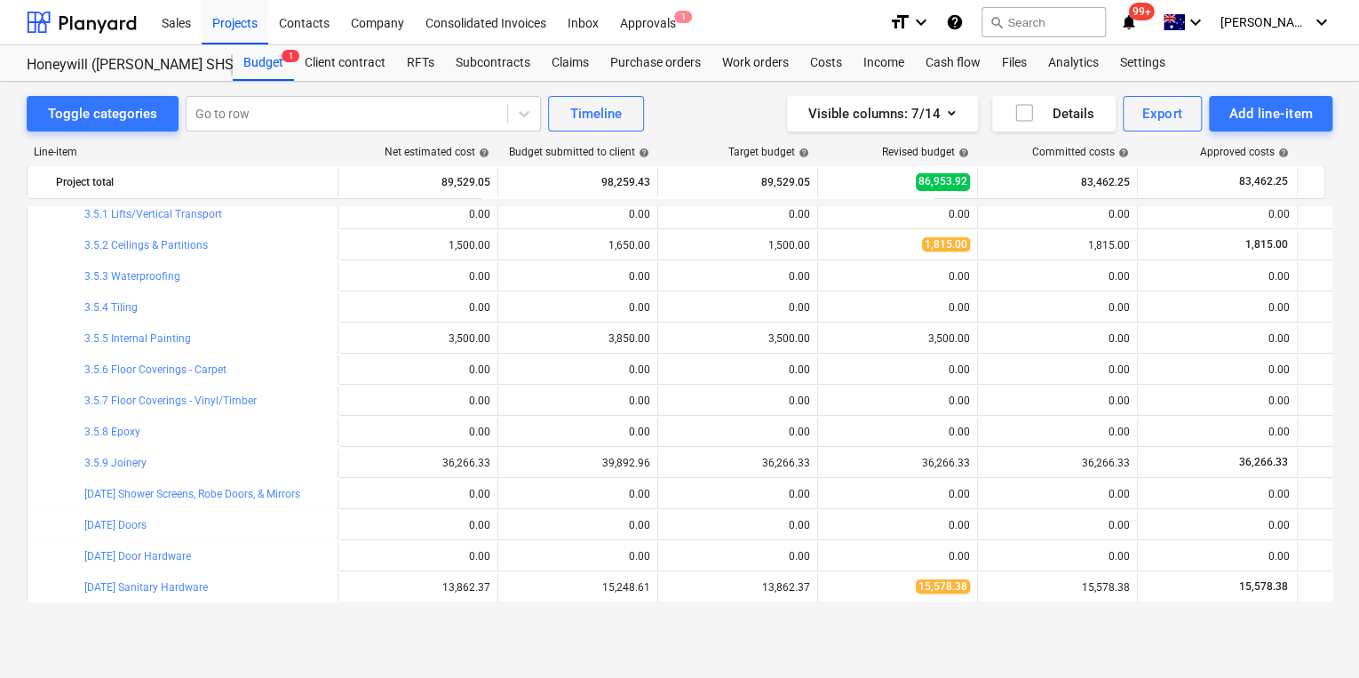
scroll to position [364, 0]
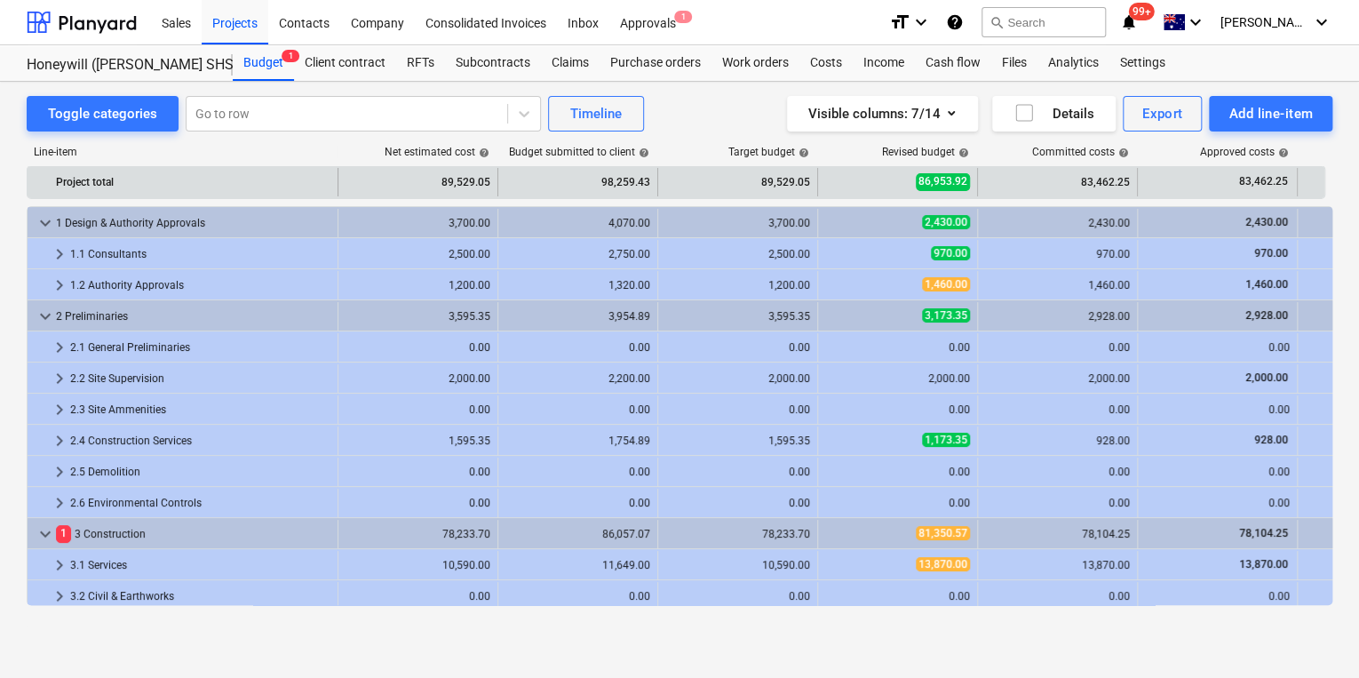
scroll to position [364, 0]
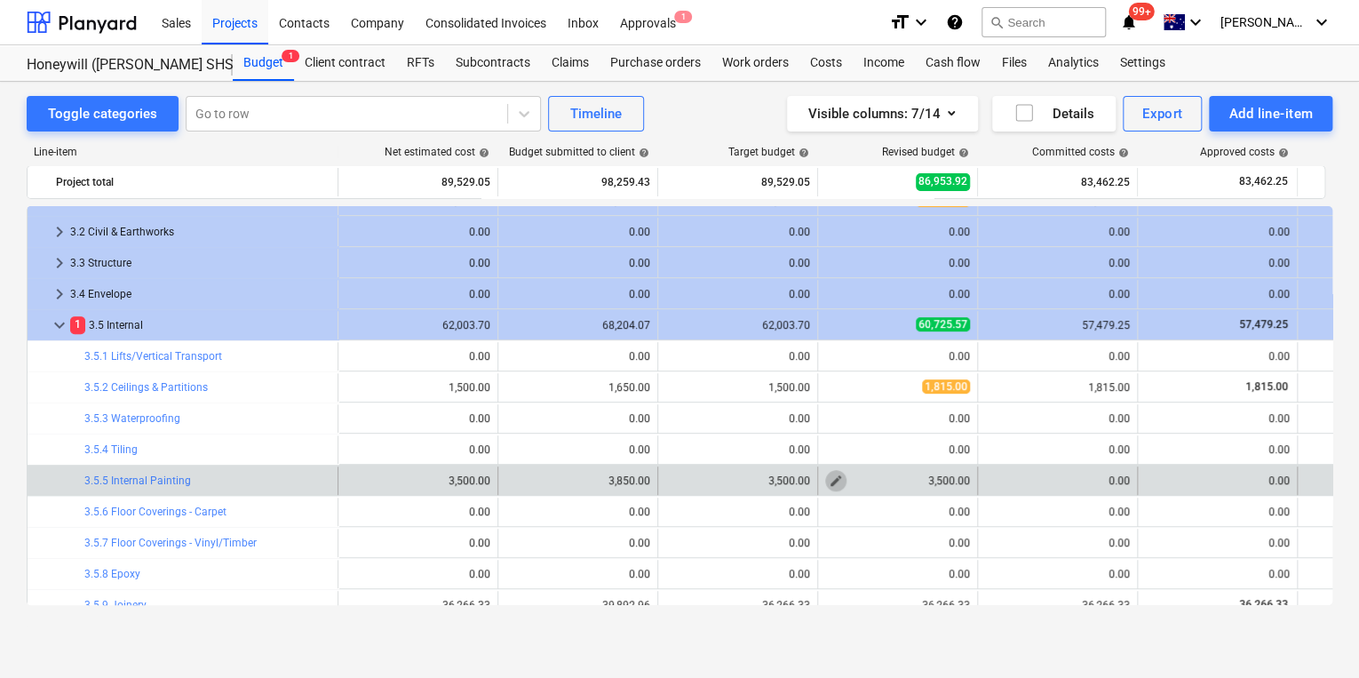
click at [829, 479] on span "edit" at bounding box center [836, 481] width 14 height 14
type textarea "x"
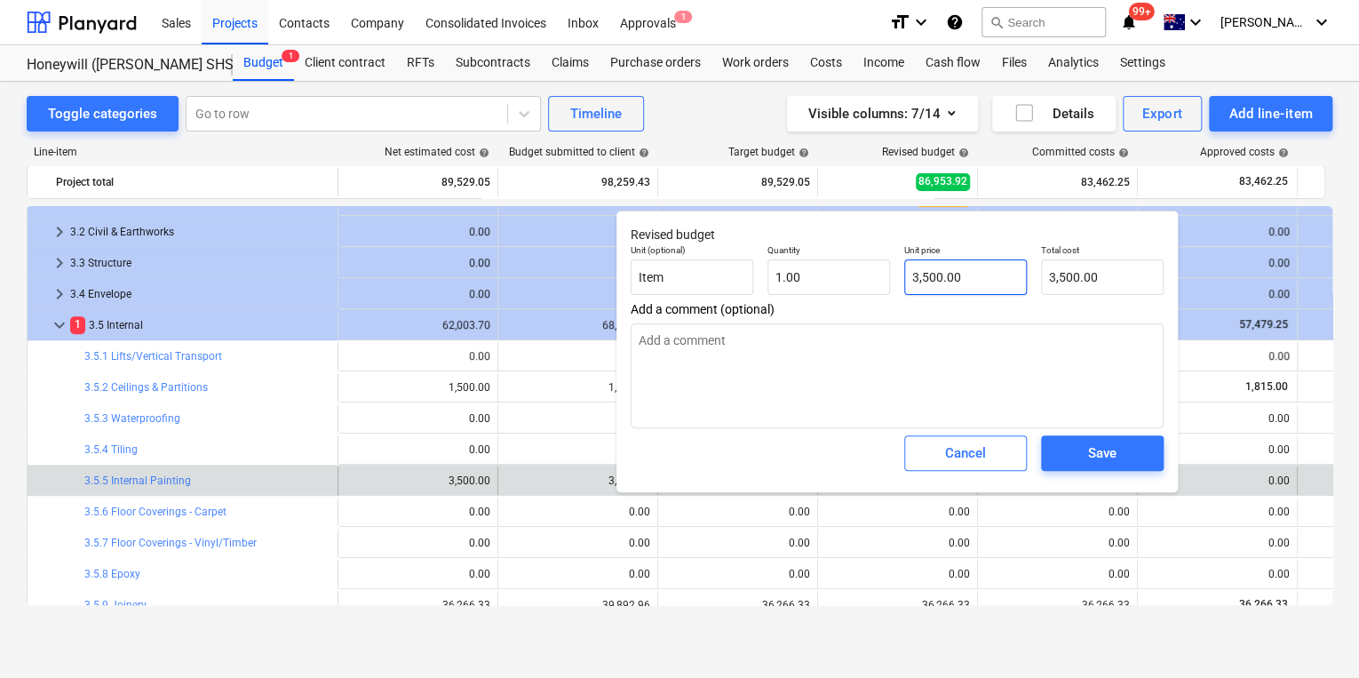
type input "3500"
drag, startPoint x: 961, startPoint y: 279, endPoint x: 769, endPoint y: 266, distance: 192.4
click at [784, 266] on div "Unit (optional) Item Quantity 1.00 Unit price 3500 Total cost 3,500.00" at bounding box center [897, 269] width 547 height 65
type textarea "x"
type input "2"
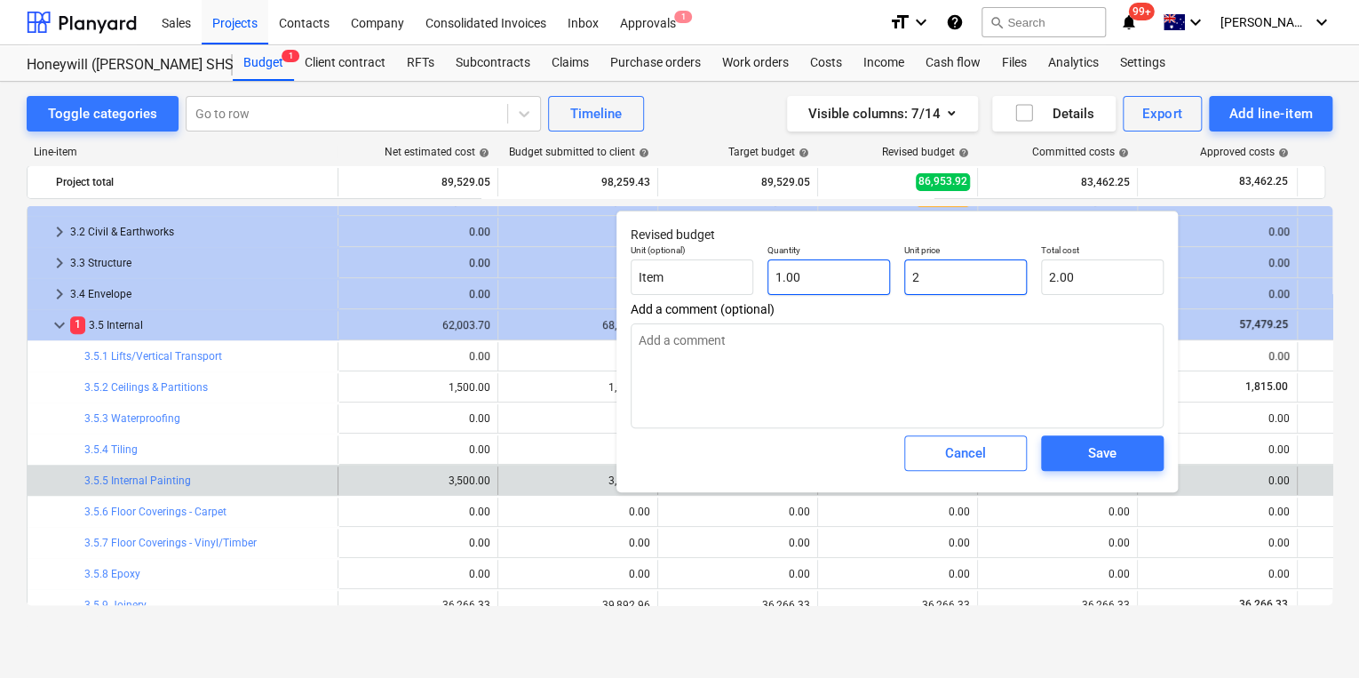
type input "2.00"
type textarea "x"
type input "28"
type input "28.00"
type textarea "x"
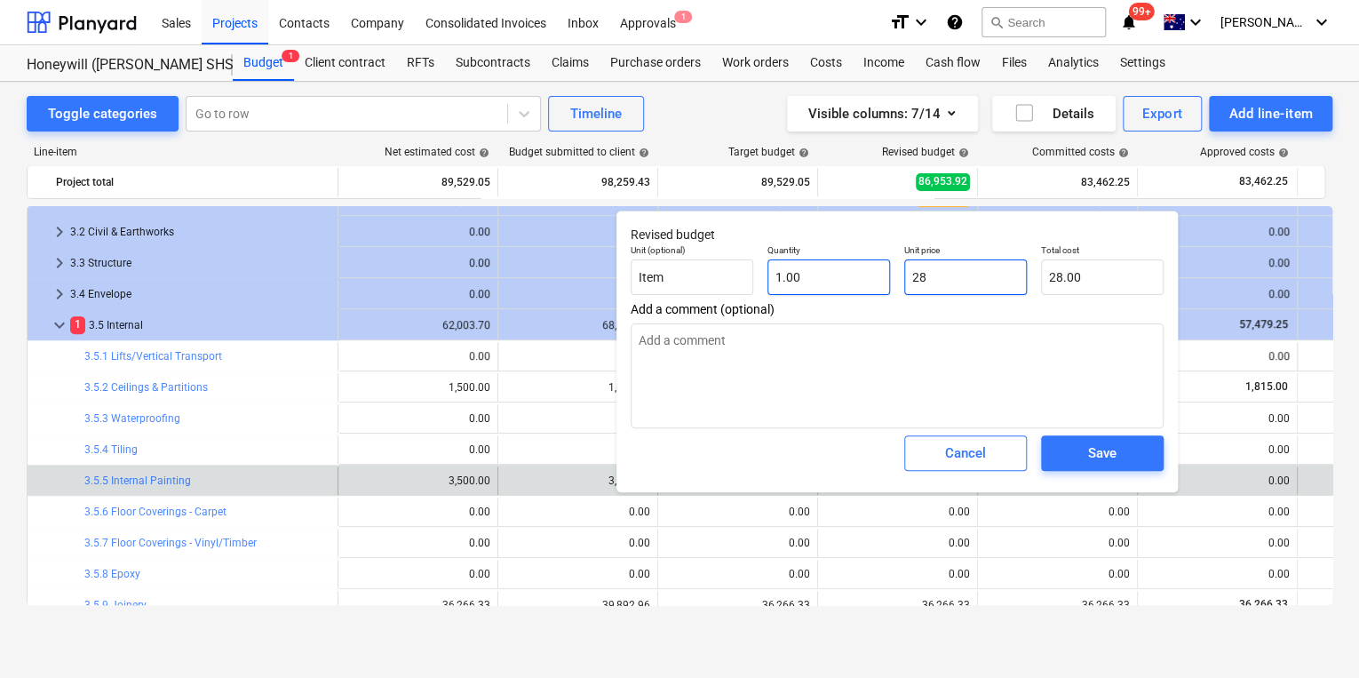
type input "287"
type input "287.00"
type textarea "x"
type input "2870"
type input "2,870.00"
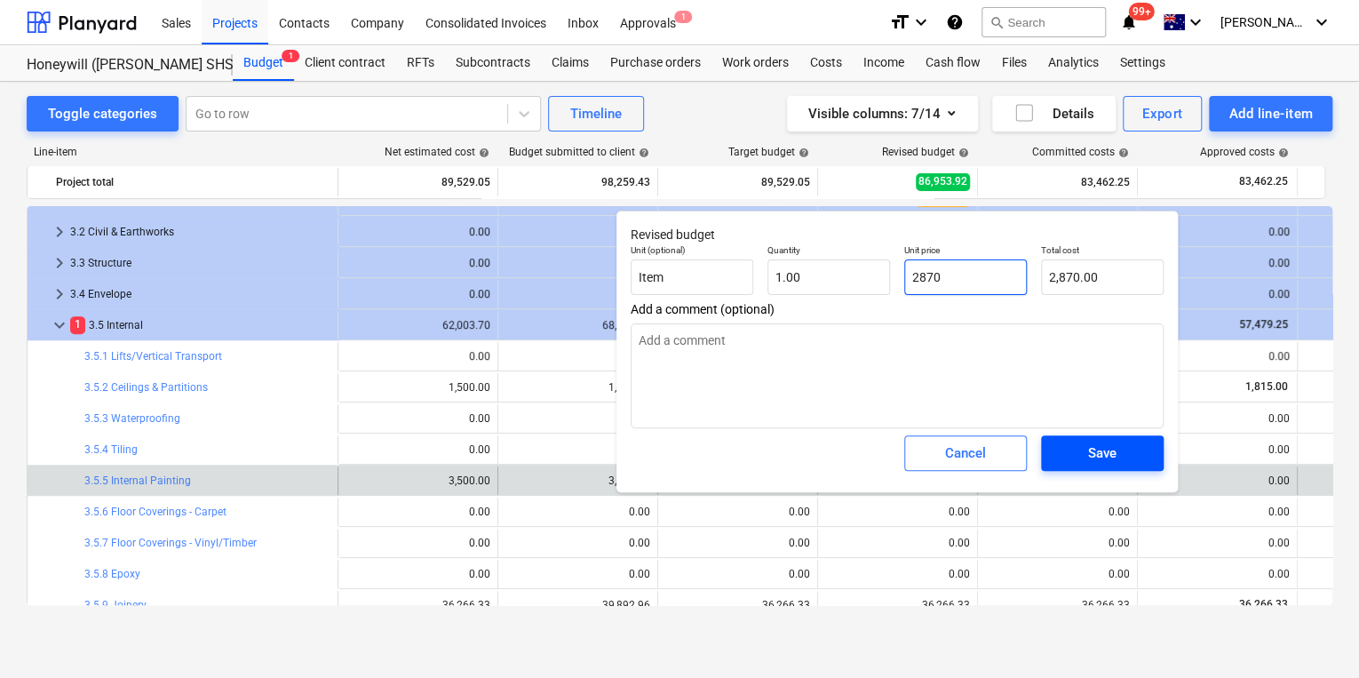
type input "2870"
type textarea "x"
type input "2,870.00"
click at [1106, 446] on div "Save" at bounding box center [1102, 453] width 28 height 23
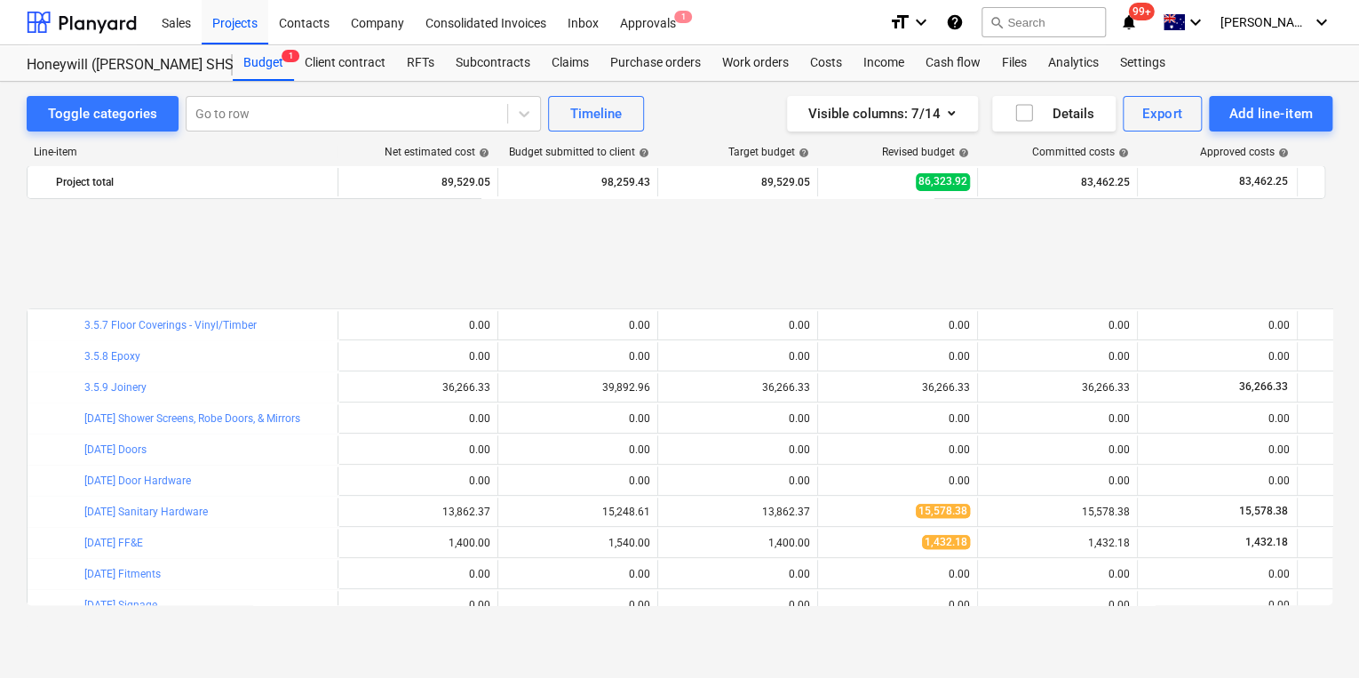
scroll to position [720, 0]
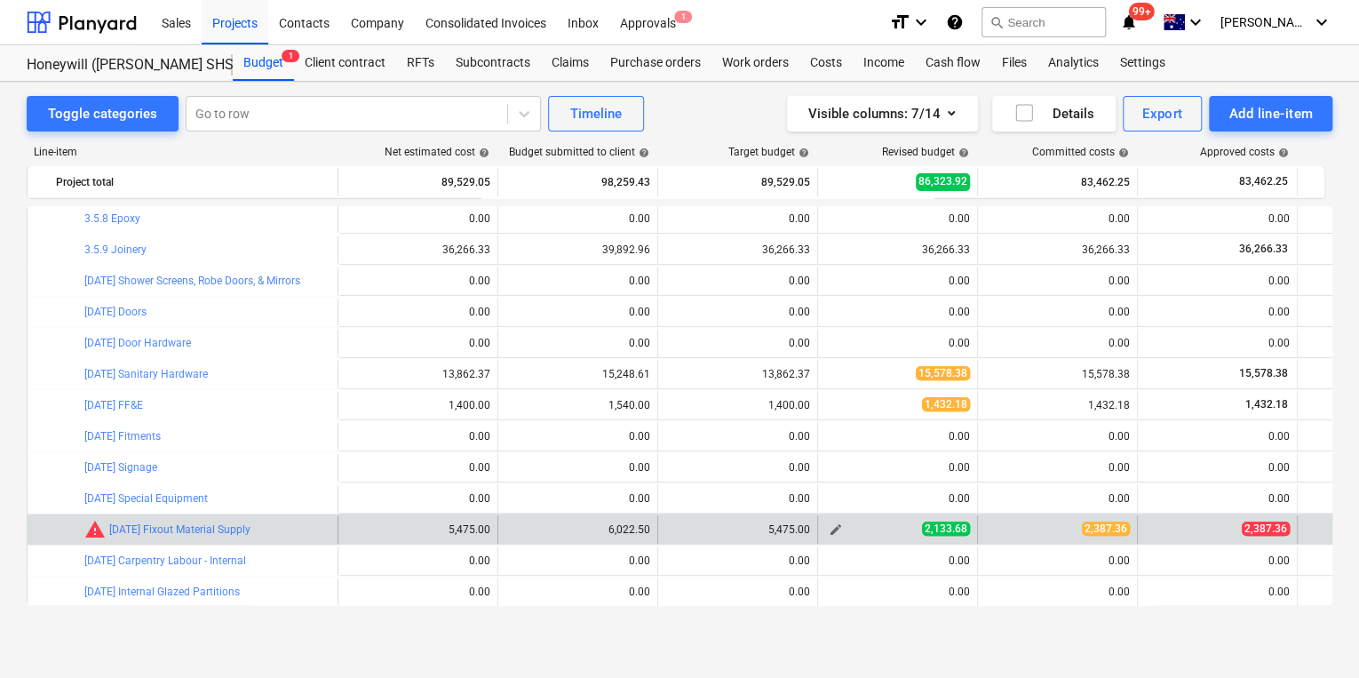
click at [836, 533] on span "edit" at bounding box center [836, 529] width 14 height 14
type textarea "x"
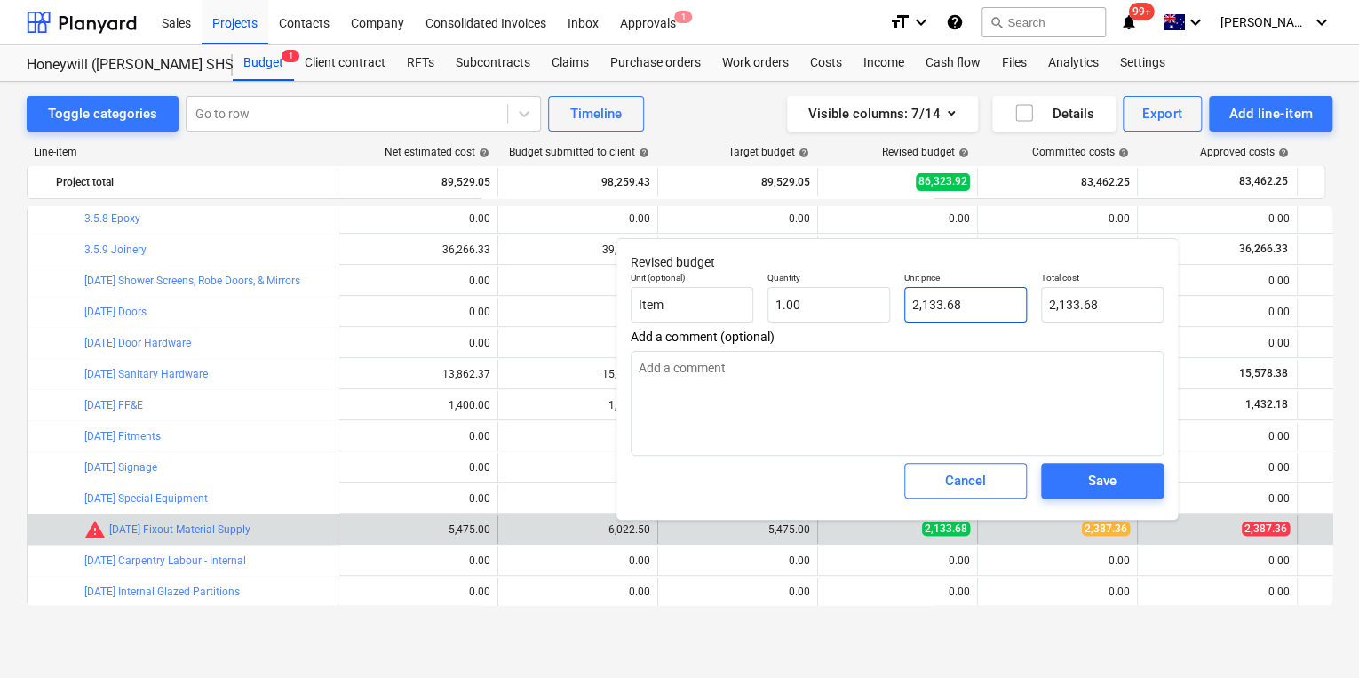
type input "2133.68"
drag, startPoint x: 974, startPoint y: 309, endPoint x: 761, endPoint y: 297, distance: 212.7
click at [782, 299] on div "Unit (optional) Item Quantity 1.00 Unit price 2133.68 Total cost 2,133.68" at bounding box center [897, 297] width 547 height 65
type textarea "x"
type input "2"
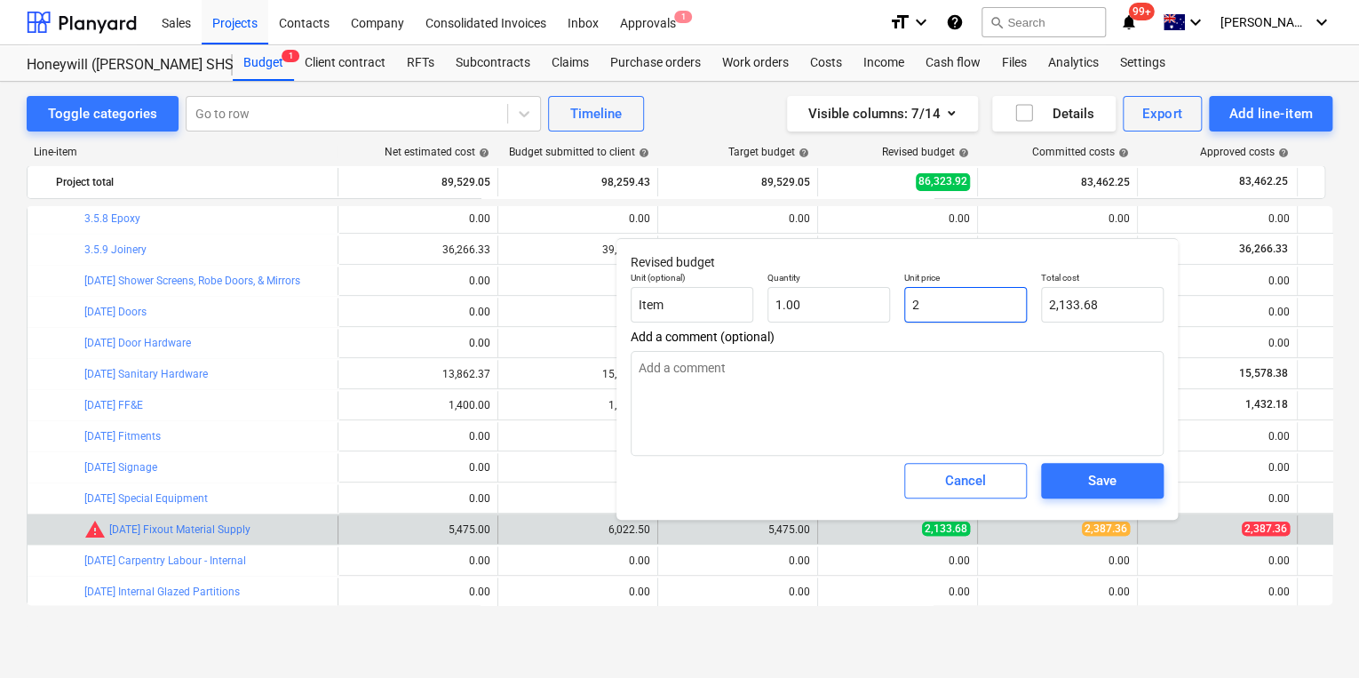
type input "2.00"
type textarea "x"
type input "23"
type input "23.00"
type textarea "x"
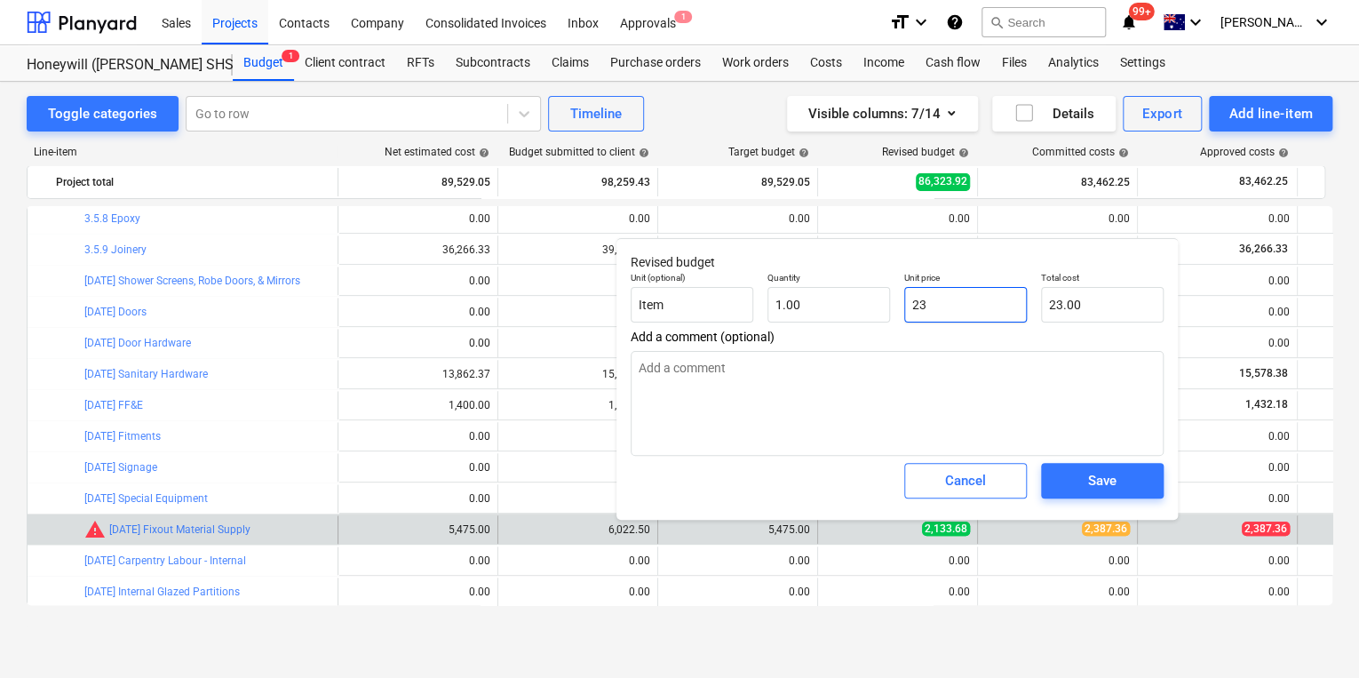
type input "238"
type input "238.00"
type textarea "x"
type input "2387"
type input "2,387.00"
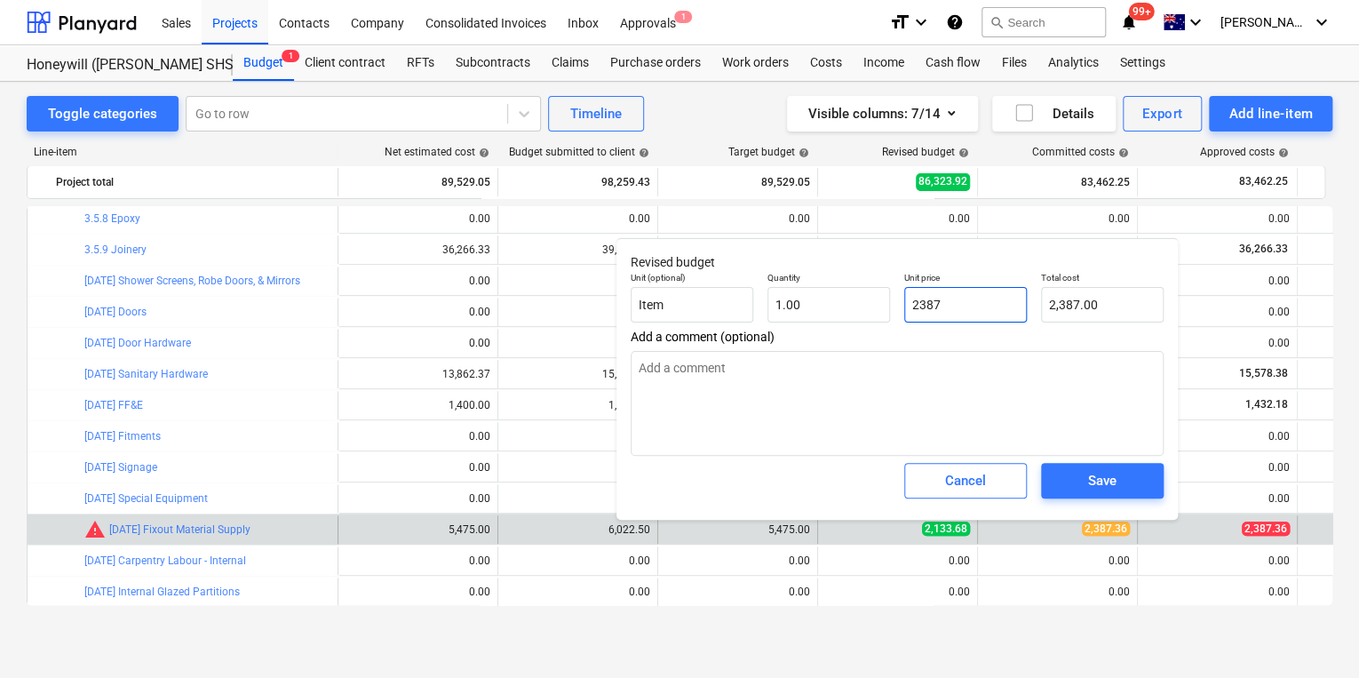
type textarea "x"
type input "2387."
type textarea "x"
type input "2387.3"
type input "2,387.30"
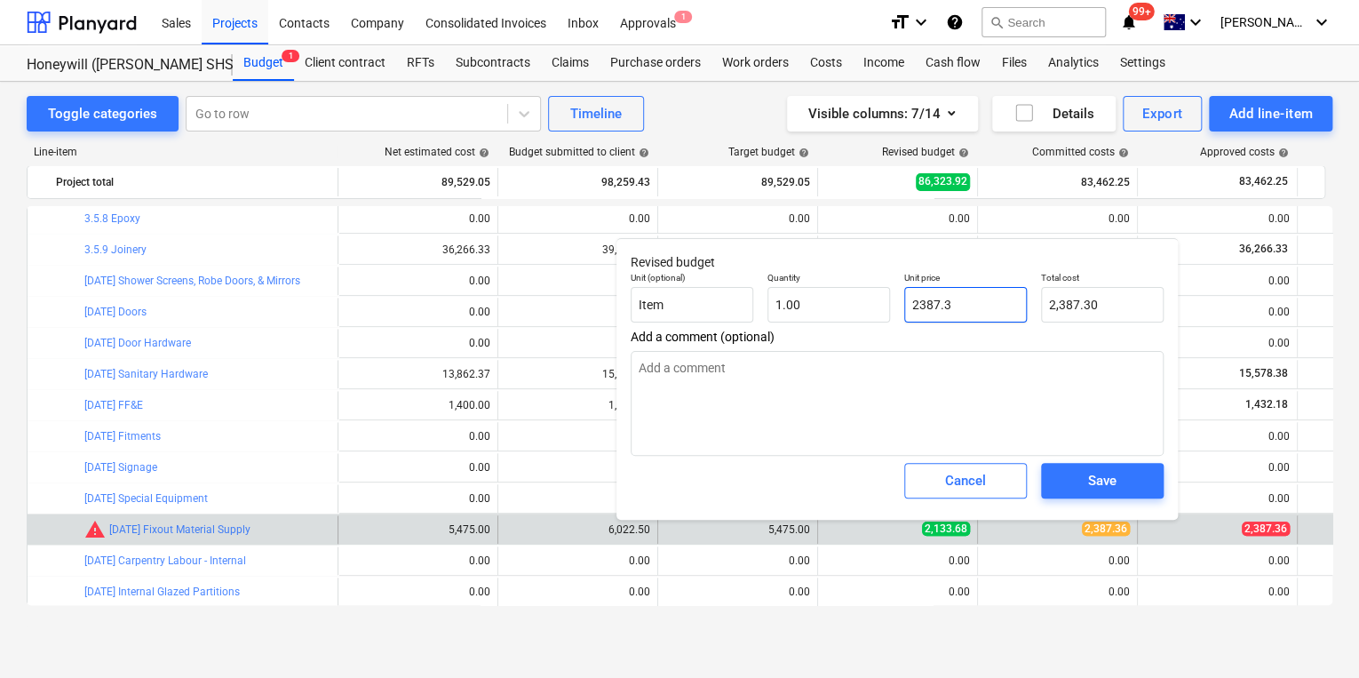
type textarea "x"
type input "2387.36"
type input "2,387.36"
type input "2387.36"
type textarea "x"
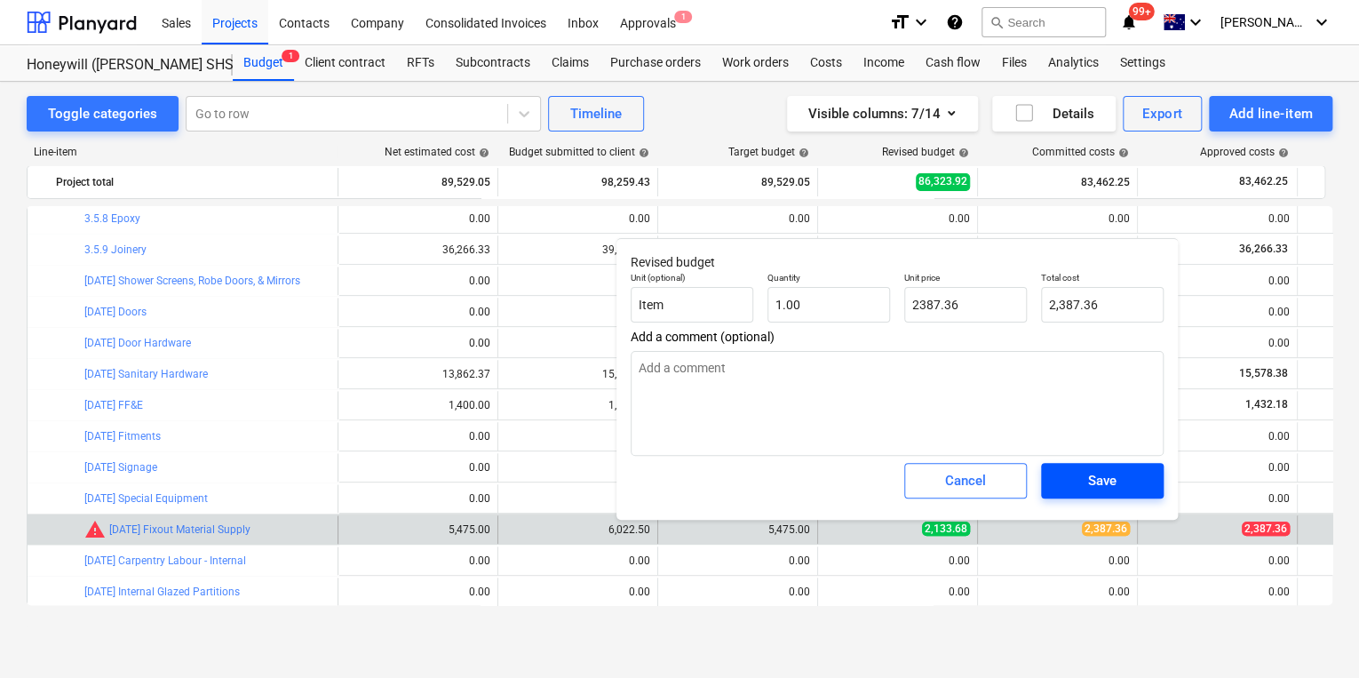
type input "2,387.36"
click at [1076, 474] on span "Save" at bounding box center [1103, 480] width 80 height 23
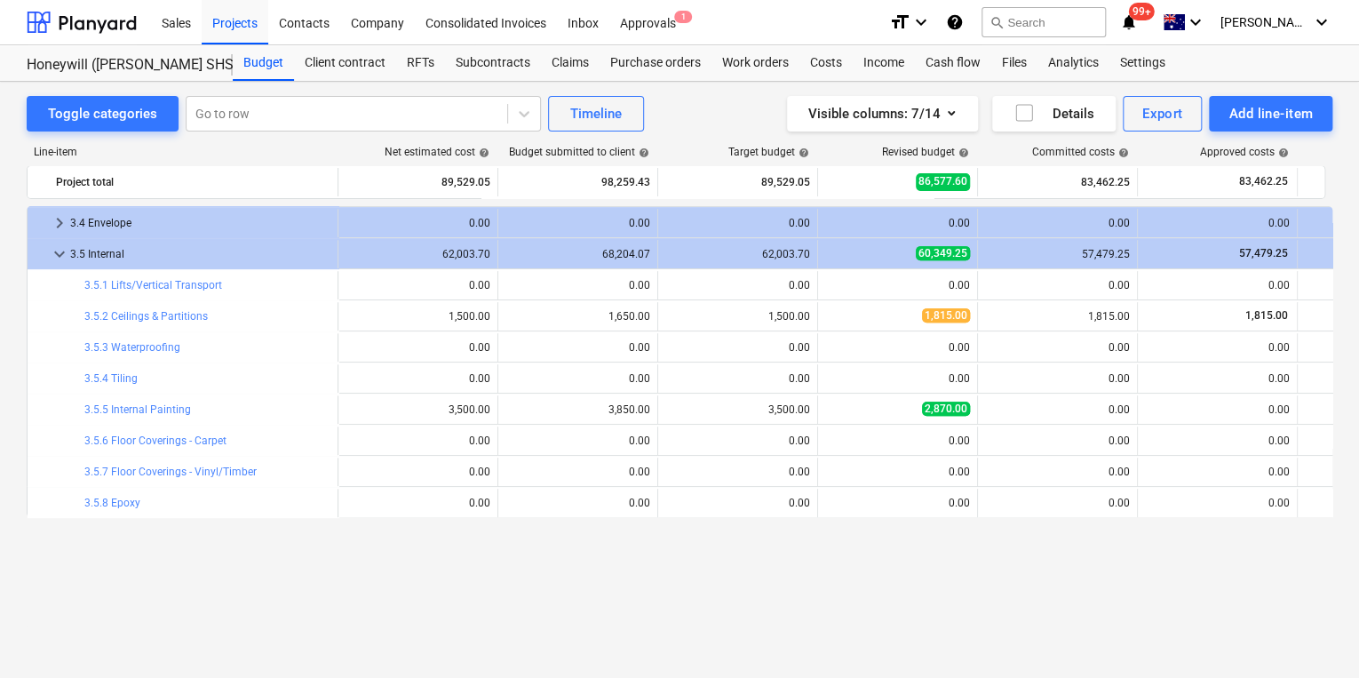
scroll to position [0, 0]
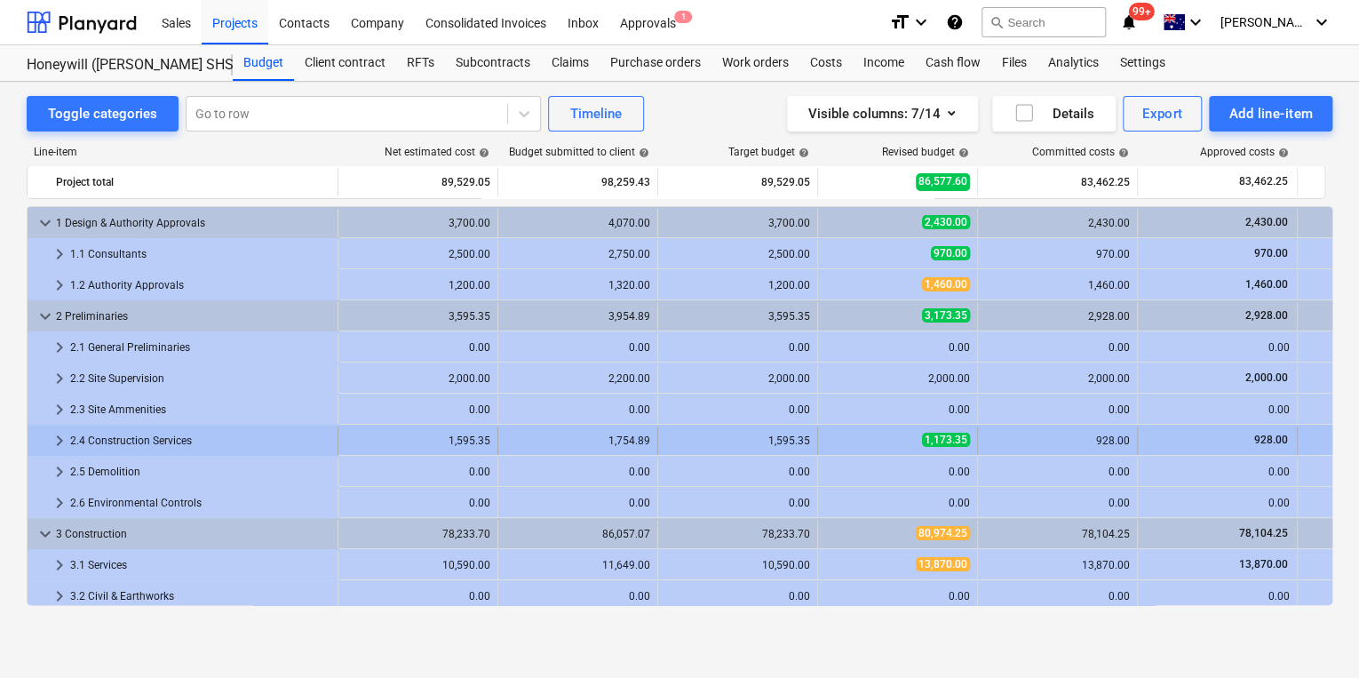
click at [57, 440] on span "keyboard_arrow_right" at bounding box center [59, 440] width 21 height 21
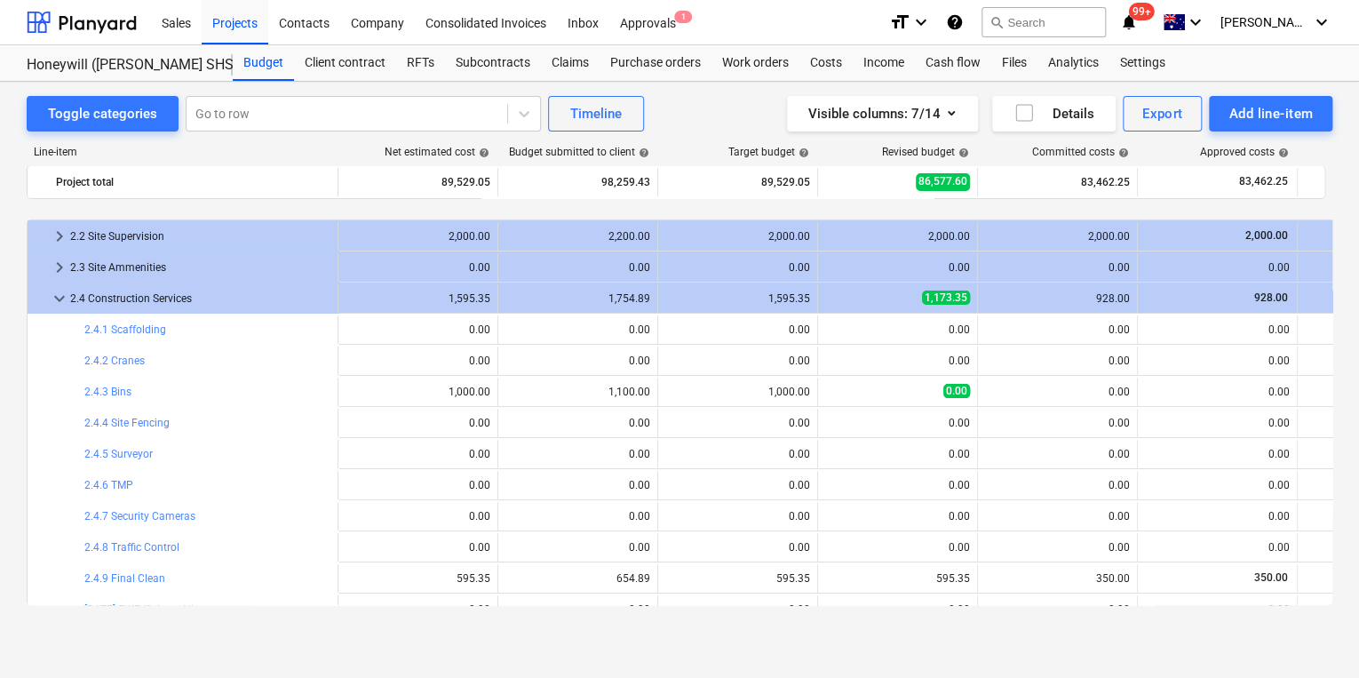
scroll to position [213, 0]
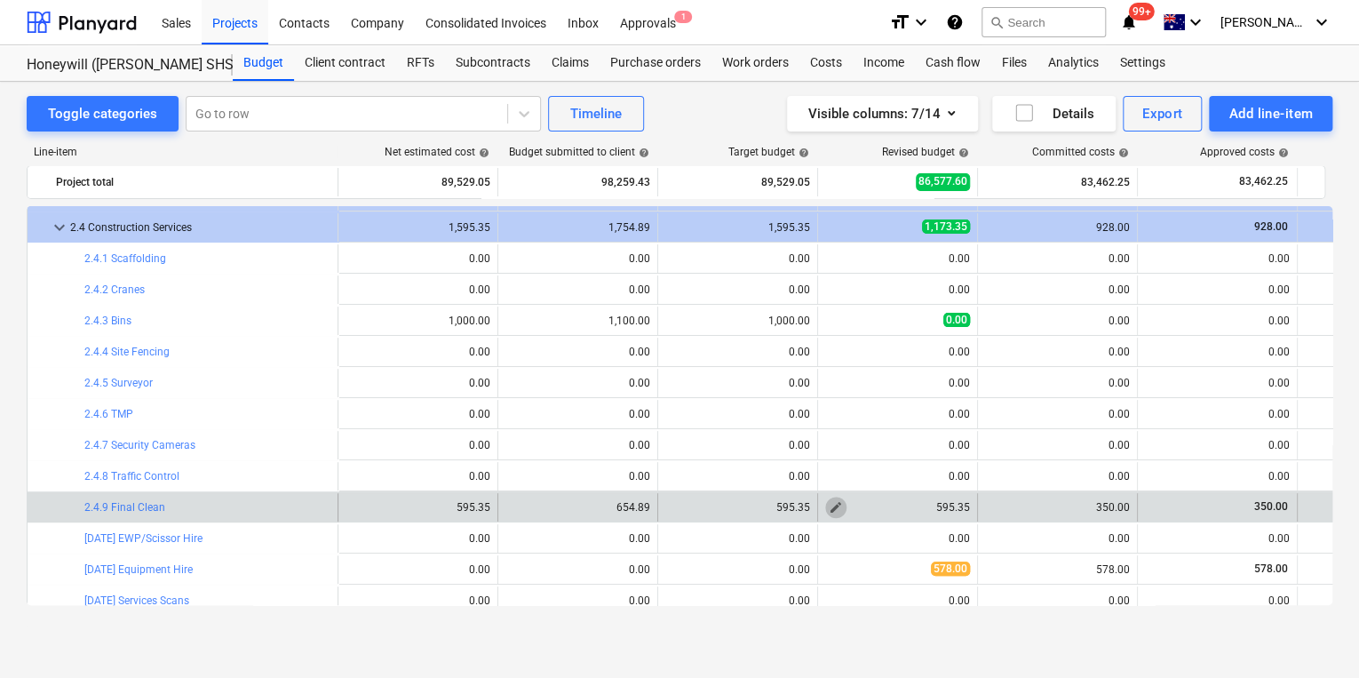
click at [836, 509] on span "edit" at bounding box center [836, 507] width 14 height 14
type textarea "x"
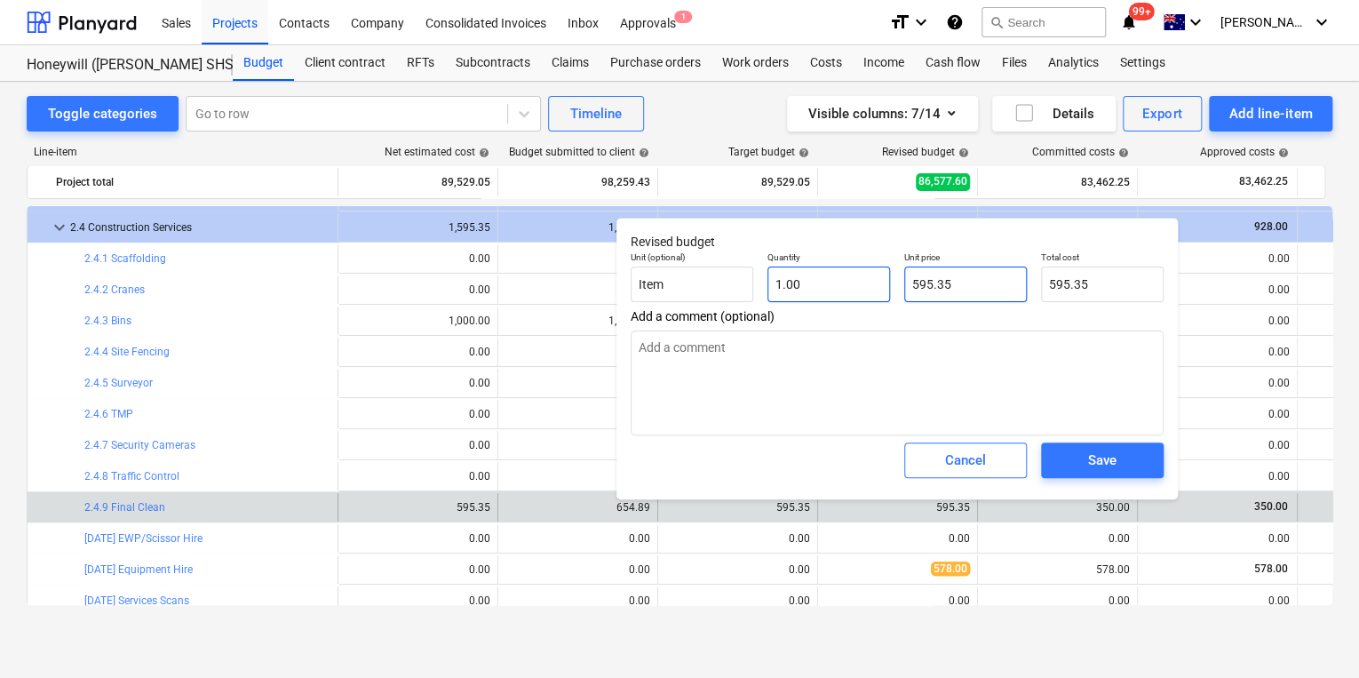
drag, startPoint x: 913, startPoint y: 291, endPoint x: 864, endPoint y: 291, distance: 48.9
click at [866, 291] on div "Unit (optional) Item Quantity 1.00 Unit price 595.35 Total cost 595.35" at bounding box center [897, 276] width 547 height 65
type input "3"
type textarea "x"
type input "3.00"
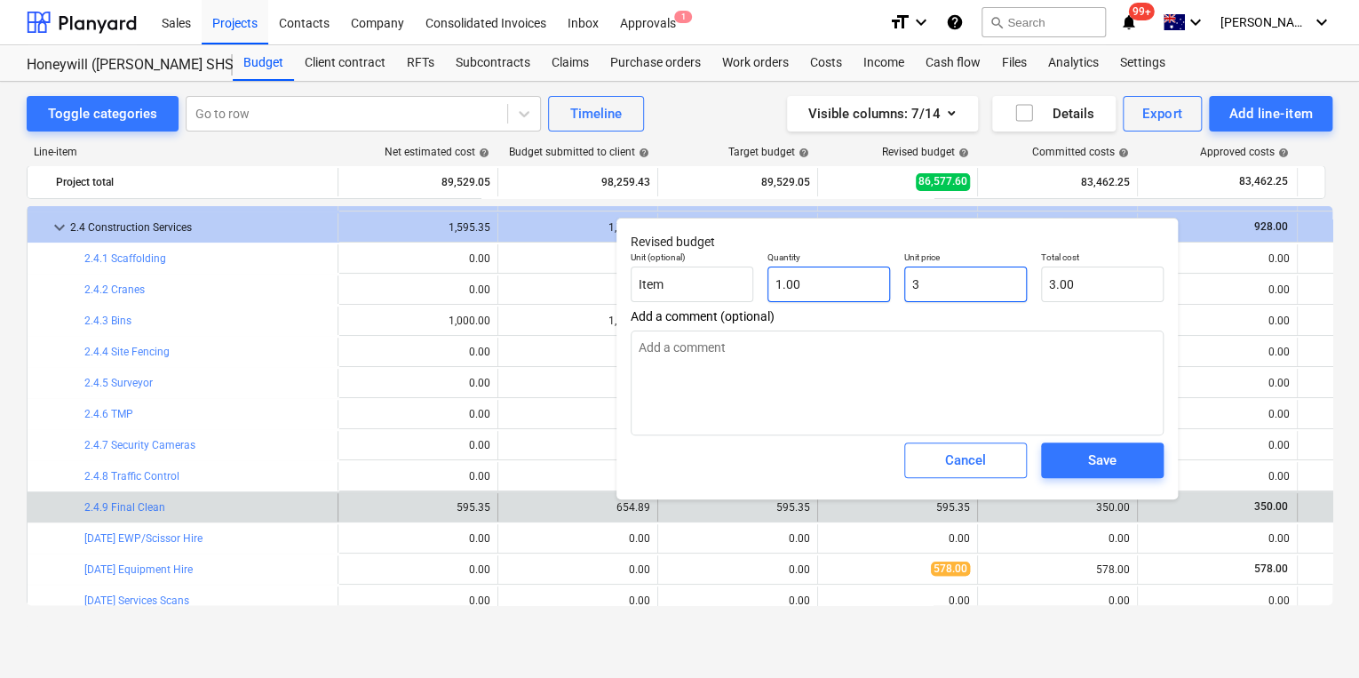
type textarea "x"
type input "35"
type input "35.00"
type textarea "x"
type input "350"
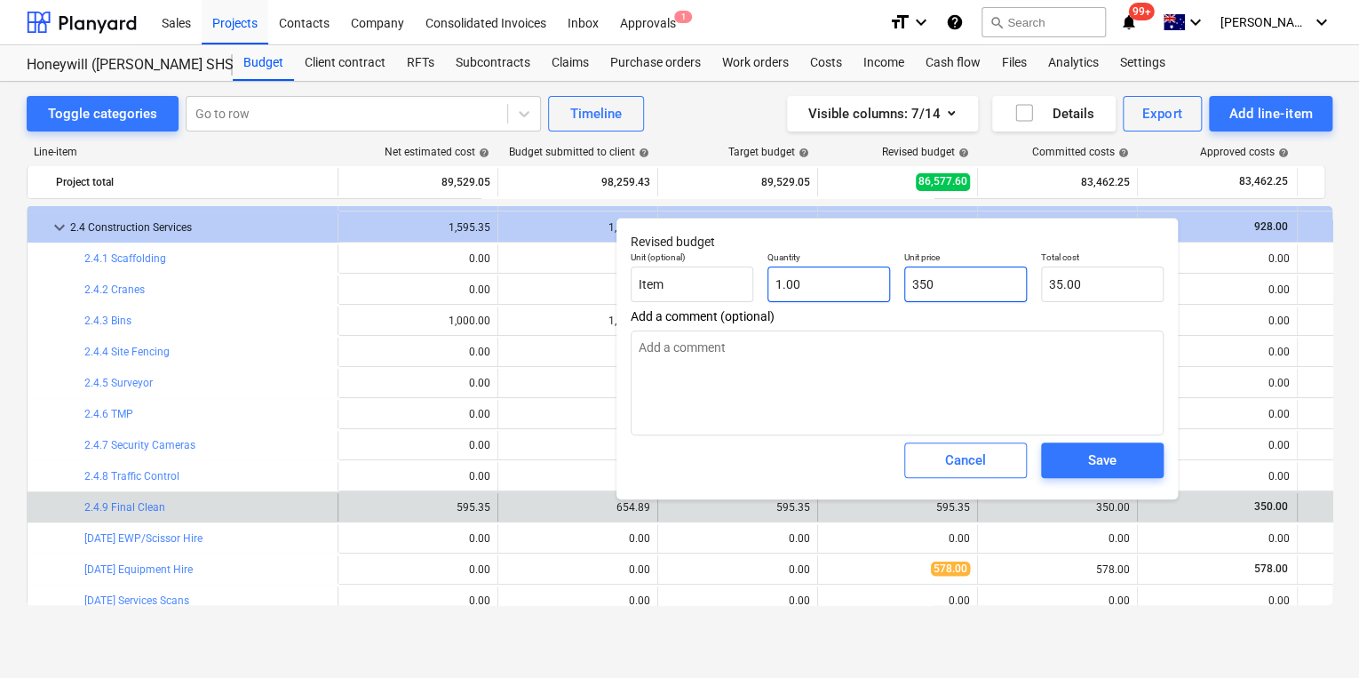
type input "350.00"
type input "350"
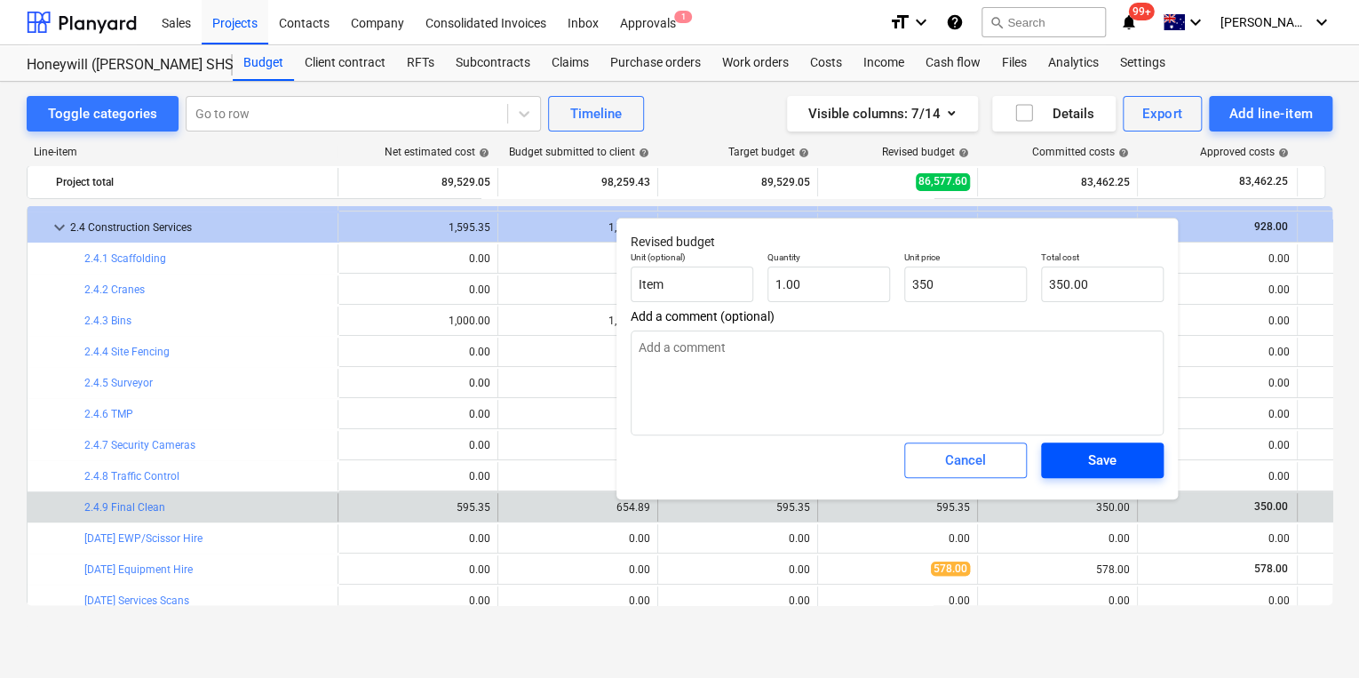
type textarea "x"
type input "350.00"
click at [1120, 464] on span "Save" at bounding box center [1103, 460] width 80 height 23
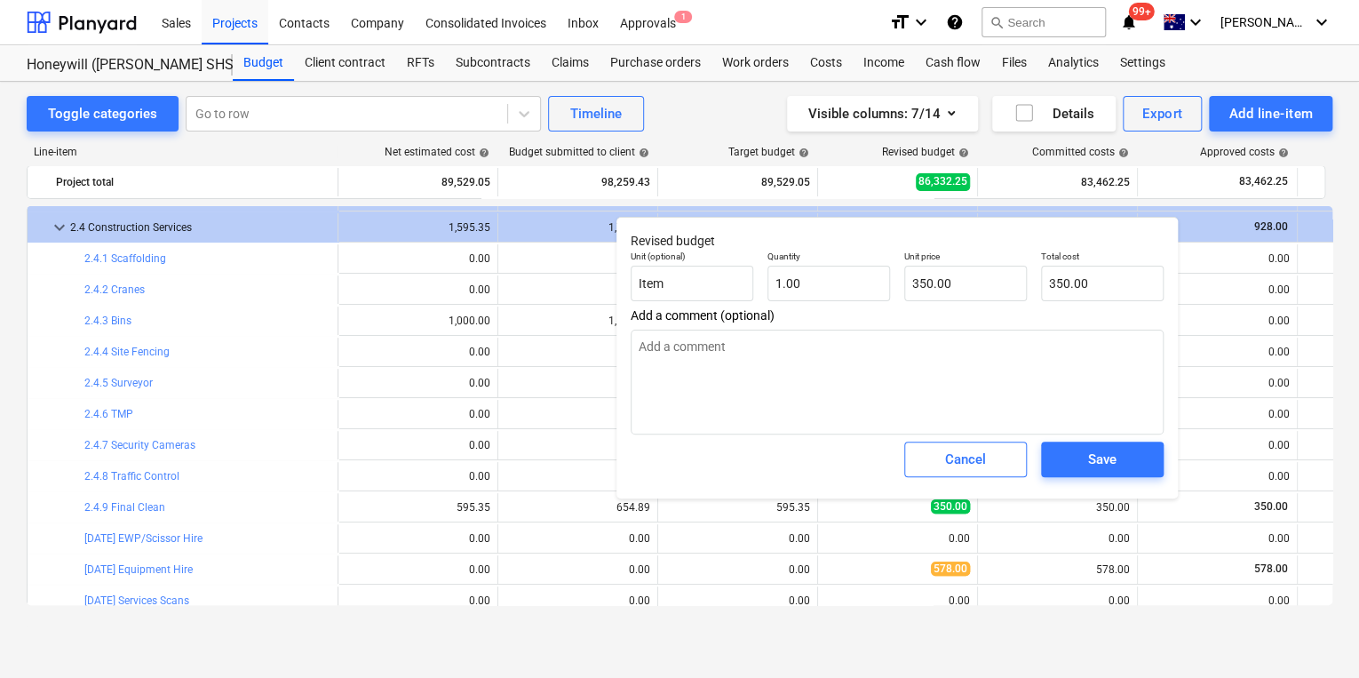
type textarea "x"
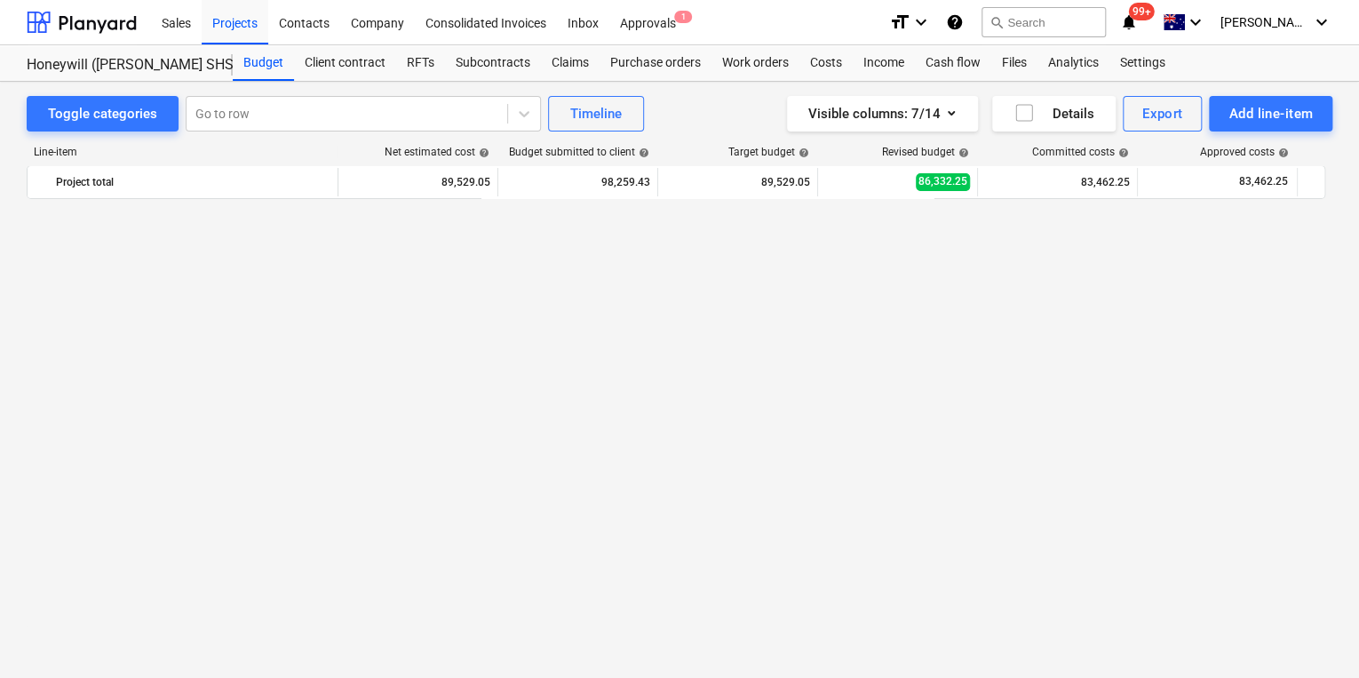
scroll to position [0, 0]
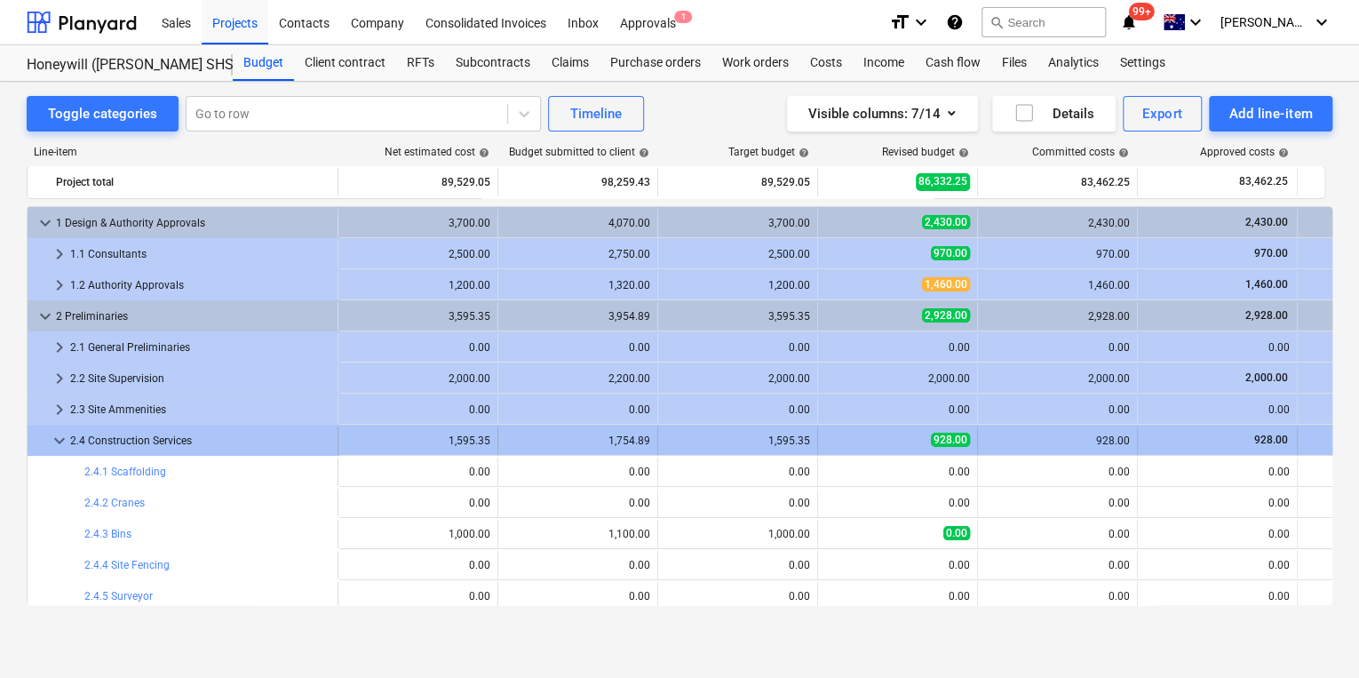
click at [62, 438] on span "keyboard_arrow_down" at bounding box center [59, 440] width 21 height 21
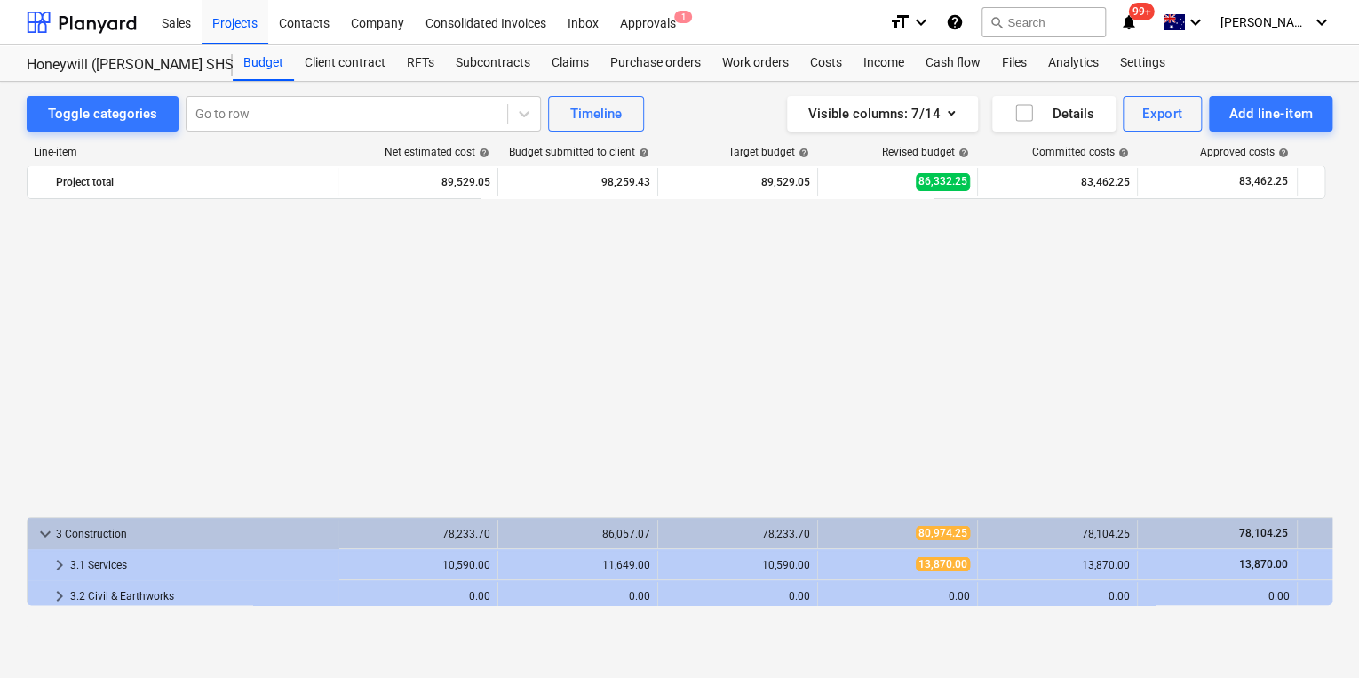
scroll to position [355, 0]
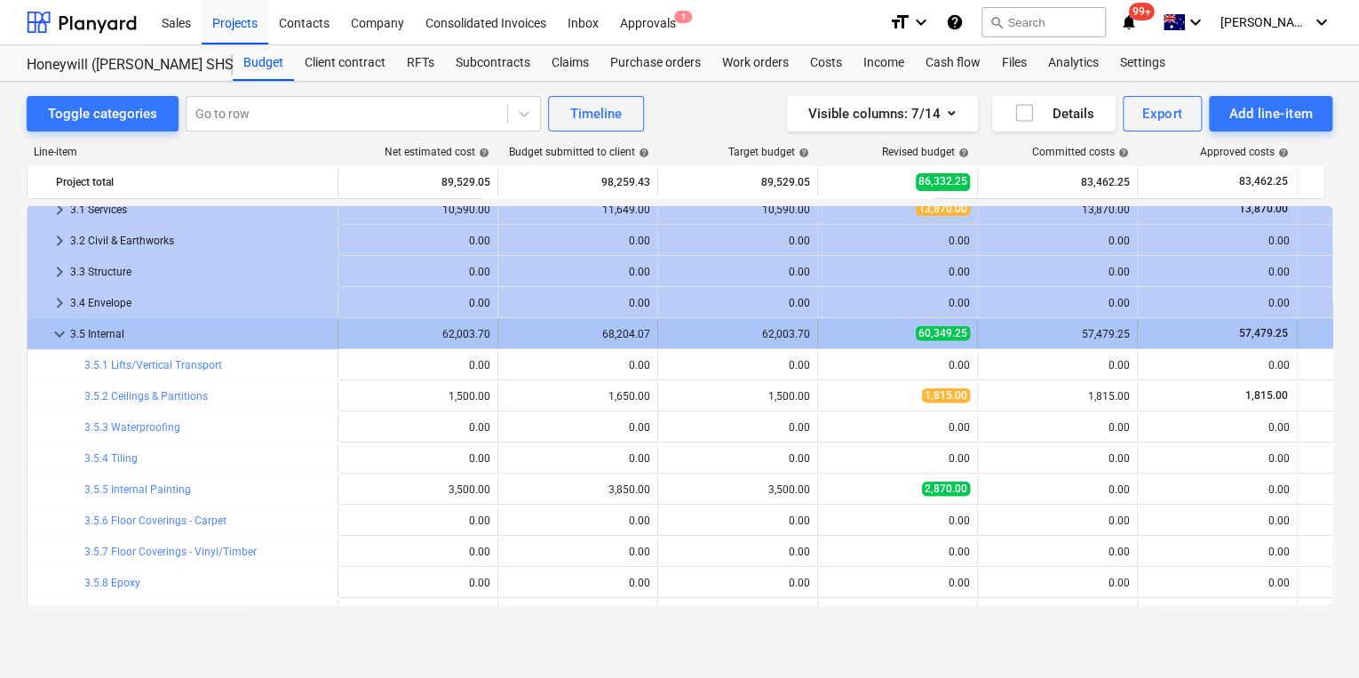
click at [53, 336] on span "keyboard_arrow_down" at bounding box center [59, 333] width 21 height 21
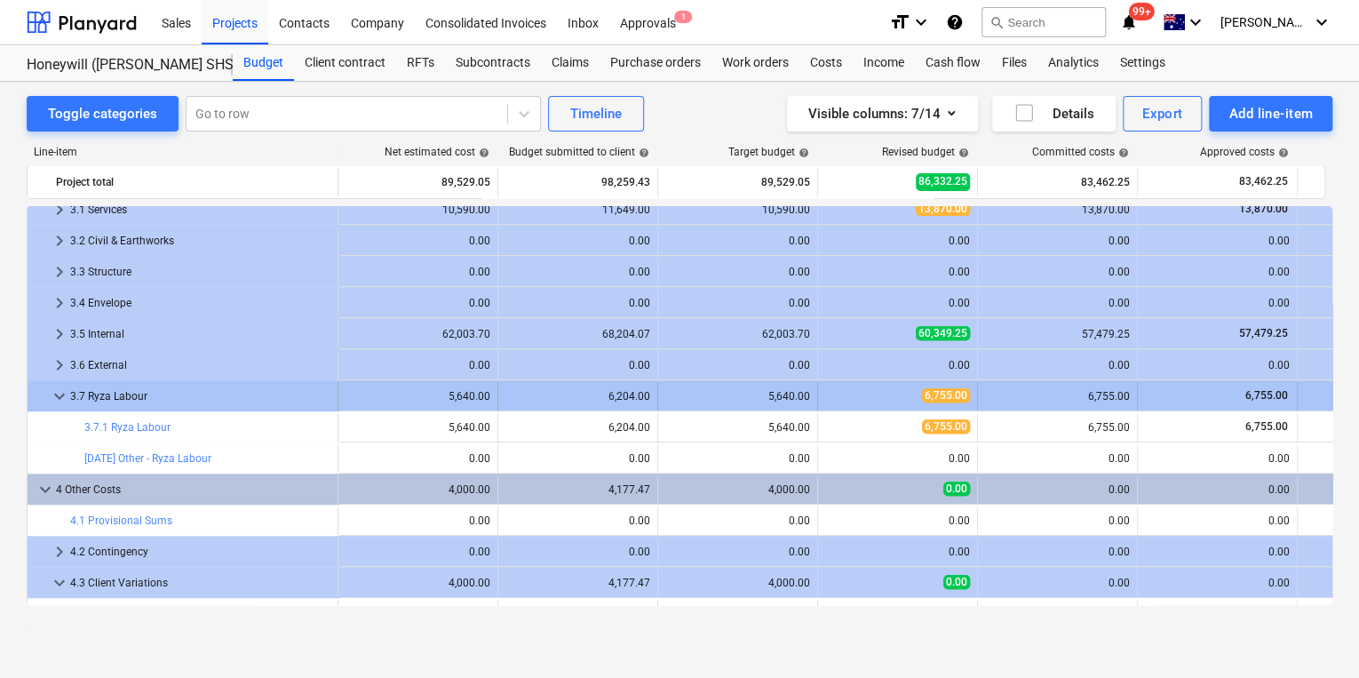
click at [57, 395] on span "keyboard_arrow_down" at bounding box center [59, 396] width 21 height 21
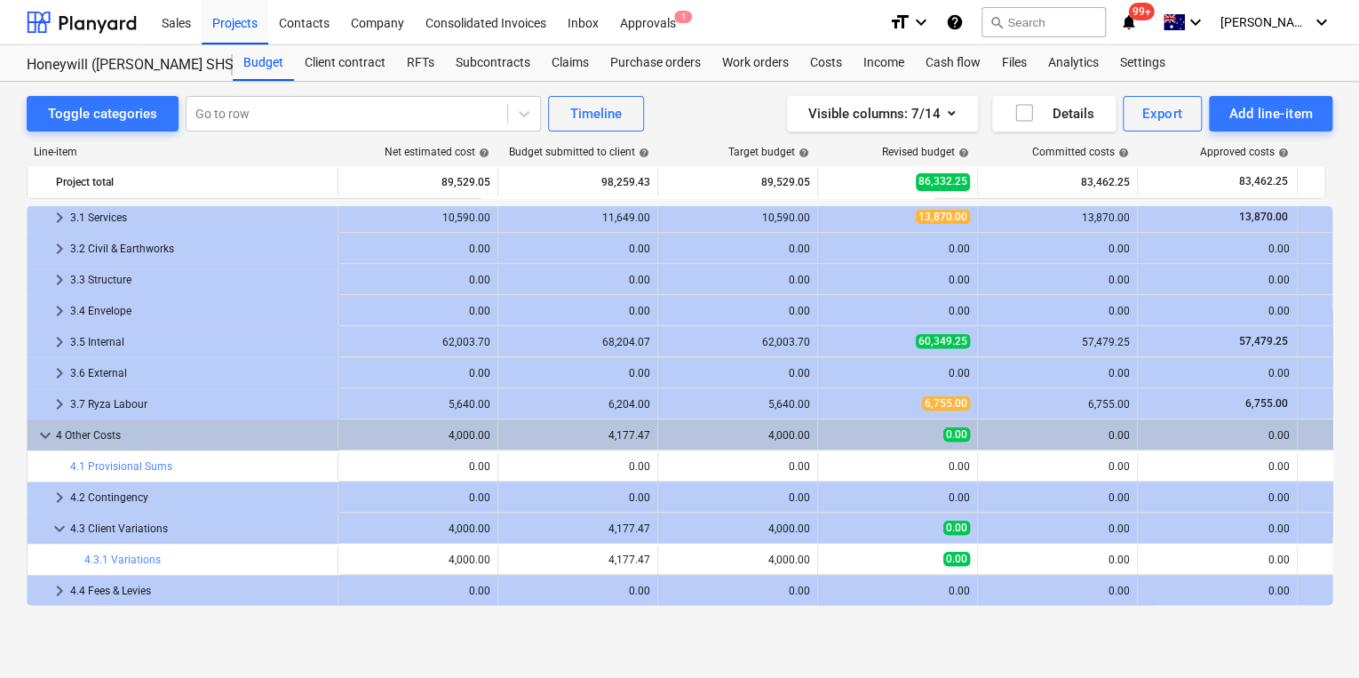
scroll to position [347, 0]
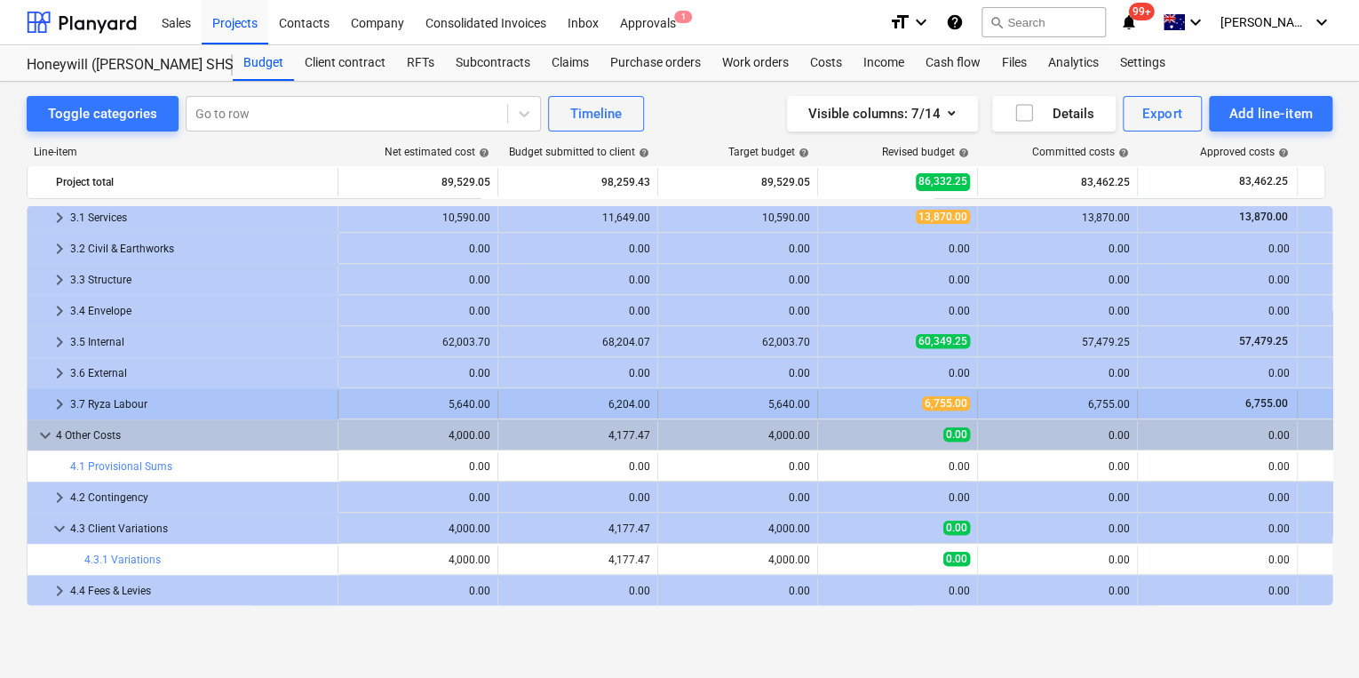
click at [57, 400] on span "keyboard_arrow_right" at bounding box center [59, 404] width 21 height 21
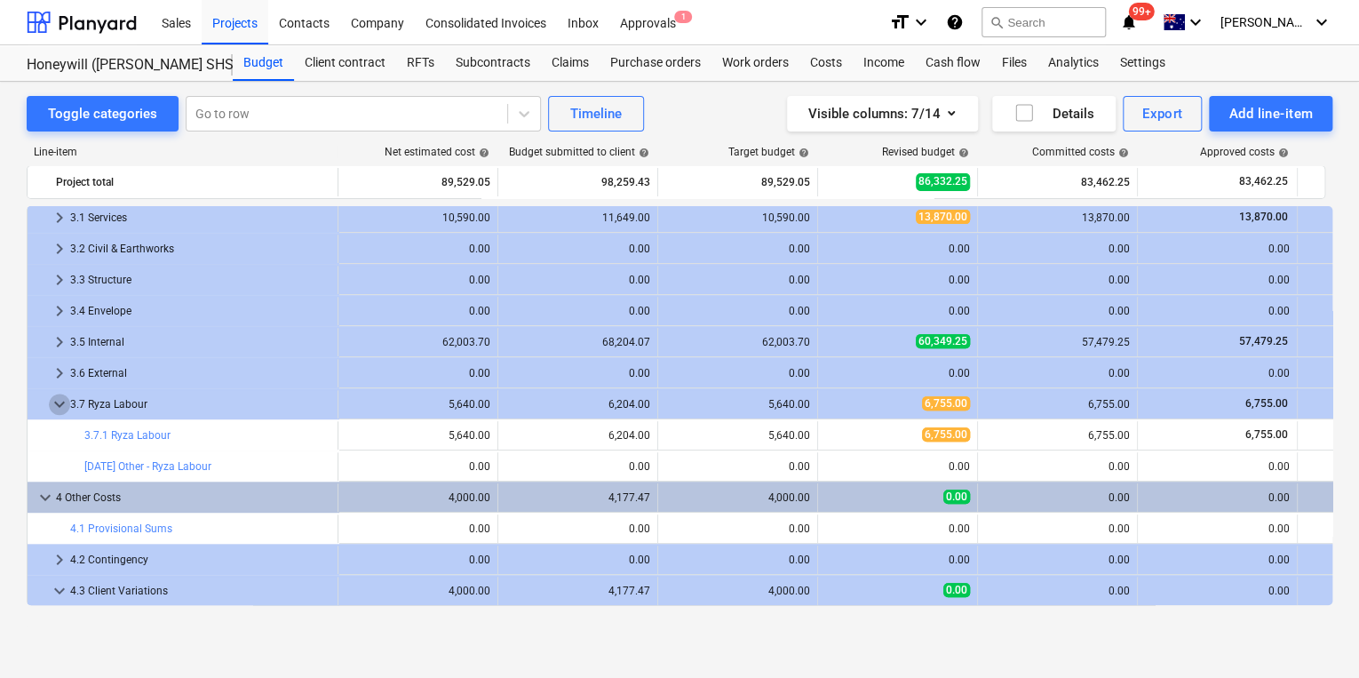
click at [57, 400] on span "keyboard_arrow_down" at bounding box center [59, 404] width 21 height 21
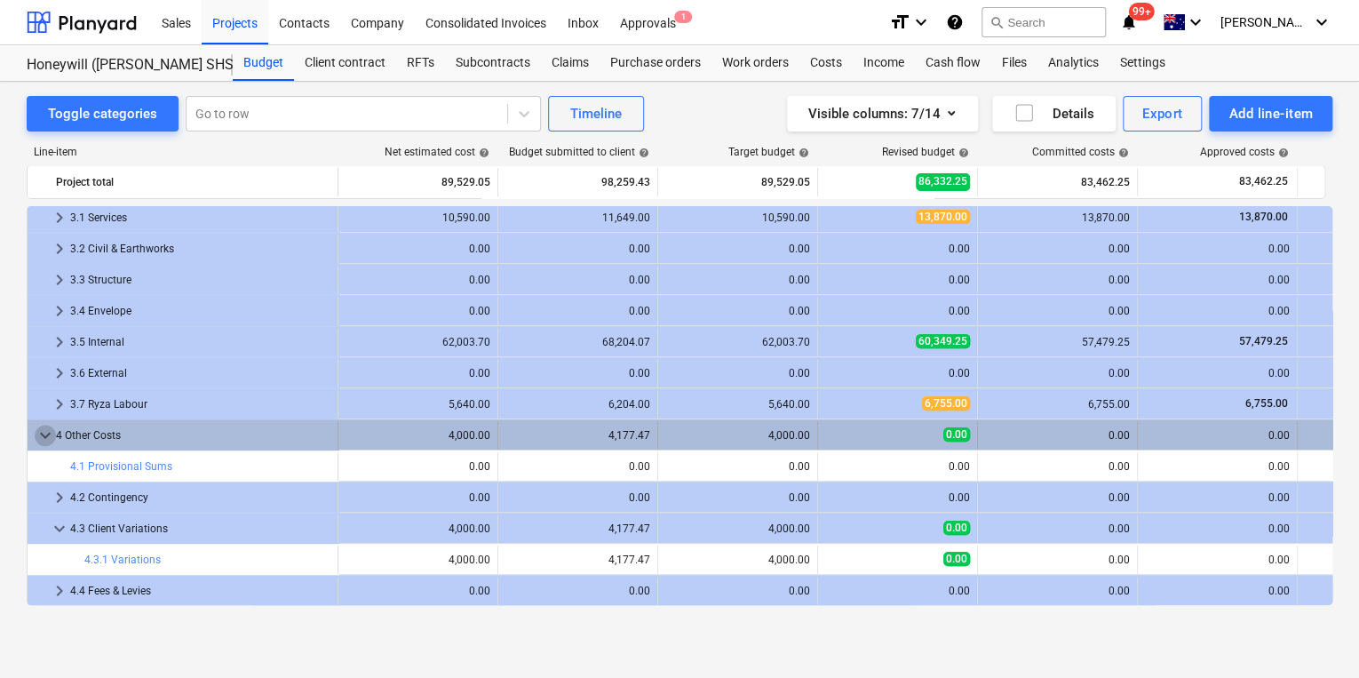
click at [39, 437] on span "keyboard_arrow_down" at bounding box center [45, 435] width 21 height 21
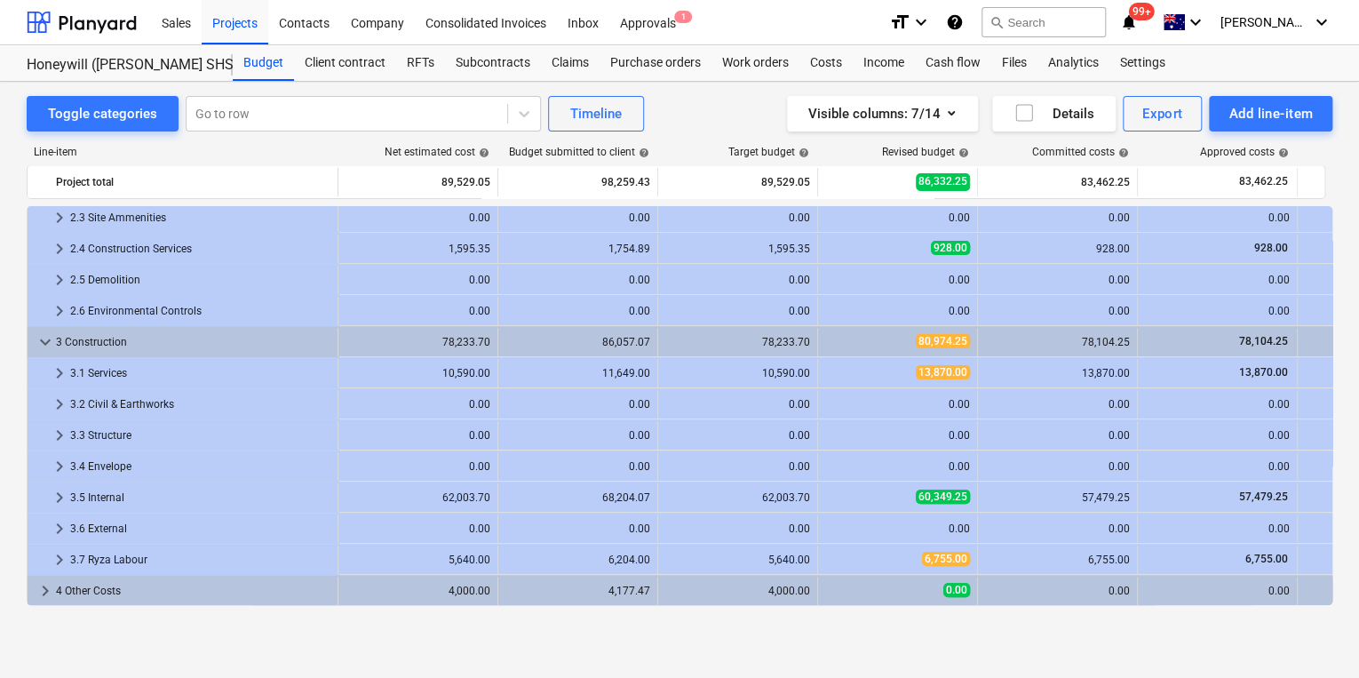
scroll to position [192, 0]
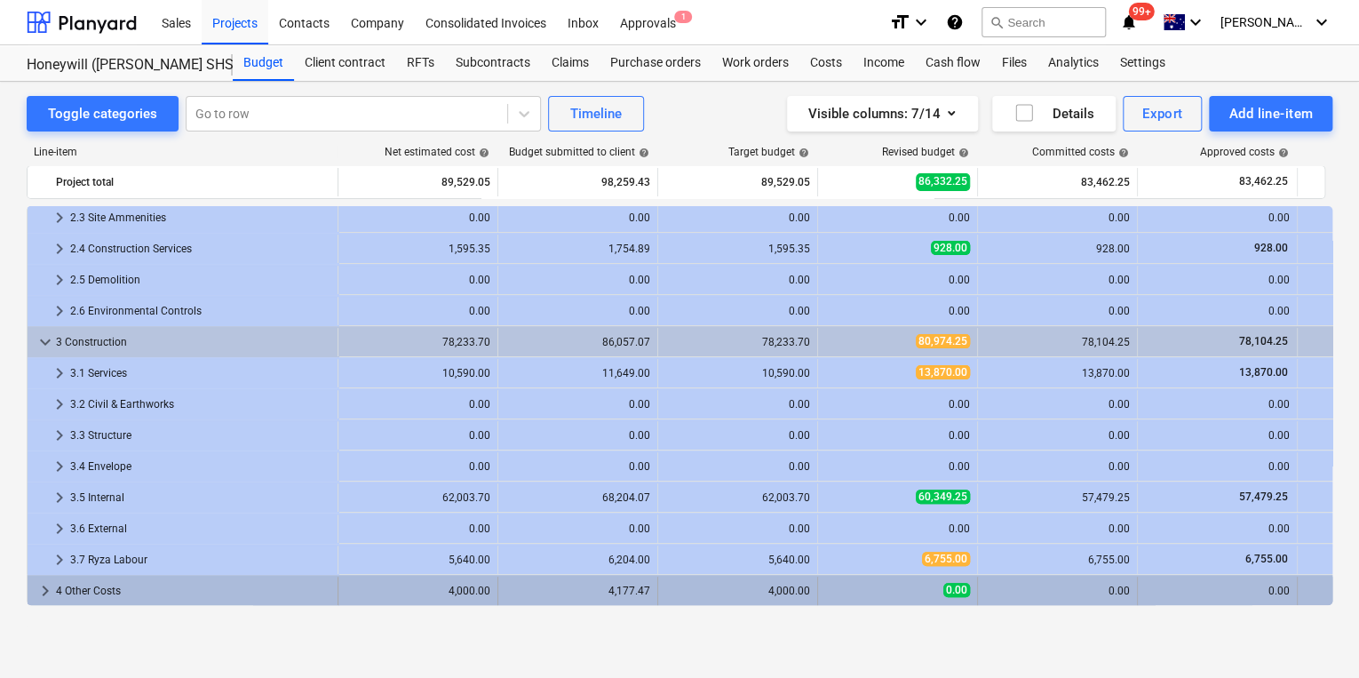
click at [38, 586] on span "keyboard_arrow_right" at bounding box center [45, 590] width 21 height 21
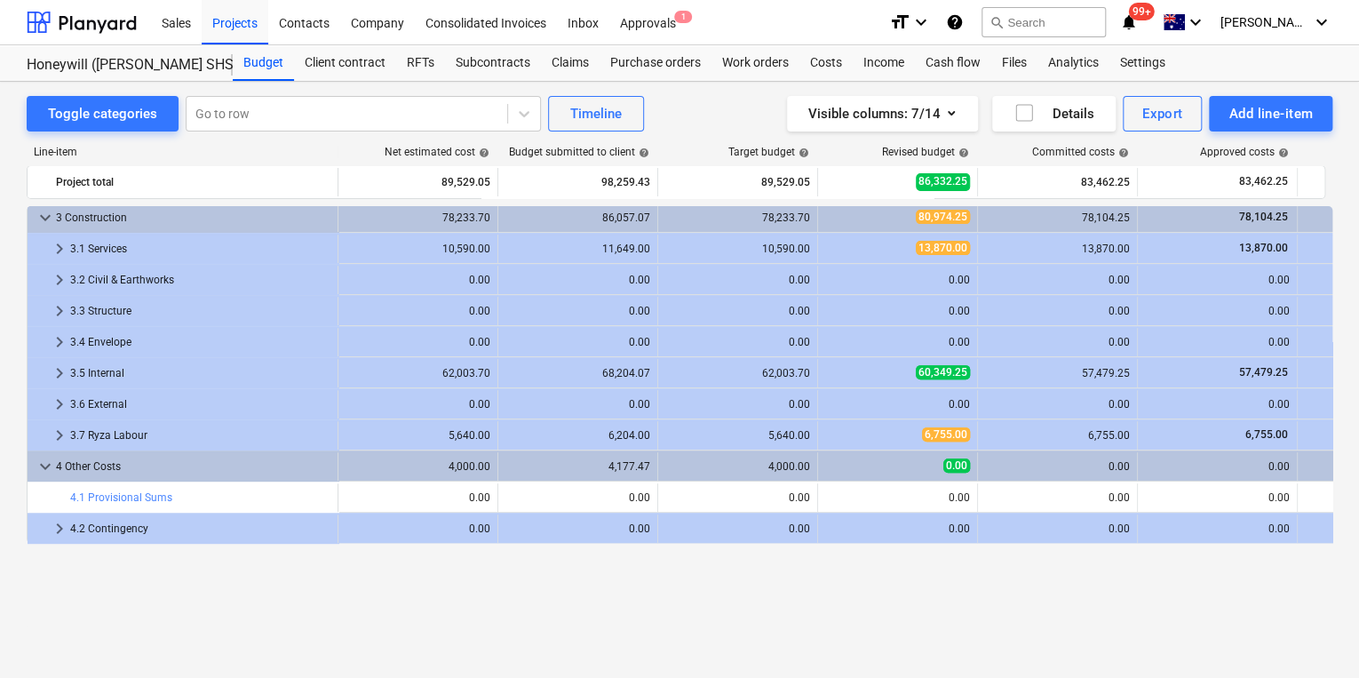
scroll to position [0, 0]
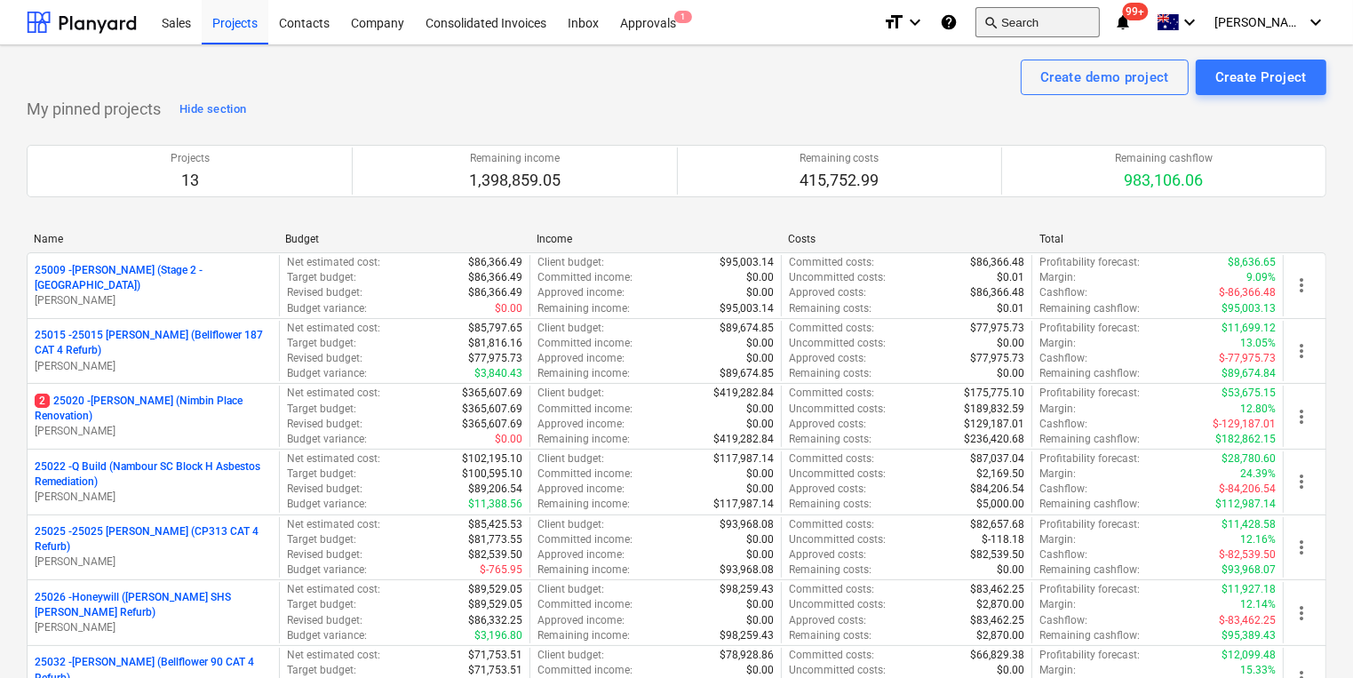
click at [1077, 17] on button "search Search" at bounding box center [1038, 22] width 124 height 30
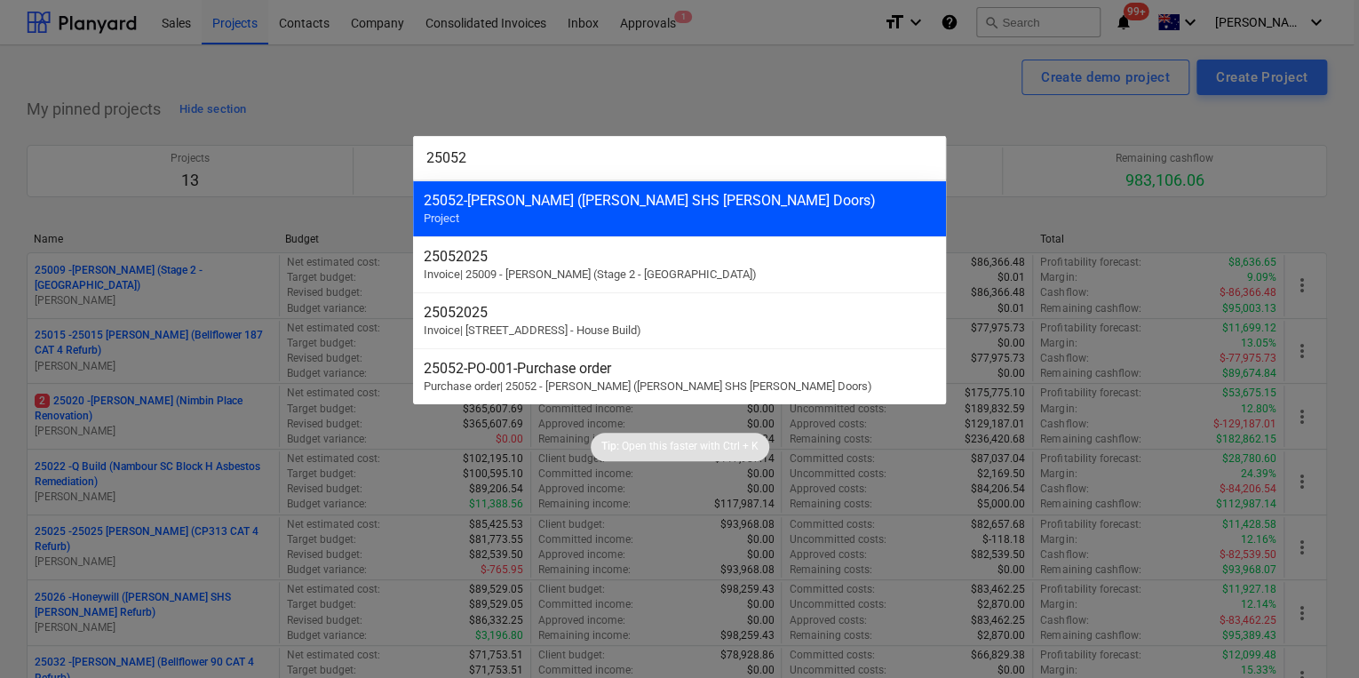
type input "25052"
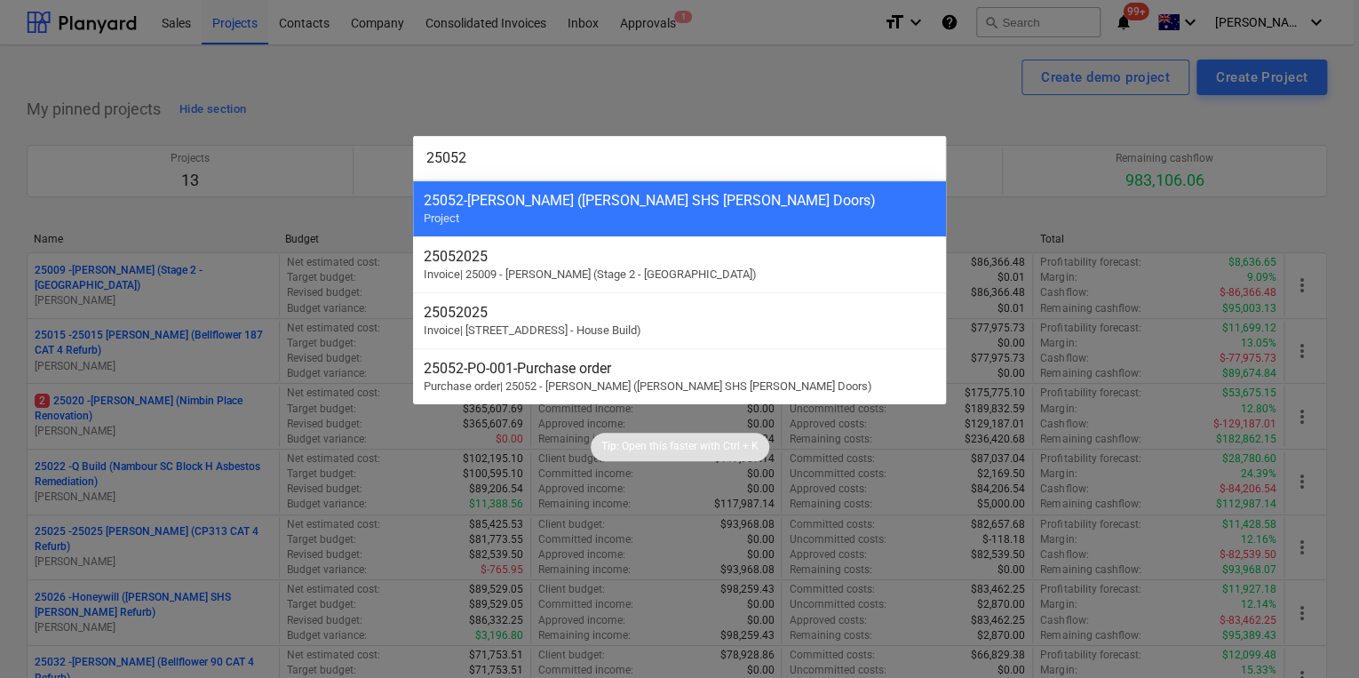
click at [479, 201] on div "25052 - [PERSON_NAME] ([PERSON_NAME] SHS [PERSON_NAME] Doors)" at bounding box center [680, 200] width 512 height 17
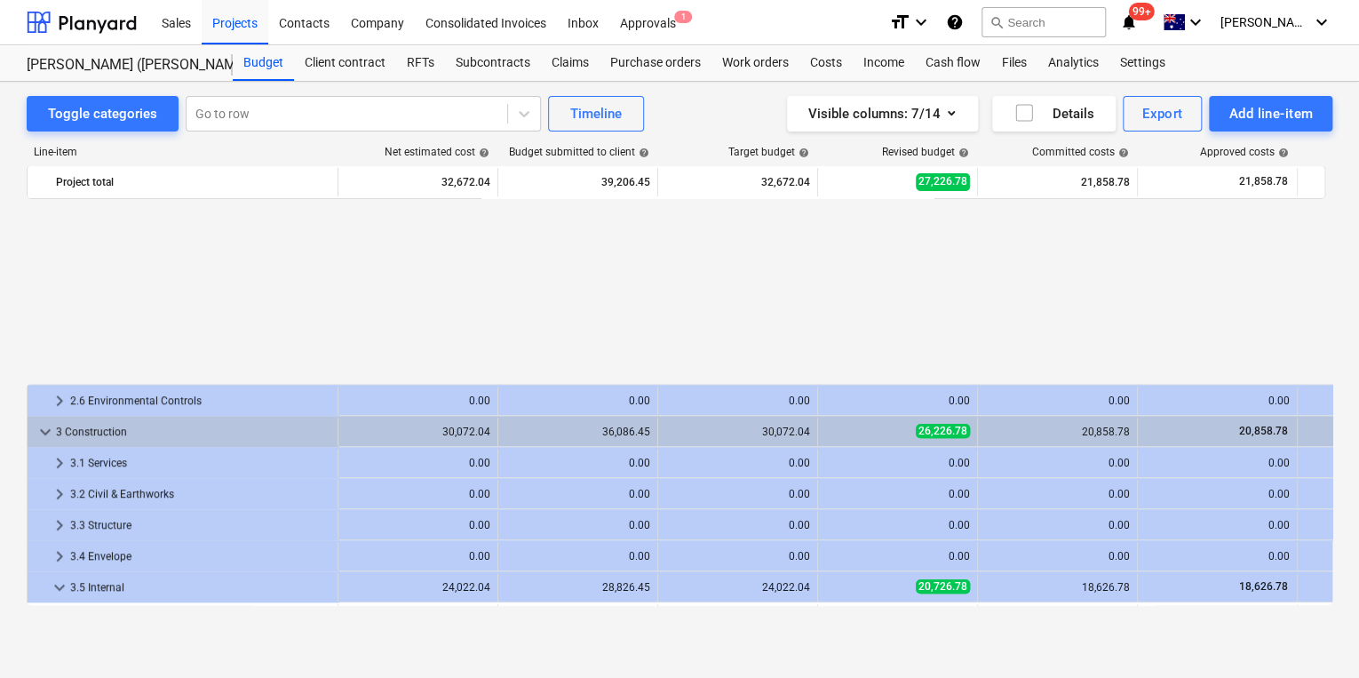
scroll to position [782, 0]
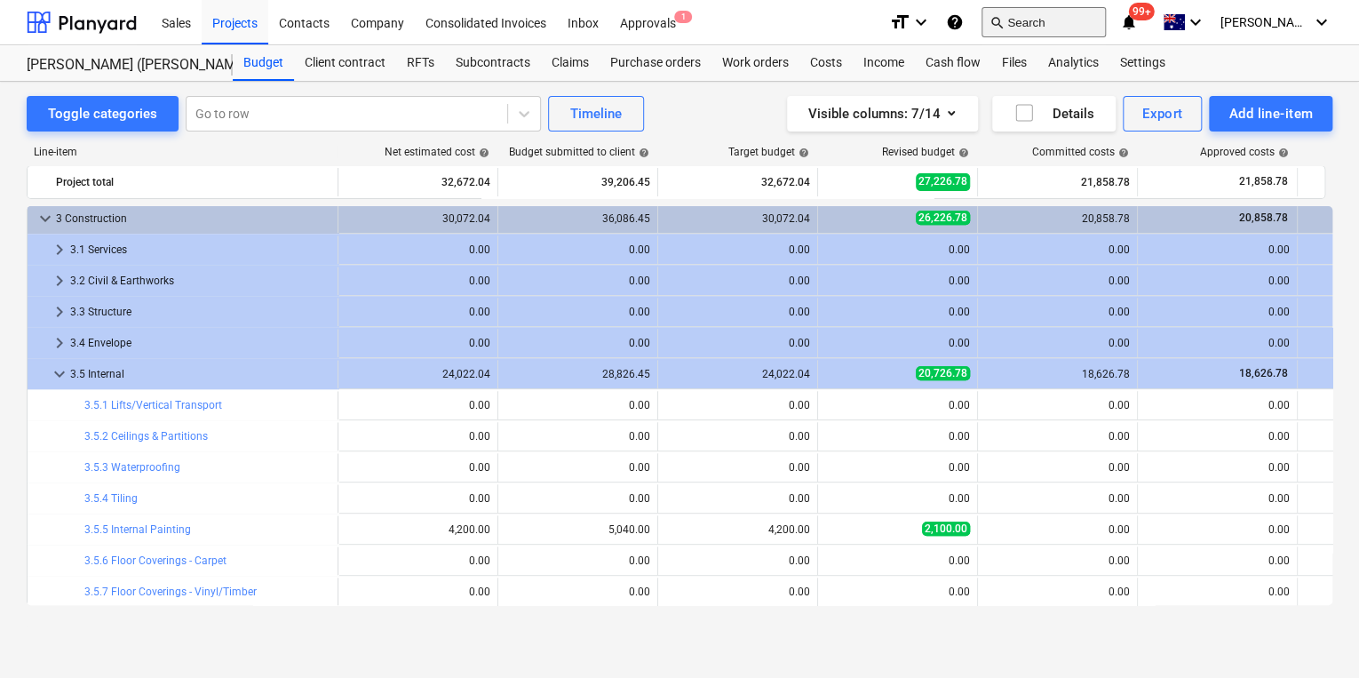
click at [1071, 20] on button "search Search" at bounding box center [1044, 22] width 124 height 30
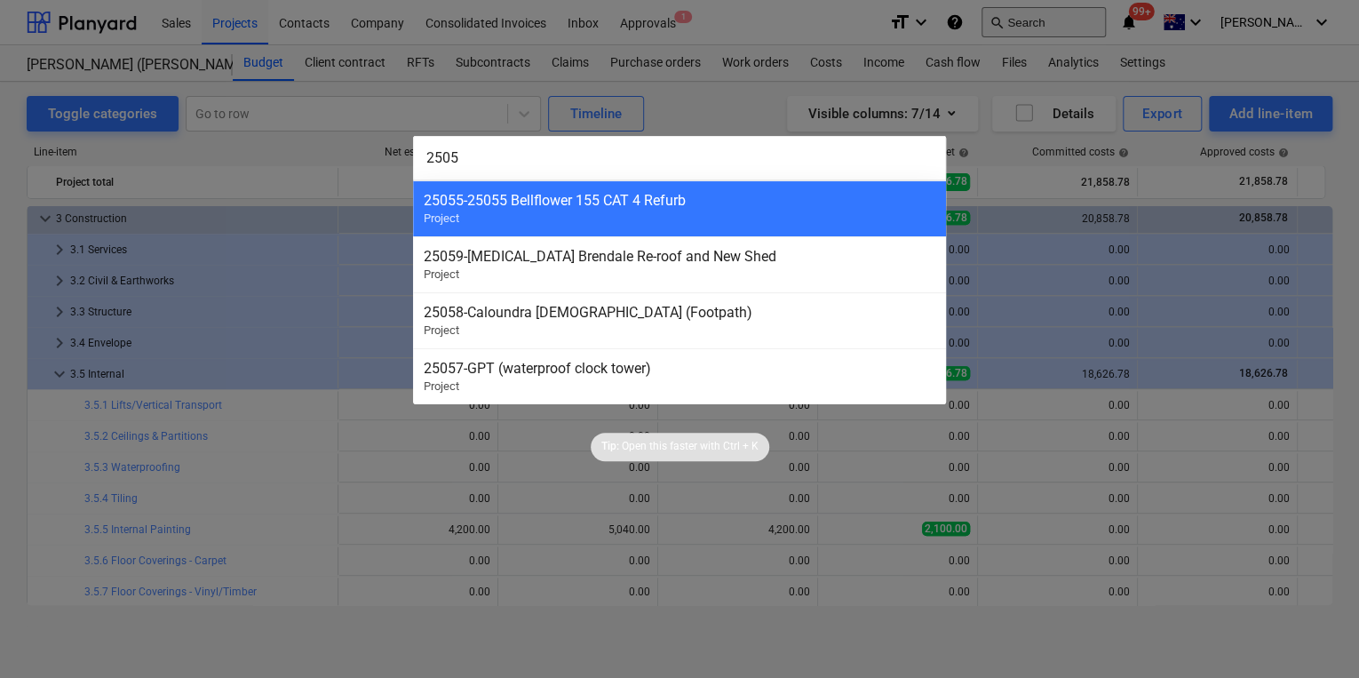
type input "25050"
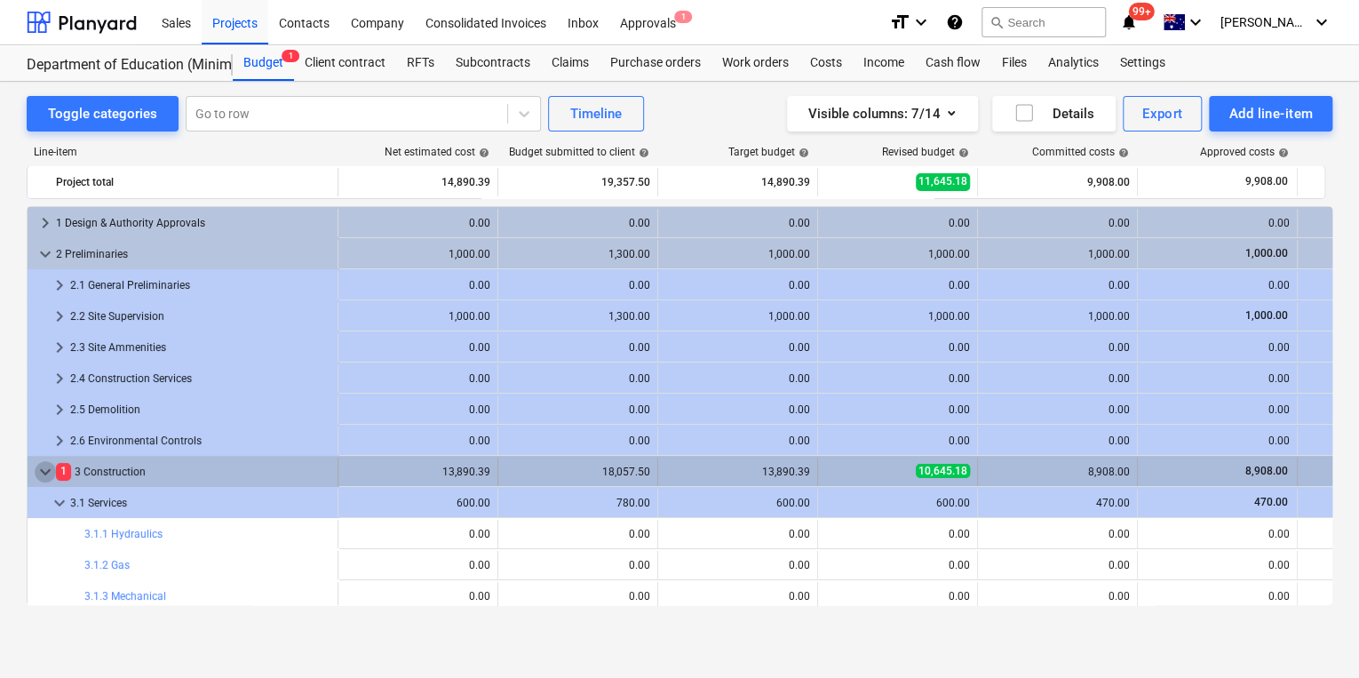
click at [42, 471] on span "keyboard_arrow_down" at bounding box center [45, 471] width 21 height 21
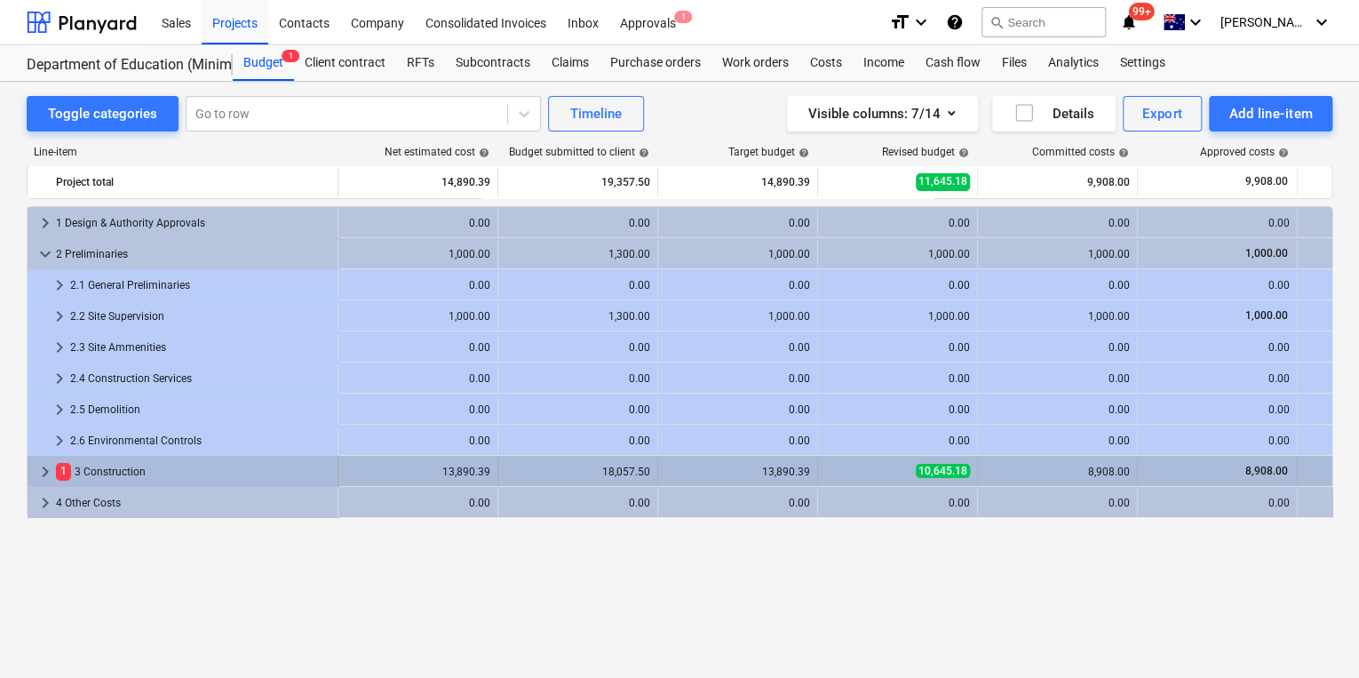
click at [43, 466] on span "keyboard_arrow_right" at bounding box center [45, 471] width 21 height 21
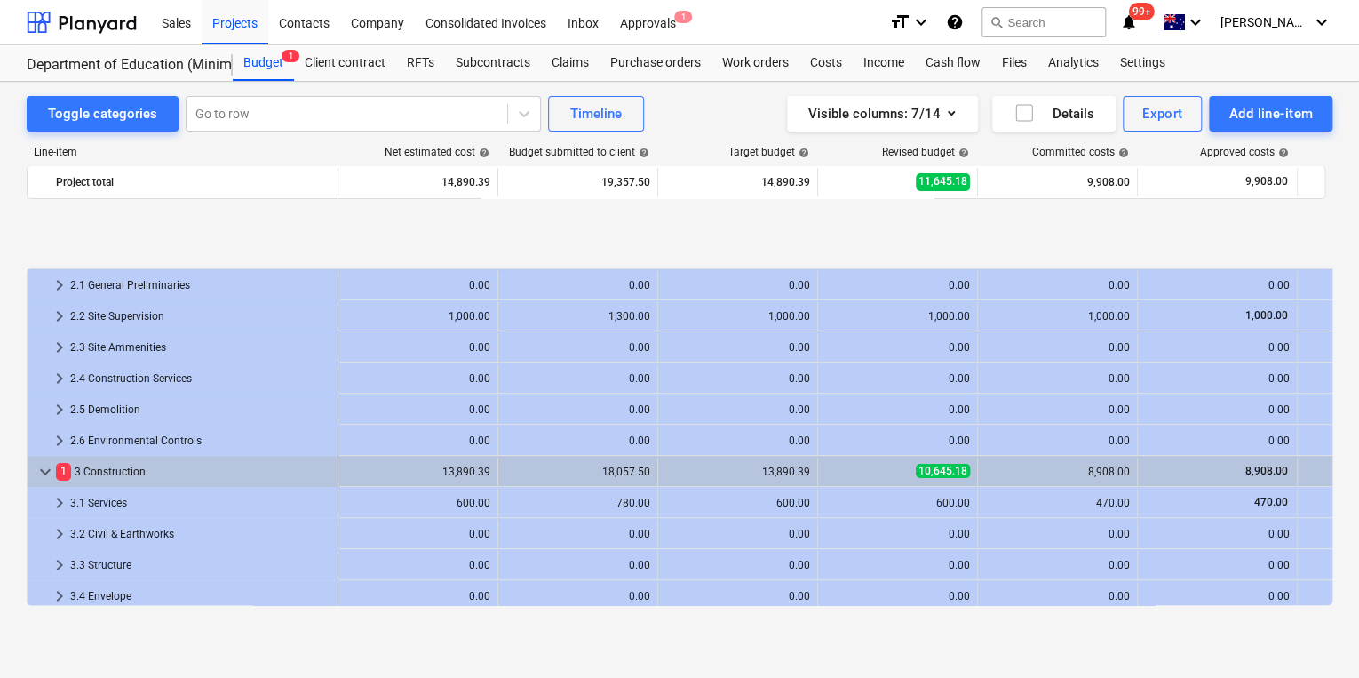
scroll to position [130, 0]
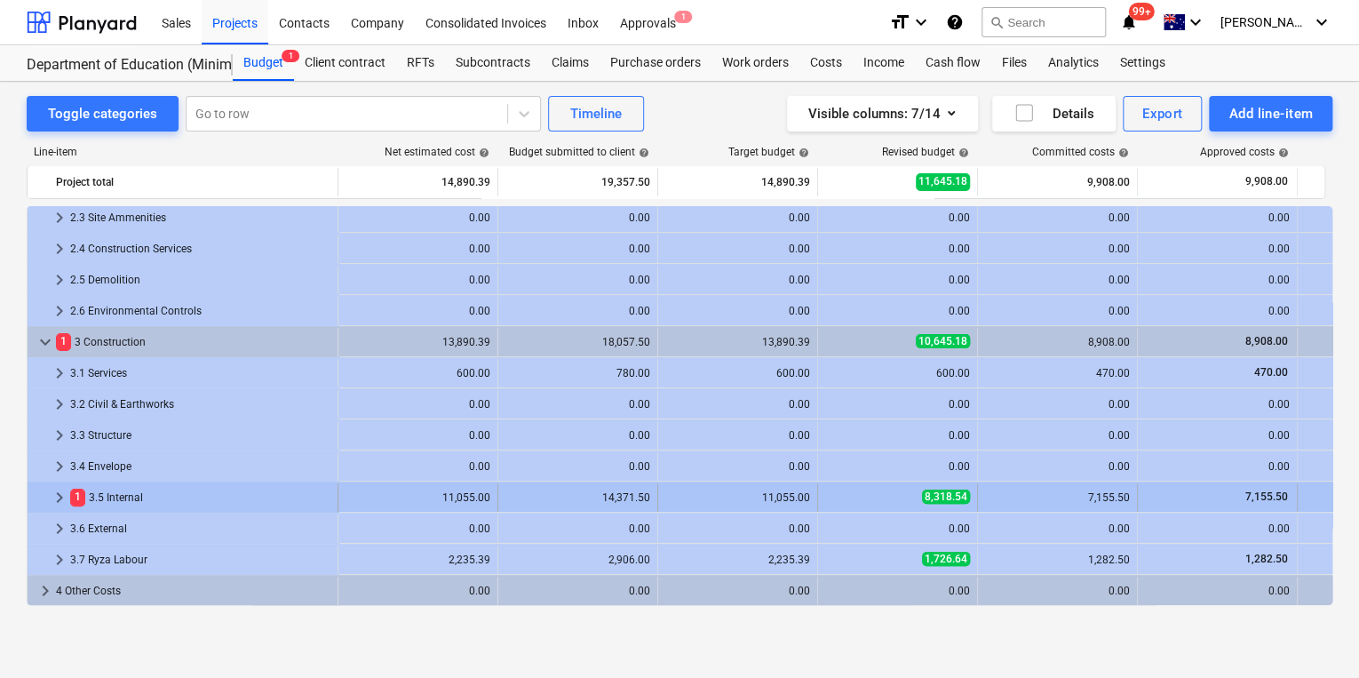
click at [57, 493] on span "keyboard_arrow_right" at bounding box center [59, 497] width 21 height 21
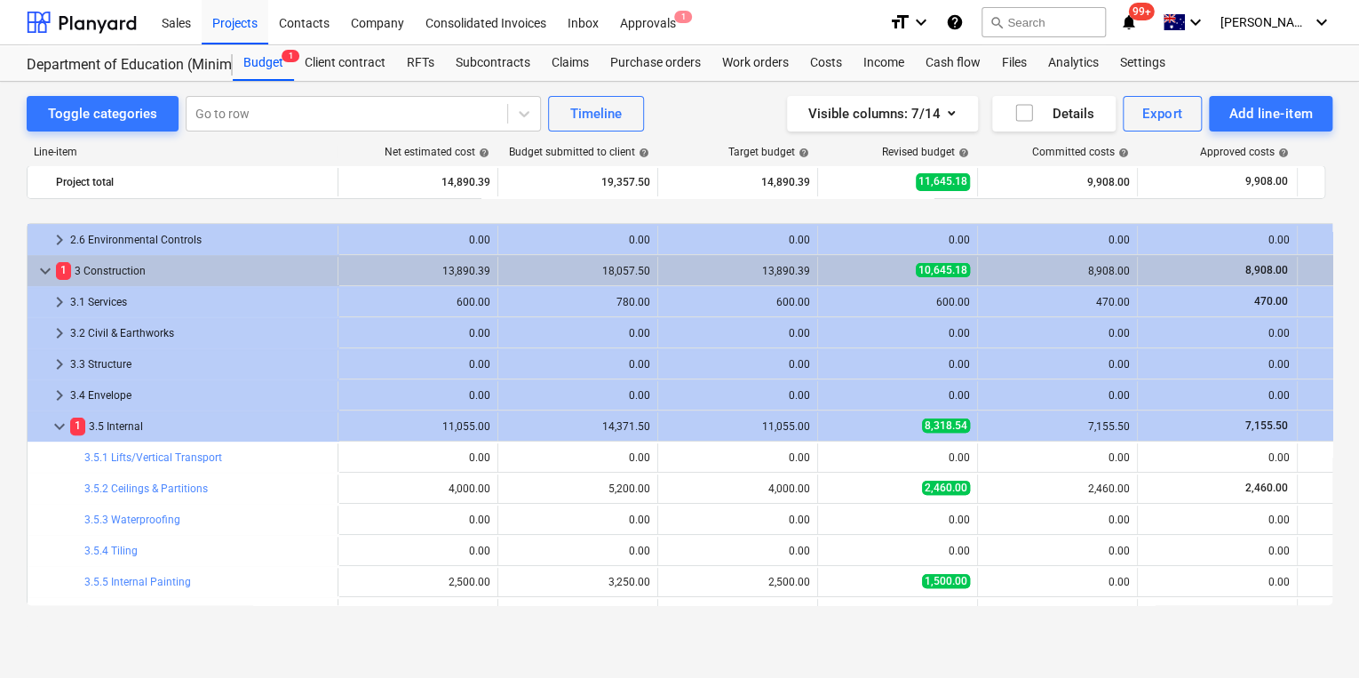
scroll to position [272, 0]
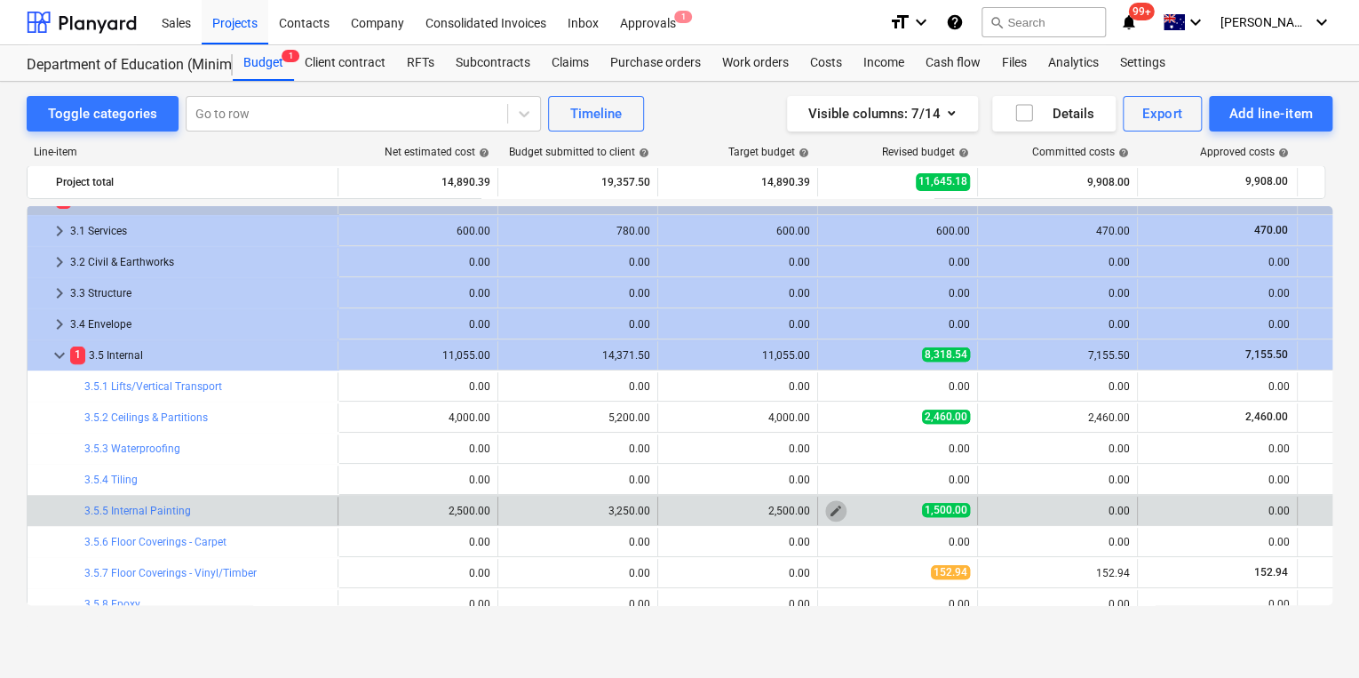
click at [837, 512] on span "edit" at bounding box center [836, 511] width 14 height 14
type textarea "x"
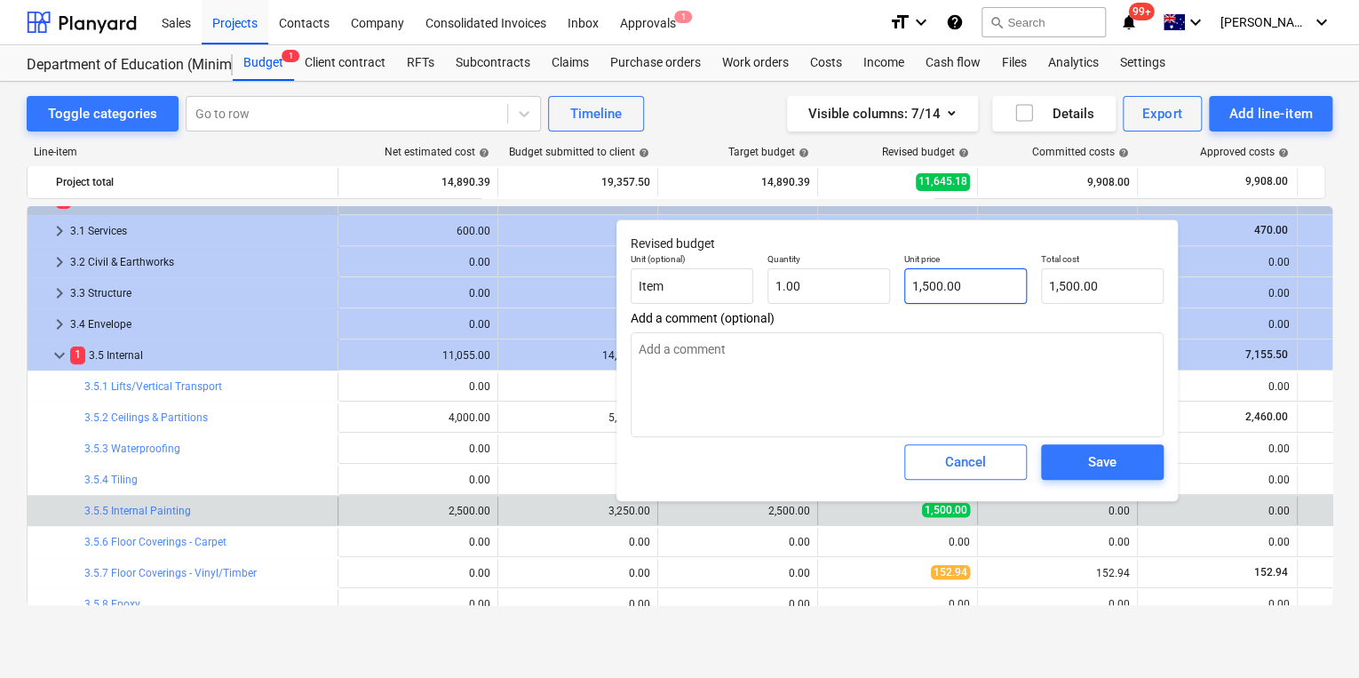
type input "1500"
click at [780, 277] on div "Unit (optional) Item Quantity 1.00 Unit price 1500 Total cost 1,500.00" at bounding box center [897, 278] width 547 height 65
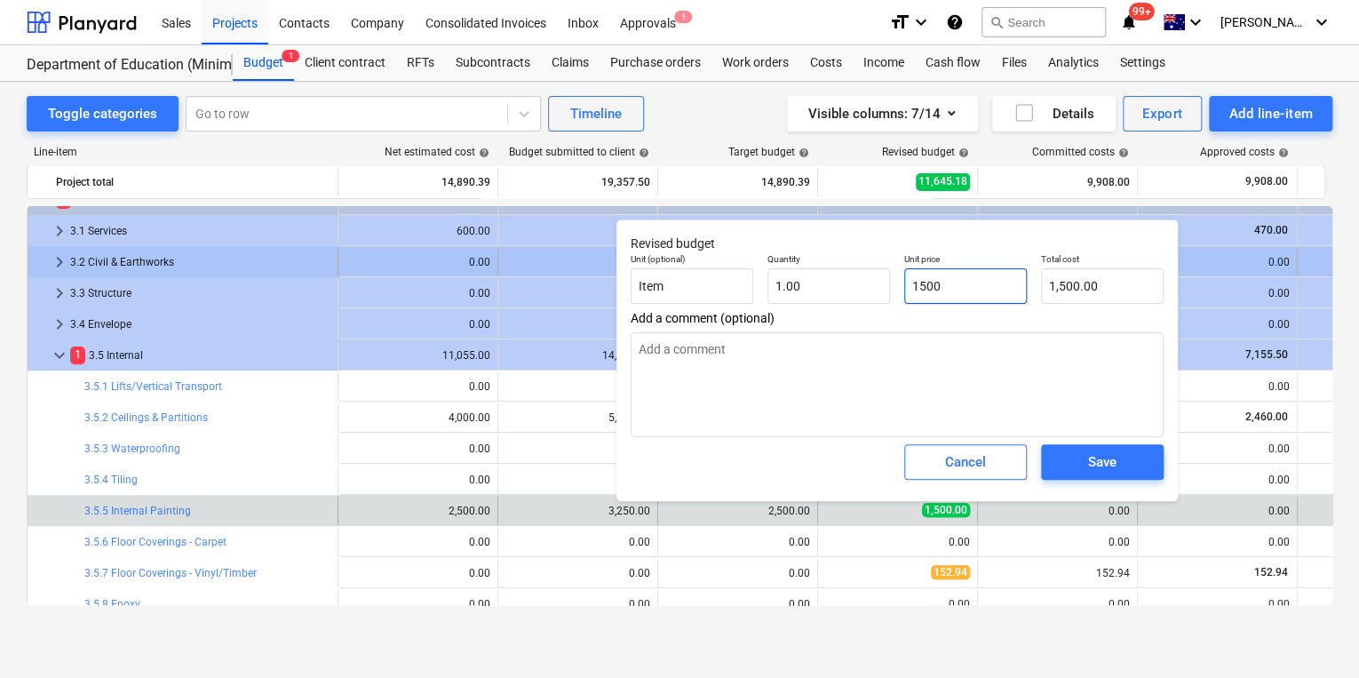
type textarea "x"
type input "9"
type input "9.00"
type textarea "x"
type input "92"
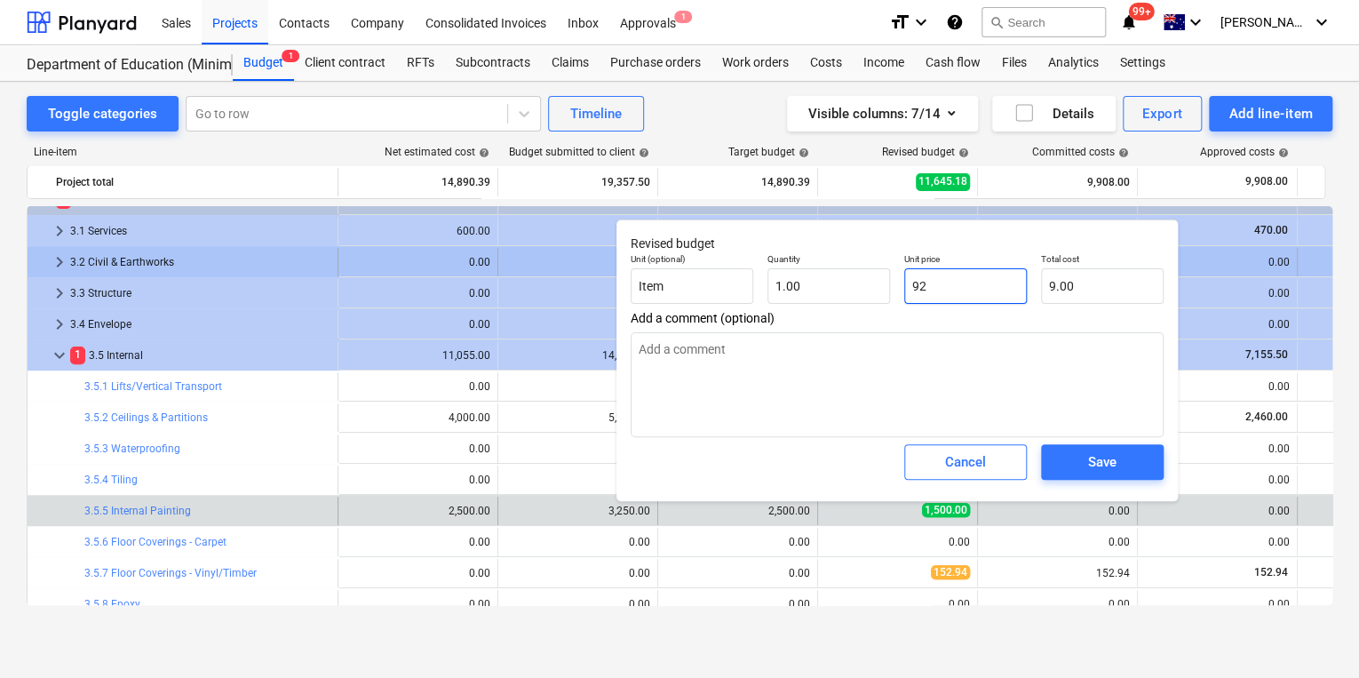
type input "92.00"
type textarea "x"
type input "920"
type input "920.00"
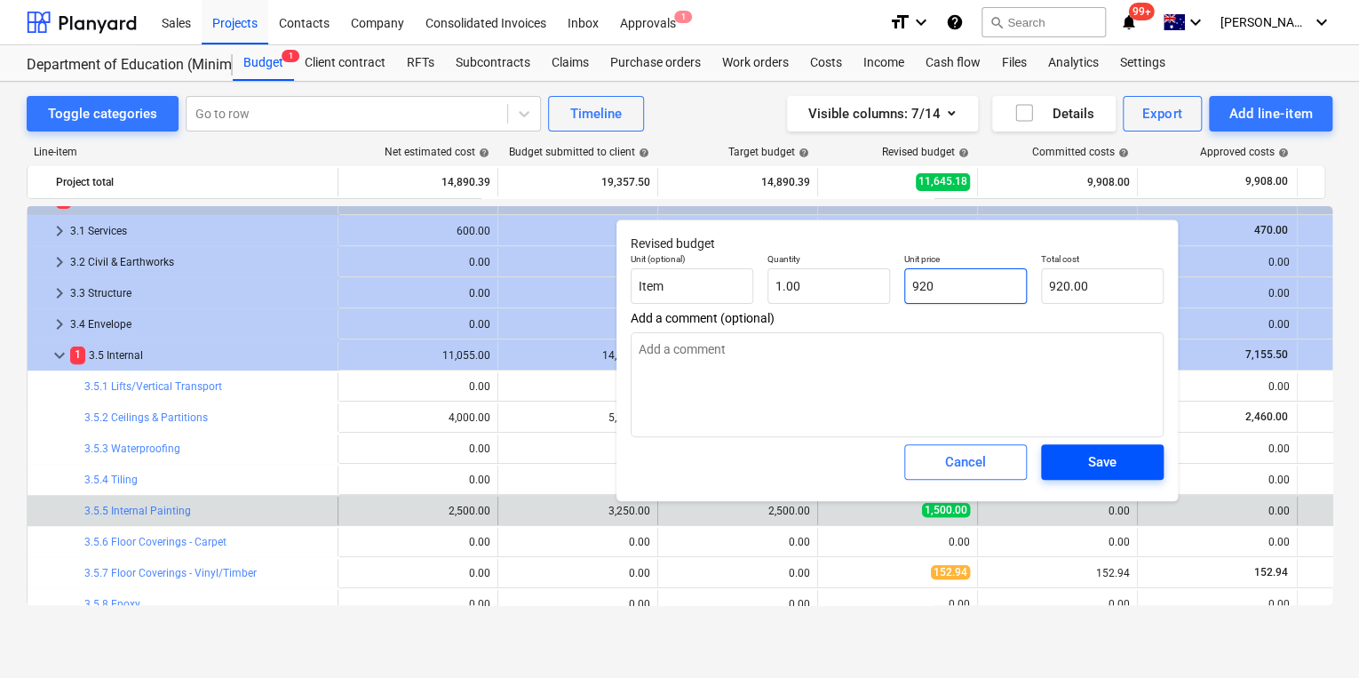
type input "920"
type textarea "x"
type input "920.00"
click at [1100, 458] on div "Save" at bounding box center [1102, 461] width 28 height 23
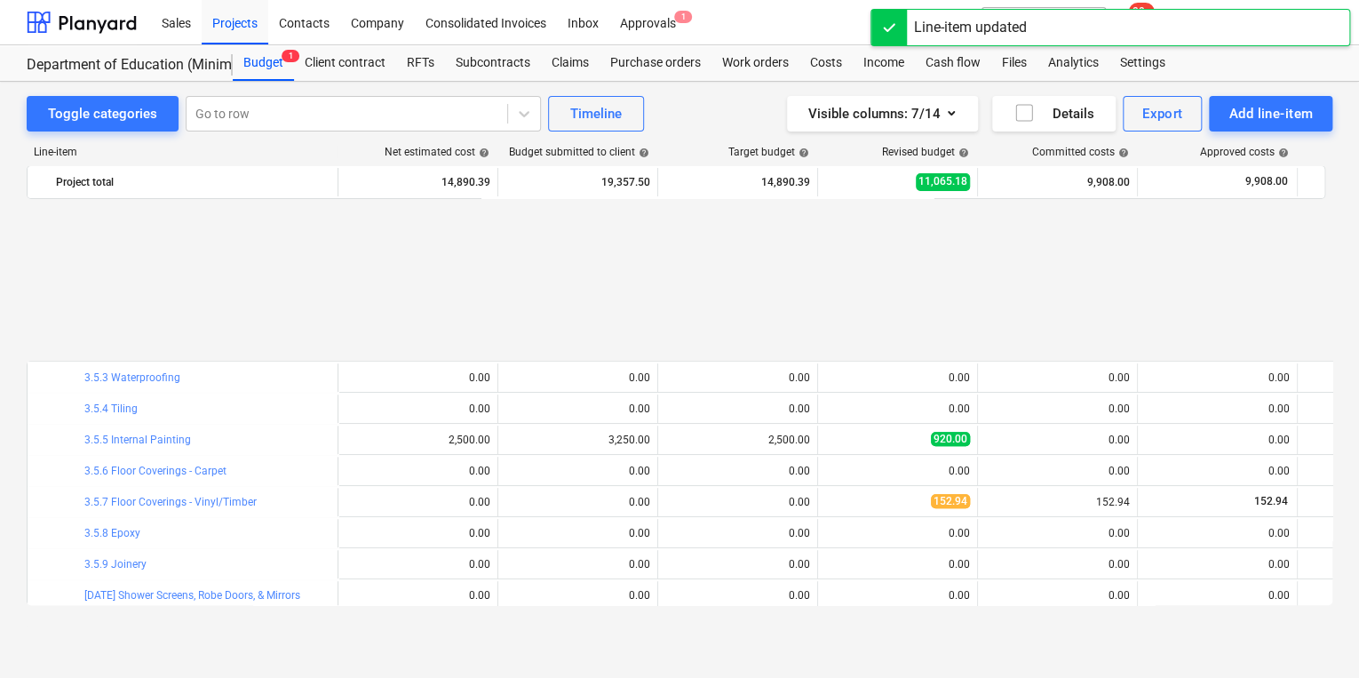
scroll to position [556, 0]
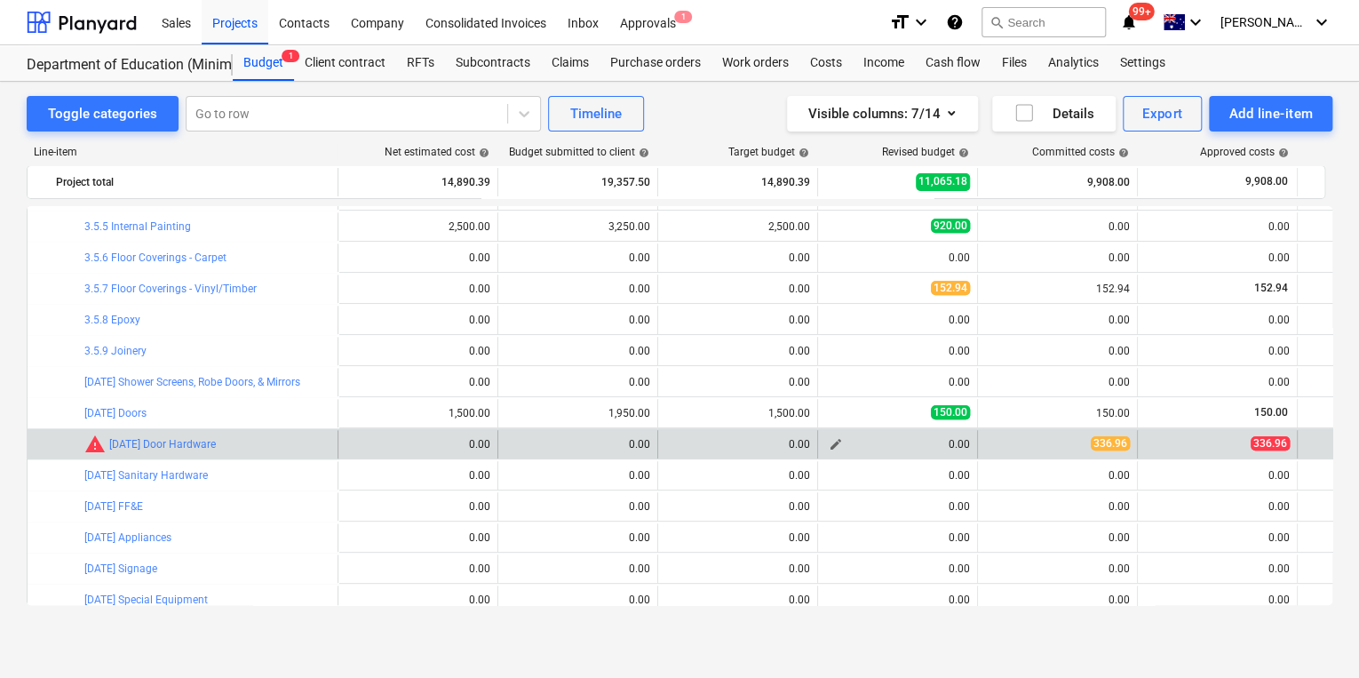
click at [833, 441] on span "edit" at bounding box center [836, 444] width 14 height 14
type textarea "x"
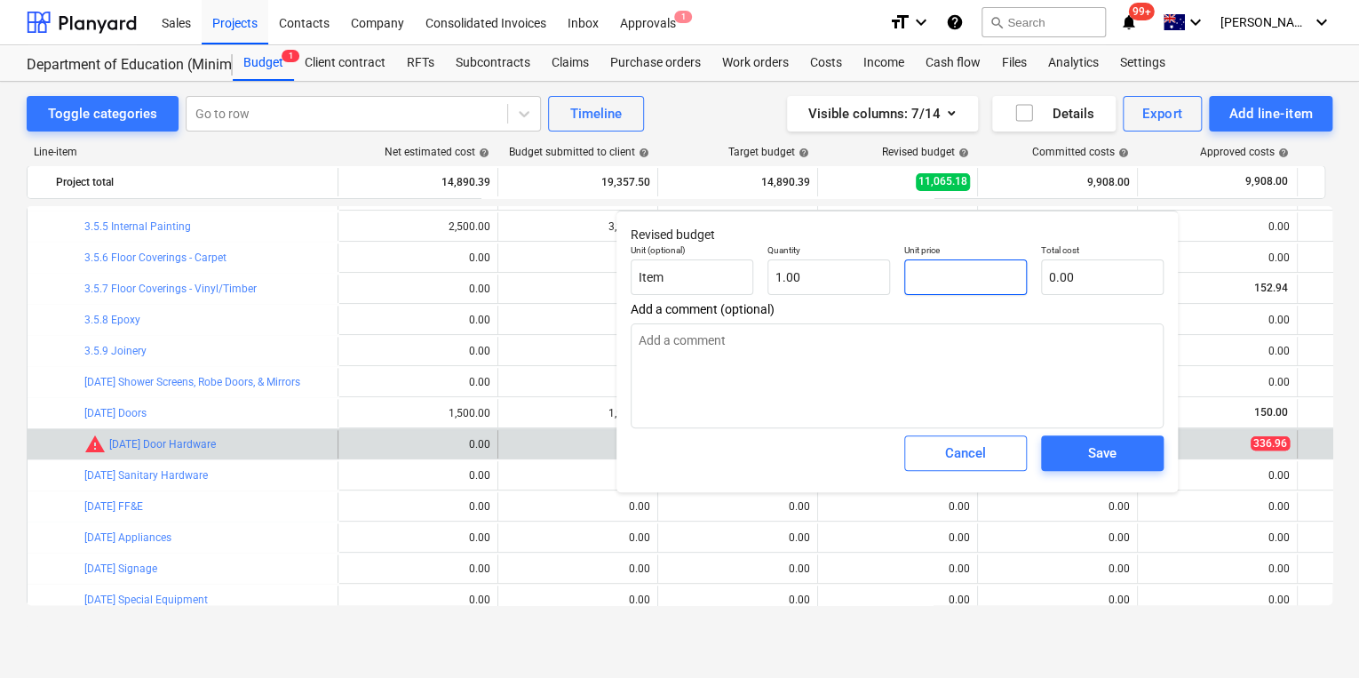
click at [953, 281] on input "text" at bounding box center [966, 277] width 123 height 36
type input "3"
type textarea "x"
type input "33"
type input "33.00"
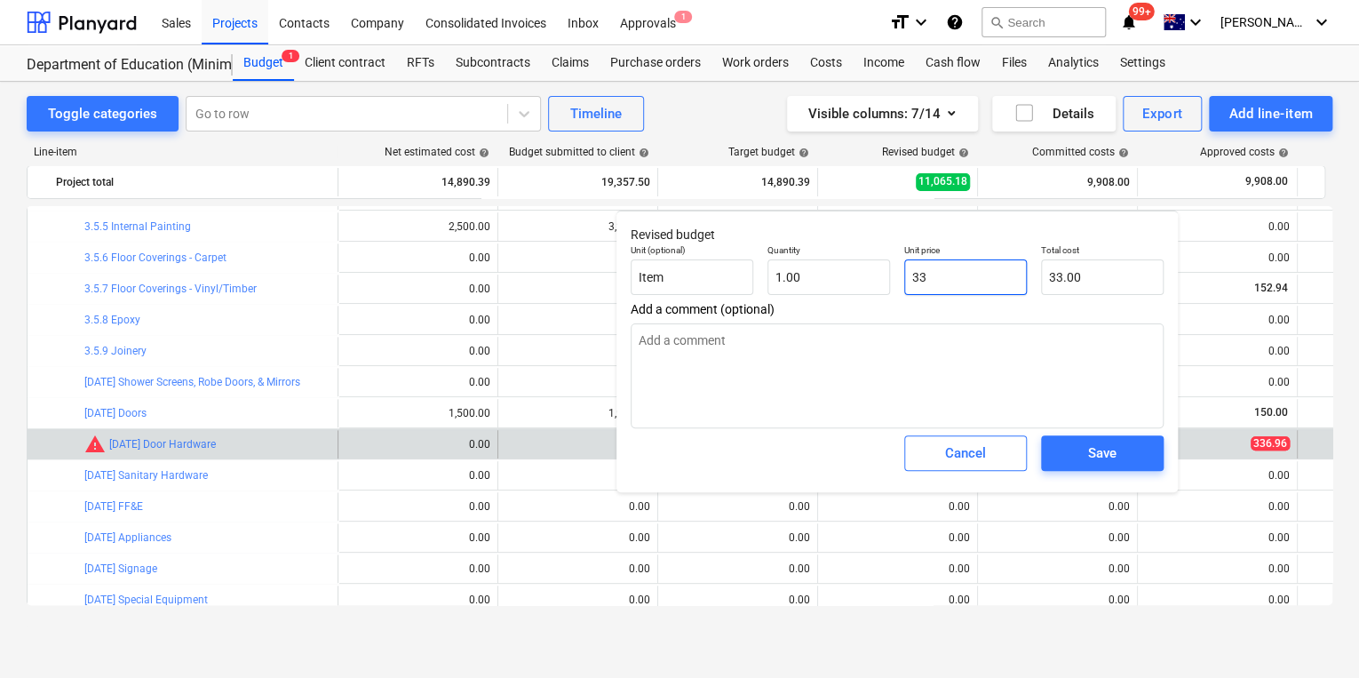
type textarea "x"
type input "336"
type input "336.00"
type textarea "x"
type input "336."
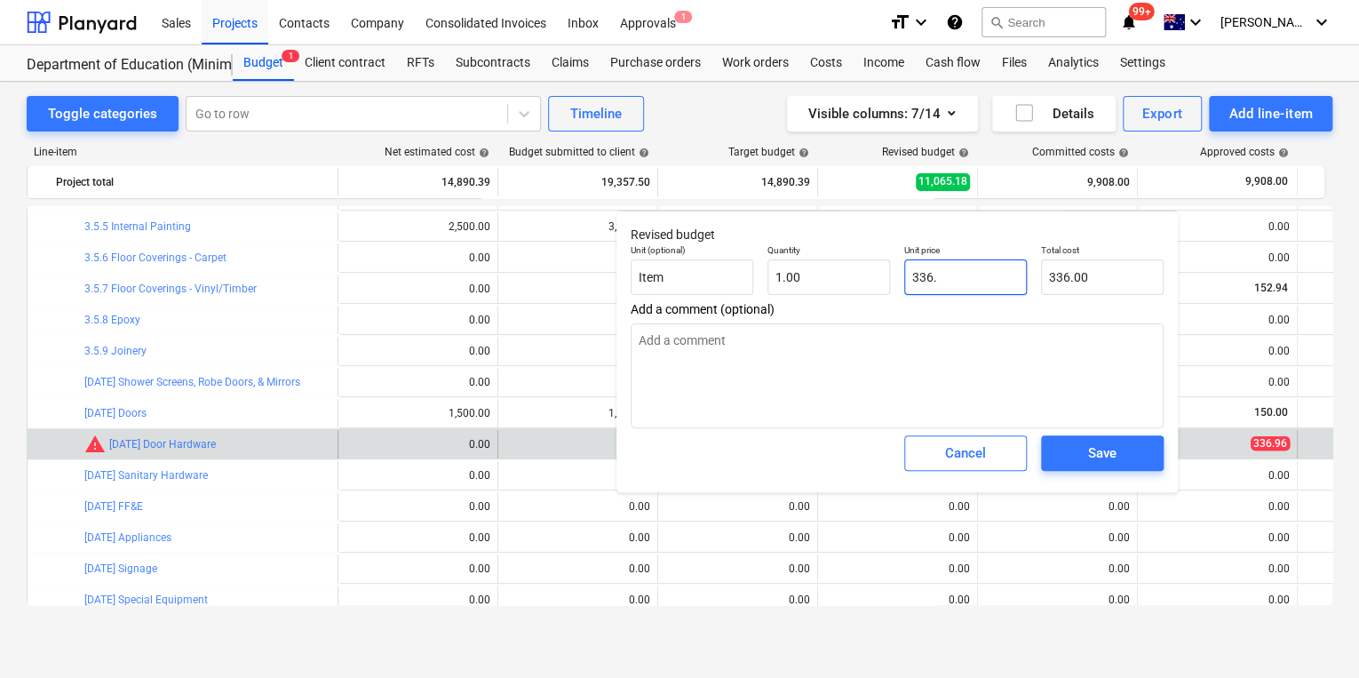
type textarea "x"
type input "336.9"
type input "336.90"
type textarea "x"
type input "336.96"
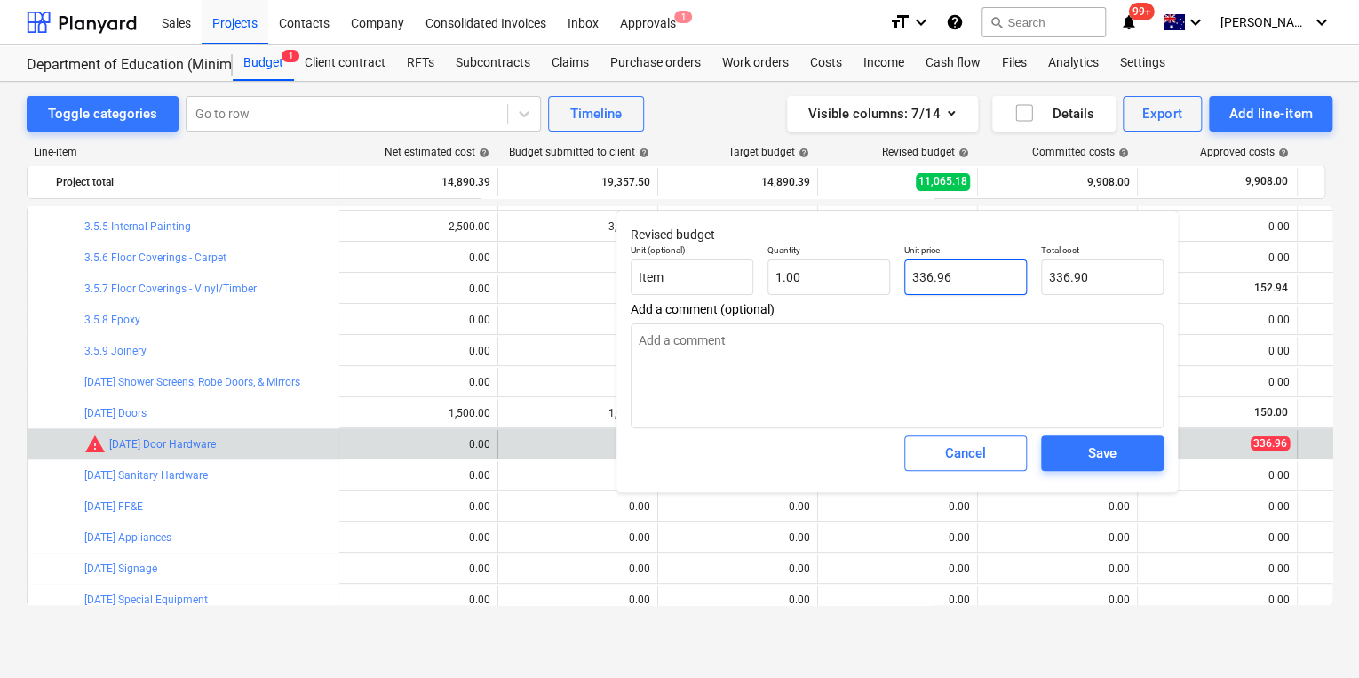
type input "336.96"
click at [1102, 454] on div "Save" at bounding box center [1102, 453] width 28 height 23
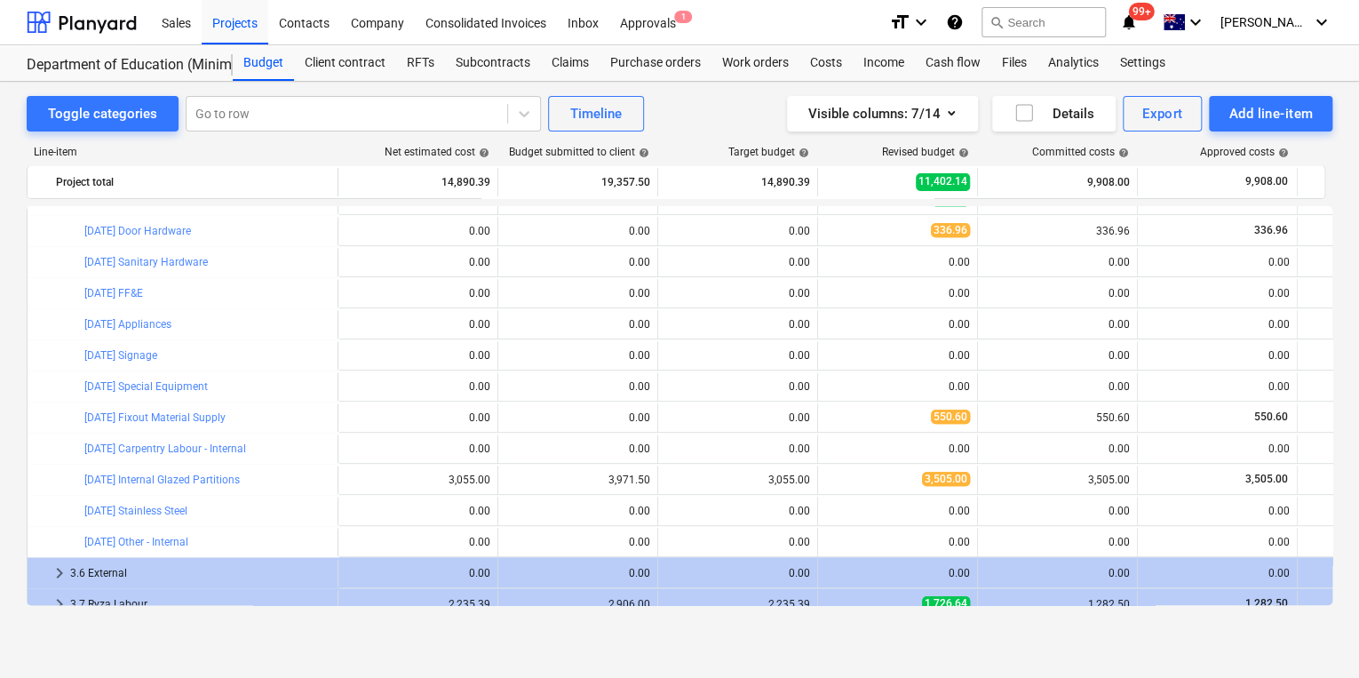
scroll to position [814, 0]
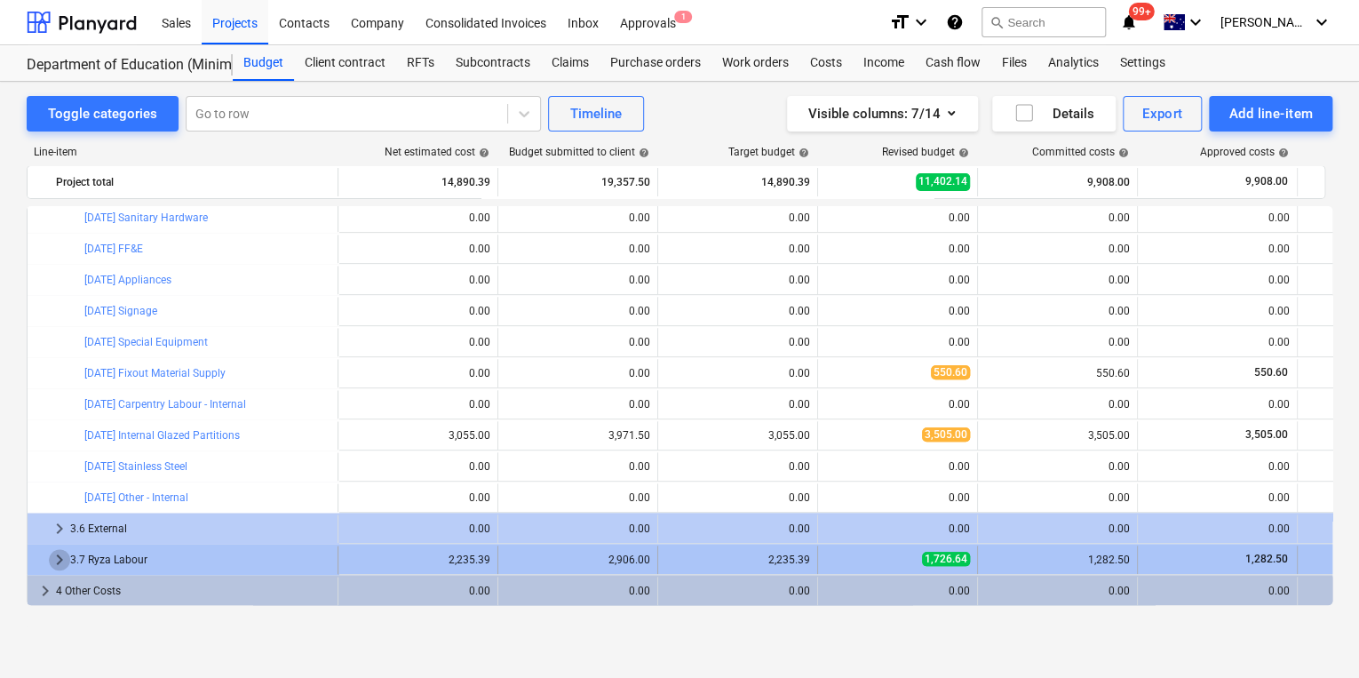
click at [58, 562] on span "keyboard_arrow_right" at bounding box center [59, 559] width 21 height 21
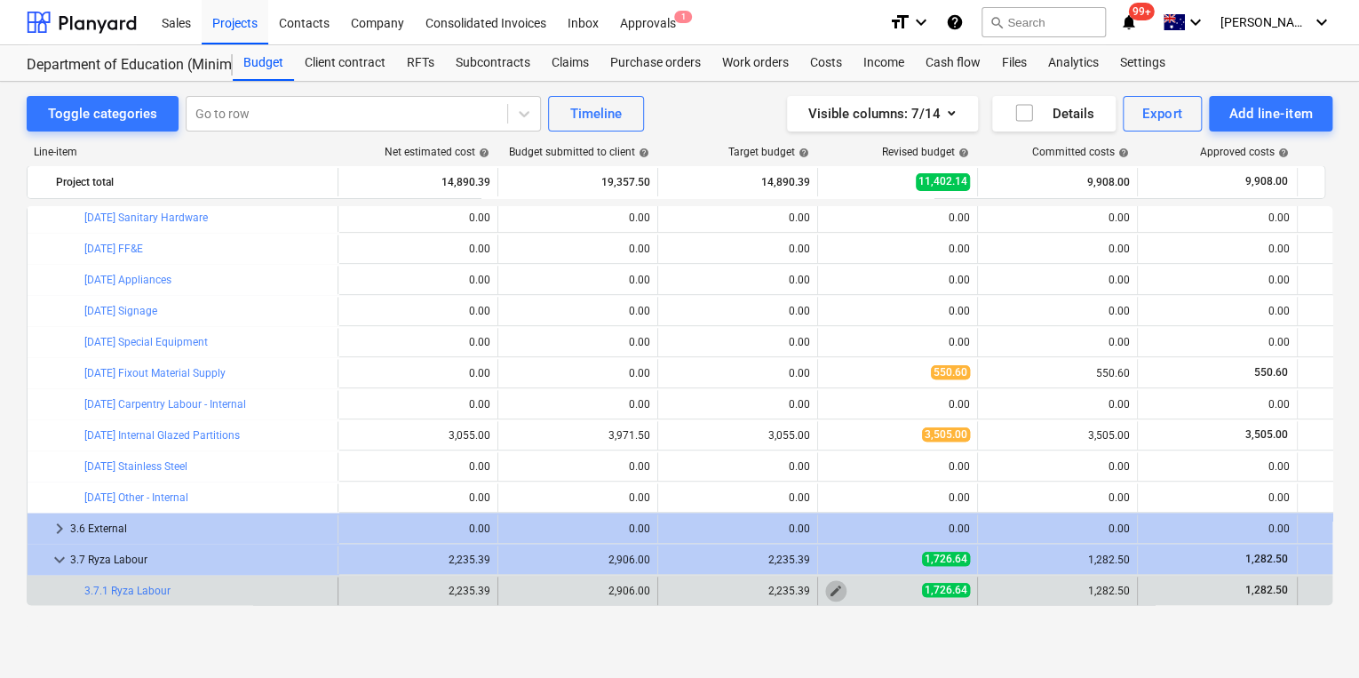
click at [830, 590] on span "edit" at bounding box center [836, 591] width 14 height 14
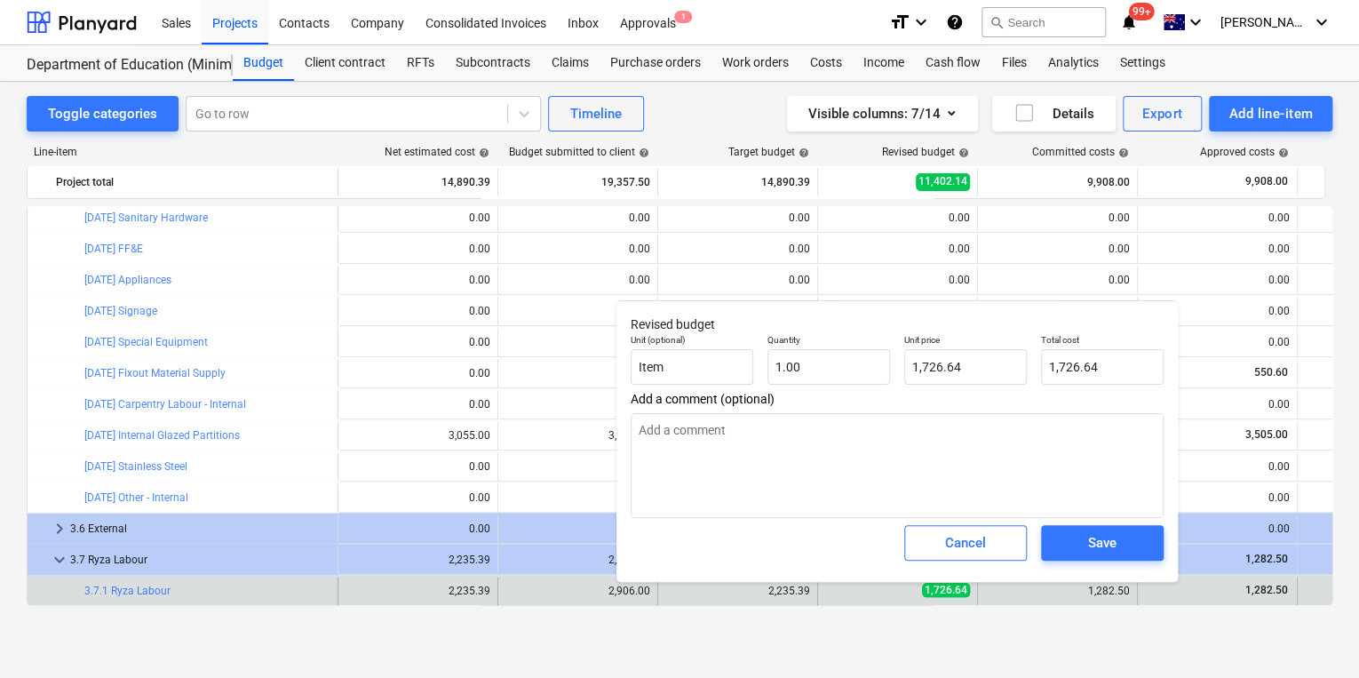
click at [830, 590] on div "1,726.64" at bounding box center [897, 590] width 145 height 15
click at [932, 641] on div "Toggle categories Go to row Timeline Visible columns : 7/14 Details Export Add …" at bounding box center [679, 380] width 1359 height 596
click at [1253, 628] on div "Toggle categories Go to row Timeline Visible columns : 7/14 Details Export Add …" at bounding box center [679, 361] width 1359 height 559
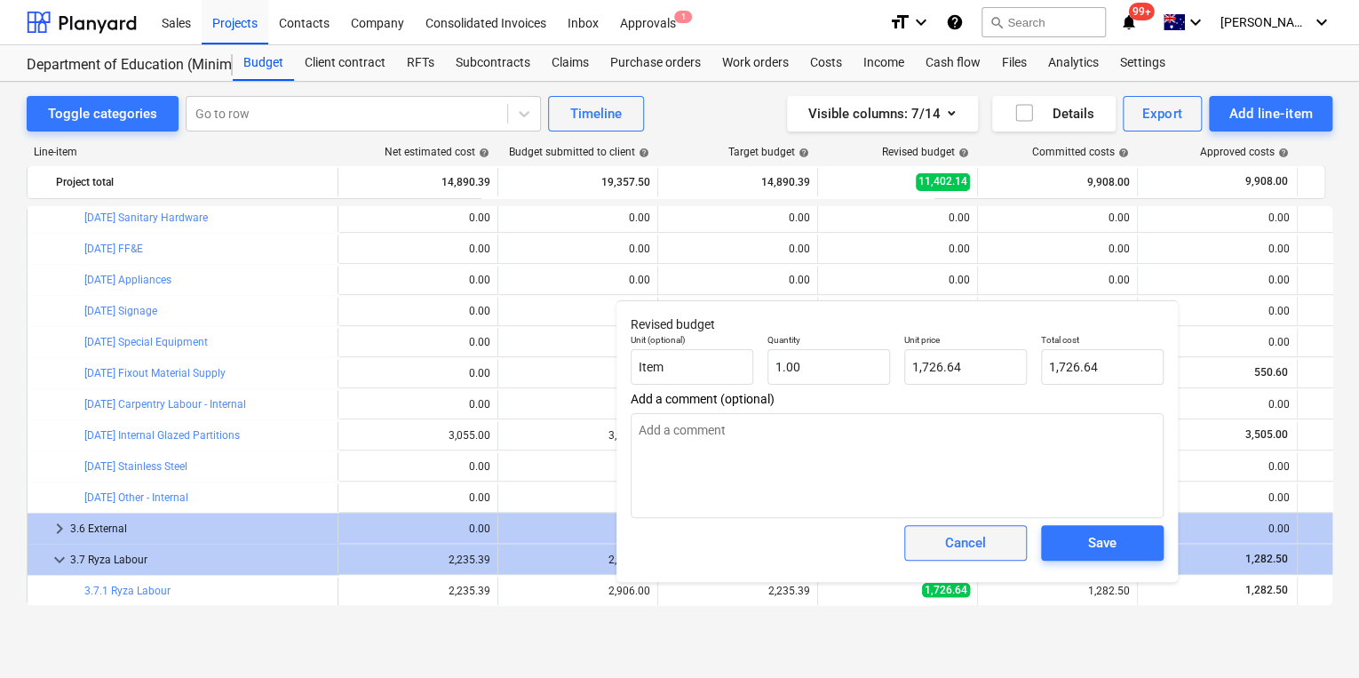
click at [964, 545] on div "Cancel" at bounding box center [965, 542] width 41 height 23
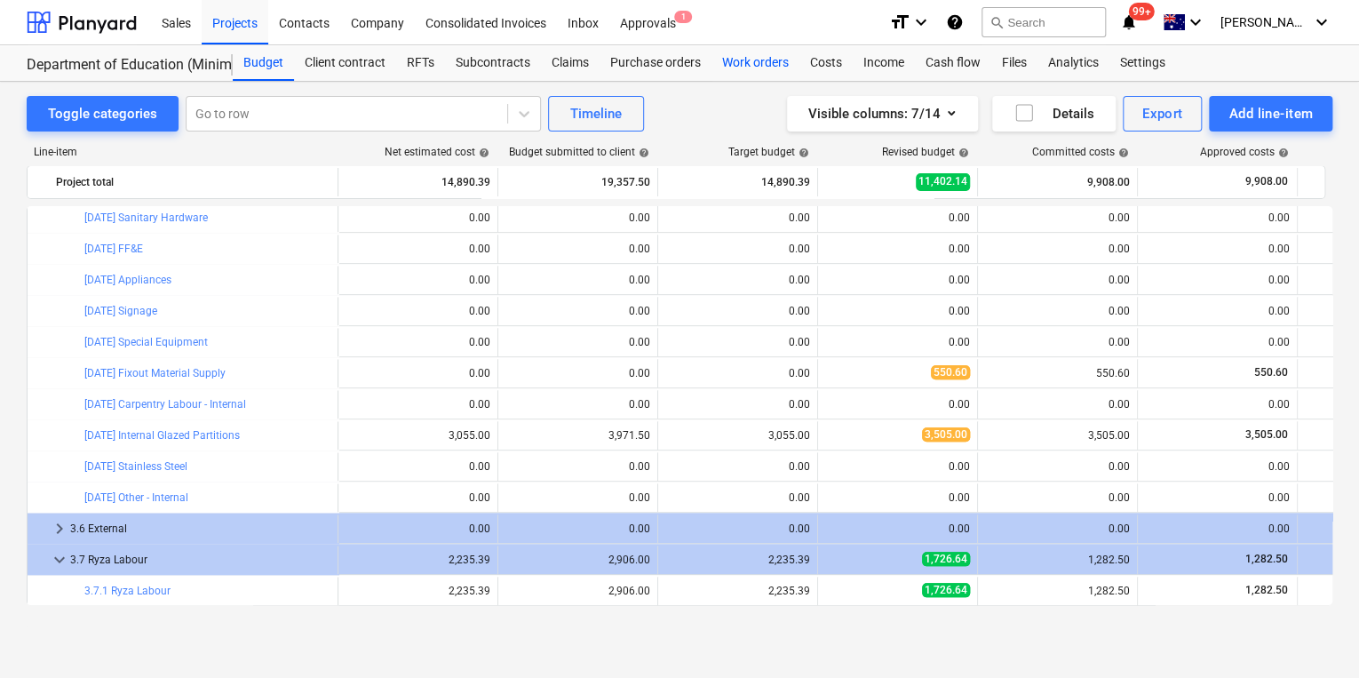
click at [776, 64] on div "Work orders" at bounding box center [756, 63] width 88 height 36
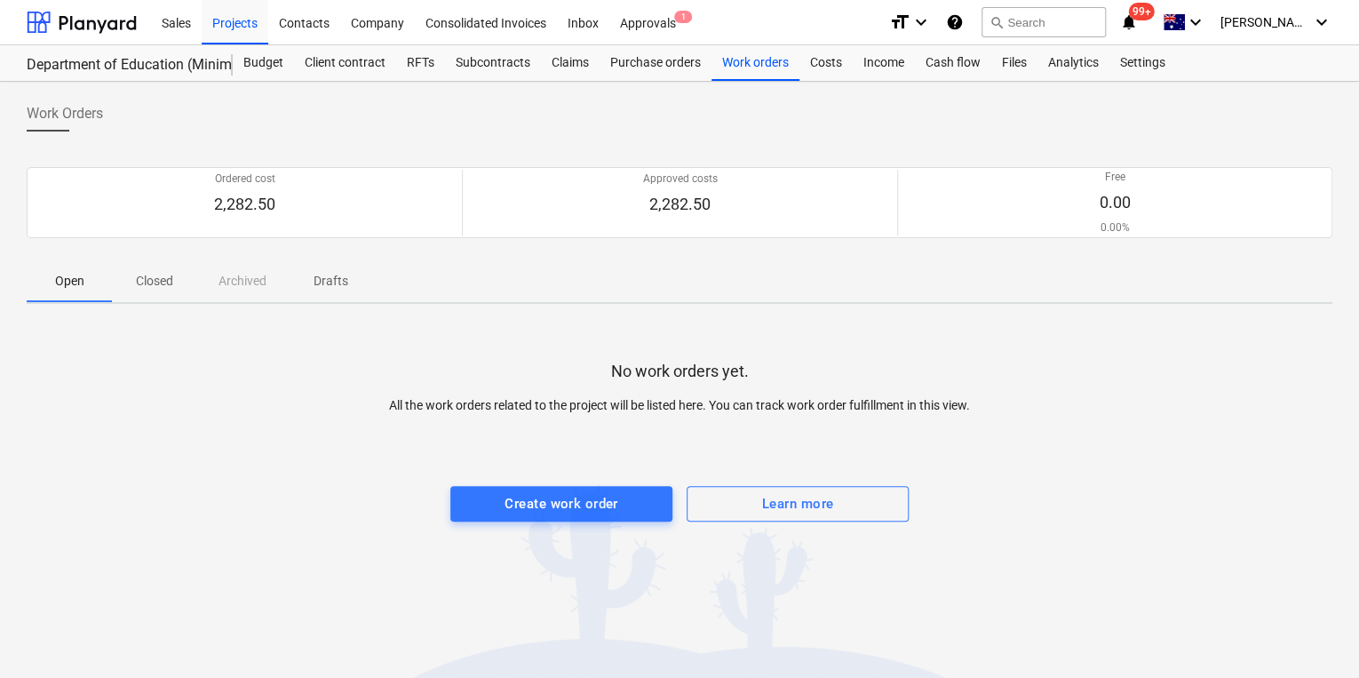
click at [155, 281] on p "Closed" at bounding box center [154, 281] width 43 height 19
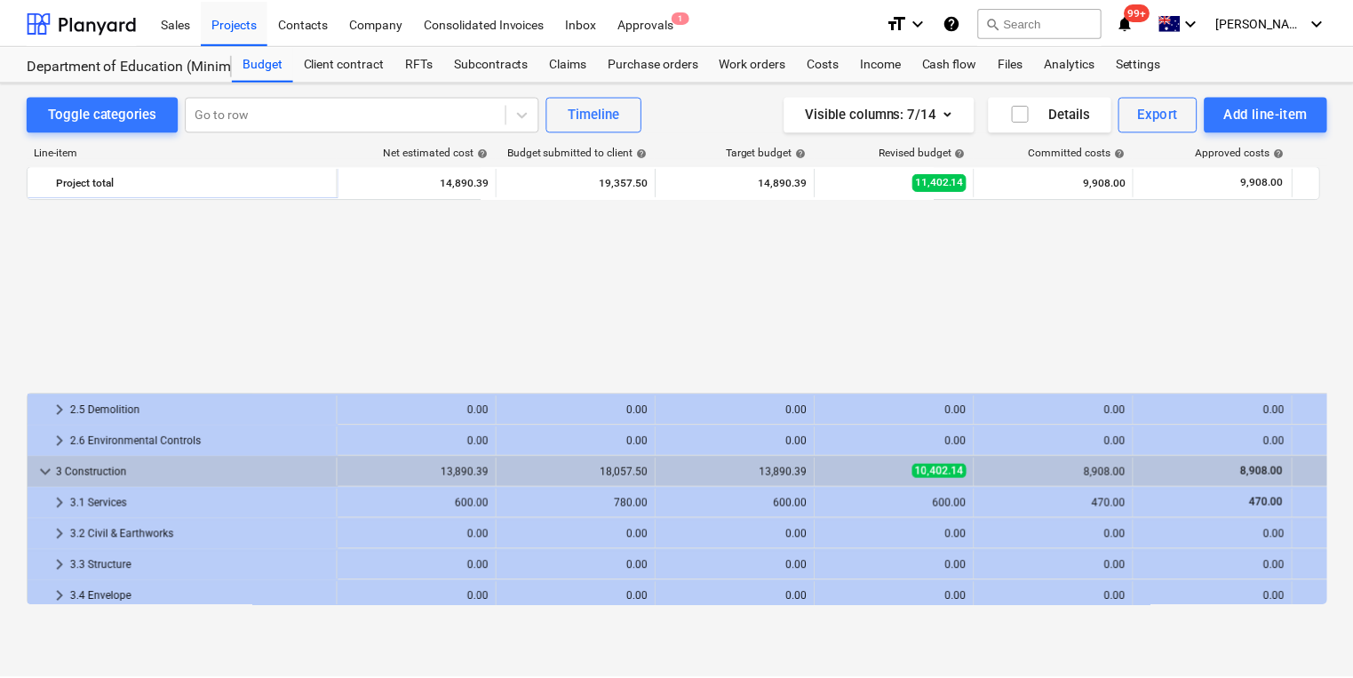
scroll to position [814, 0]
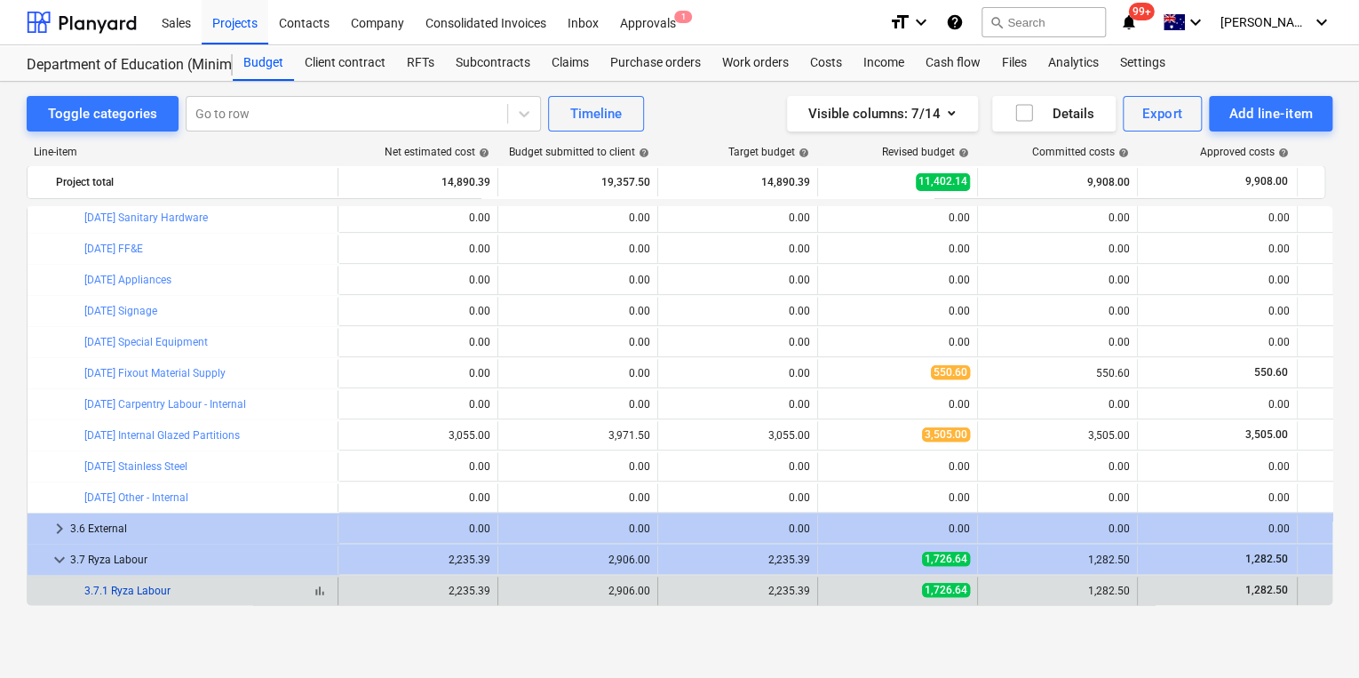
click at [119, 590] on link "3.7.1 Ryza Labour" at bounding box center [127, 591] width 86 height 12
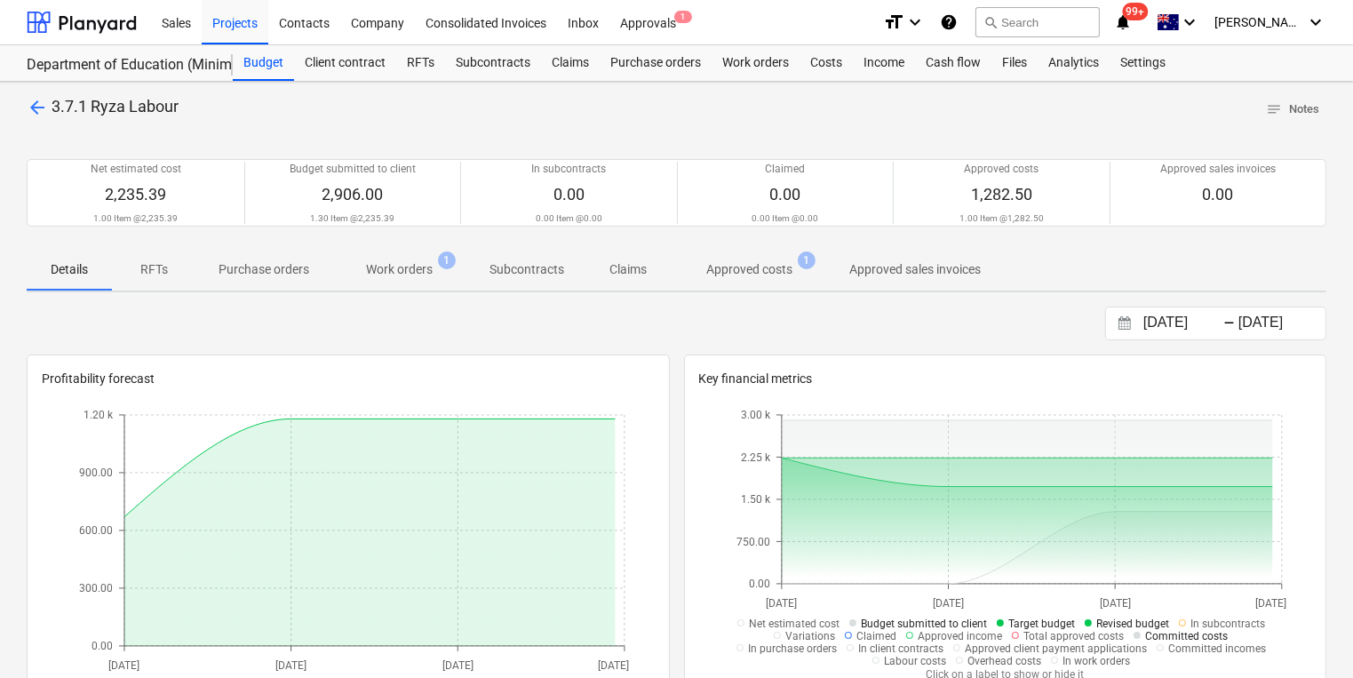
click at [732, 270] on p "Approved costs" at bounding box center [749, 269] width 86 height 19
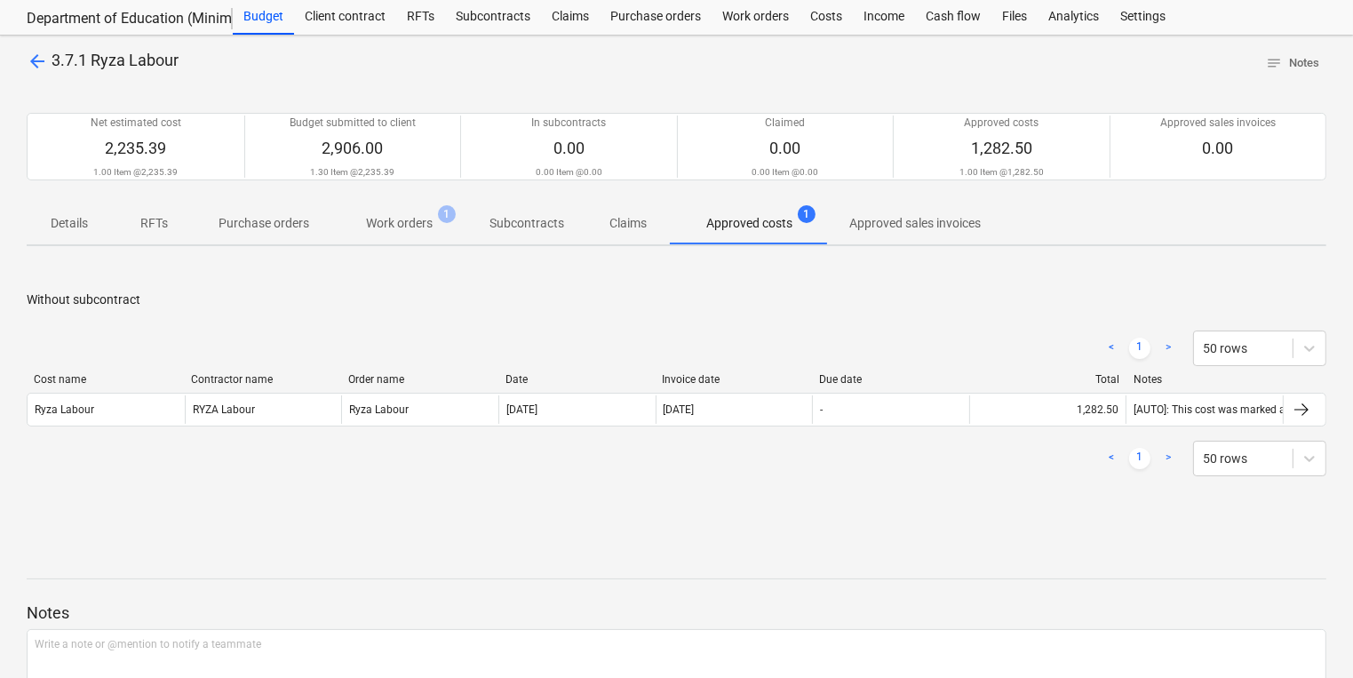
scroll to position [71, 0]
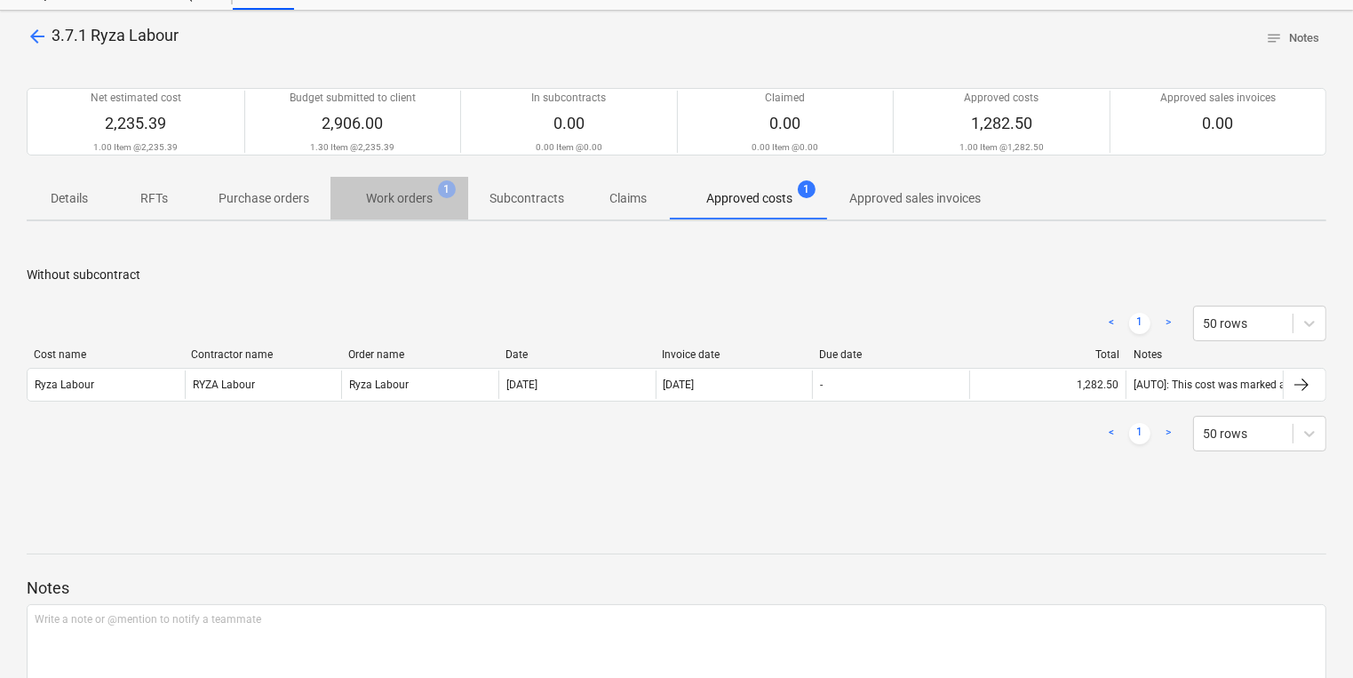
click at [409, 197] on p "Work orders" at bounding box center [399, 198] width 67 height 19
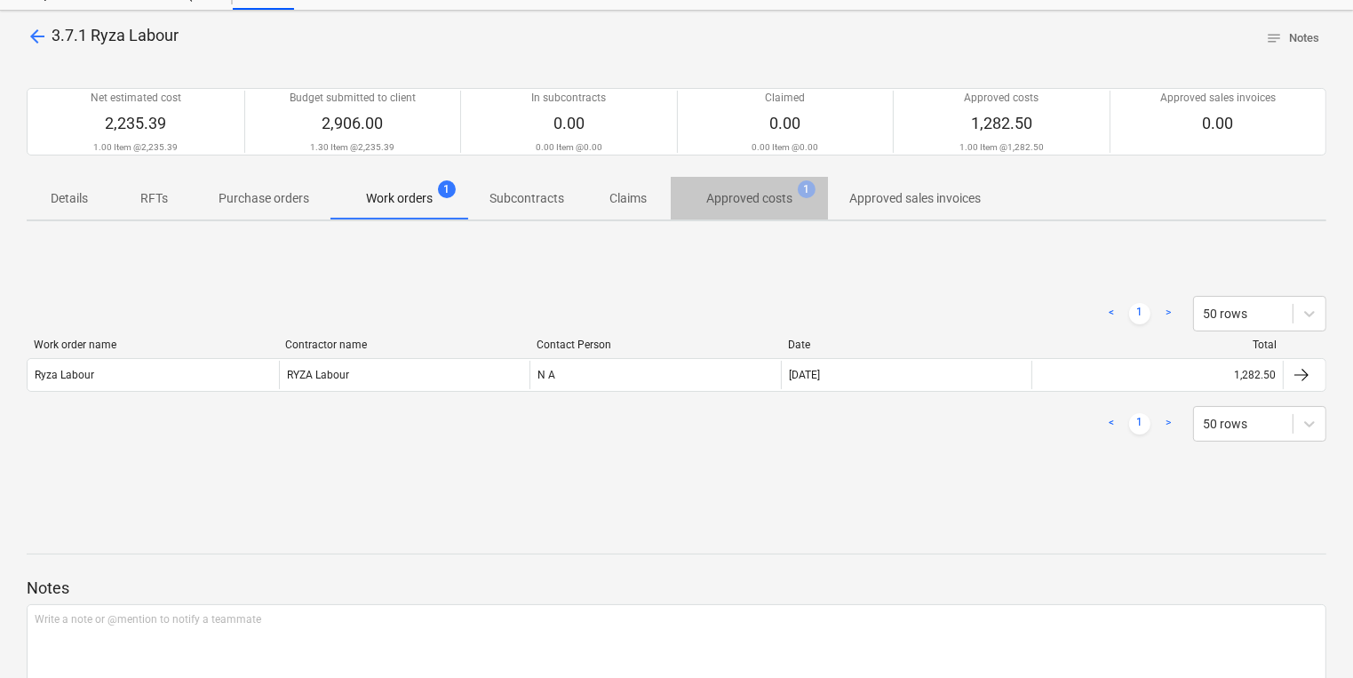
click at [730, 200] on p "Approved costs" at bounding box center [749, 198] width 86 height 19
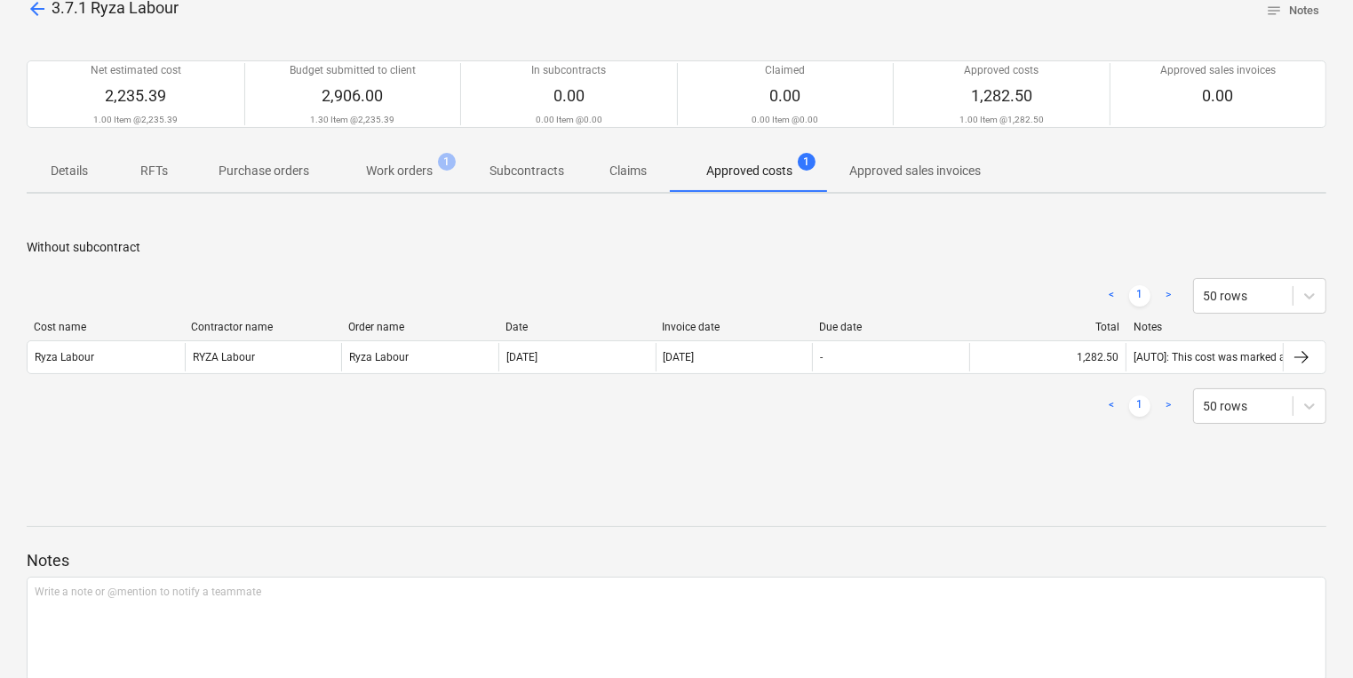
scroll to position [29, 0]
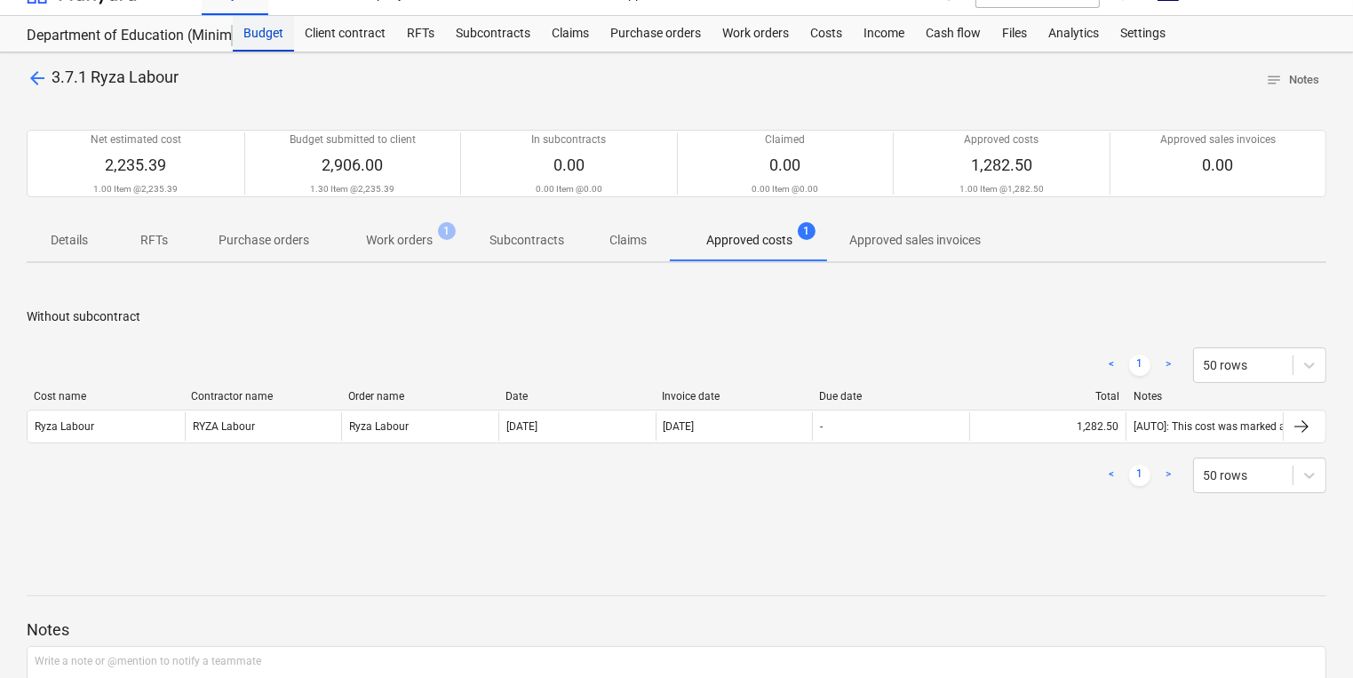
click at [258, 36] on div "Budget" at bounding box center [263, 34] width 61 height 36
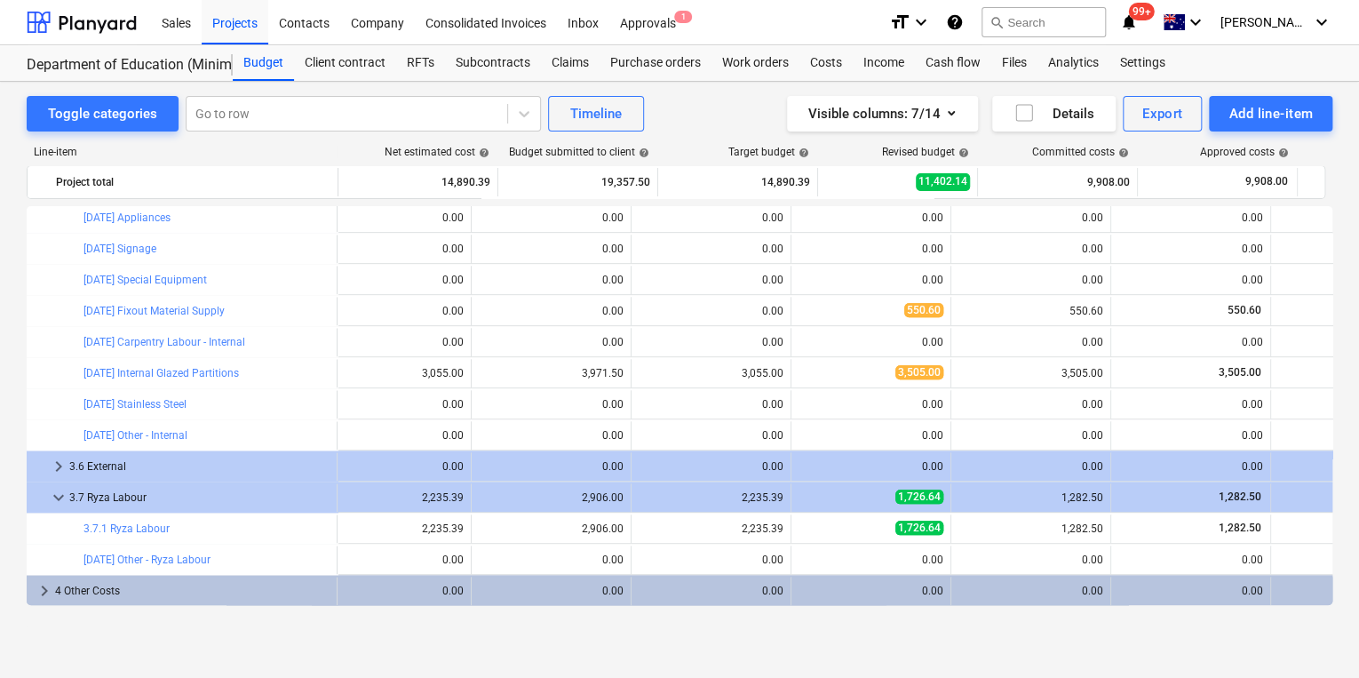
scroll to position [876, 71]
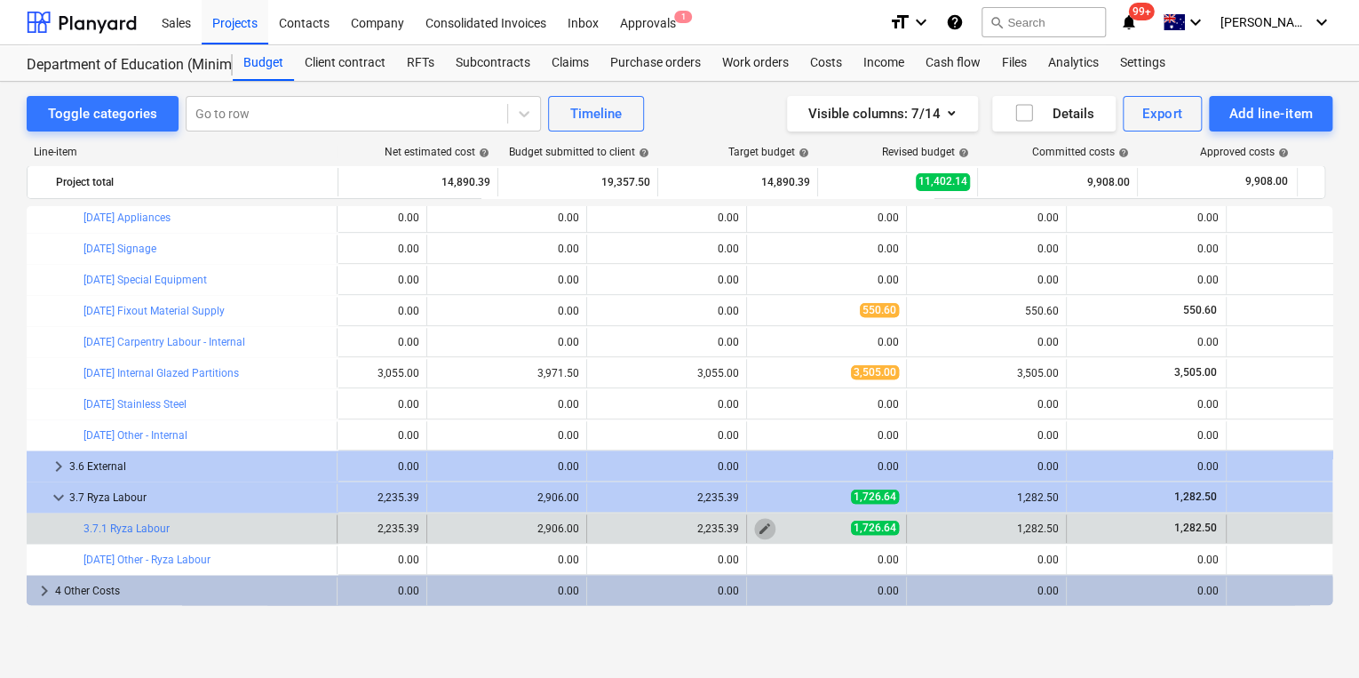
click at [761, 530] on span "edit" at bounding box center [765, 529] width 14 height 14
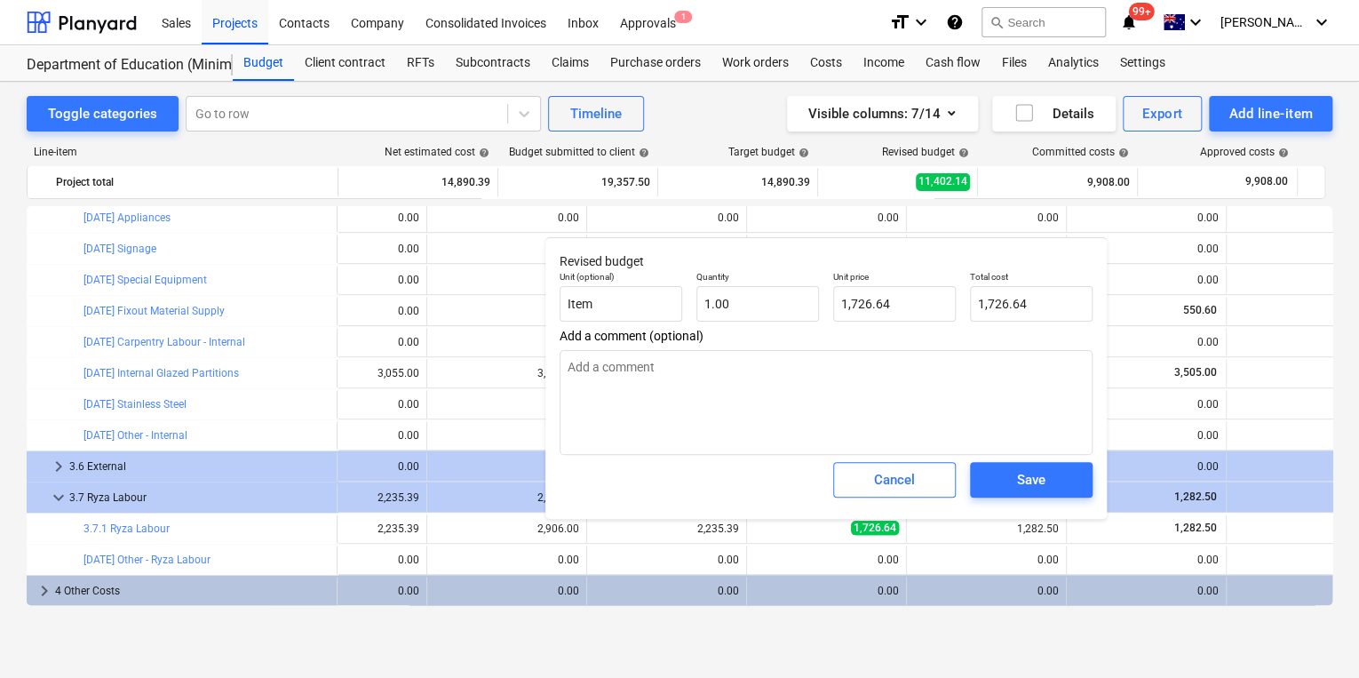
type textarea "x"
drag, startPoint x: 853, startPoint y: 306, endPoint x: 647, endPoint y: 276, distance: 208.2
click at [687, 285] on div "Unit (optional) Item Quantity 1.00 Unit price 1726.64 Total cost 1,726.64" at bounding box center [826, 296] width 547 height 65
type input "12"
type textarea "x"
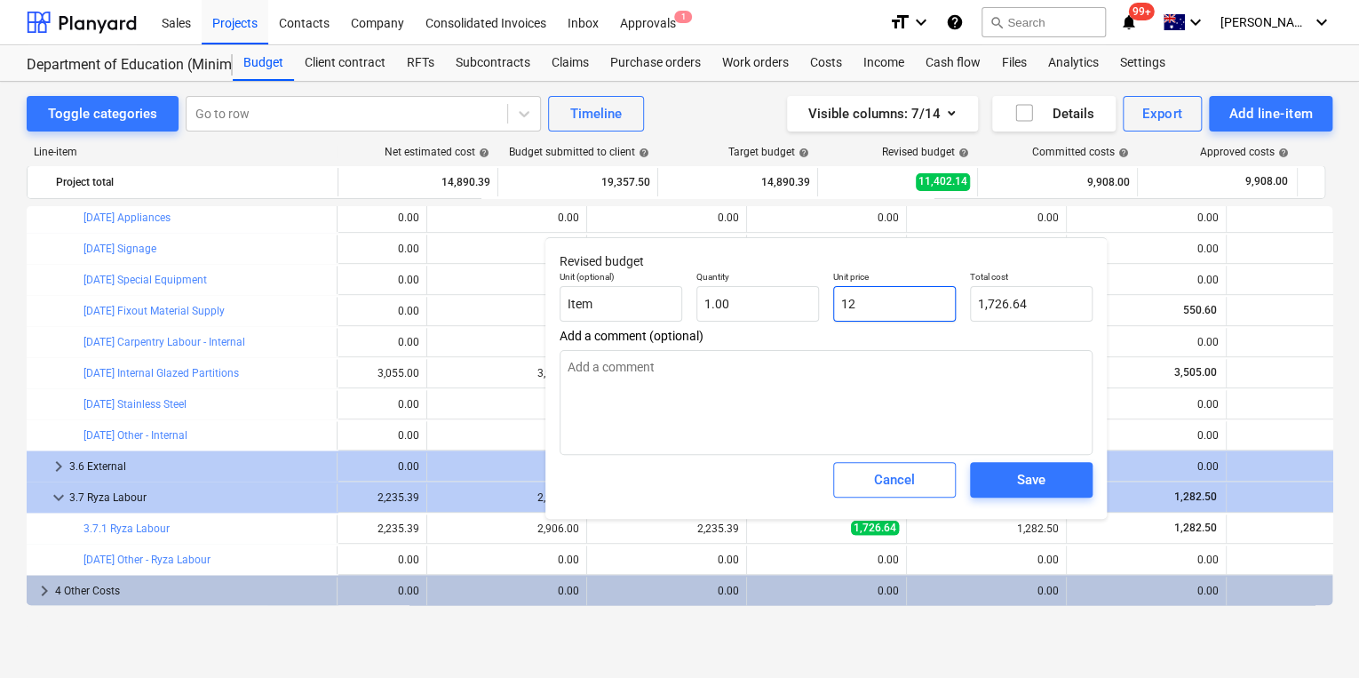
type input "12.00"
type textarea "x"
type input "128"
type input "128.00"
type textarea "x"
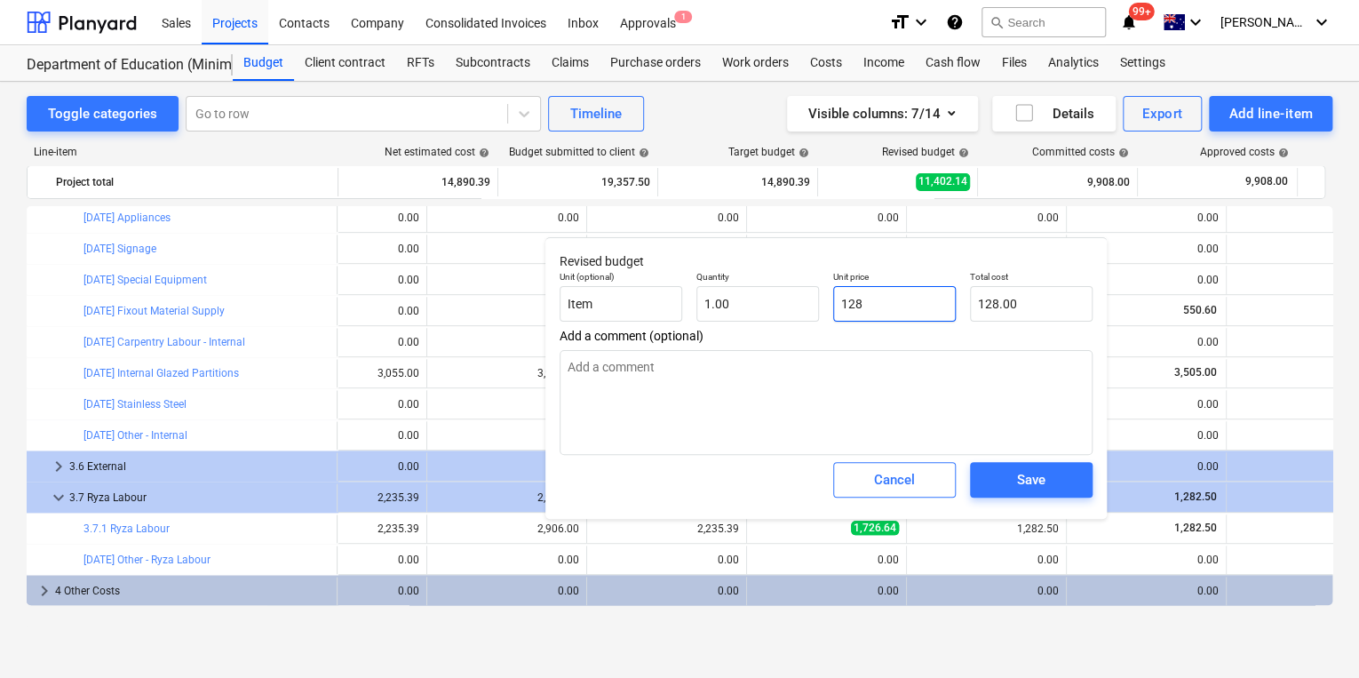
type input "1282"
type input "1,282.00"
type textarea "x"
type input "1282."
type textarea "x"
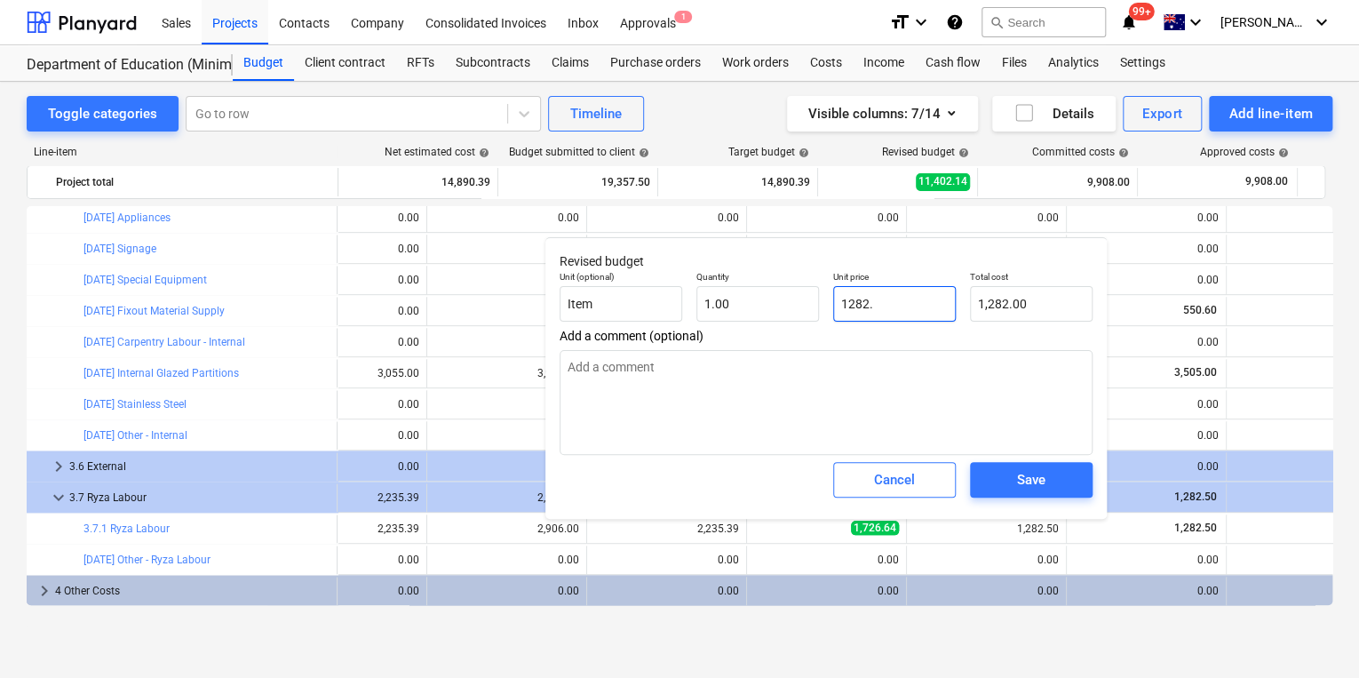
type input "1282.5"
type input "1,282.50"
type textarea "x"
type input "1282.50"
type textarea "x"
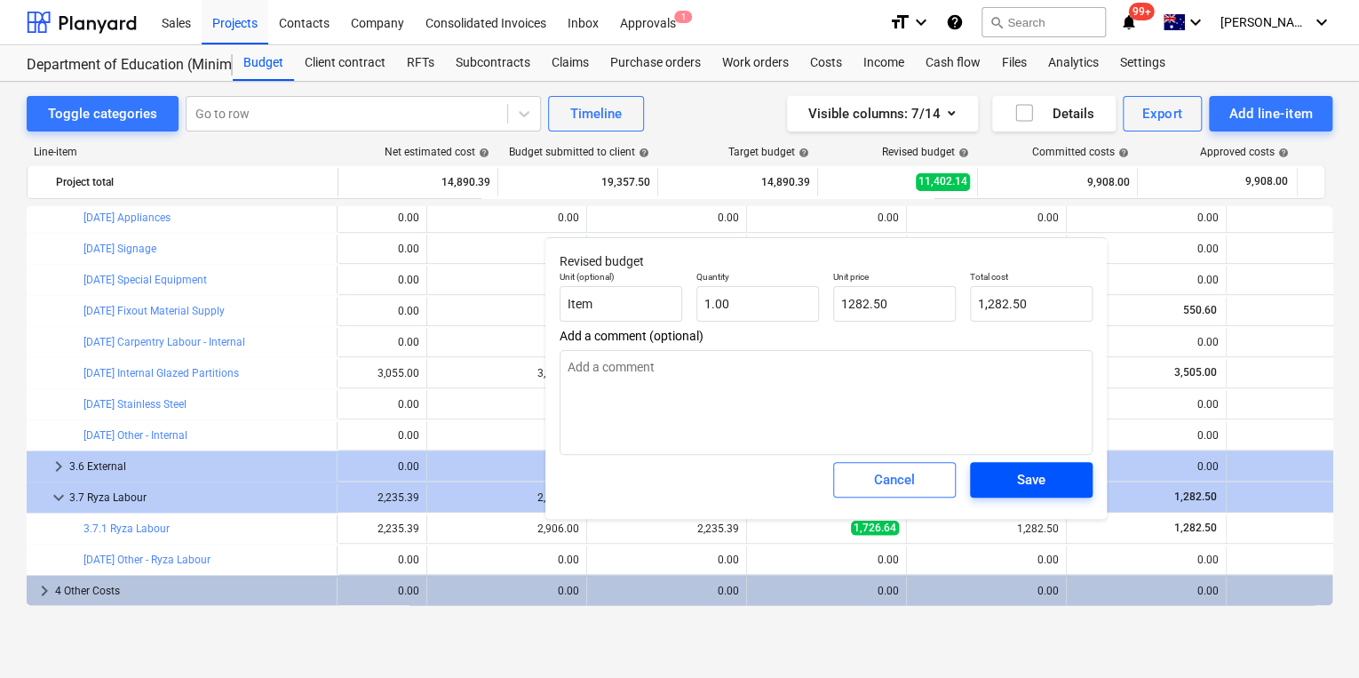
type input "1,282.50"
click at [1040, 478] on div "Save" at bounding box center [1031, 479] width 28 height 23
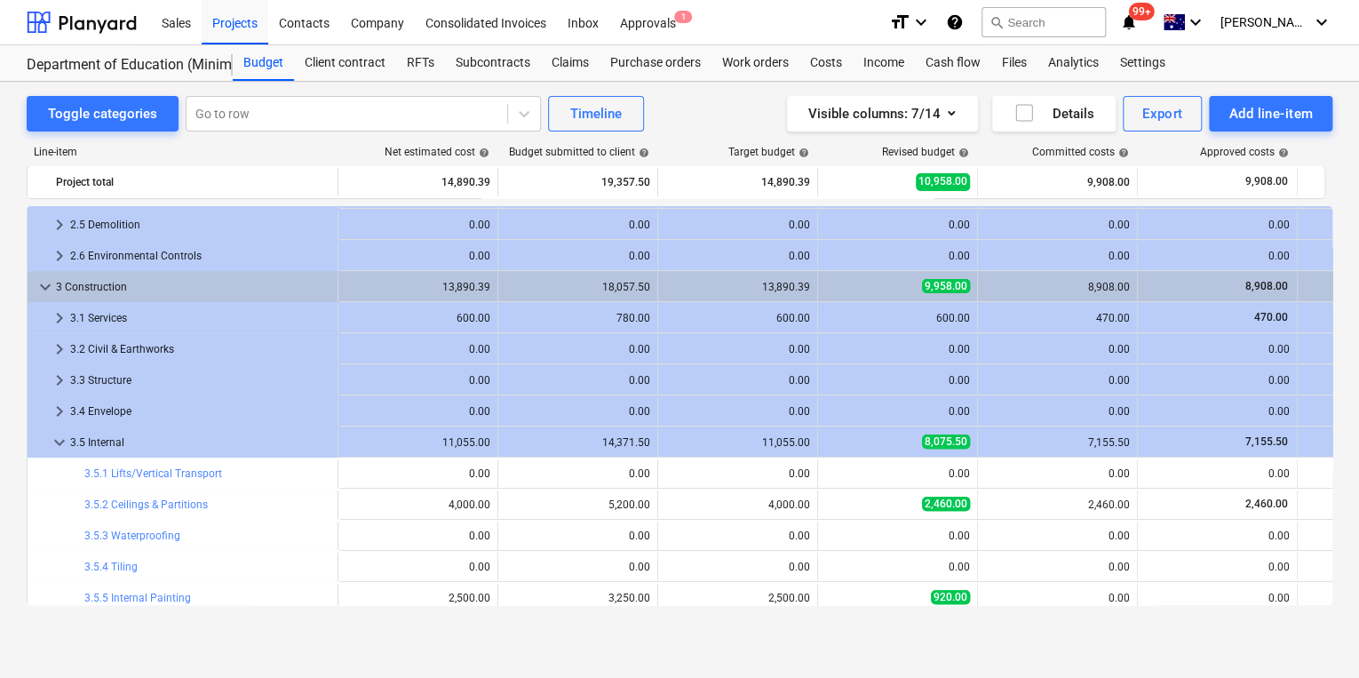
scroll to position [165, 0]
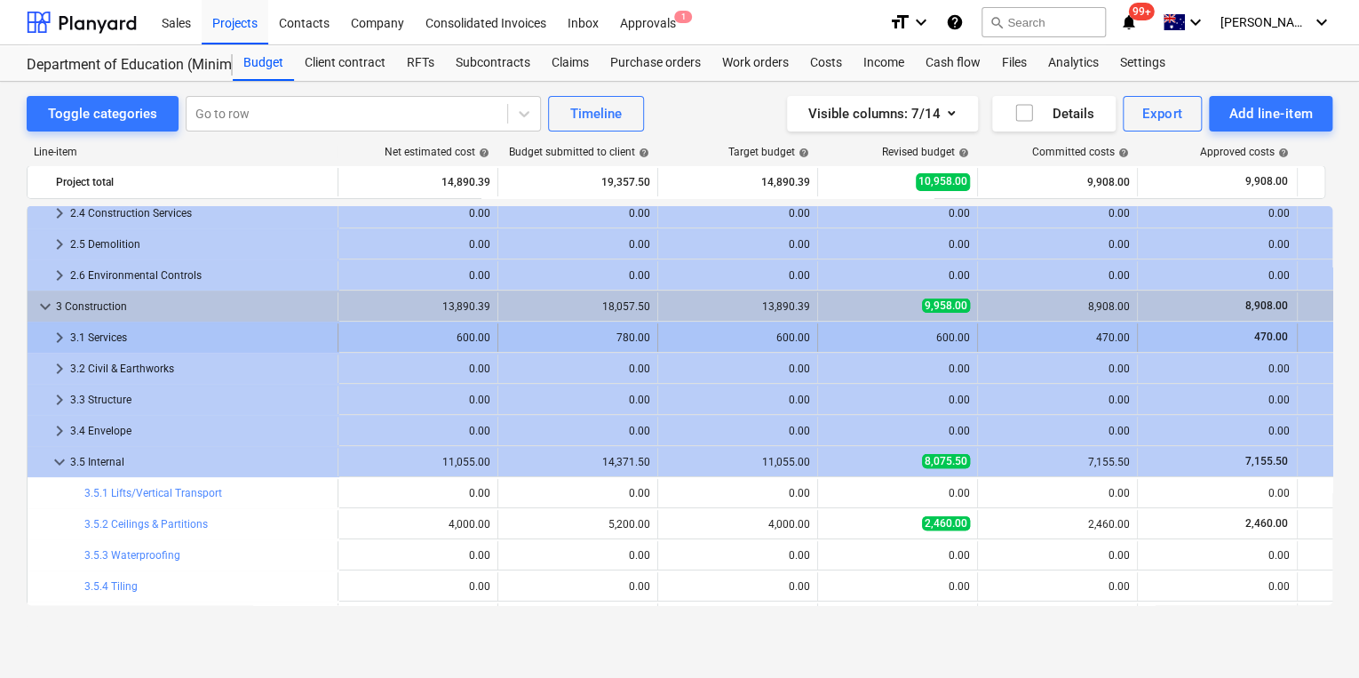
click at [61, 334] on span "keyboard_arrow_right" at bounding box center [59, 337] width 21 height 21
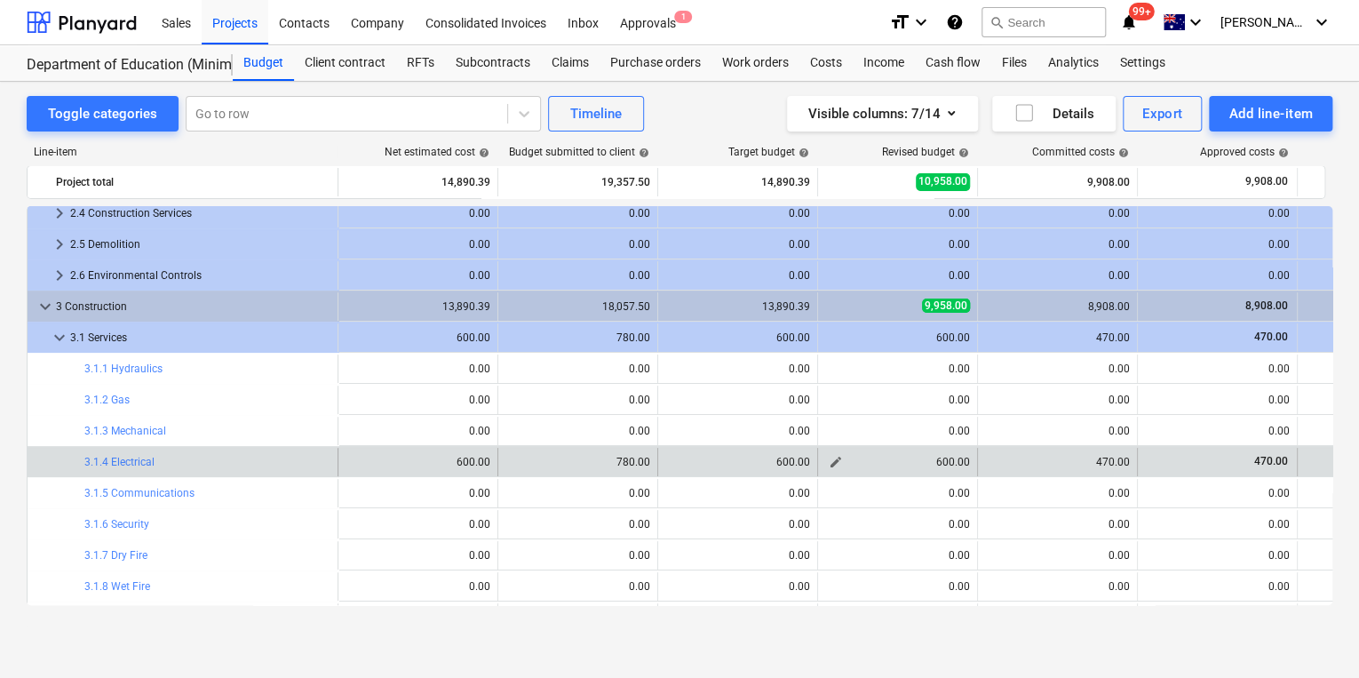
click at [835, 459] on span "edit" at bounding box center [836, 462] width 14 height 14
type textarea "x"
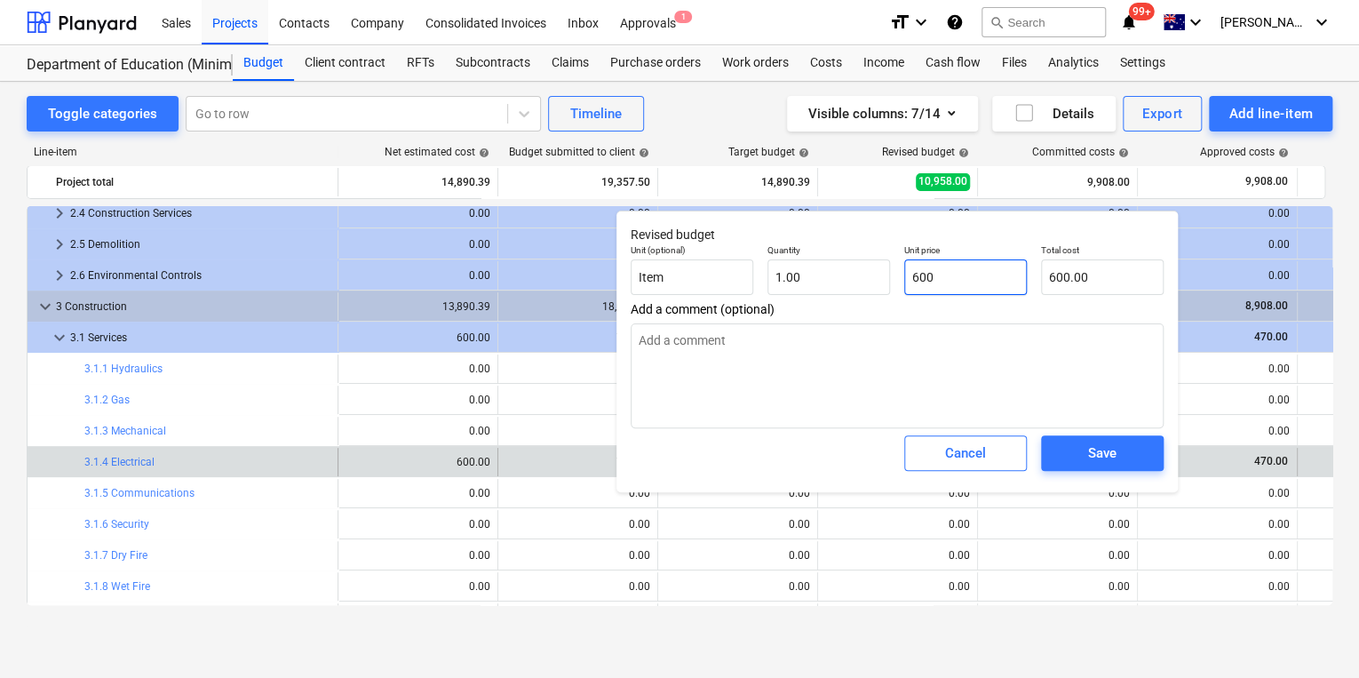
drag, startPoint x: 985, startPoint y: 284, endPoint x: 710, endPoint y: 248, distance: 277.8
click at [741, 253] on div "Unit (optional) Item Quantity 1.00 Unit price 600 Total cost 600.00" at bounding box center [897, 269] width 547 height 65
type input "4"
type textarea "x"
type input "4.00"
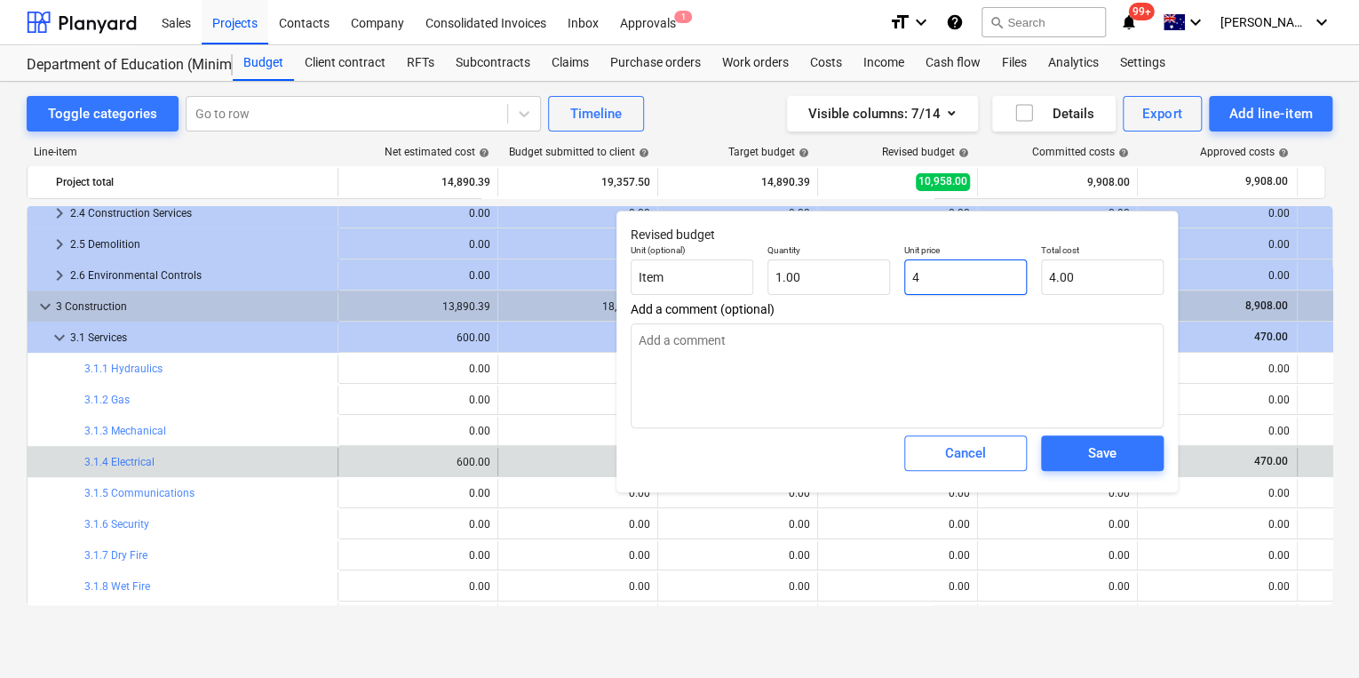
type textarea "x"
type input "47"
type input "47.00"
type textarea "x"
type input "470"
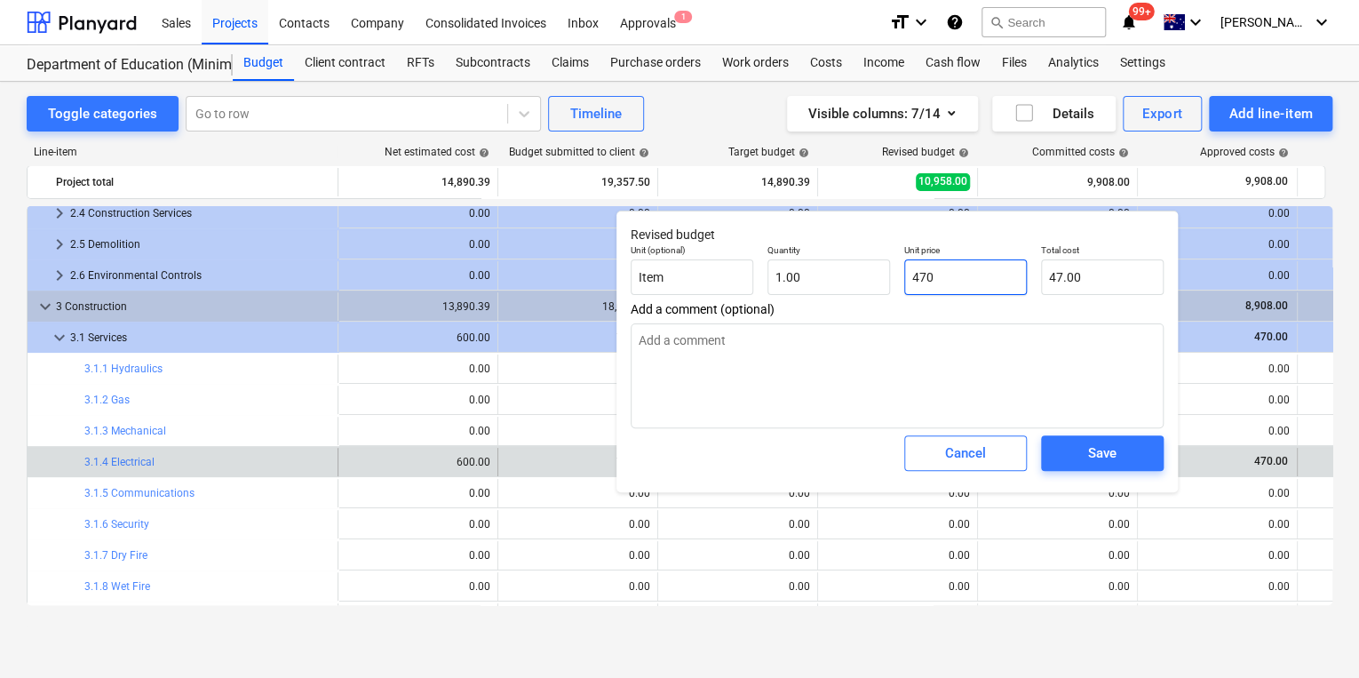
type input "470.00"
type input "470"
type textarea "x"
type input "470.00"
click at [1105, 448] on div "Save" at bounding box center [1102, 453] width 28 height 23
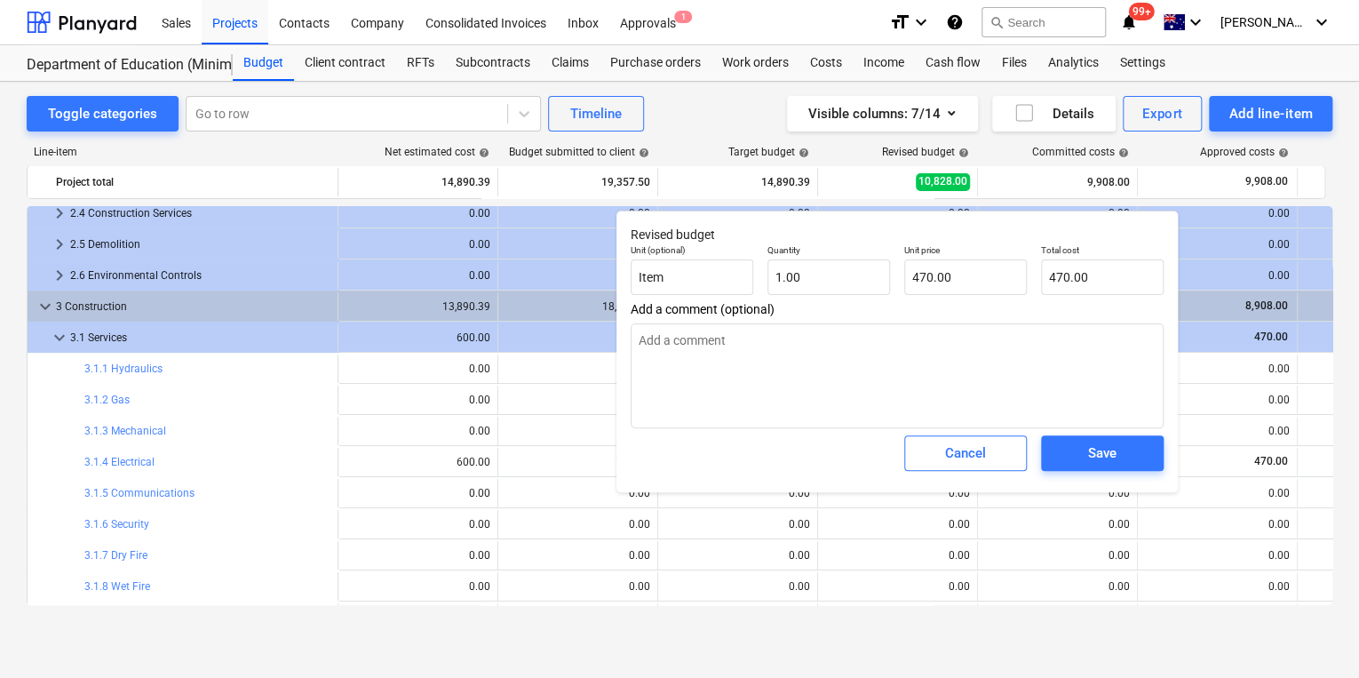
type textarea "x"
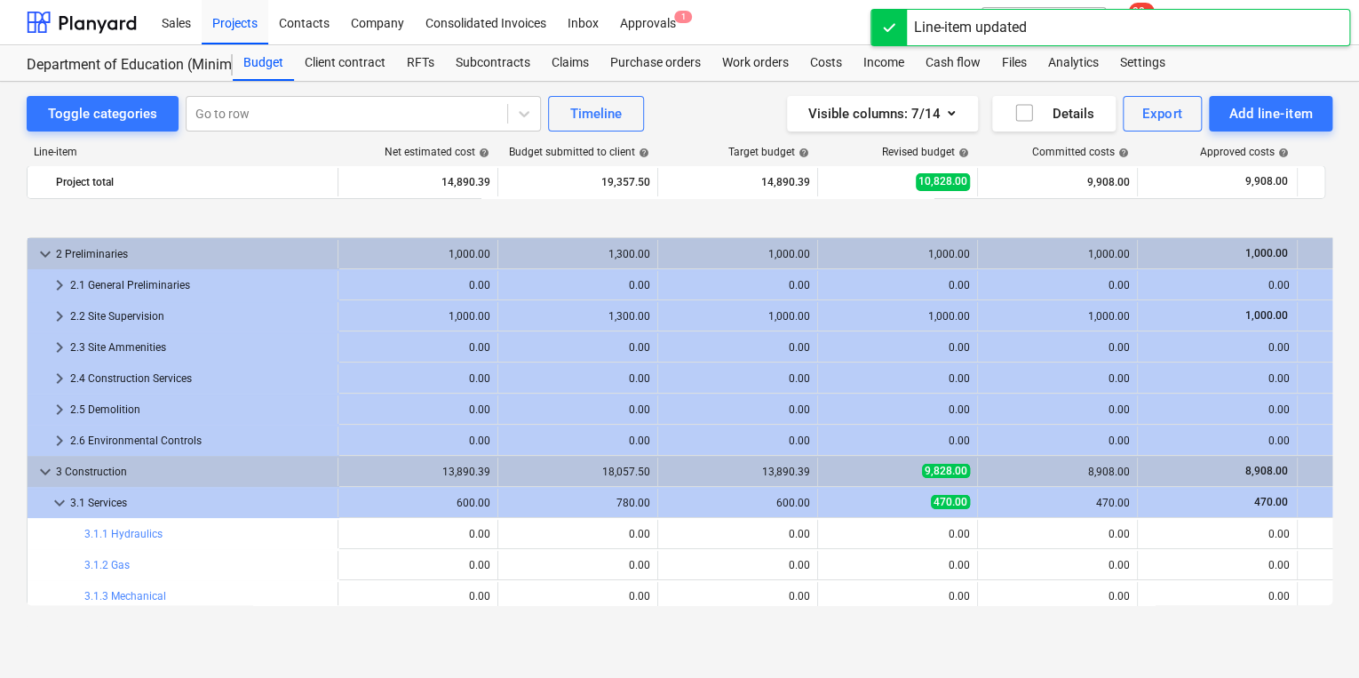
scroll to position [213, 0]
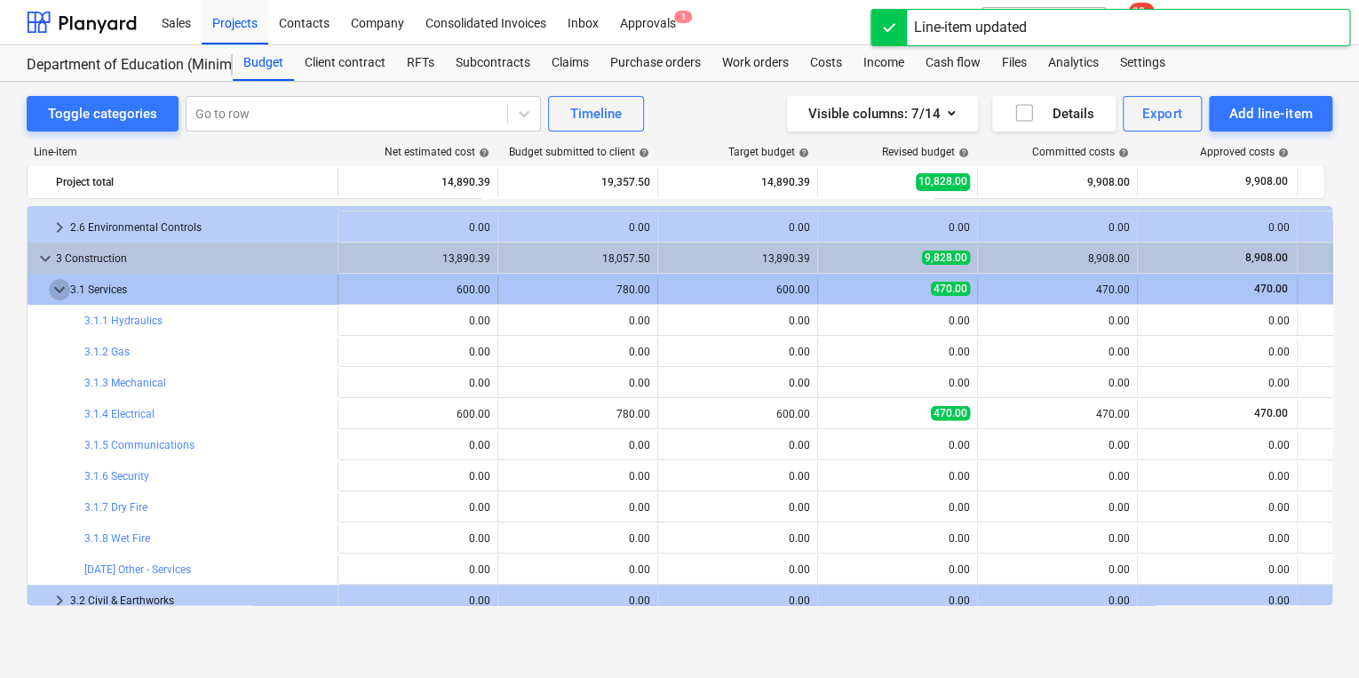
click at [56, 291] on span "keyboard_arrow_down" at bounding box center [59, 289] width 21 height 21
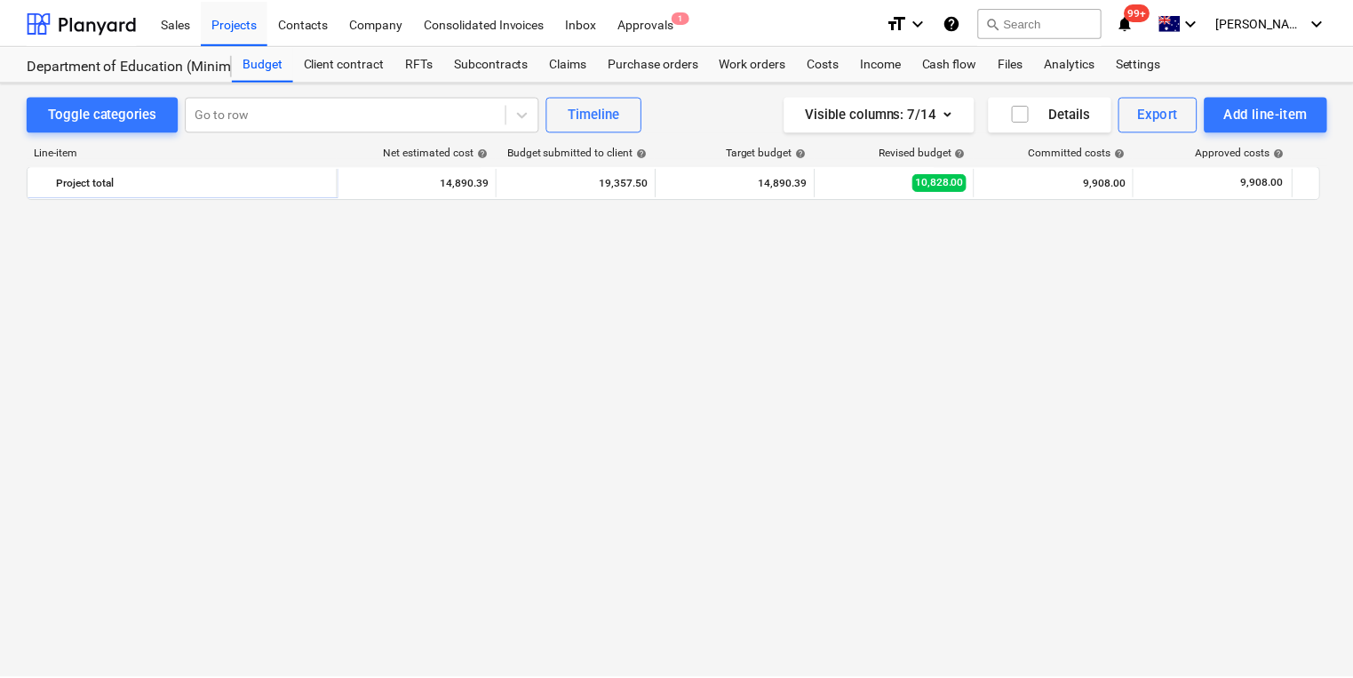
scroll to position [0, 0]
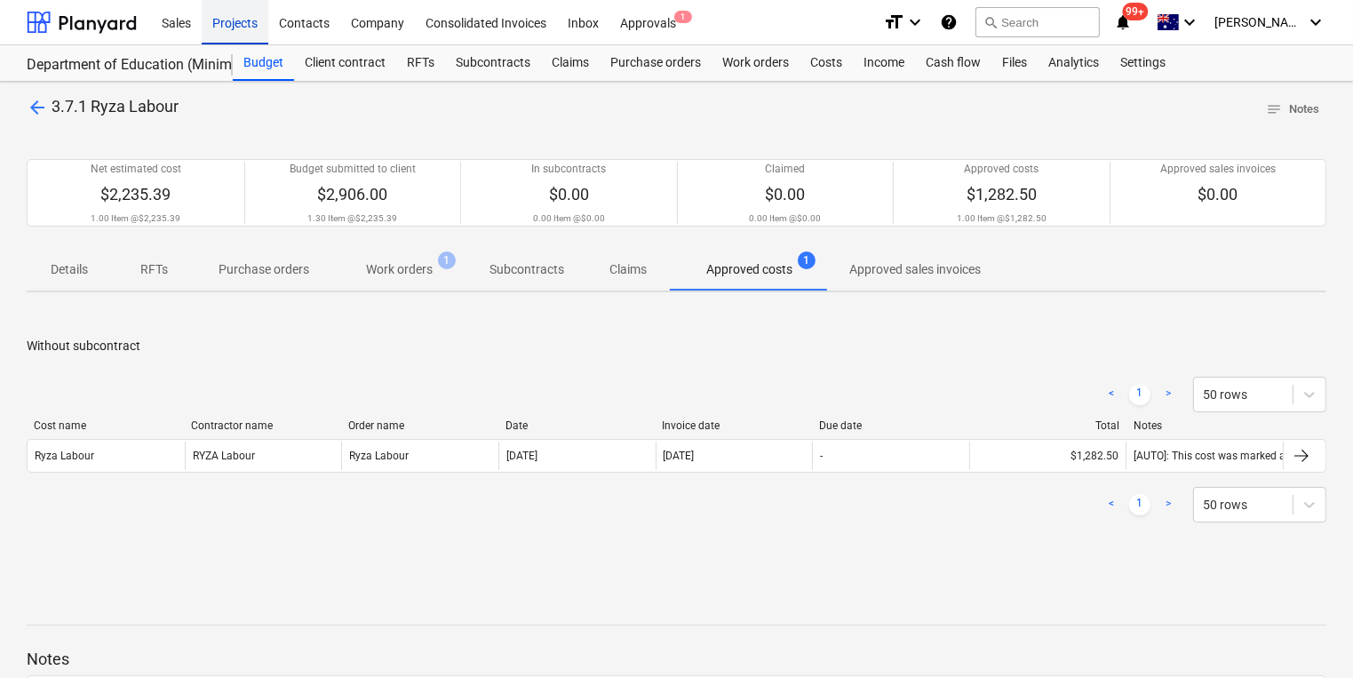
click at [229, 19] on div "Projects" at bounding box center [235, 21] width 67 height 45
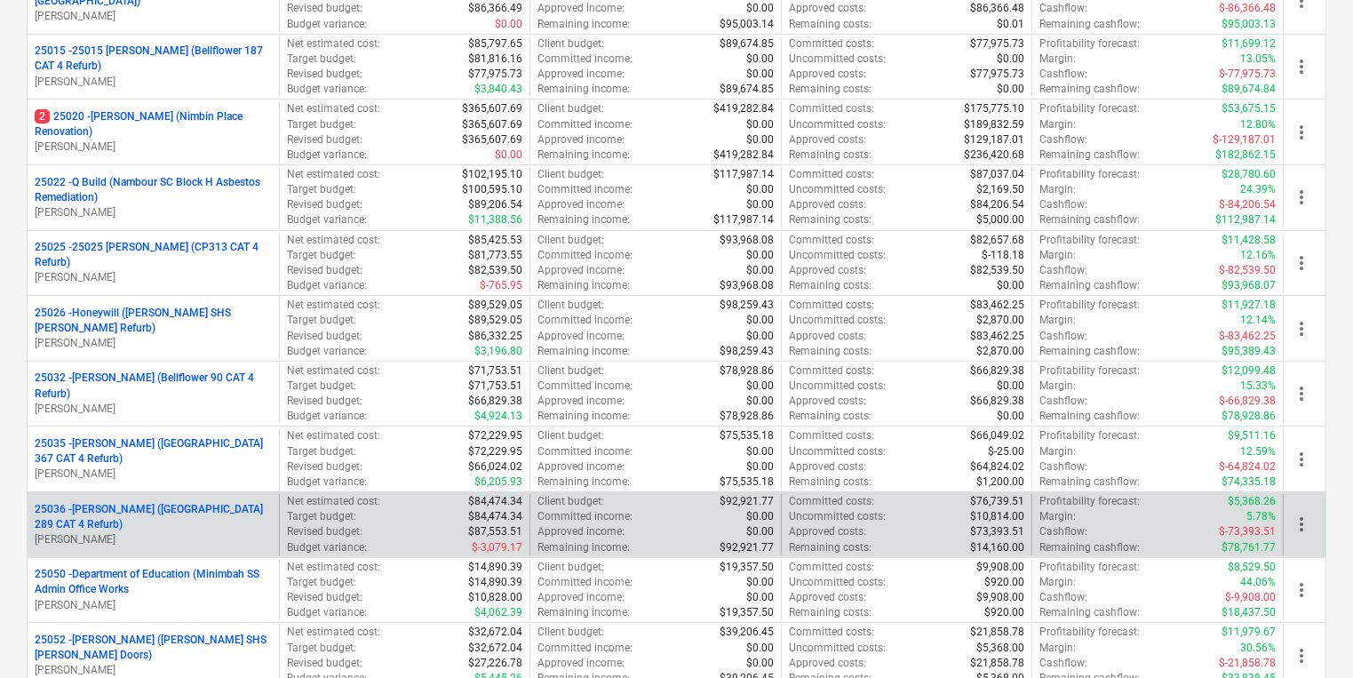
scroll to position [355, 0]
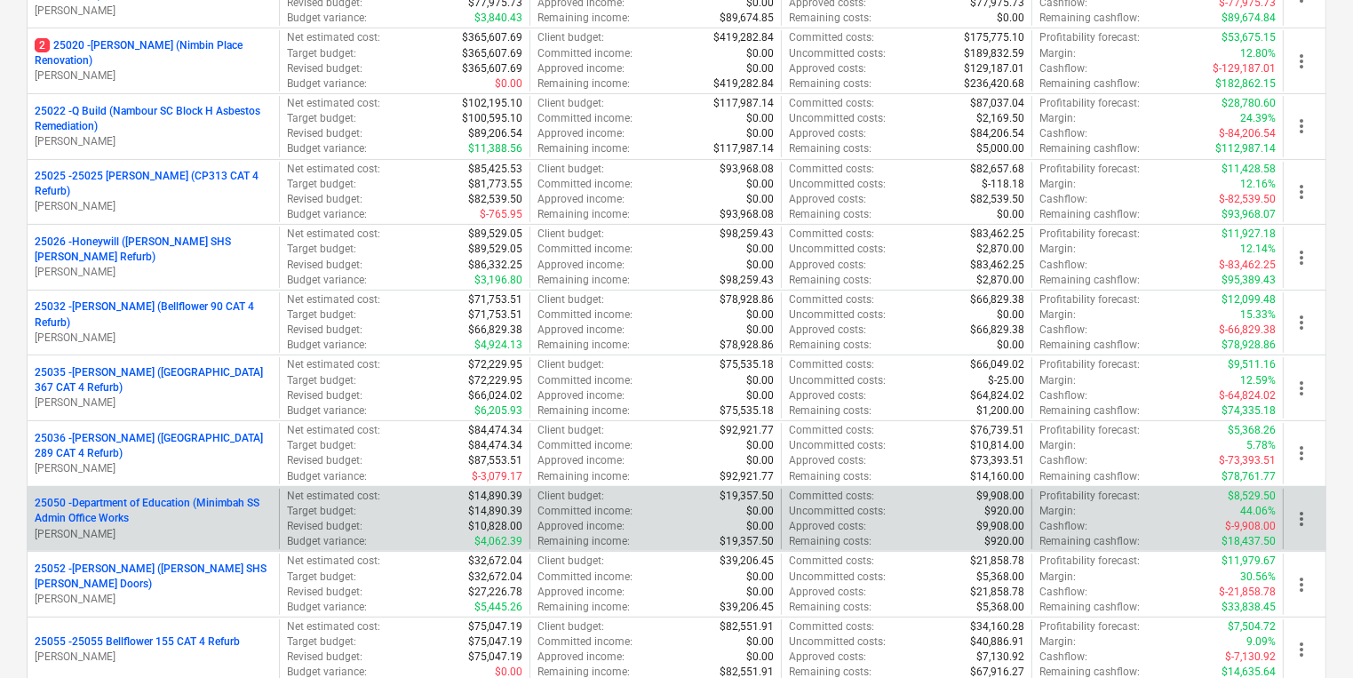
click at [177, 505] on p "25050 - Department of Education (Minimbah SS Admin Office Works" at bounding box center [153, 511] width 237 height 30
